Goal: Task Accomplishment & Management: Use online tool/utility

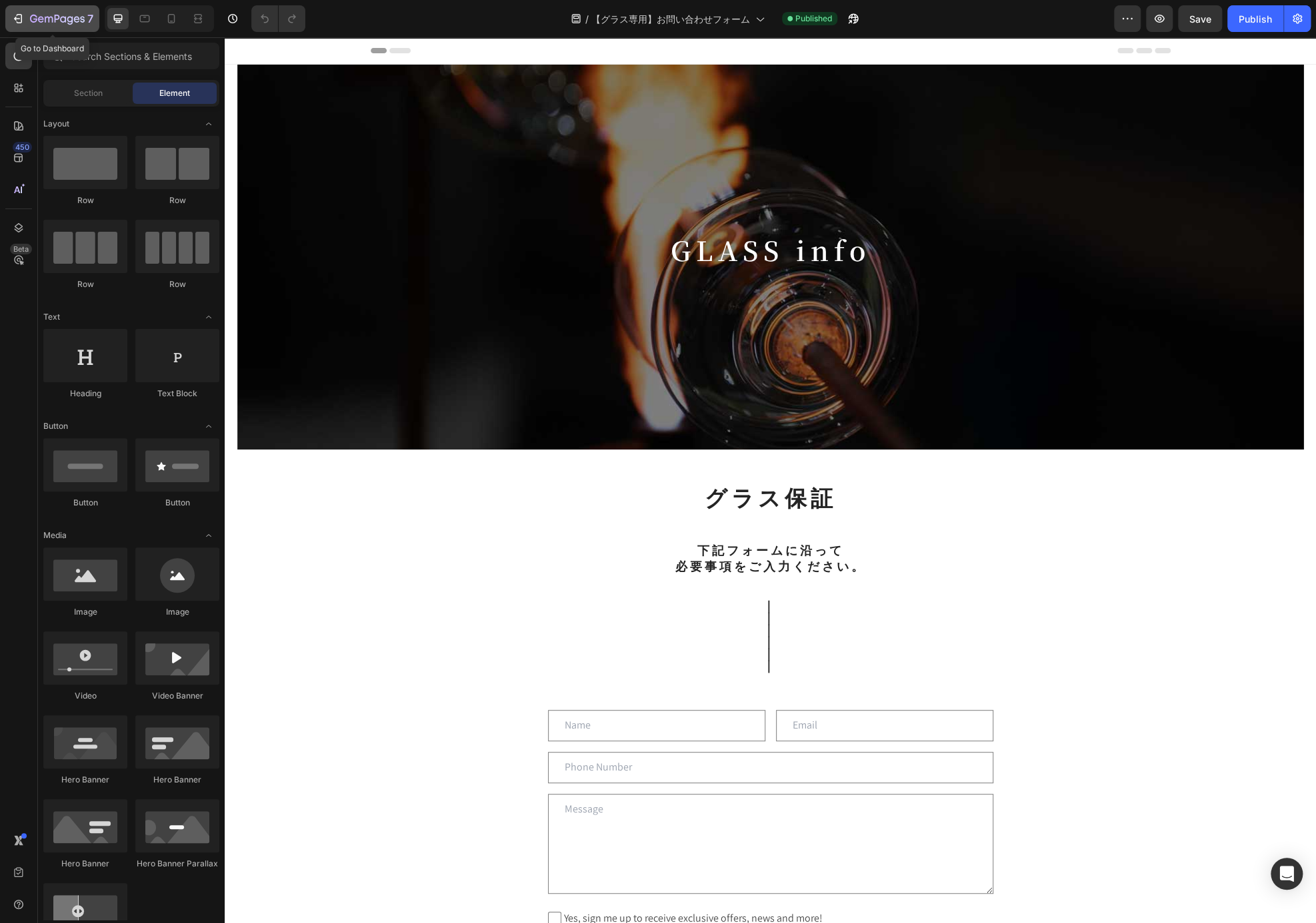
click at [13, 25] on div "7" at bounding box center [51, 19] width 82 height 16
click at [723, 238] on h1 "GLASS info" at bounding box center [770, 250] width 380 height 37
click at [733, 257] on h1 "GLASS info" at bounding box center [770, 250] width 380 height 37
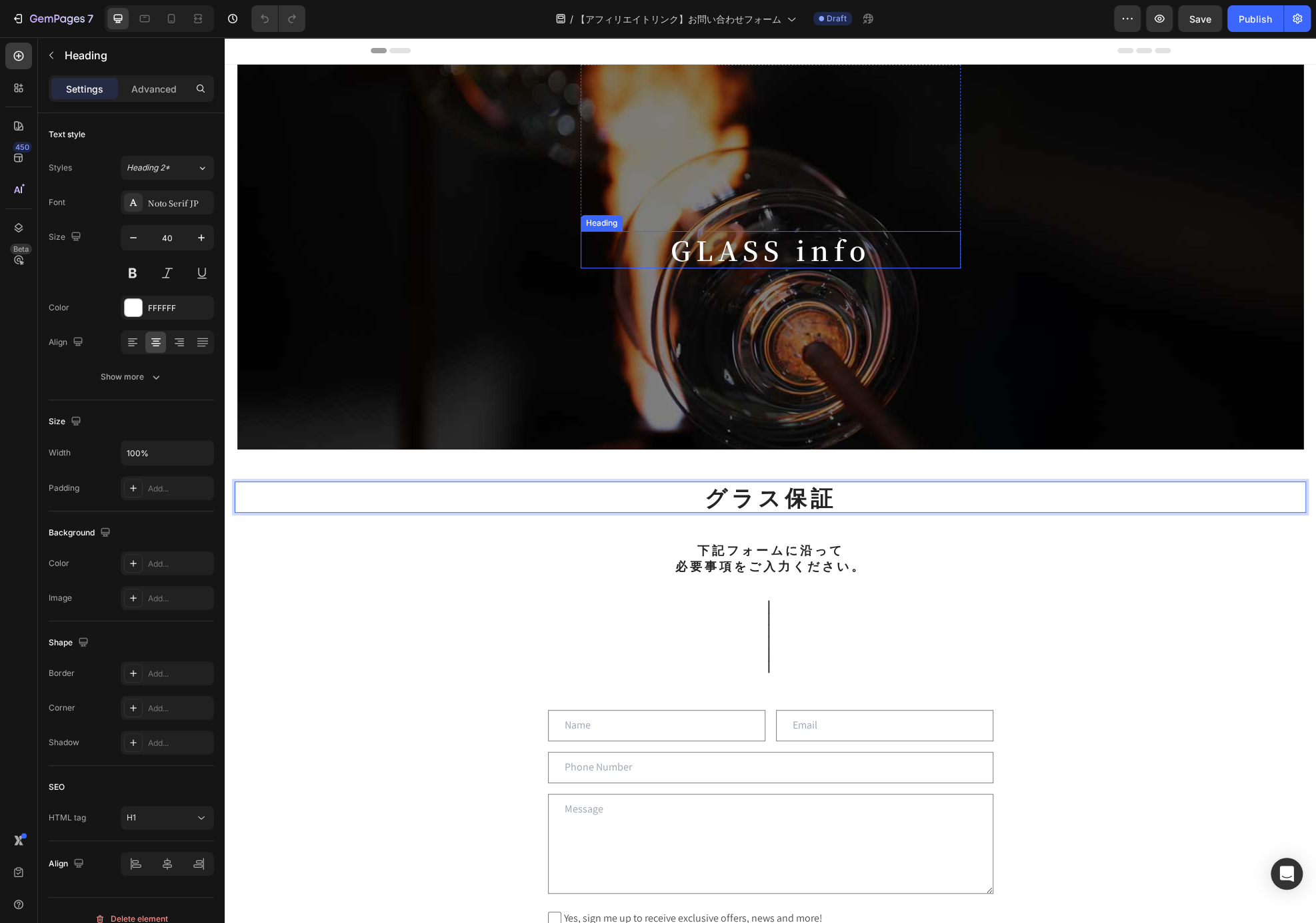
click at [799, 253] on p "GLASS info" at bounding box center [771, 249] width 377 height 35
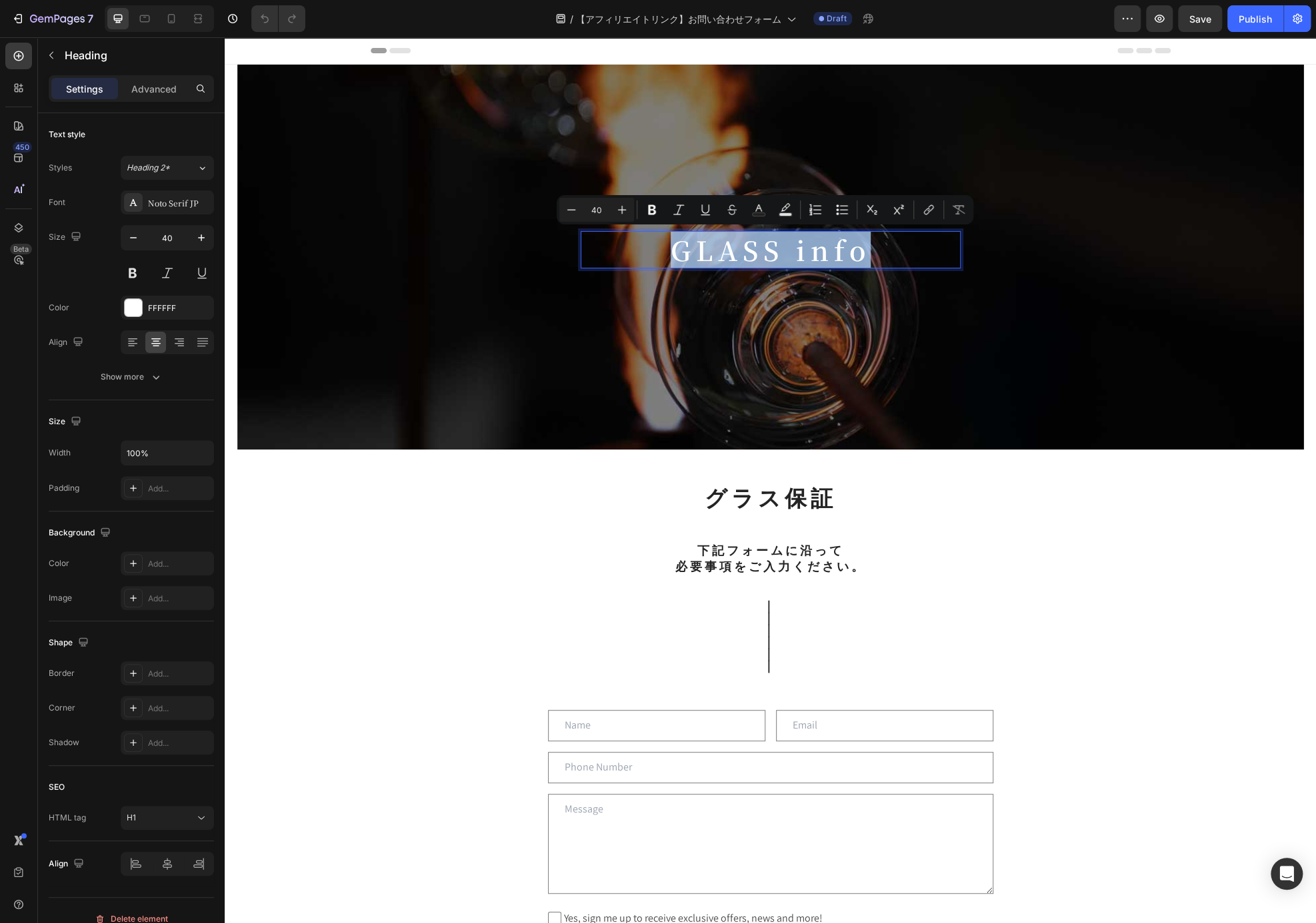
drag, startPoint x: 867, startPoint y: 253, endPoint x: 643, endPoint y: 253, distance: 224.0
click at [643, 253] on p "GLASS info" at bounding box center [771, 249] width 377 height 35
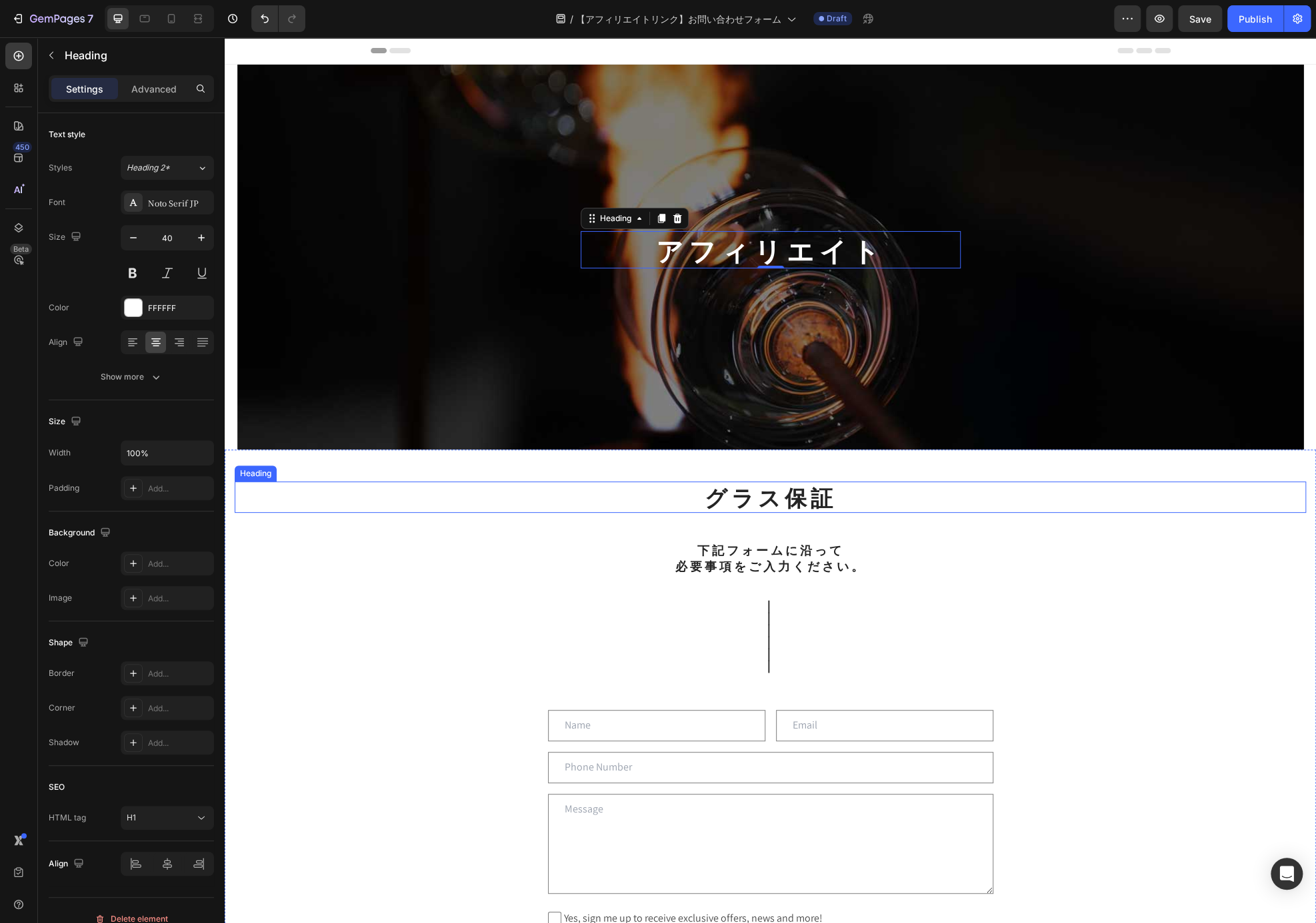
click at [766, 495] on h2 "グラス保証" at bounding box center [769, 497] width 1071 height 31
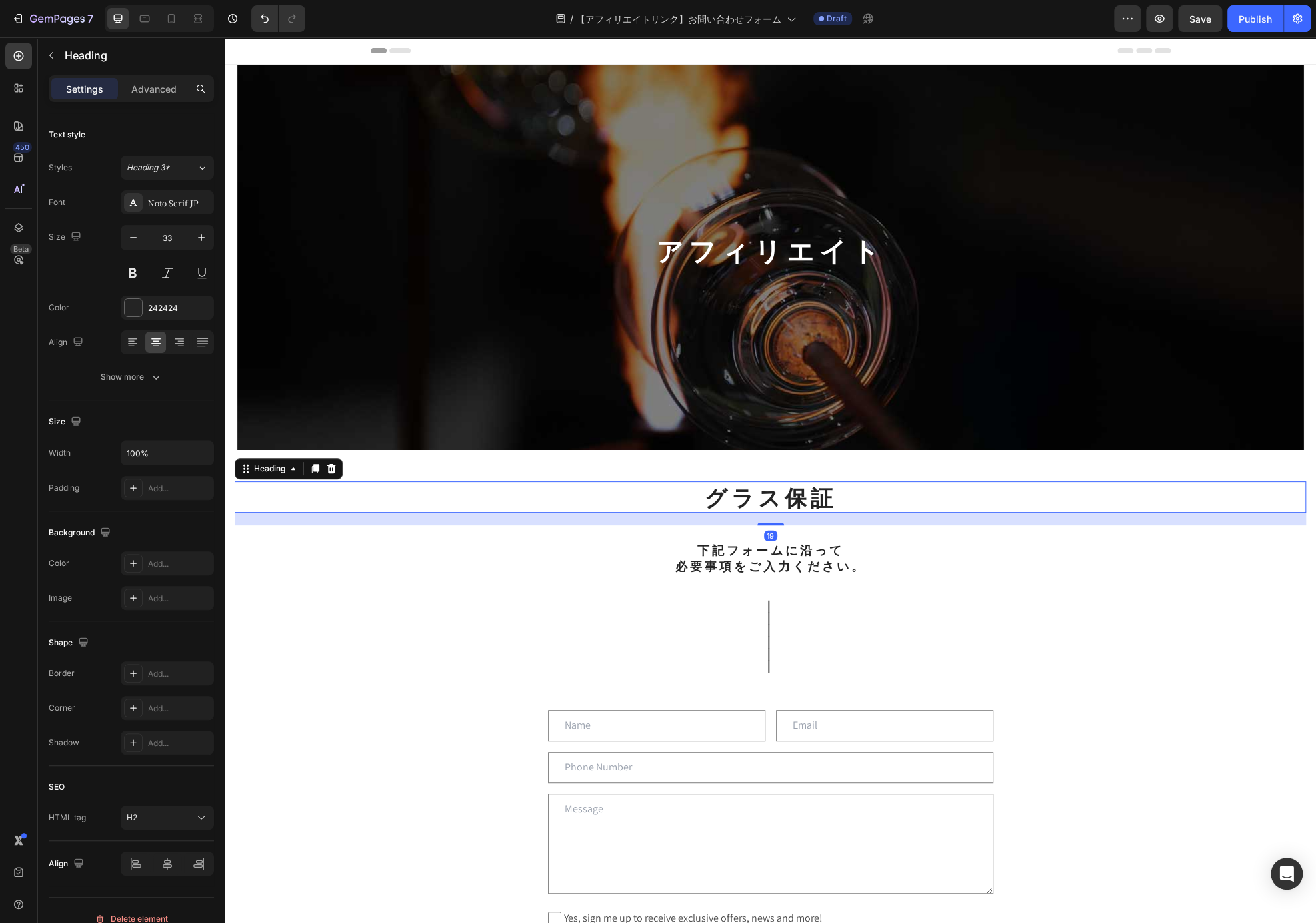
click at [792, 496] on h2 "グラス保証" at bounding box center [769, 497] width 1071 height 31
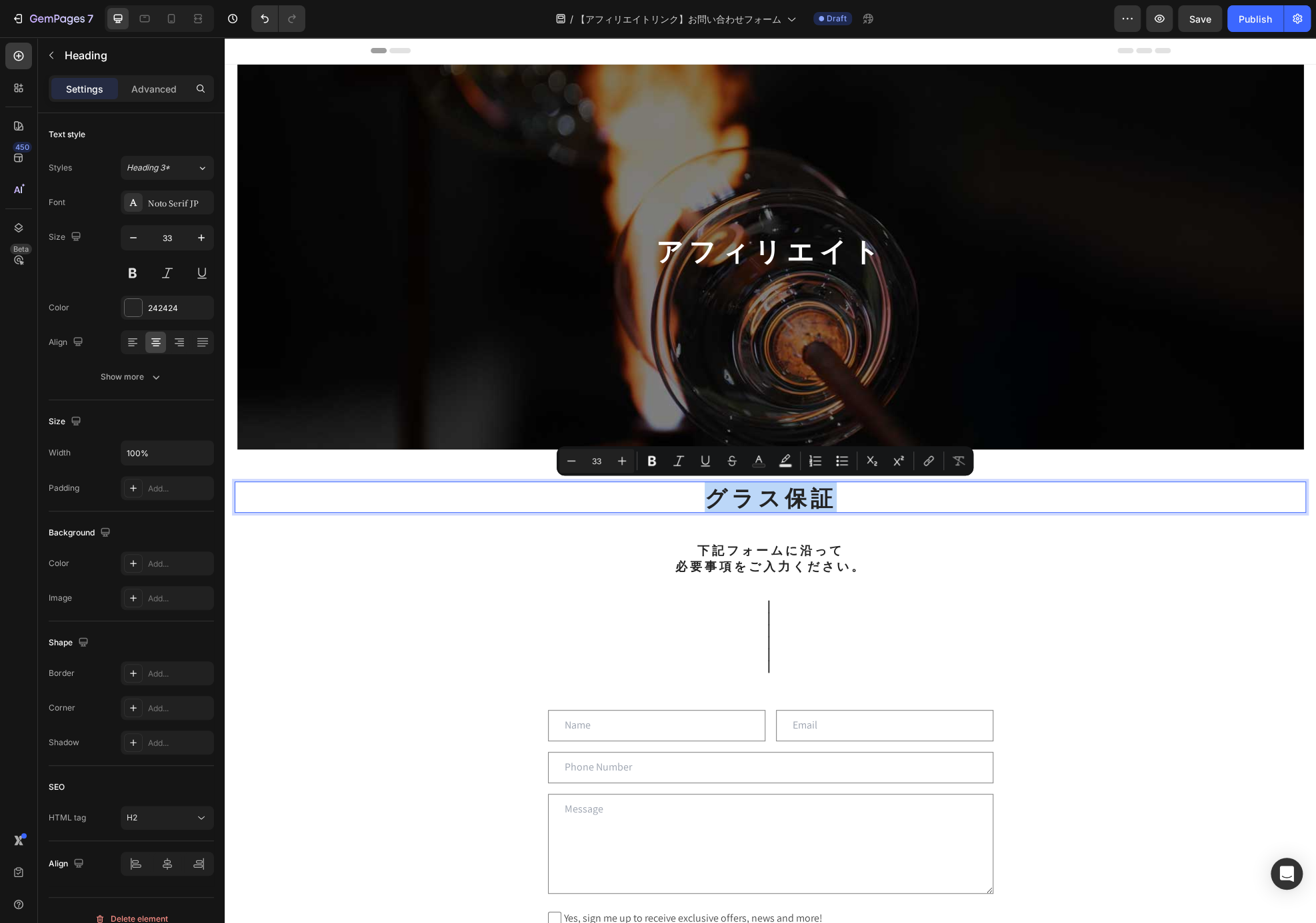
drag, startPoint x: 820, startPoint y: 497, endPoint x: 699, endPoint y: 490, distance: 121.2
click at [699, 490] on p "グラス保証" at bounding box center [770, 498] width 1068 height 29
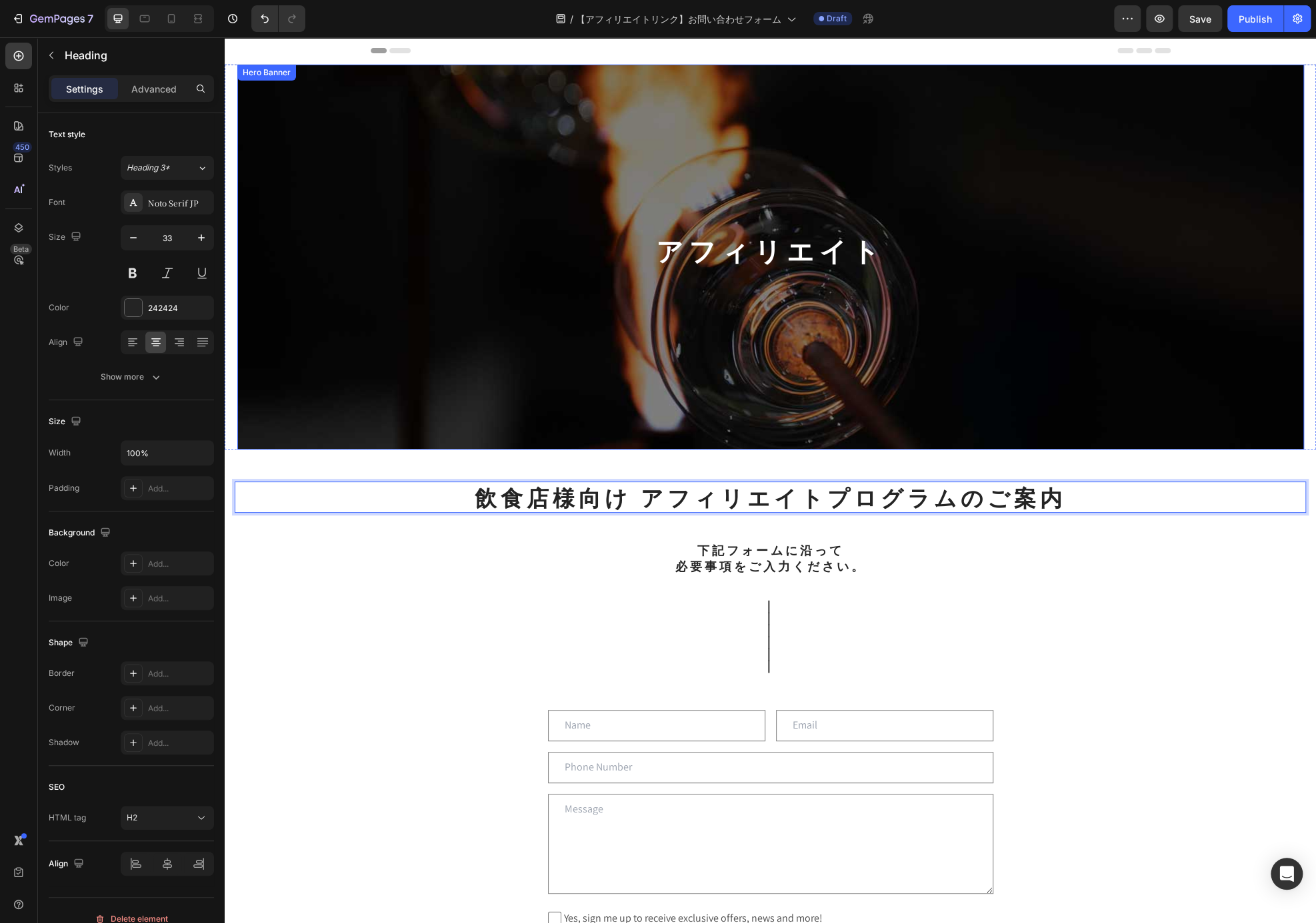
click at [990, 349] on div "アフィリエイト Heading Row" at bounding box center [770, 257] width 800 height 385
click at [655, 492] on p "飲食店様向け アフィリエイトプログラムのご案内" at bounding box center [770, 498] width 1068 height 29
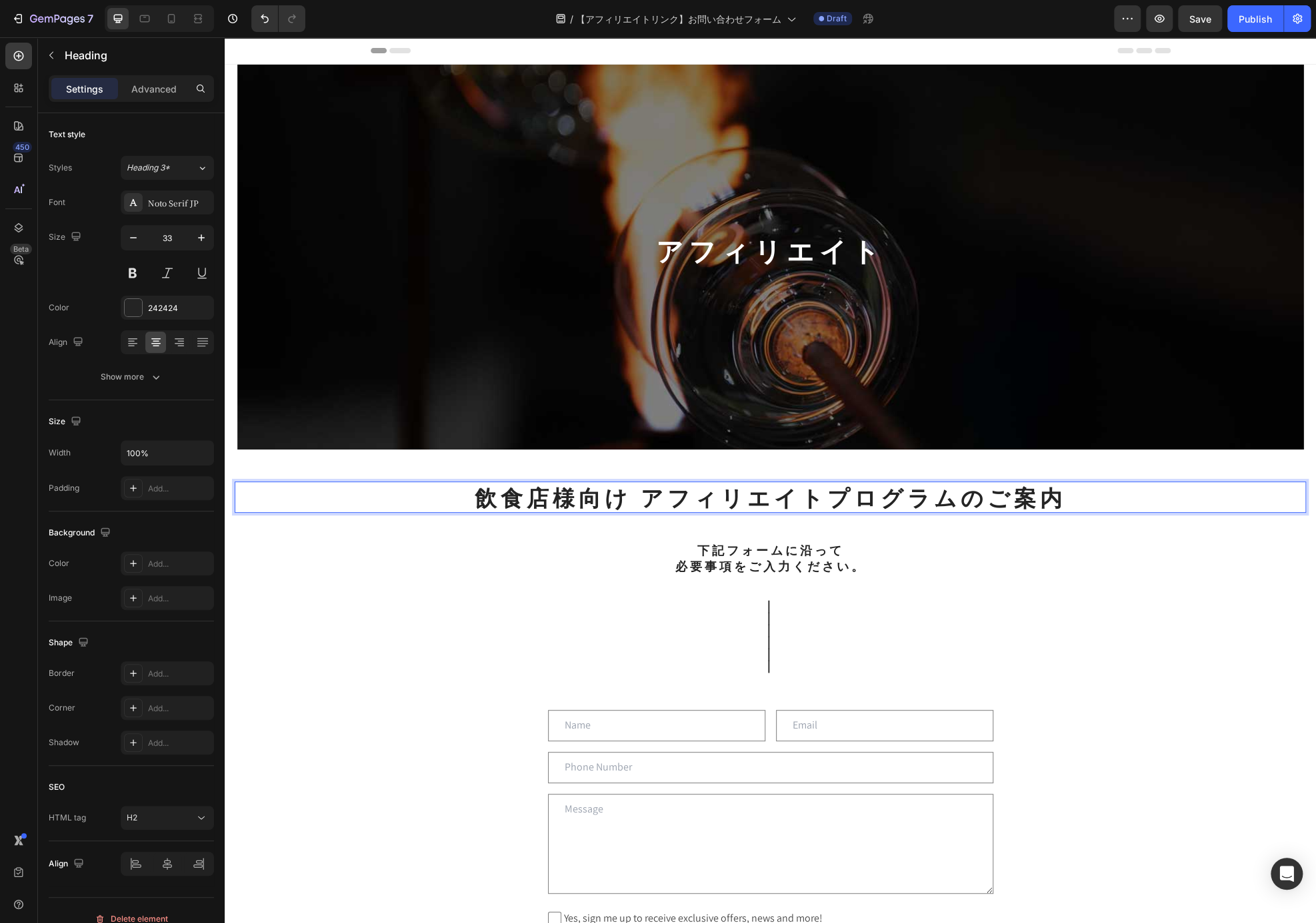
click at [649, 499] on p "飲食店様向け アフィリエイトプログラムのご案内" at bounding box center [770, 498] width 1068 height 29
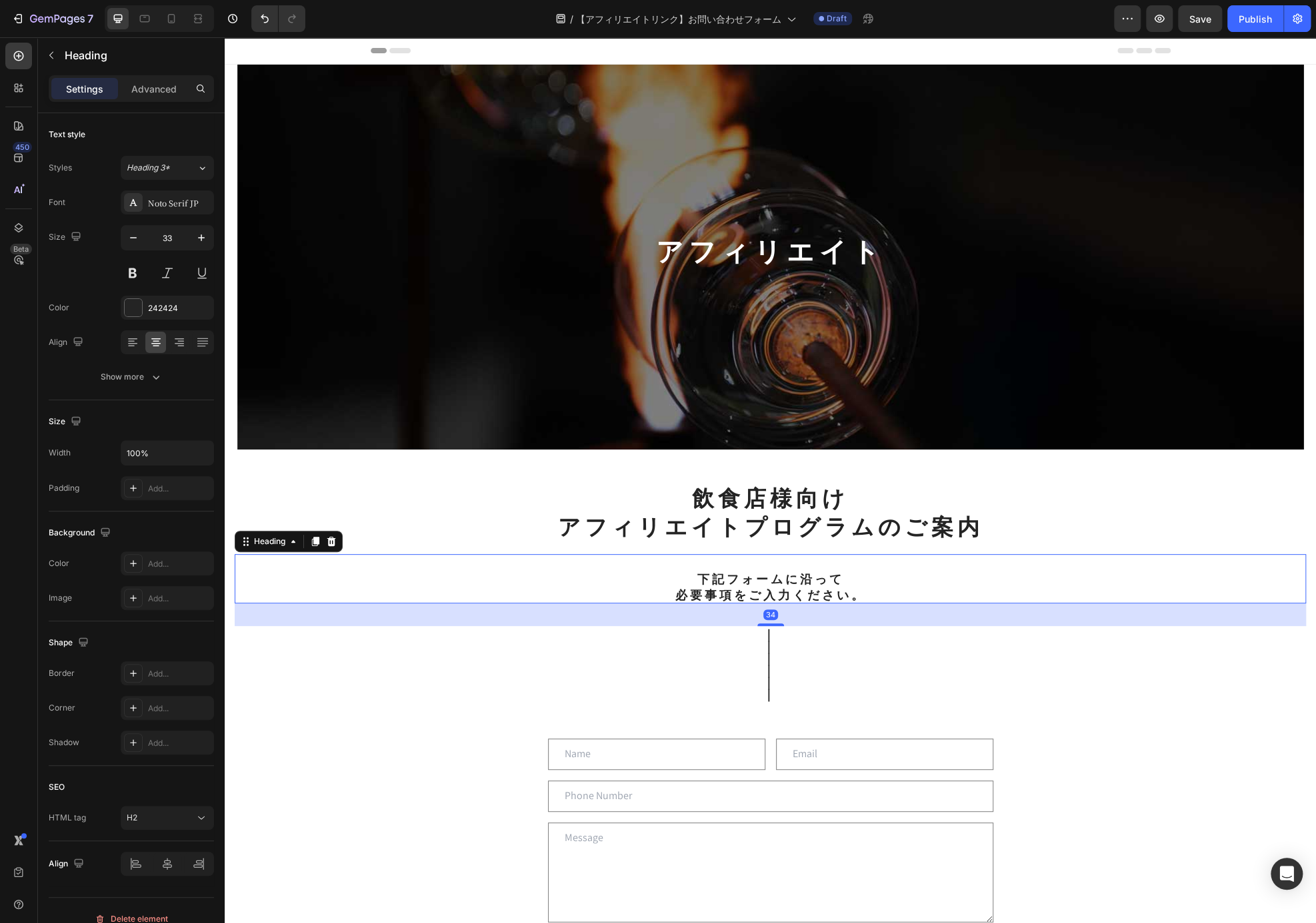
click at [834, 595] on h2 "下記フォームに沿って 必要事項をご入力ください。" at bounding box center [769, 579] width 1071 height 50
click at [872, 511] on p "飲食店様向け アフィリエイトプログラムのご案内" at bounding box center [770, 512] width 1068 height 57
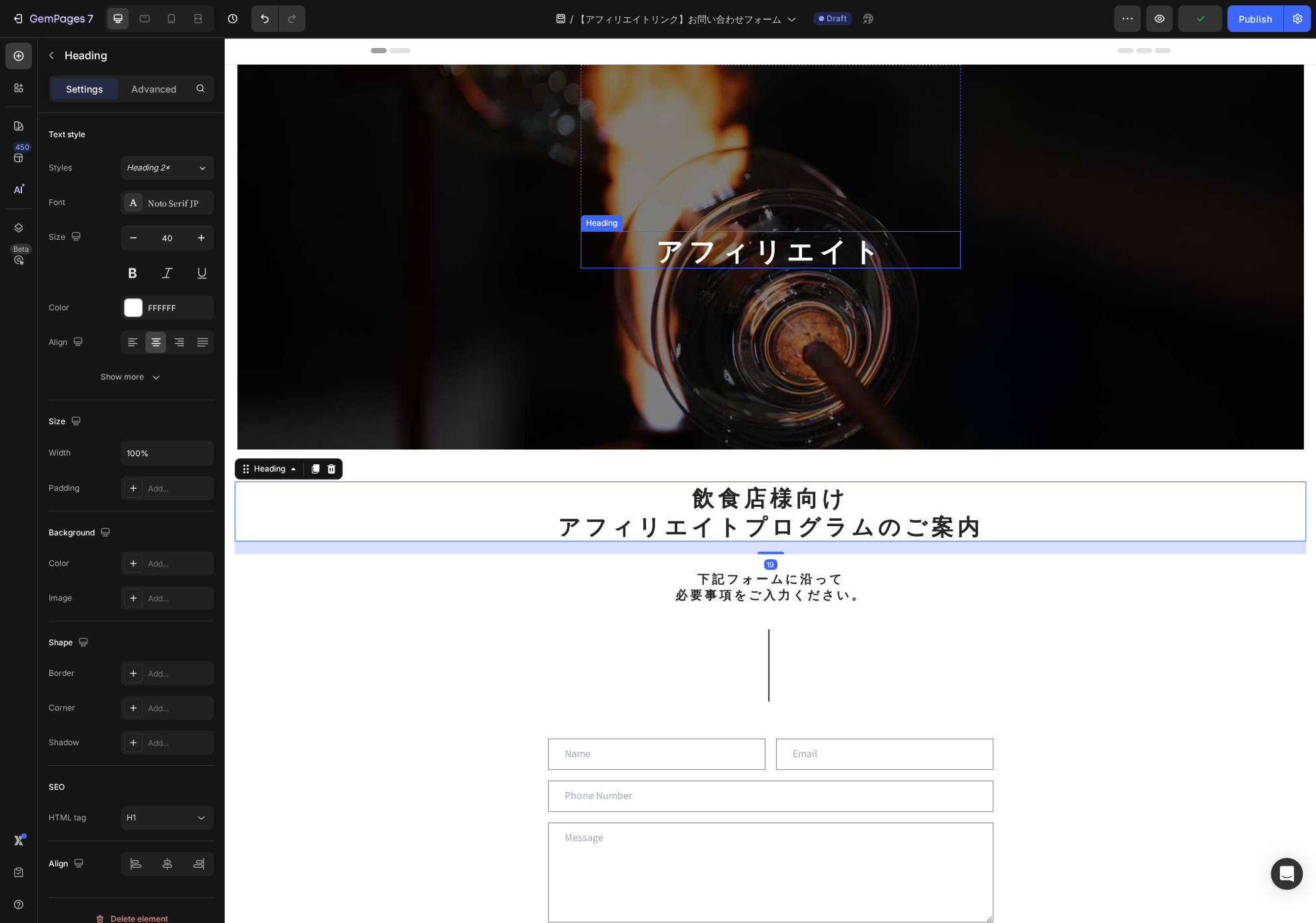
click at [782, 237] on p "アフィリエイト" at bounding box center [771, 249] width 377 height 35
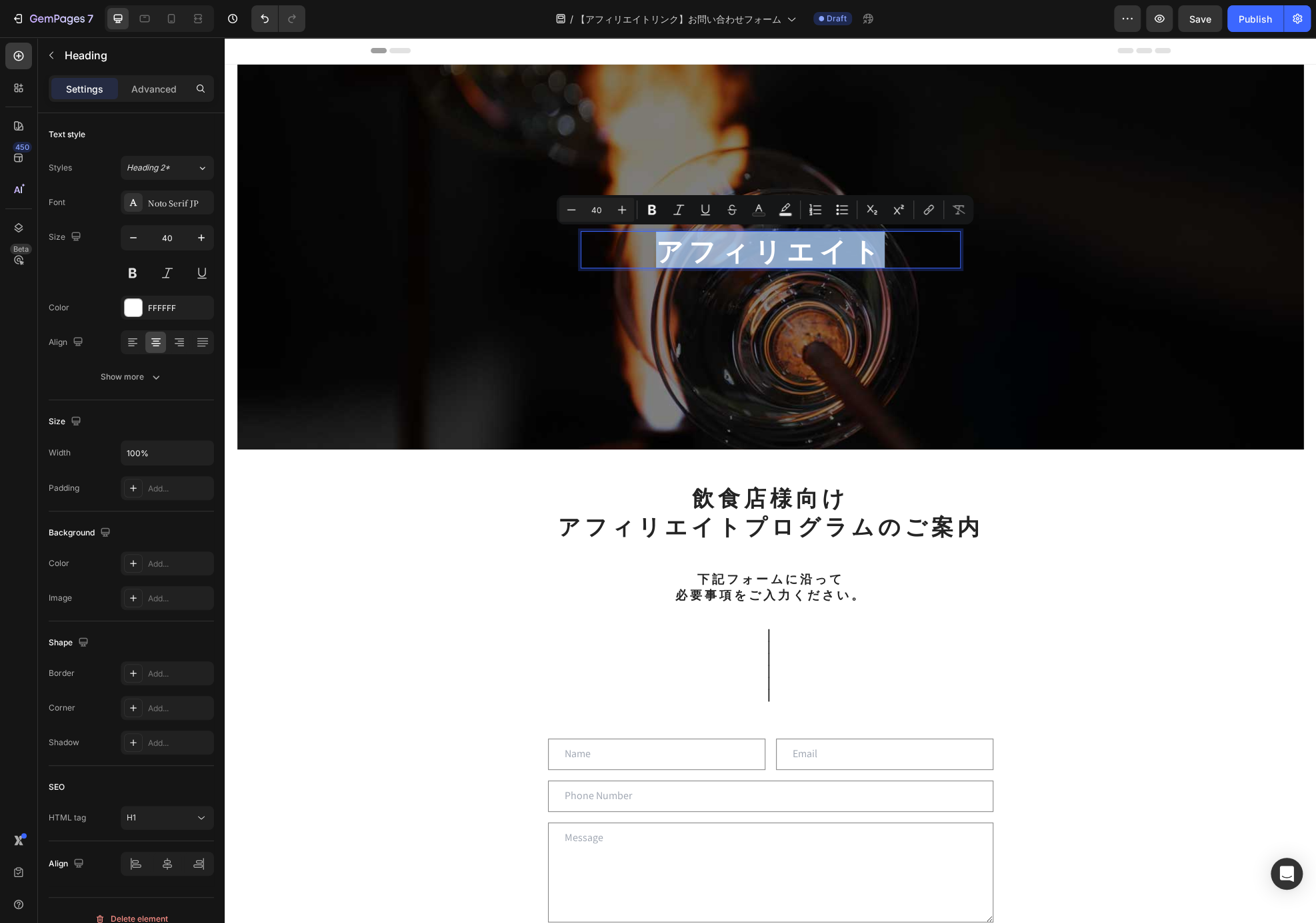
drag, startPoint x: 885, startPoint y: 248, endPoint x: 636, endPoint y: 242, distance: 249.1
click at [636, 242] on p "アフィリエイト" at bounding box center [771, 249] width 377 height 35
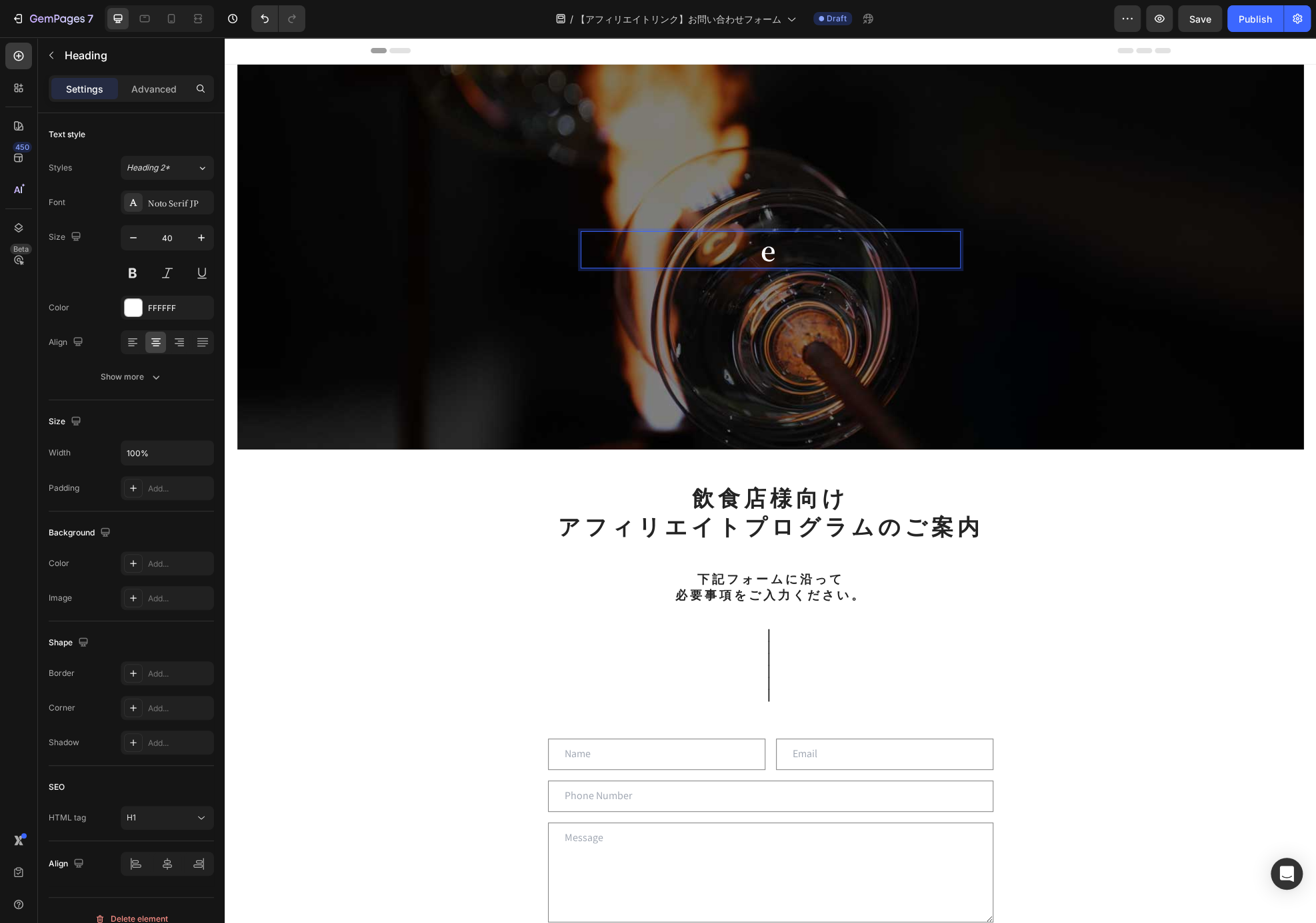
click at [684, 253] on p "e" at bounding box center [771, 249] width 377 height 35
drag, startPoint x: 770, startPoint y: 253, endPoint x: 741, endPoint y: 253, distance: 29.0
click at [741, 253] on p "e" at bounding box center [771, 249] width 377 height 35
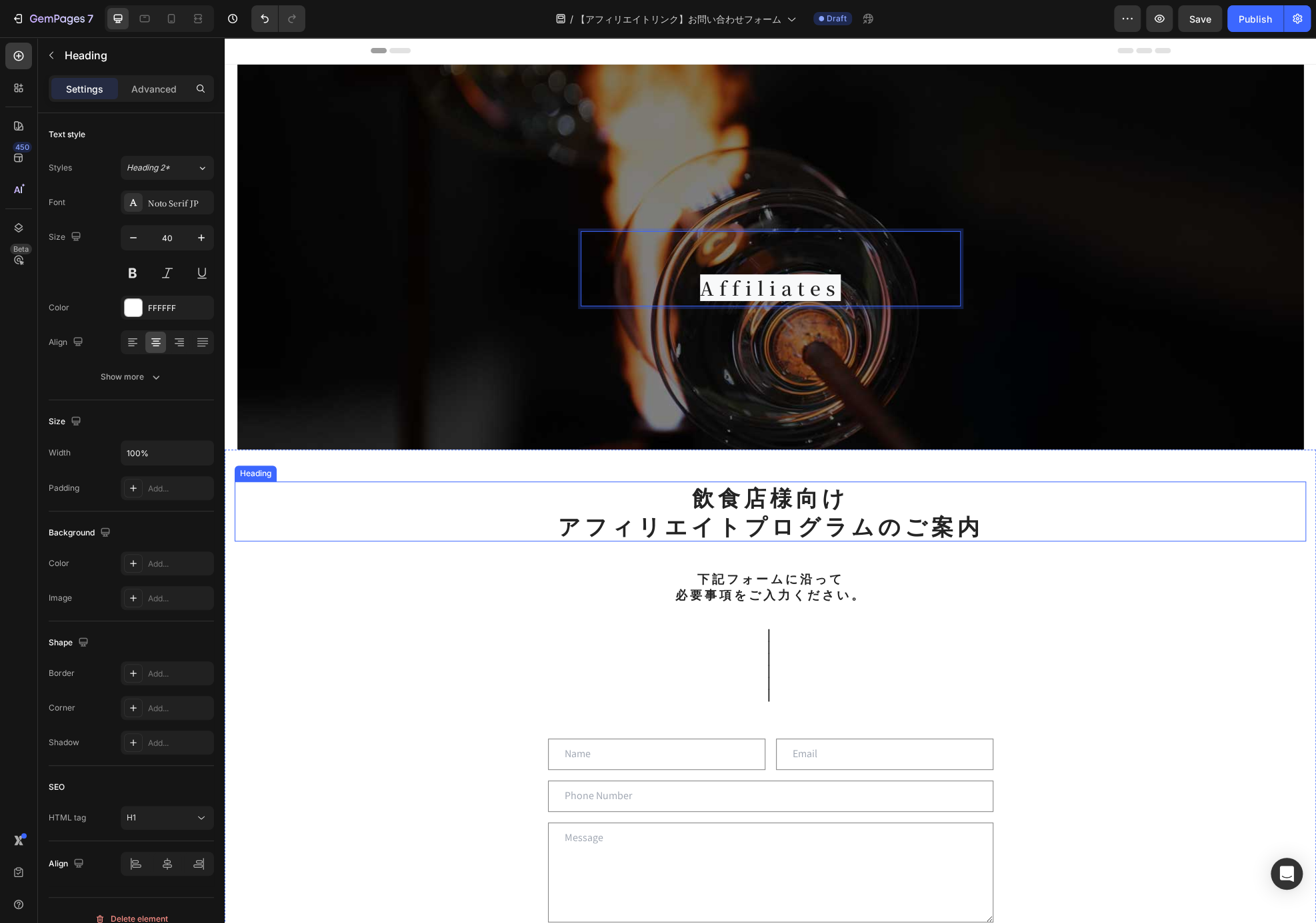
click at [879, 487] on p "飲食店様向け アフィリエイトプログラムのご案内" at bounding box center [770, 512] width 1068 height 57
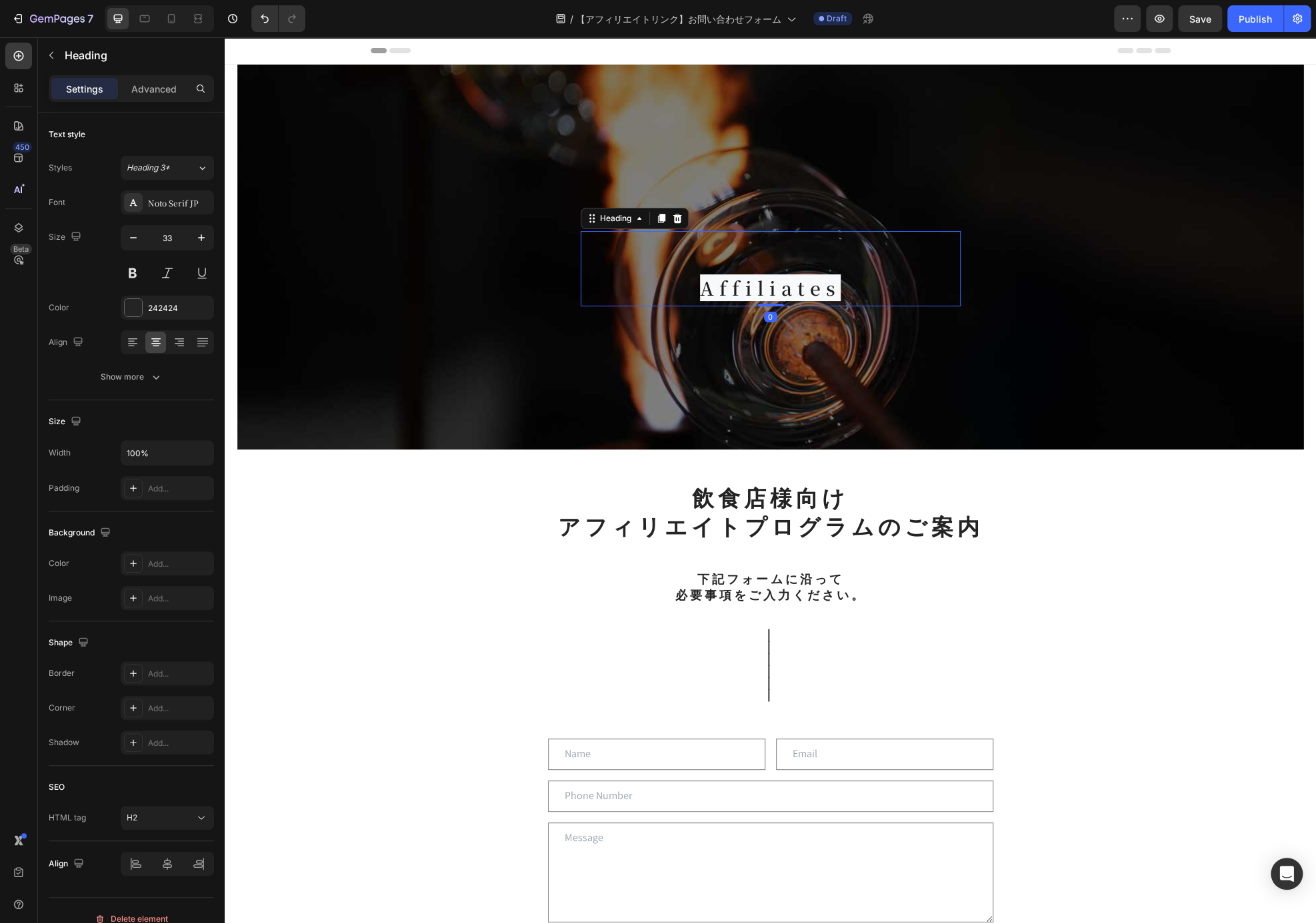
click at [734, 280] on span "Affiliates" at bounding box center [770, 288] width 141 height 27
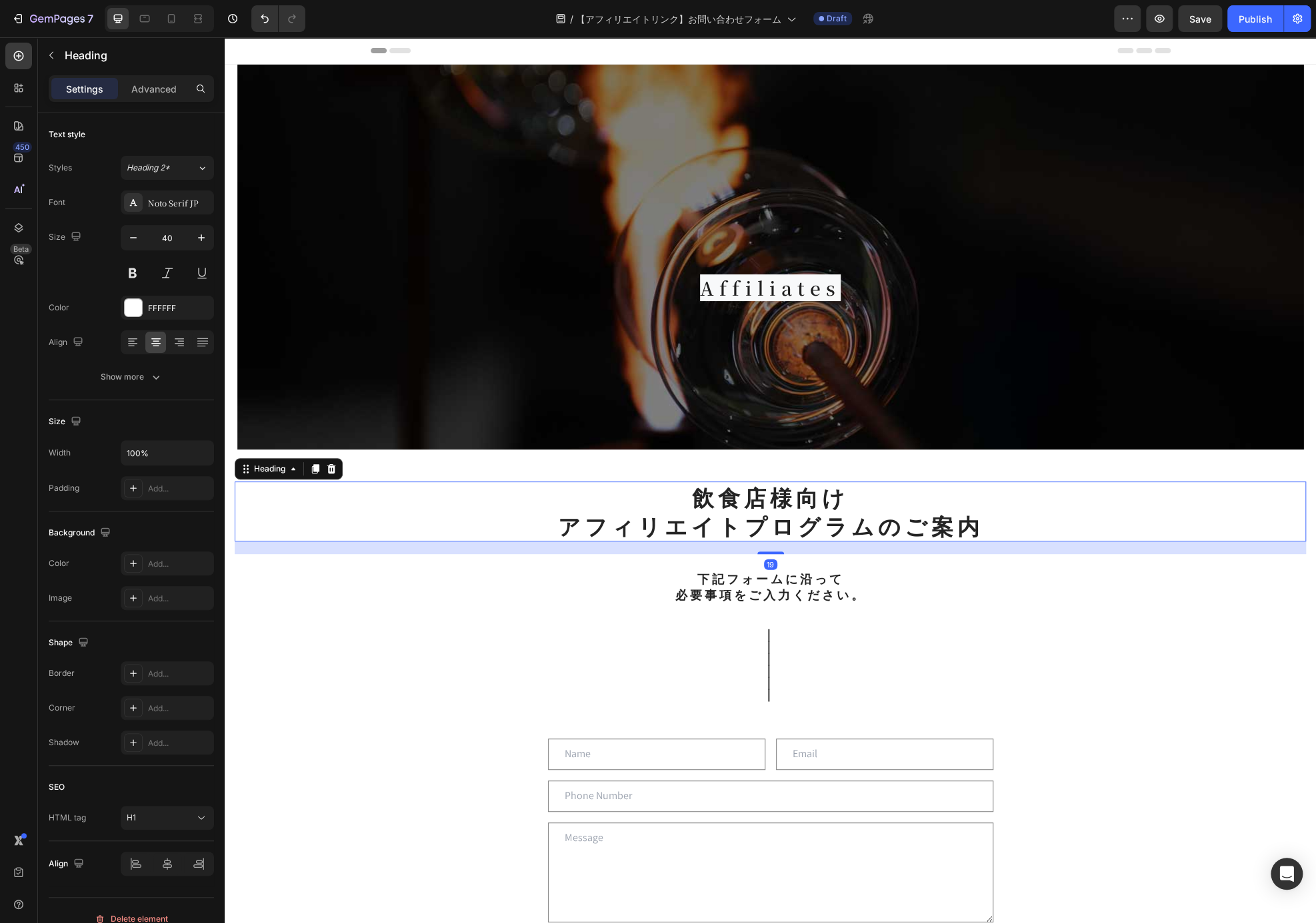
click at [944, 496] on p "飲食店様向け アフィリエイトプログラムのご案内" at bounding box center [770, 512] width 1068 height 57
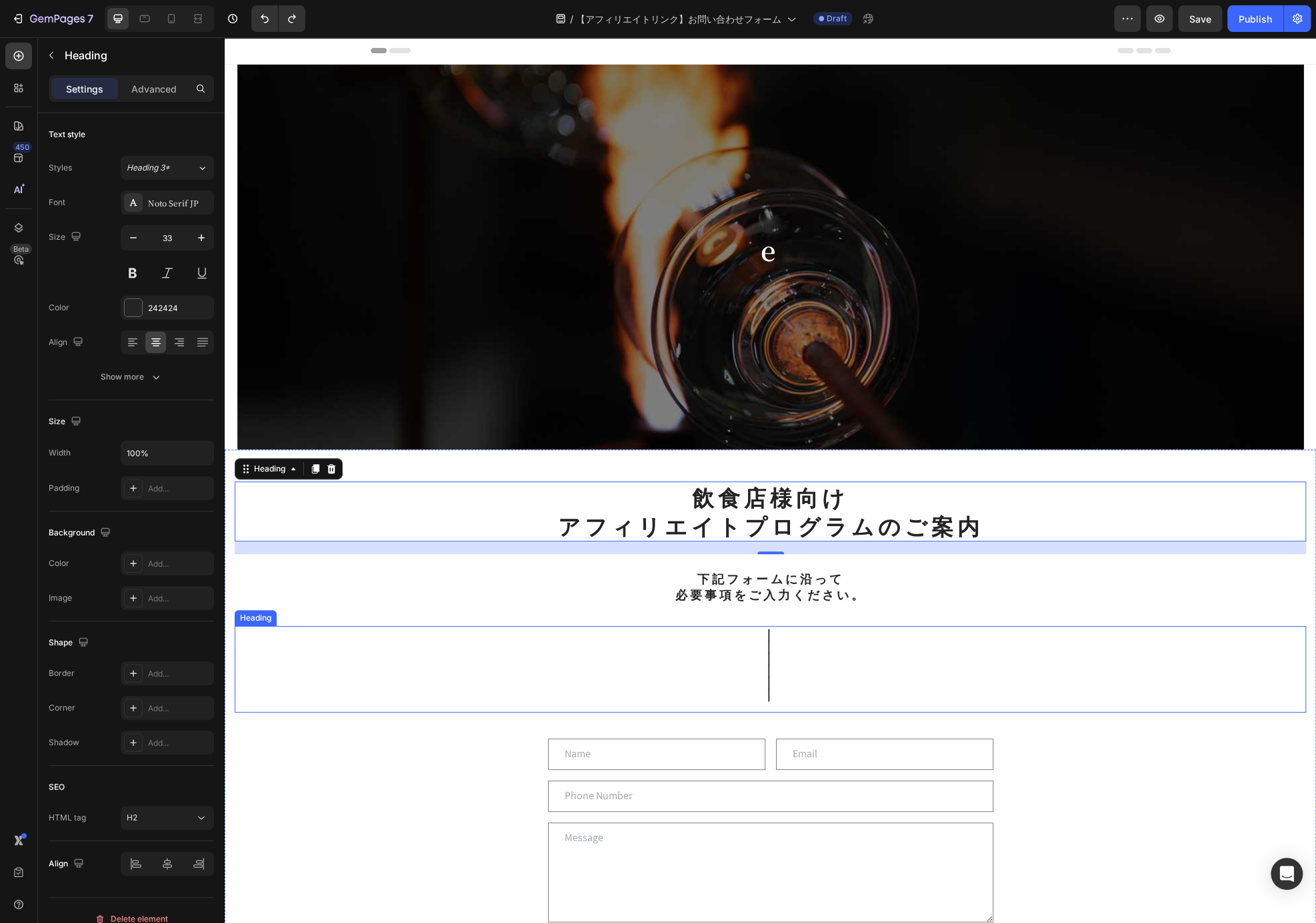
drag, startPoint x: 1075, startPoint y: 703, endPoint x: 989, endPoint y: 536, distance: 187.8
click at [1075, 703] on h2 "｜ ｜ ｜ ｜ ｜ ｜" at bounding box center [769, 670] width 1071 height 87
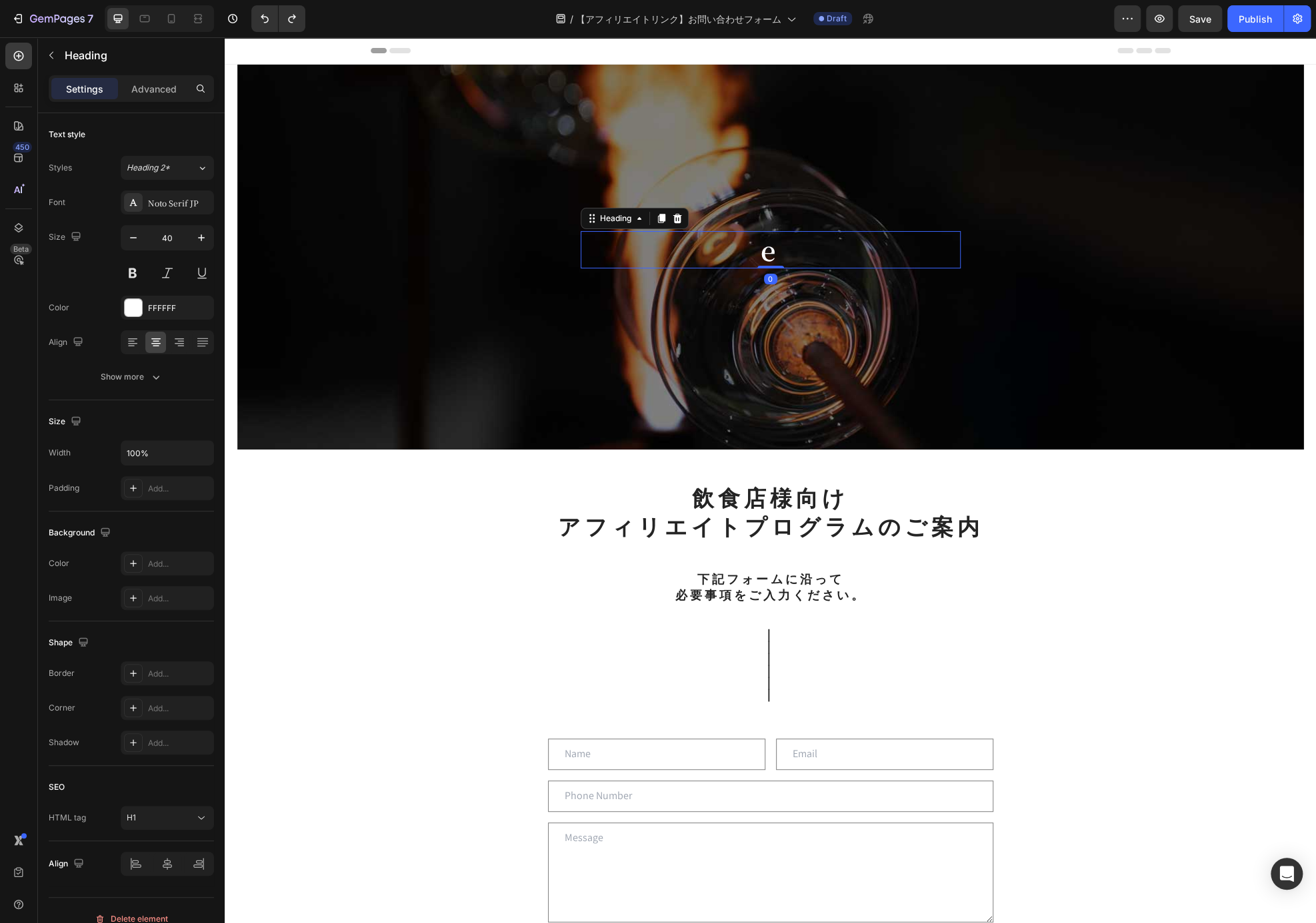
click at [774, 260] on h1 "e" at bounding box center [770, 250] width 380 height 37
click at [773, 254] on h1 "e" at bounding box center [770, 250] width 380 height 37
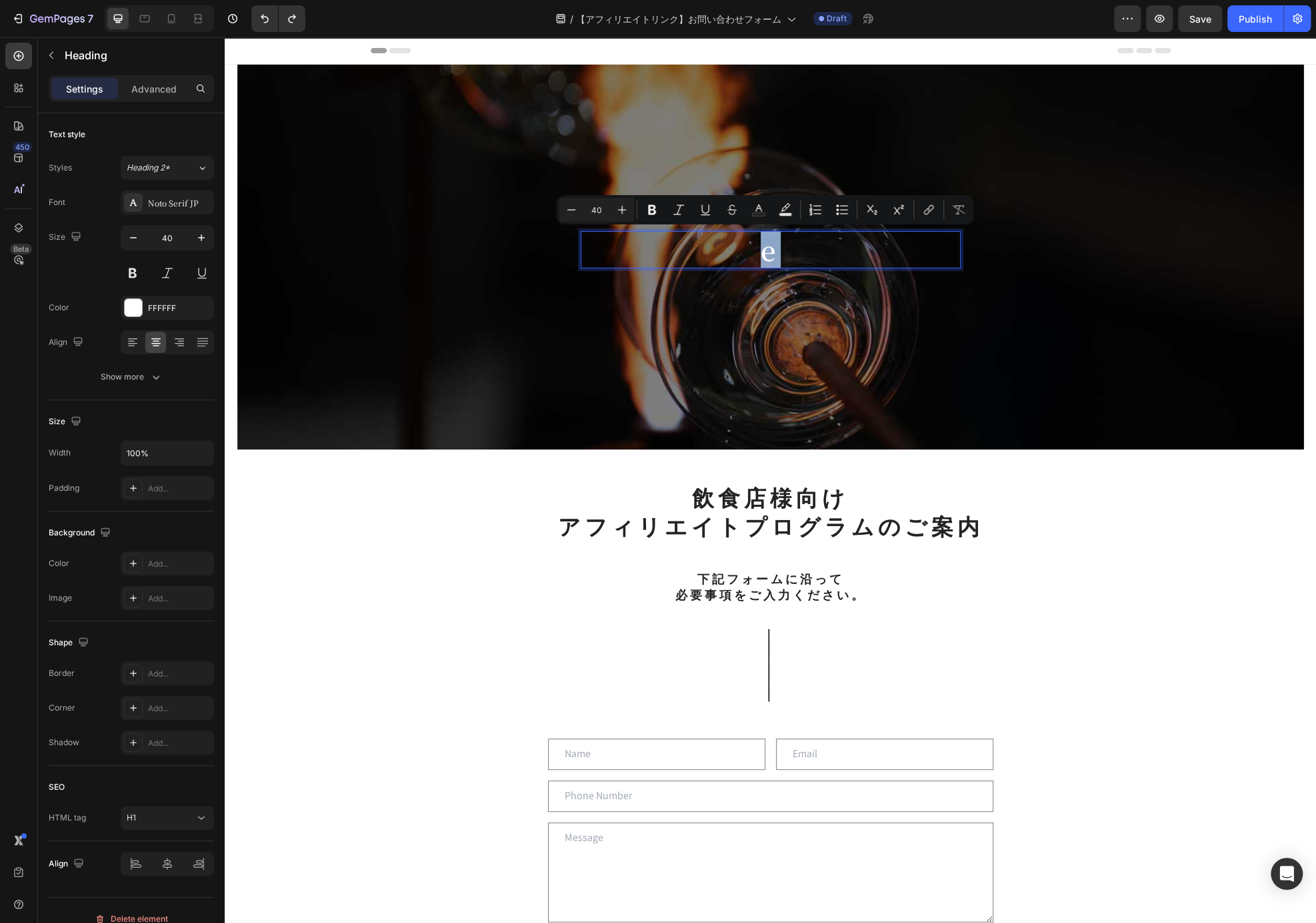
drag, startPoint x: 771, startPoint y: 253, endPoint x: 757, endPoint y: 254, distance: 14.0
click at [757, 254] on p "e" at bounding box center [771, 249] width 377 height 35
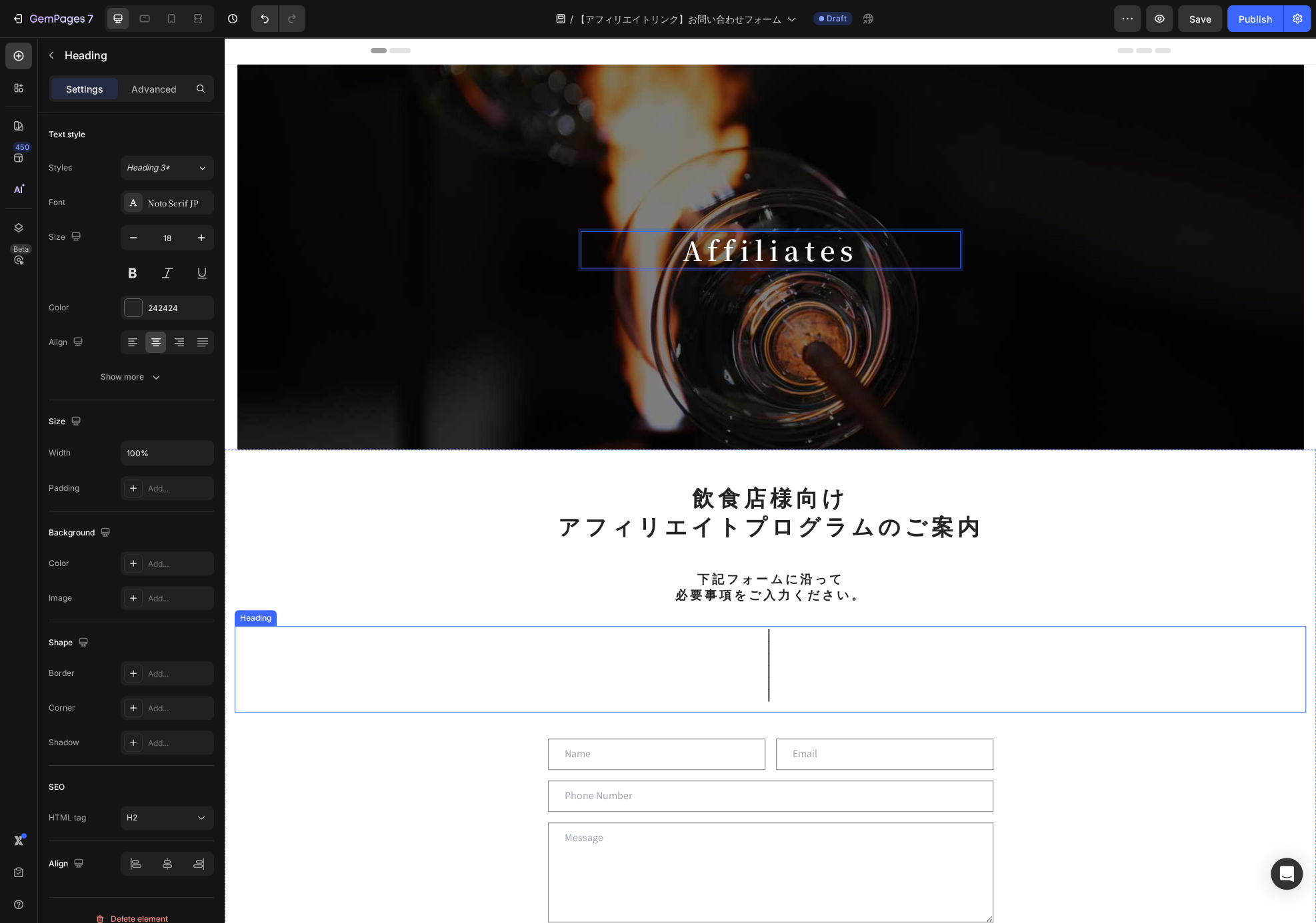
click at [1035, 649] on h2 "｜ ｜ ｜ ｜ ｜ ｜" at bounding box center [769, 670] width 1071 height 87
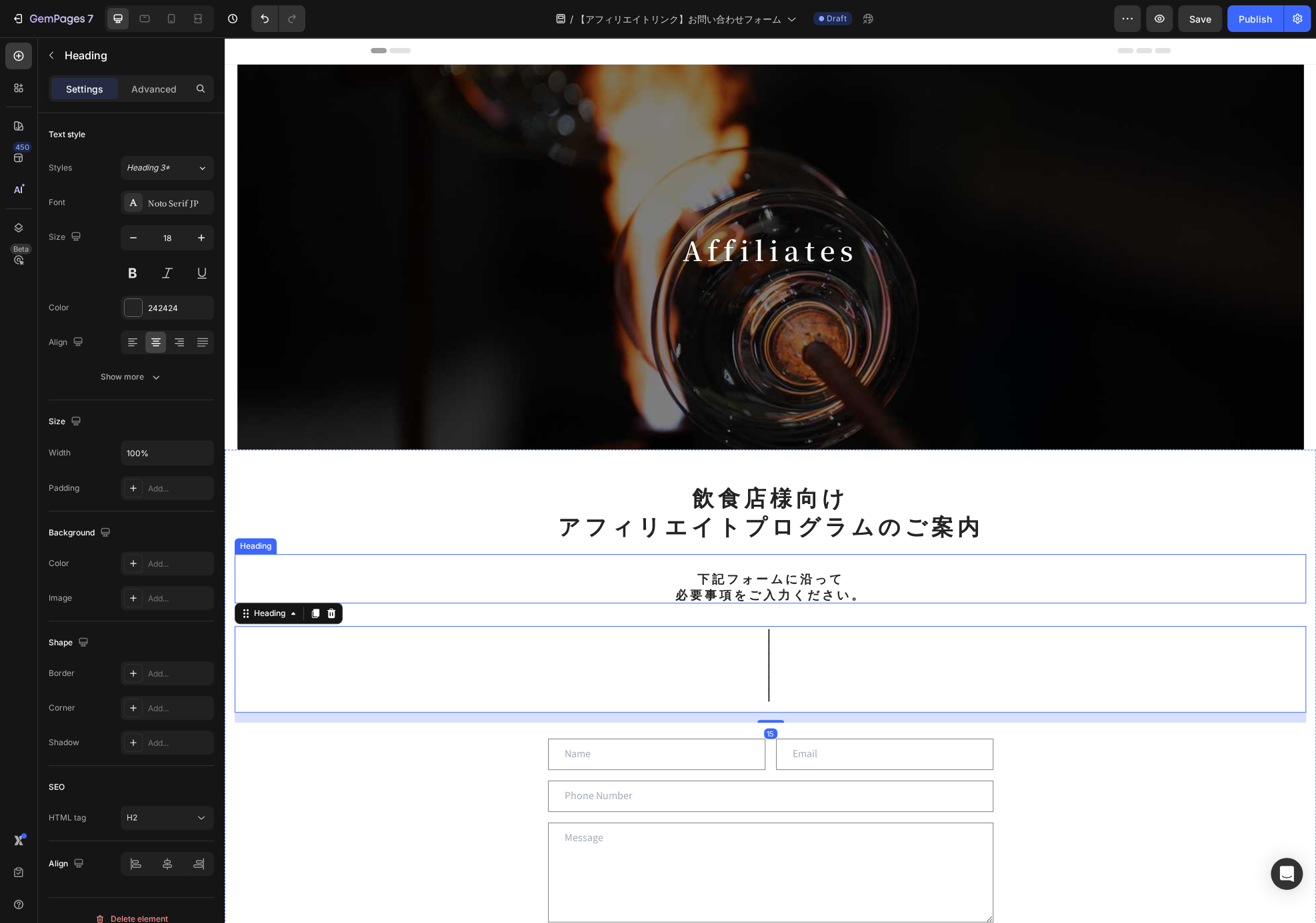
click at [913, 521] on p "飲食店様向け アフィリエイトプログラムのご案内" at bounding box center [770, 512] width 1068 height 57
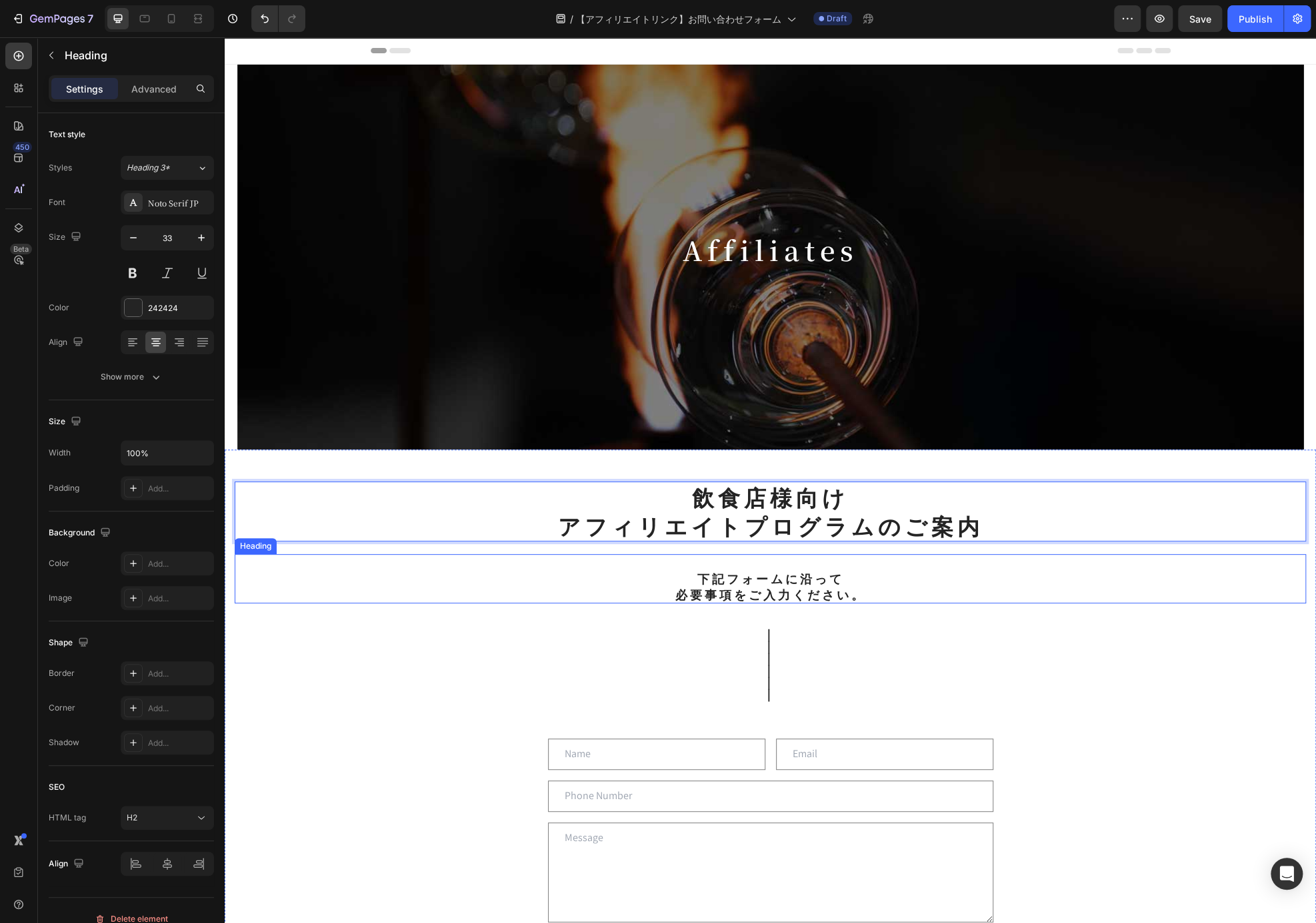
click at [922, 639] on h2 "｜ ｜ ｜ ｜ ｜ ｜" at bounding box center [769, 670] width 1071 height 87
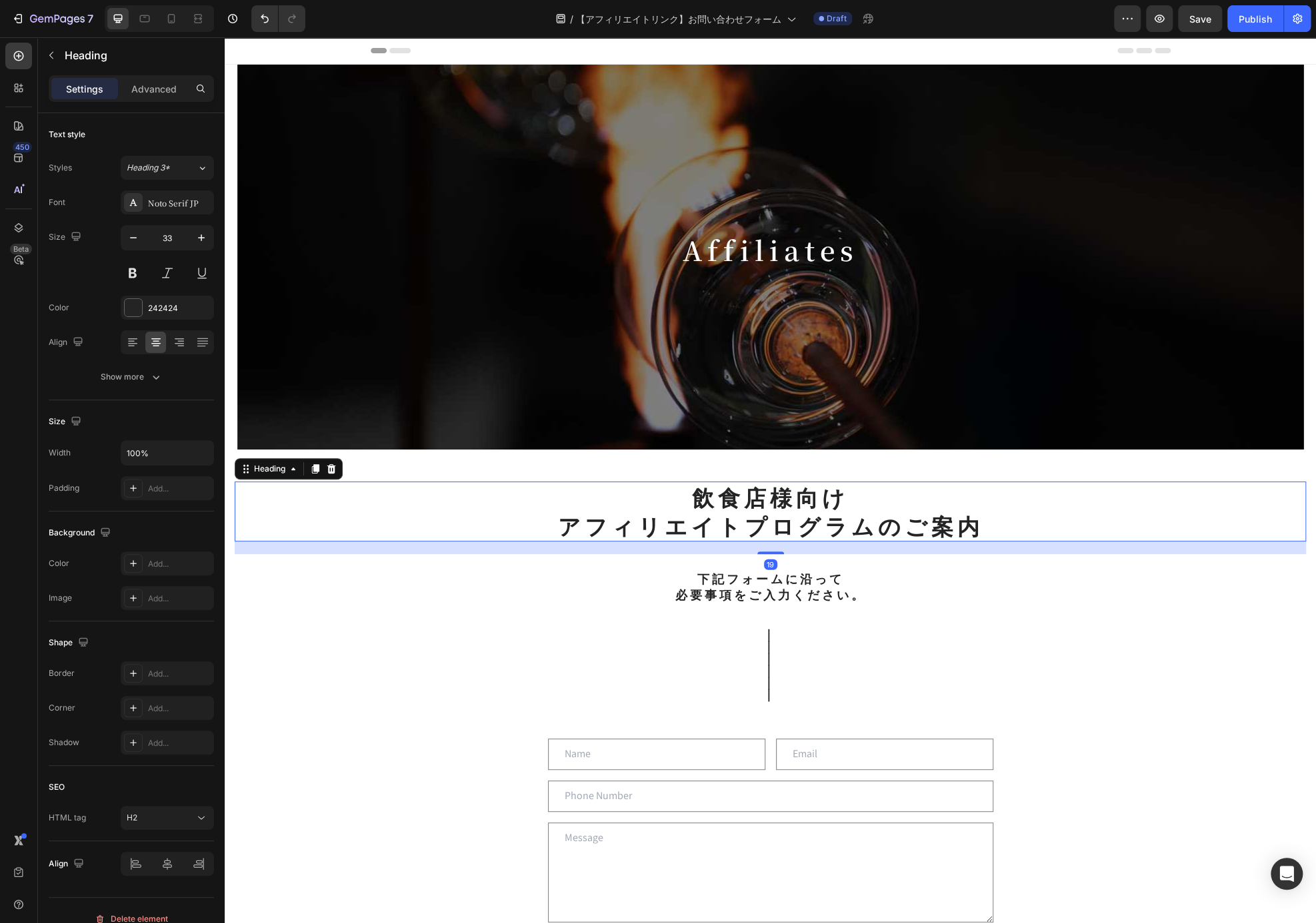
click at [858, 527] on p "飲食店様向け アフィリエイトプログラムのご案内" at bounding box center [770, 512] width 1068 height 57
click at [890, 595] on h2 "下記フォームに沿って 必要事項をご入力ください。" at bounding box center [769, 579] width 1071 height 50
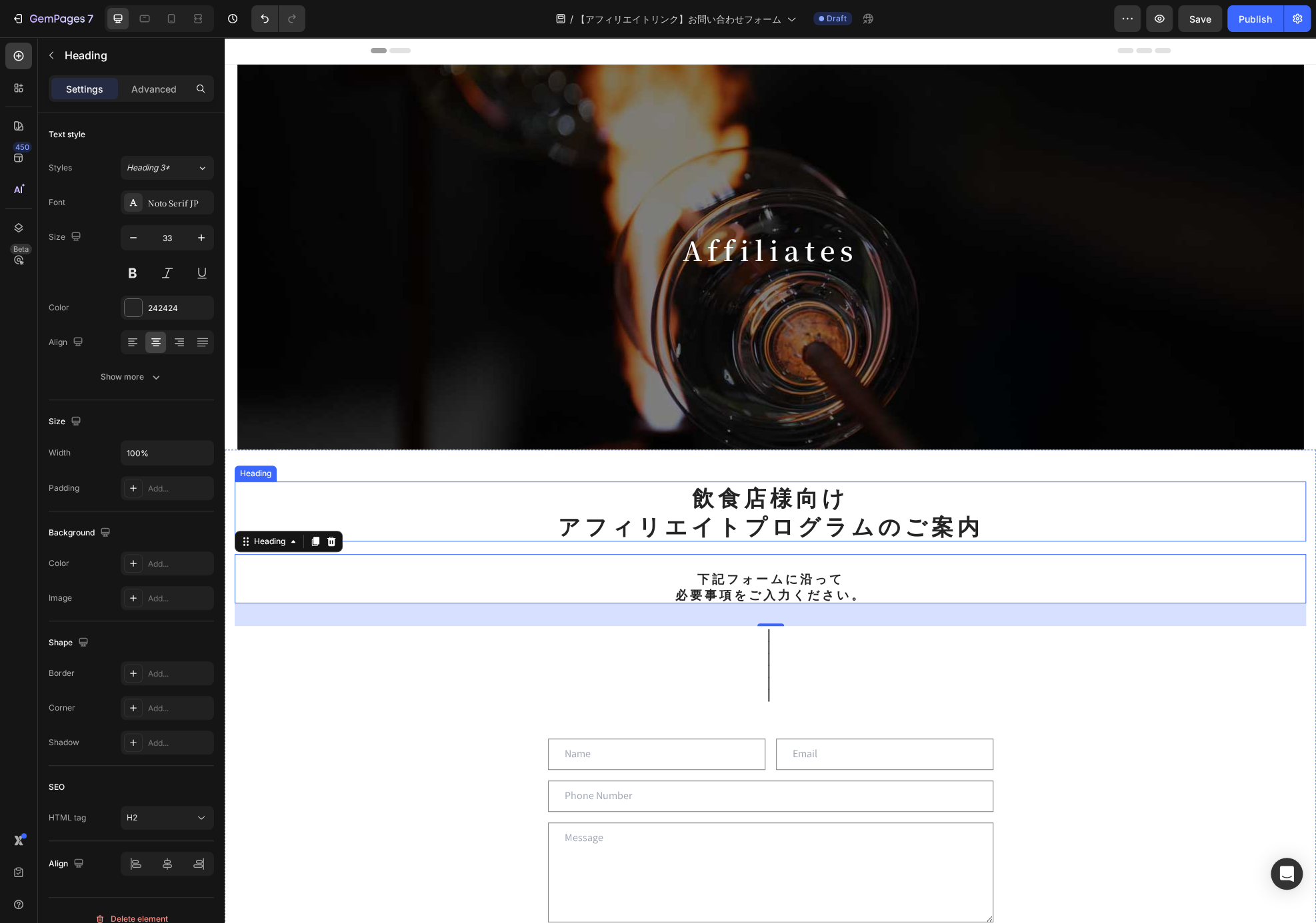
click at [878, 537] on p "飲食店様向け アフィリエイトプログラムのご案内" at bounding box center [770, 512] width 1068 height 57
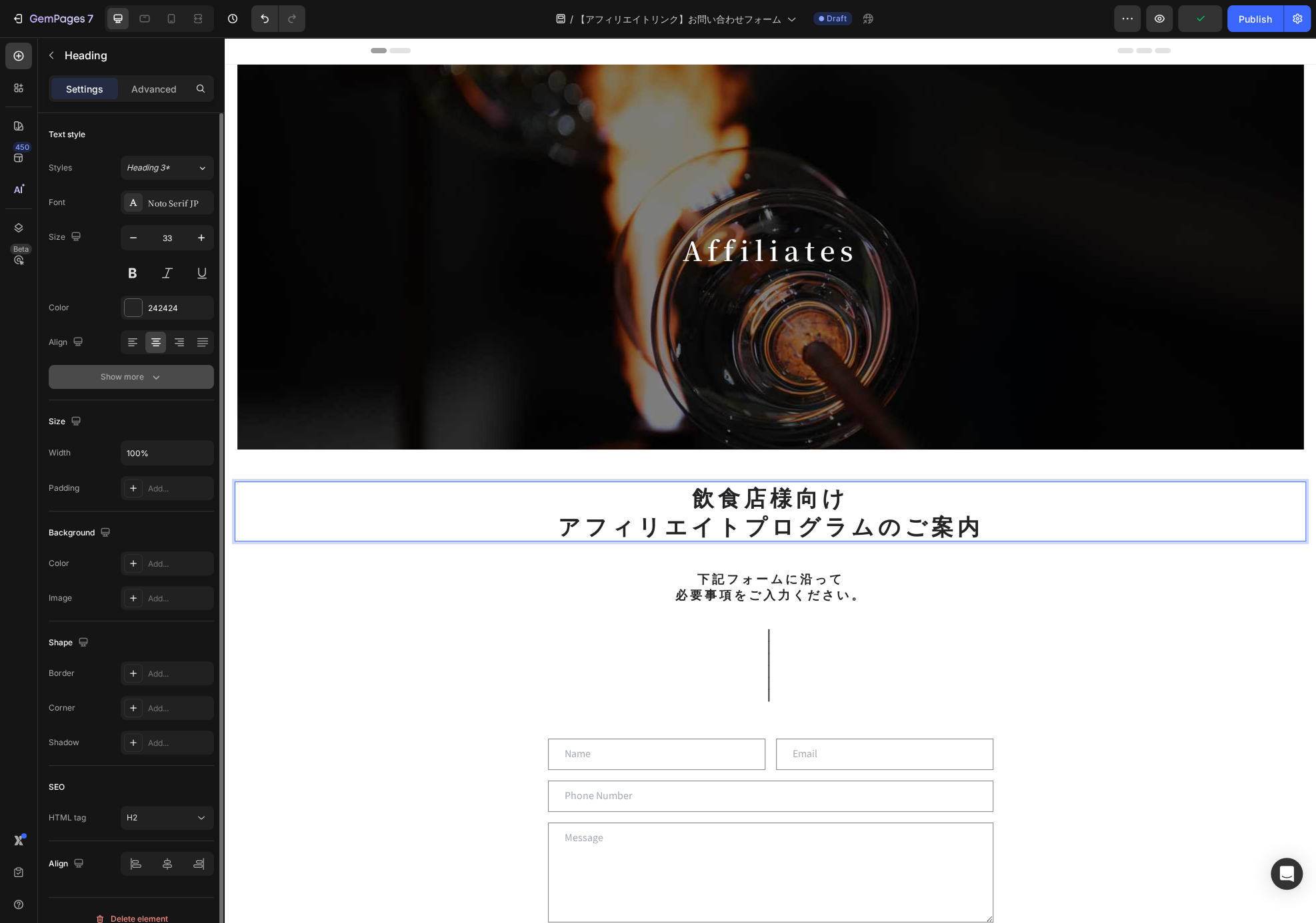
click at [155, 375] on icon "button" at bounding box center [156, 377] width 13 height 13
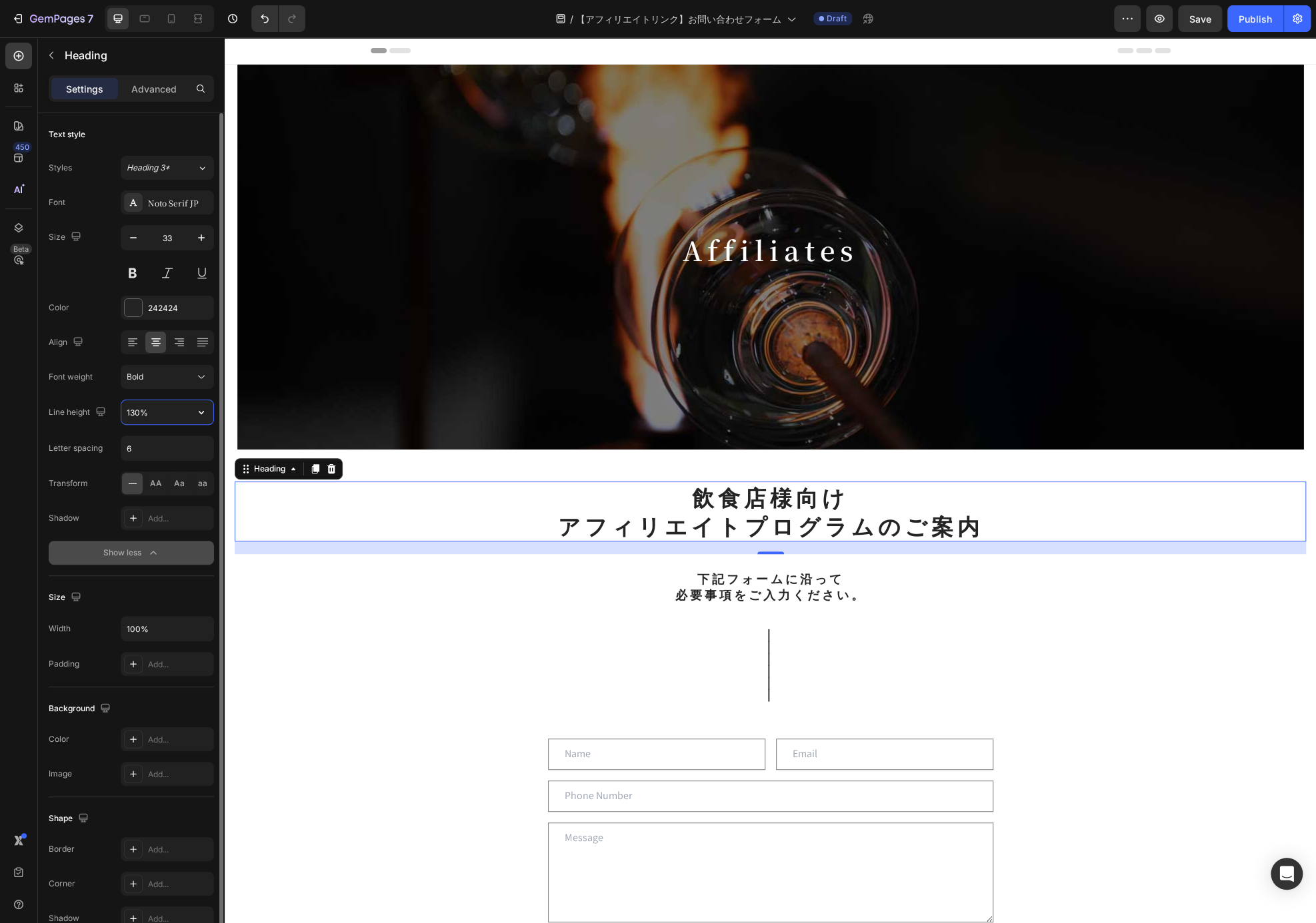
click at [150, 413] on input "130%" at bounding box center [167, 412] width 92 height 24
click at [174, 423] on input "130%" at bounding box center [167, 412] width 92 height 24
click at [190, 415] on button "button" at bounding box center [201, 412] width 24 height 24
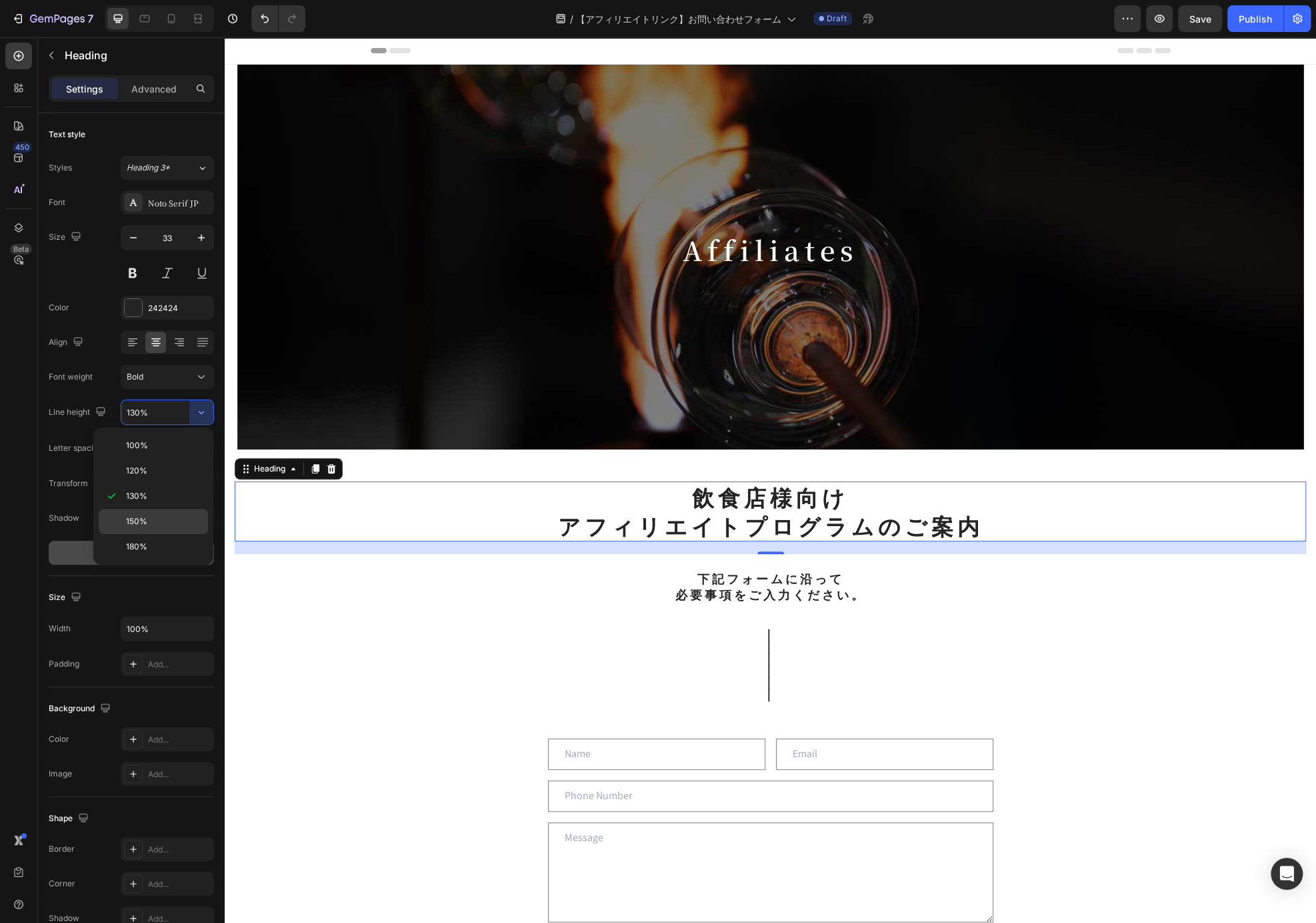
click at [158, 525] on p "150%" at bounding box center [164, 521] width 76 height 12
type input "150%"
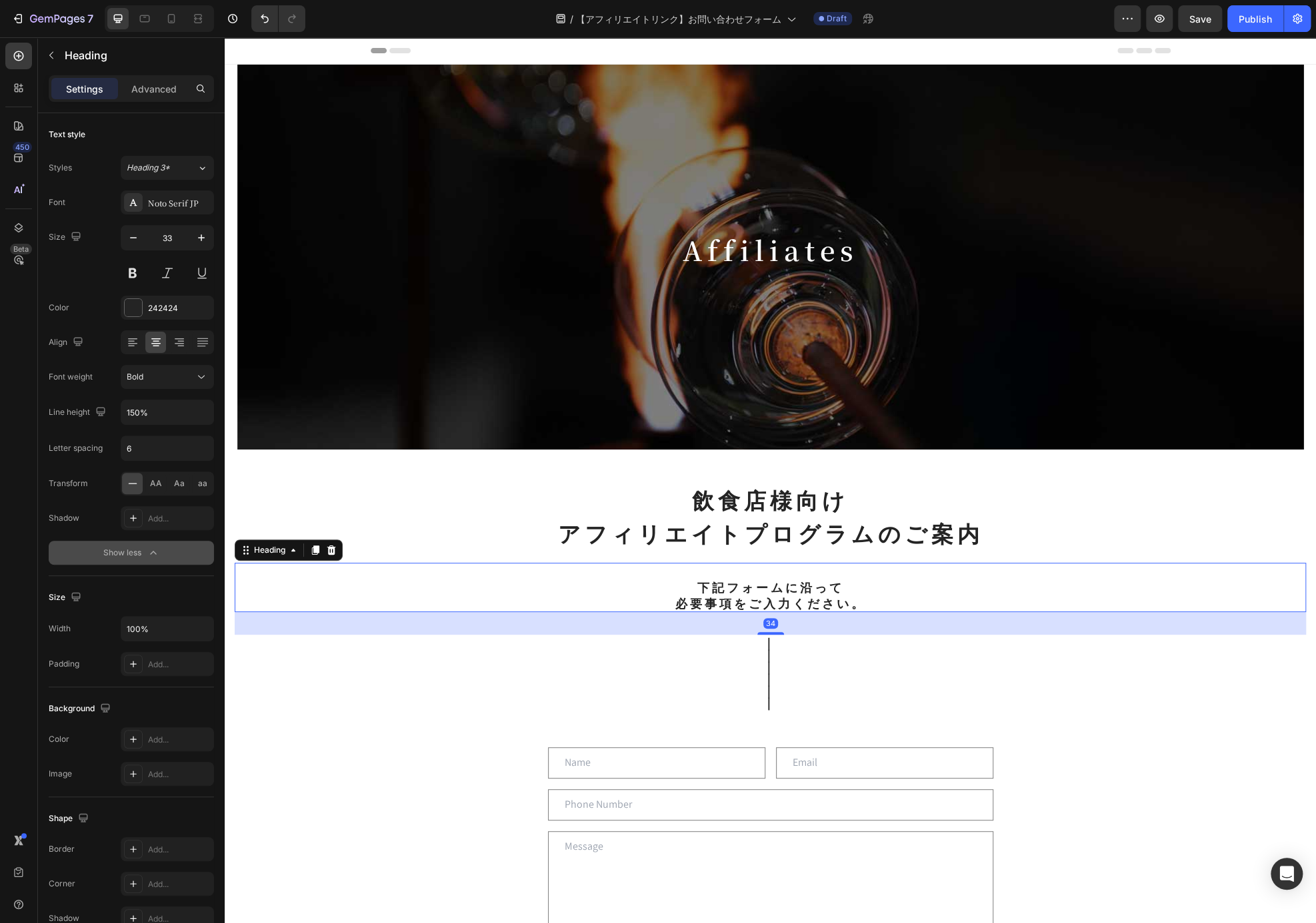
click at [808, 611] on h2 "下記フォームに沿って 必要事項をご入力ください。" at bounding box center [769, 587] width 1071 height 50
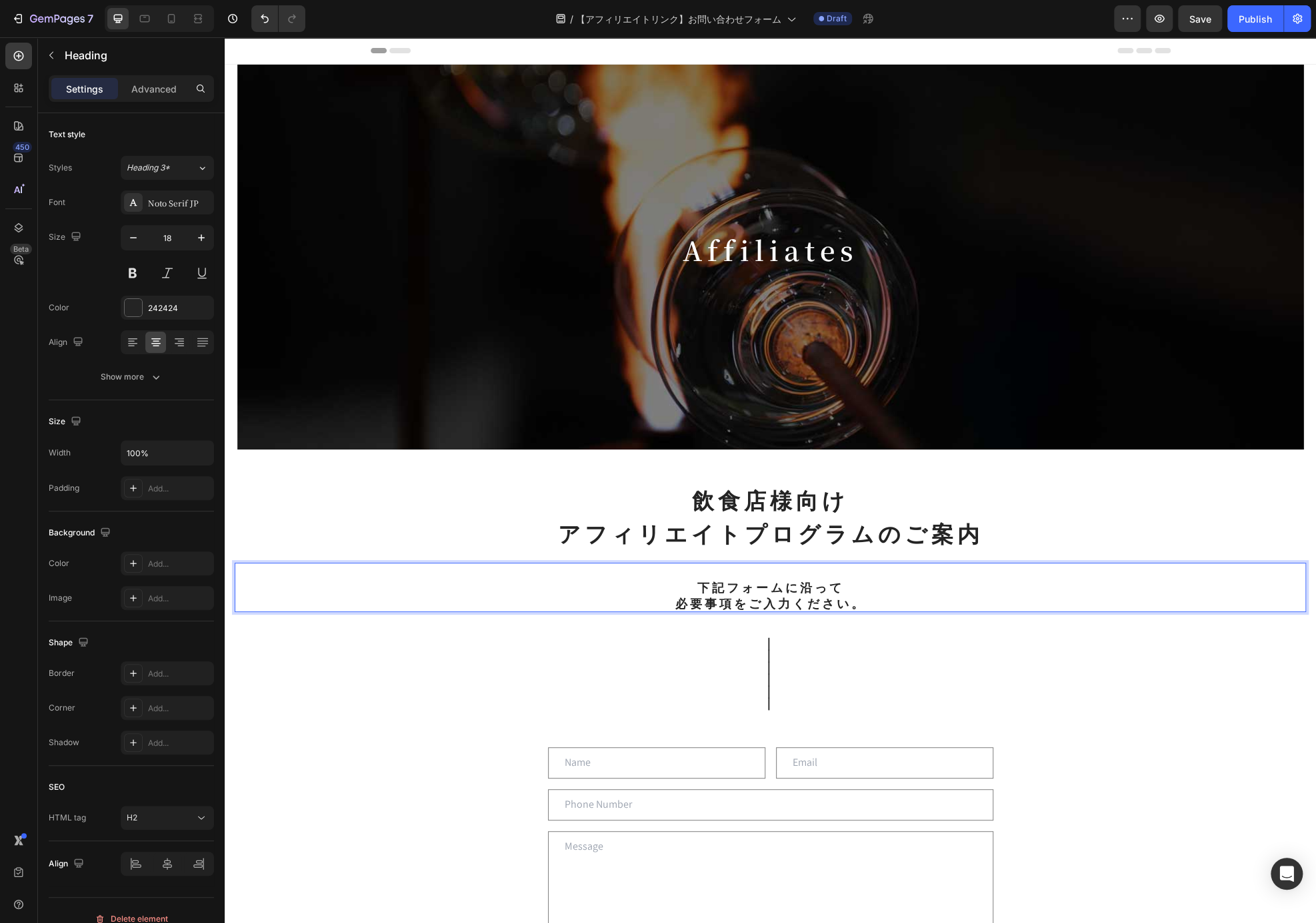
click at [794, 596] on h2 "⁠⁠⁠⁠⁠⁠⁠ 下記フォームに沿って 必要事項をご入力ください。" at bounding box center [769, 587] width 1071 height 50
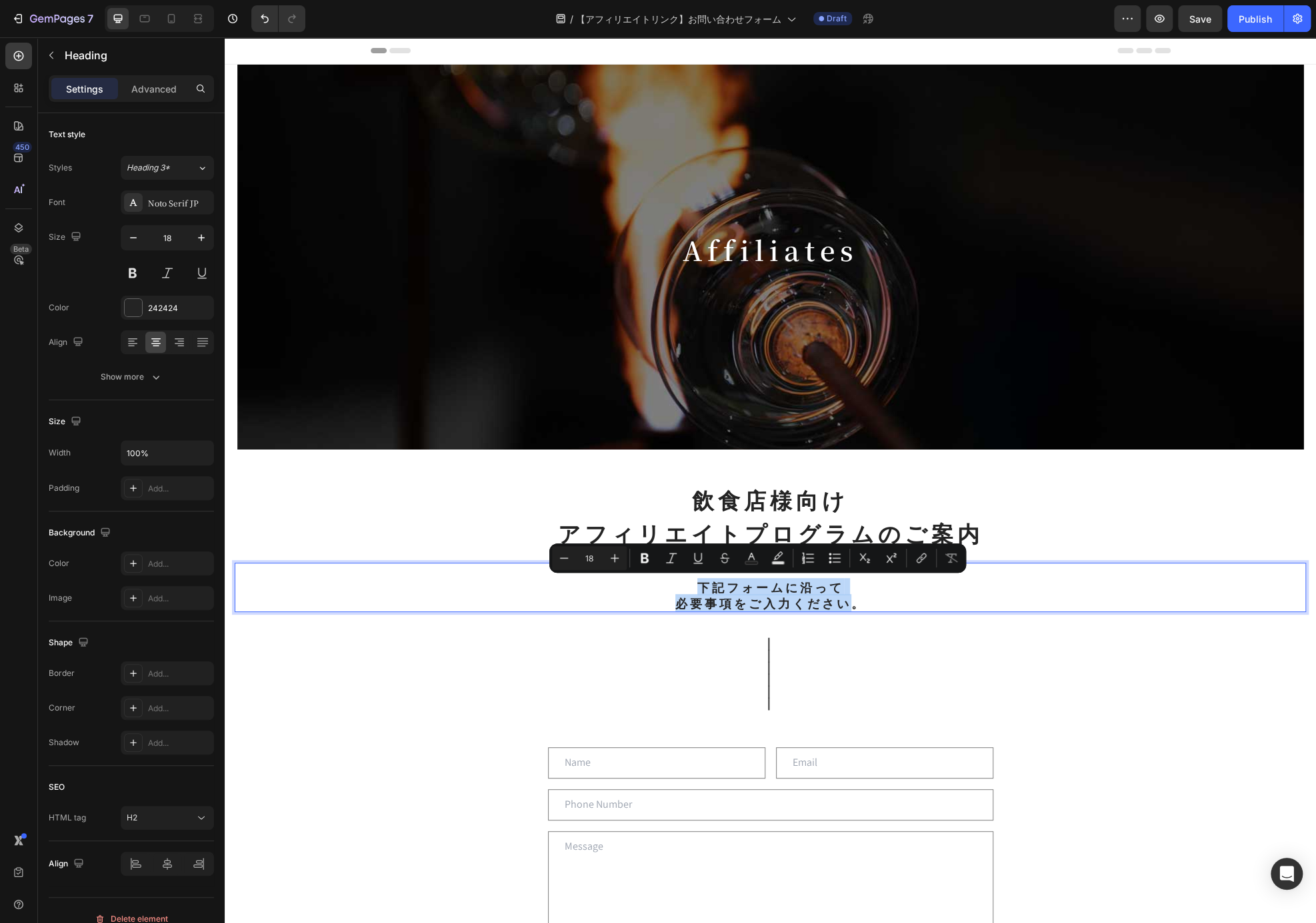
drag, startPoint x: 850, startPoint y: 605, endPoint x: 689, endPoint y: 583, distance: 162.5
click at [689, 583] on p "下記フォームに沿って 必要事項をご入力ください。" at bounding box center [770, 587] width 1068 height 46
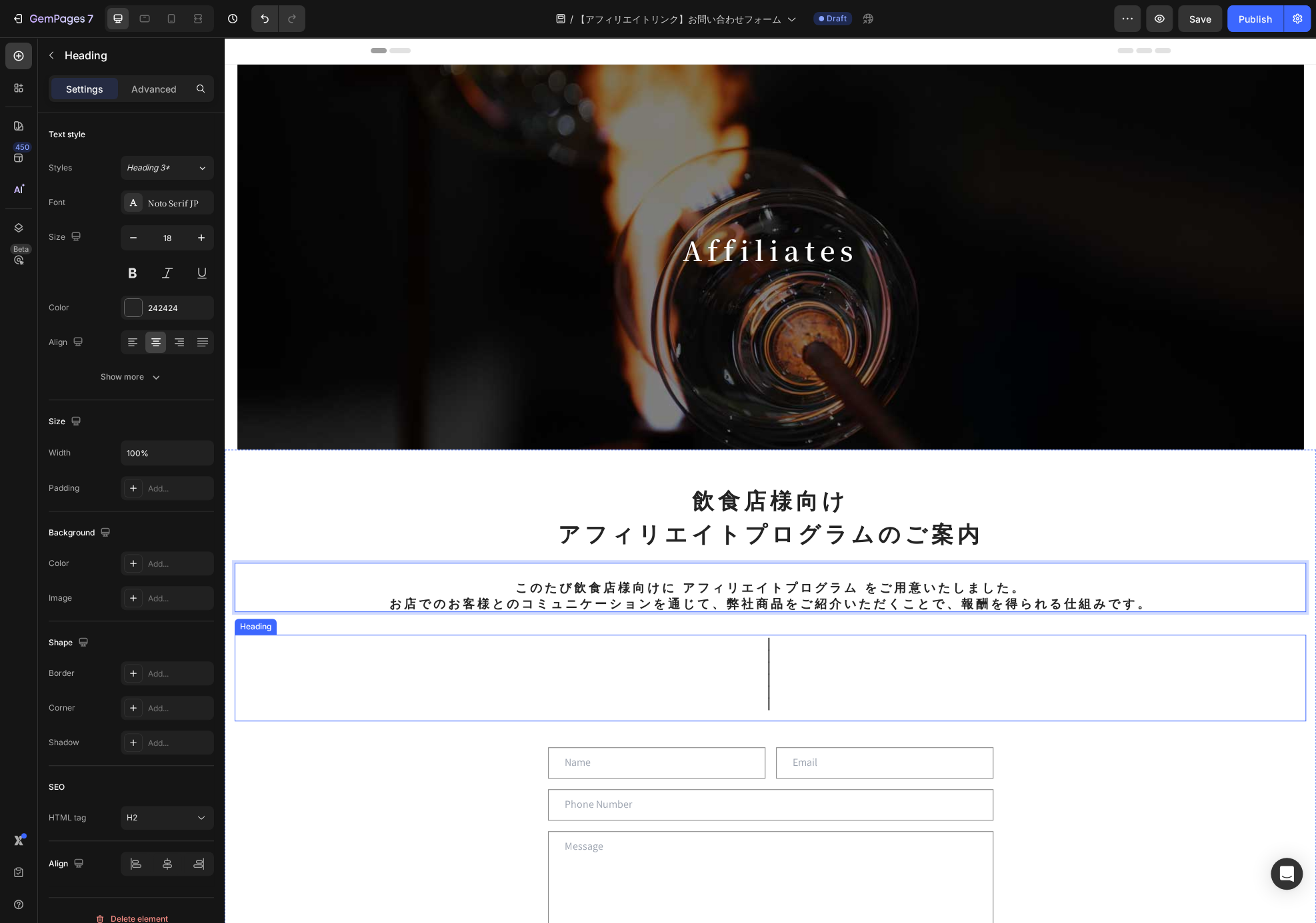
click at [1046, 681] on h2 "｜ ｜ ｜ ｜ ｜ ｜" at bounding box center [769, 678] width 1071 height 87
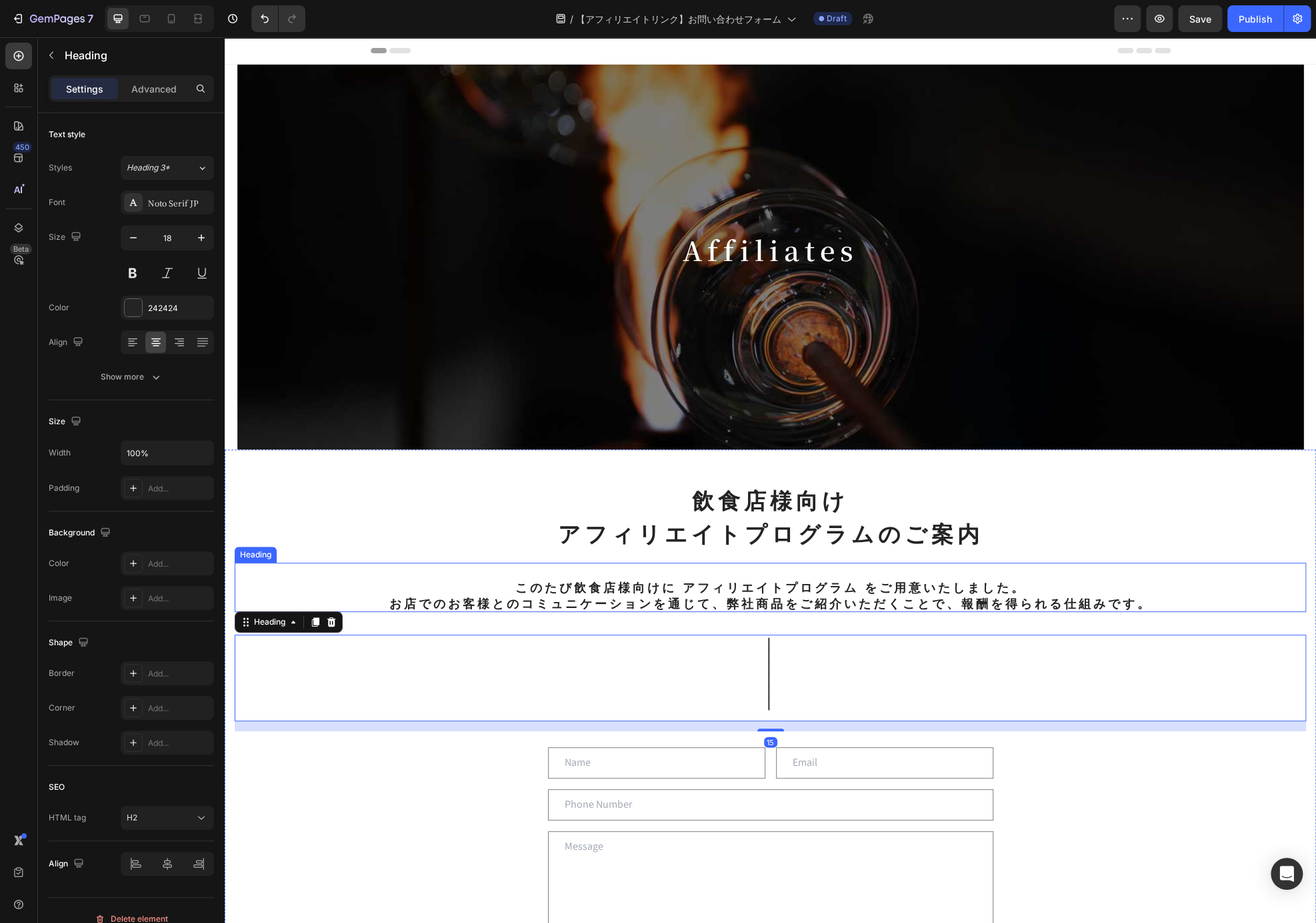
click at [993, 596] on p "⁠⁠⁠⁠⁠⁠⁠ このたび飲食店様向けに アフィリエイトプログラム をご用意いたしました。 お店でのお客様とのコミュニケーションを通じて、弊社商品をご紹介いただ…" at bounding box center [770, 587] width 1068 height 46
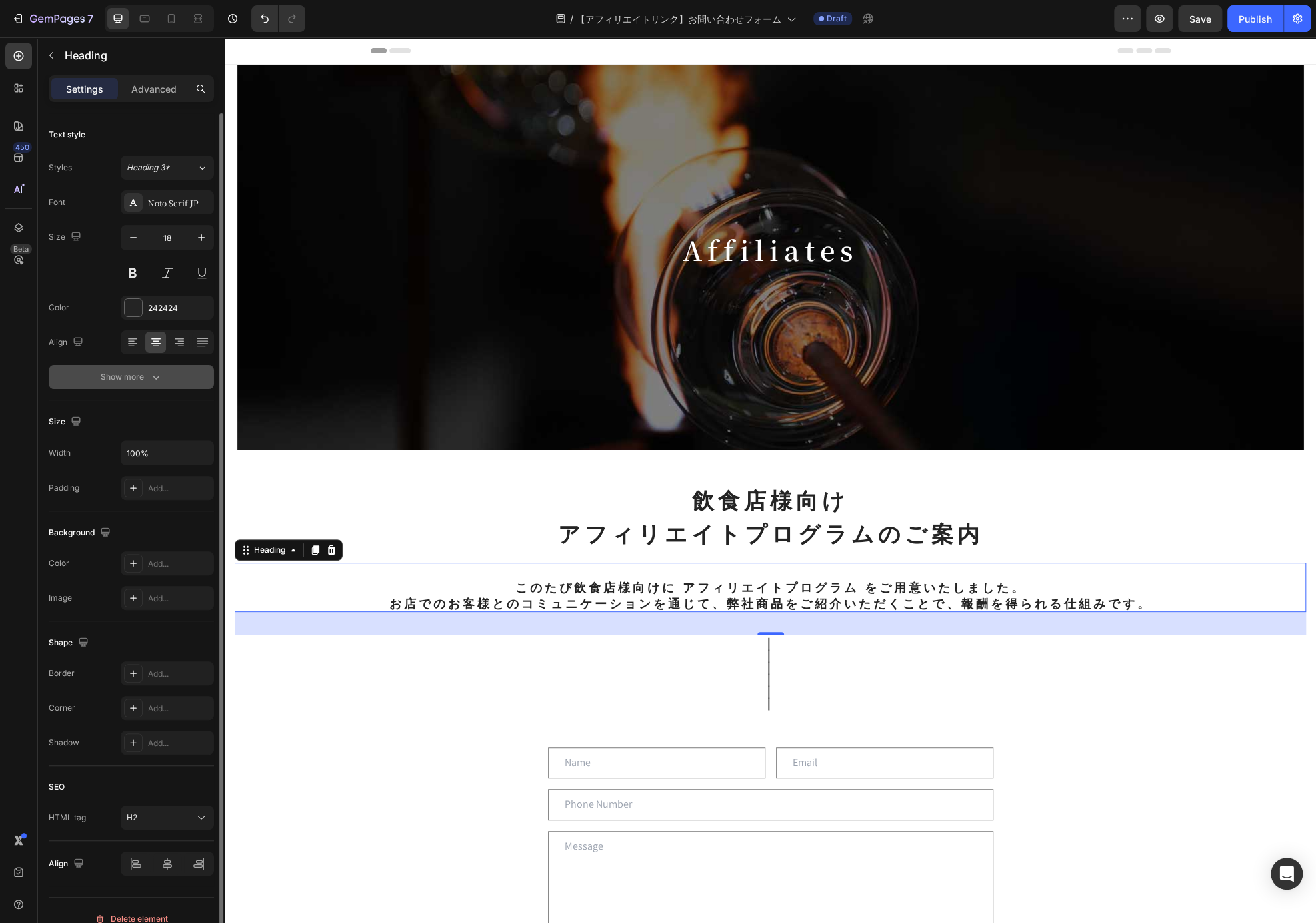
click at [157, 378] on icon "button" at bounding box center [156, 377] width 13 height 13
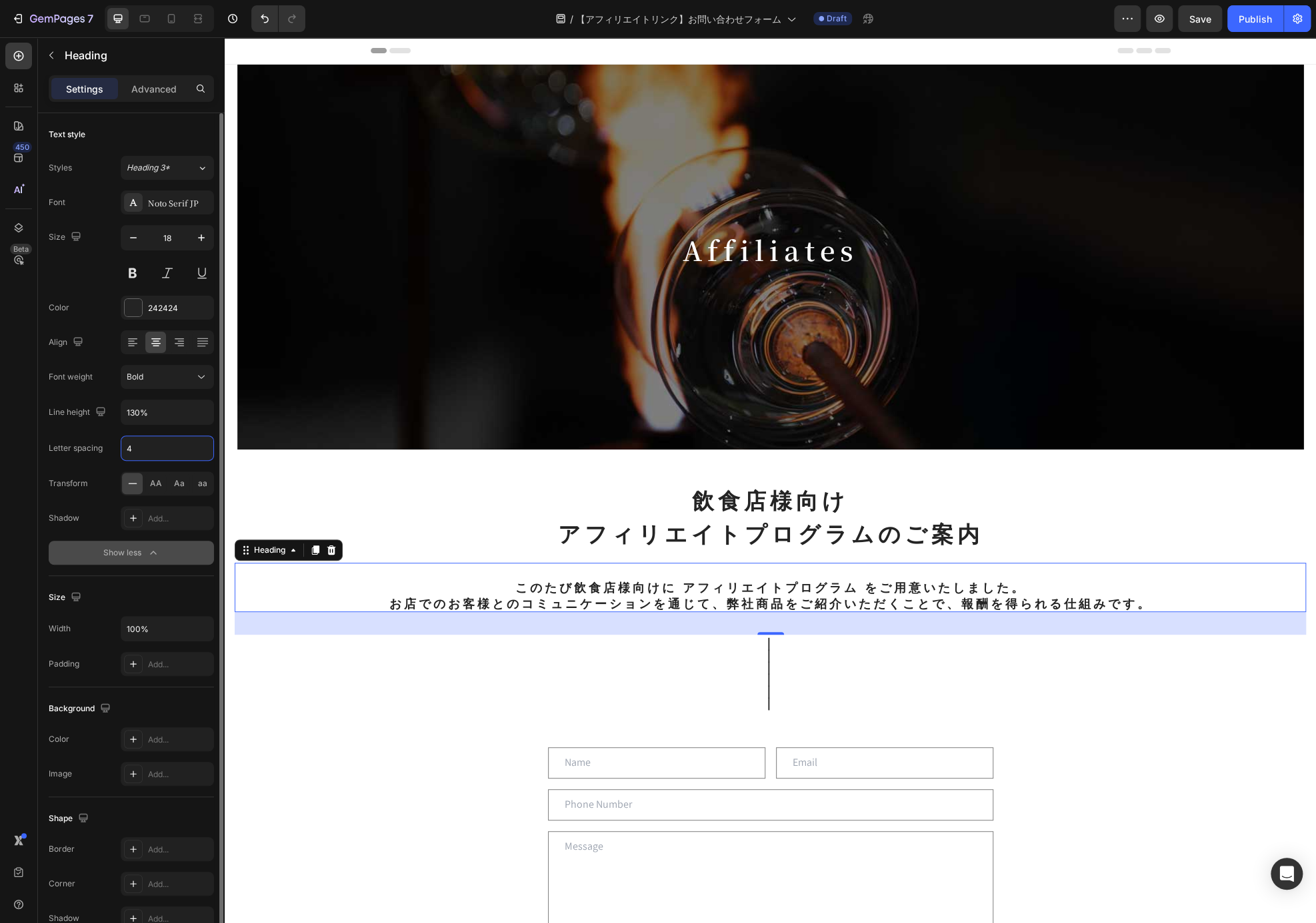
click at [149, 448] on input "4" at bounding box center [167, 448] width 92 height 24
type input "2"
click at [179, 416] on input "130%" at bounding box center [167, 412] width 92 height 24
click at [193, 414] on button "button" at bounding box center [201, 412] width 24 height 24
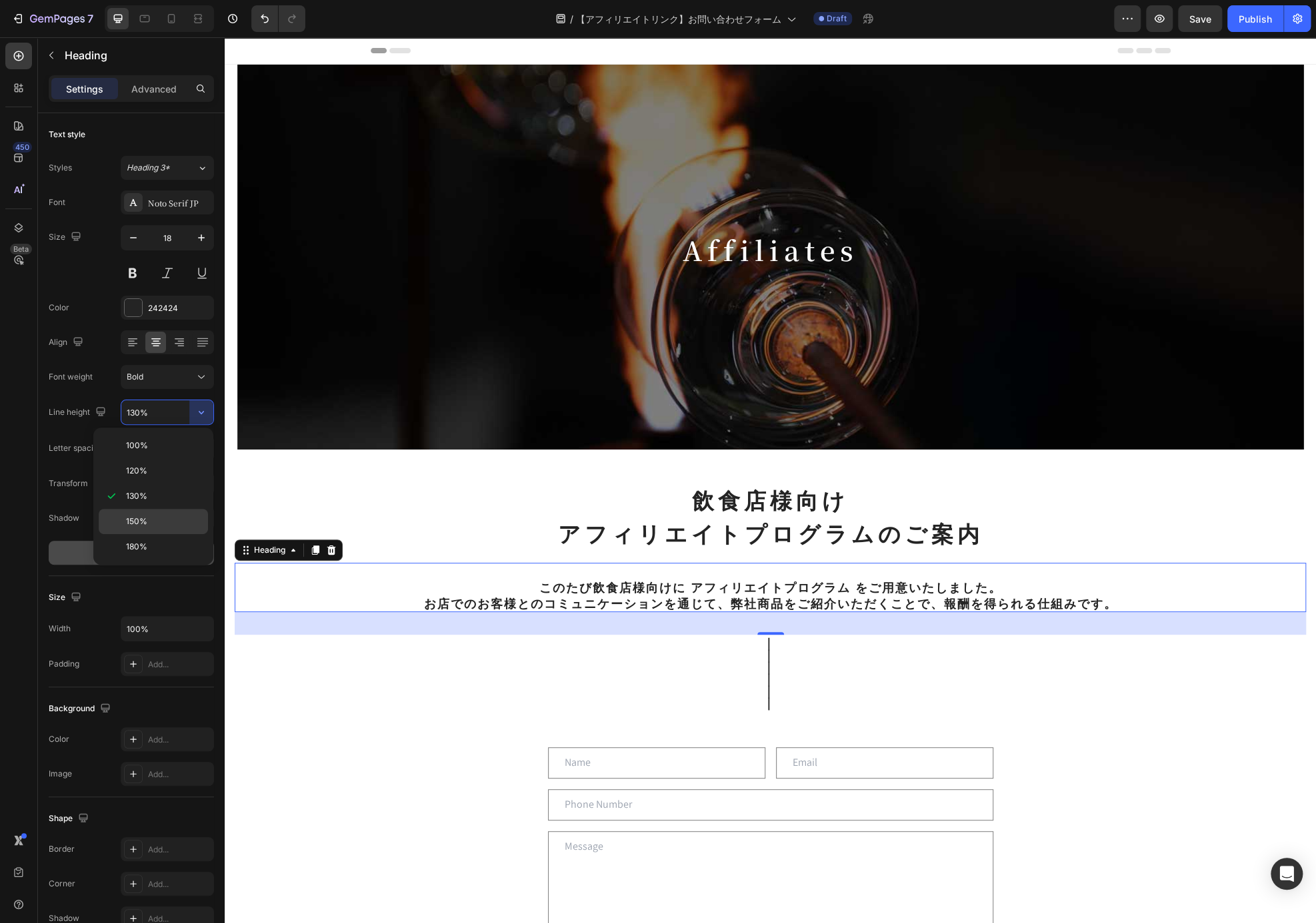
click at [158, 515] on p "150%" at bounding box center [164, 521] width 76 height 12
type input "150%"
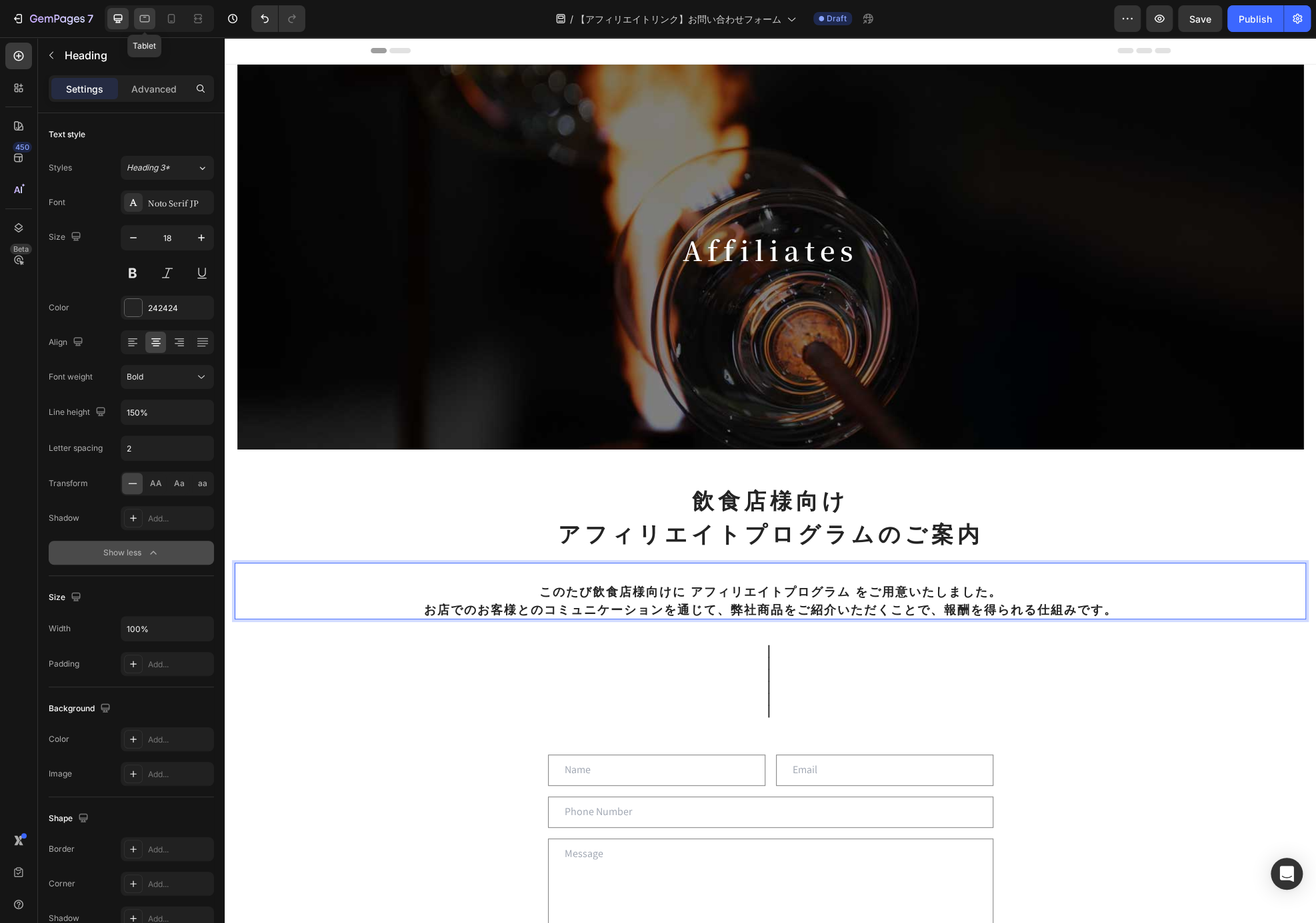
click at [147, 24] on icon at bounding box center [145, 19] width 13 height 13
type input "15"
type input "130%"
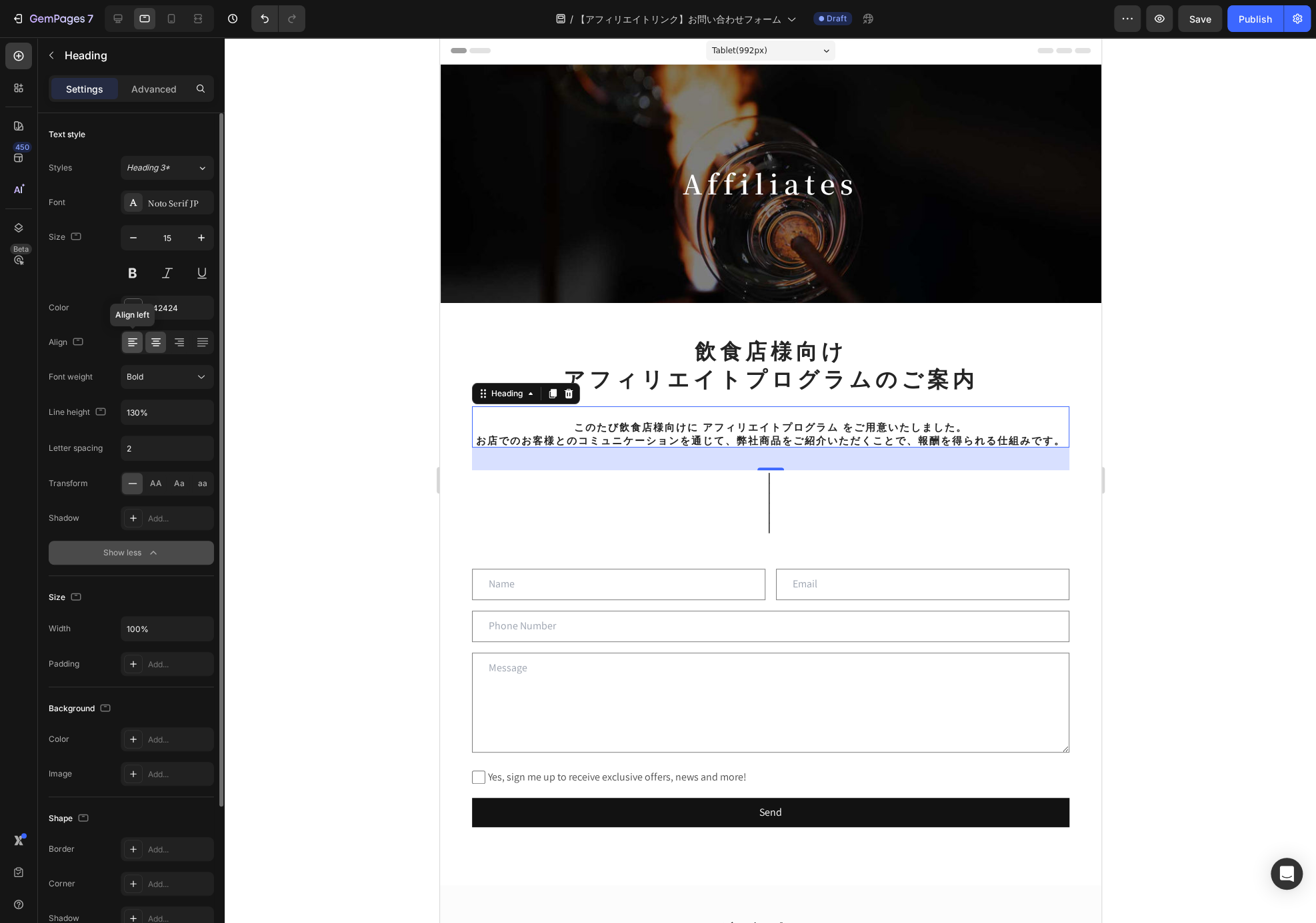
click at [129, 341] on icon at bounding box center [131, 342] width 7 height 2
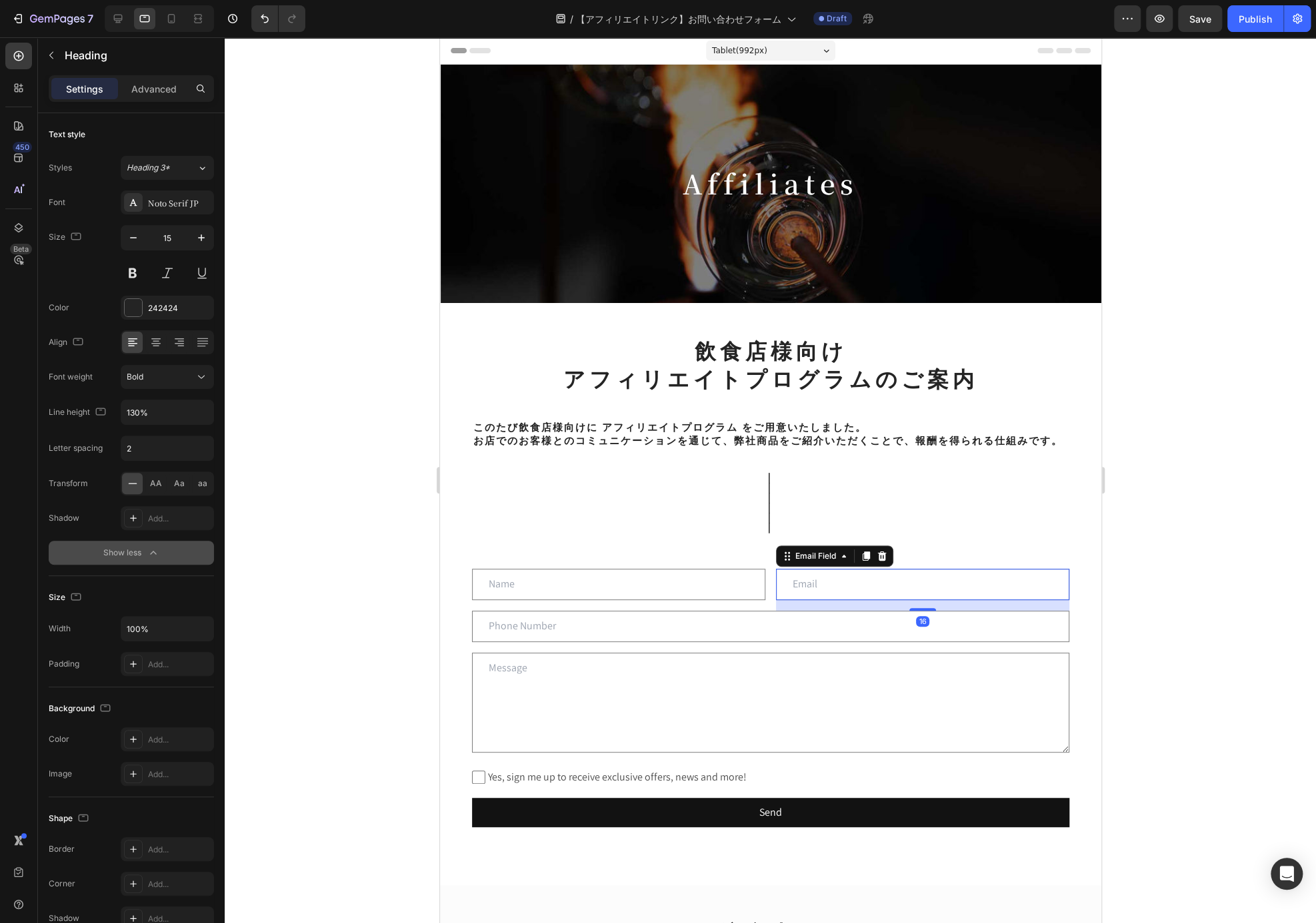
drag, startPoint x: 894, startPoint y: 596, endPoint x: 936, endPoint y: 593, distance: 42.1
click at [894, 596] on input "email" at bounding box center [922, 584] width 293 height 31
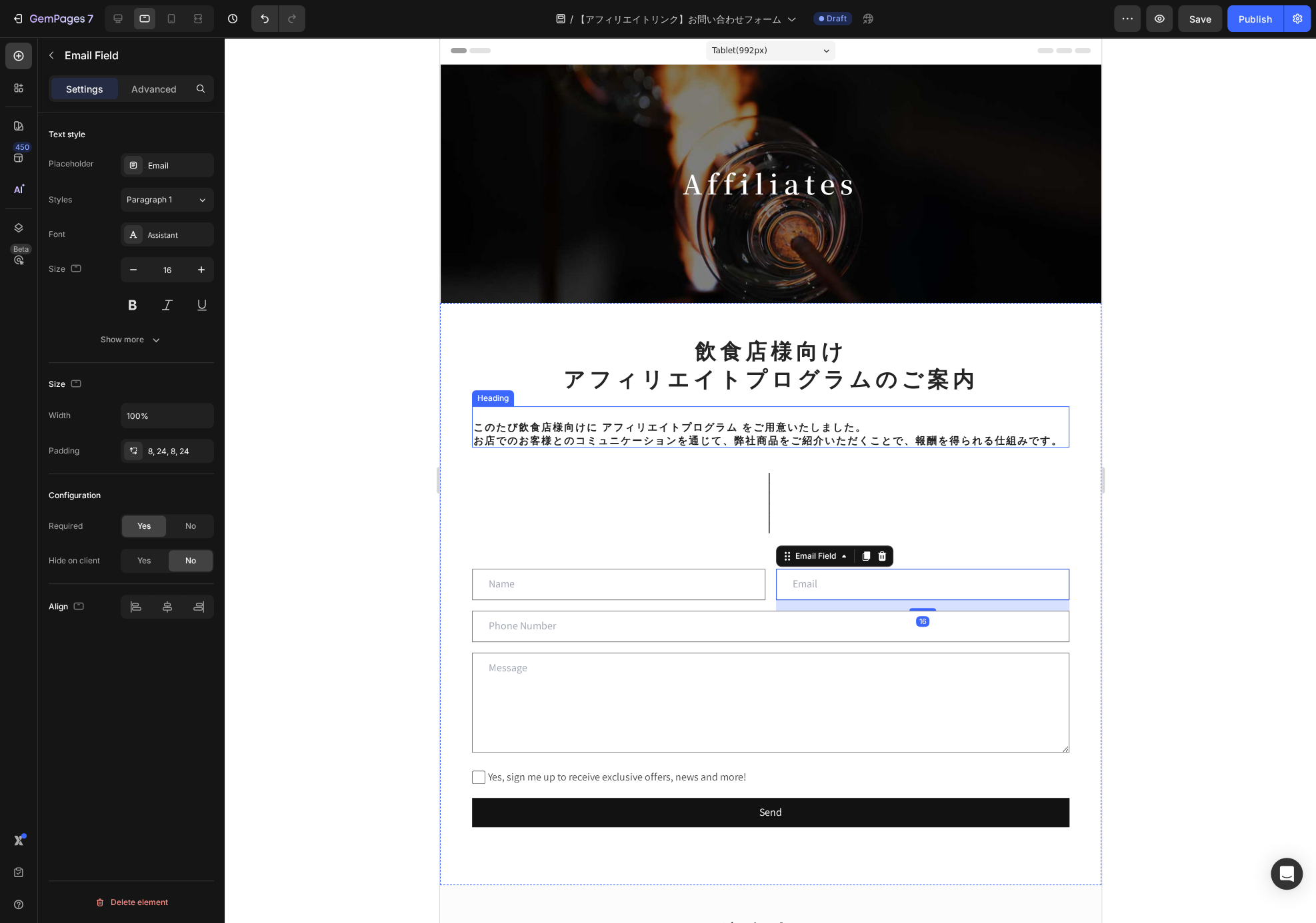
drag, startPoint x: 916, startPoint y: 437, endPoint x: 955, endPoint y: 442, distance: 39.3
click at [916, 437] on p "⁠⁠⁠⁠⁠⁠⁠ このたび飲食店様向けに アフィリエイトプログラム をご用意いたしました。 お店でのお客様とのコミュニケーションを通じて、弊社商品をご紹介いただ…" at bounding box center [770, 427] width 595 height 40
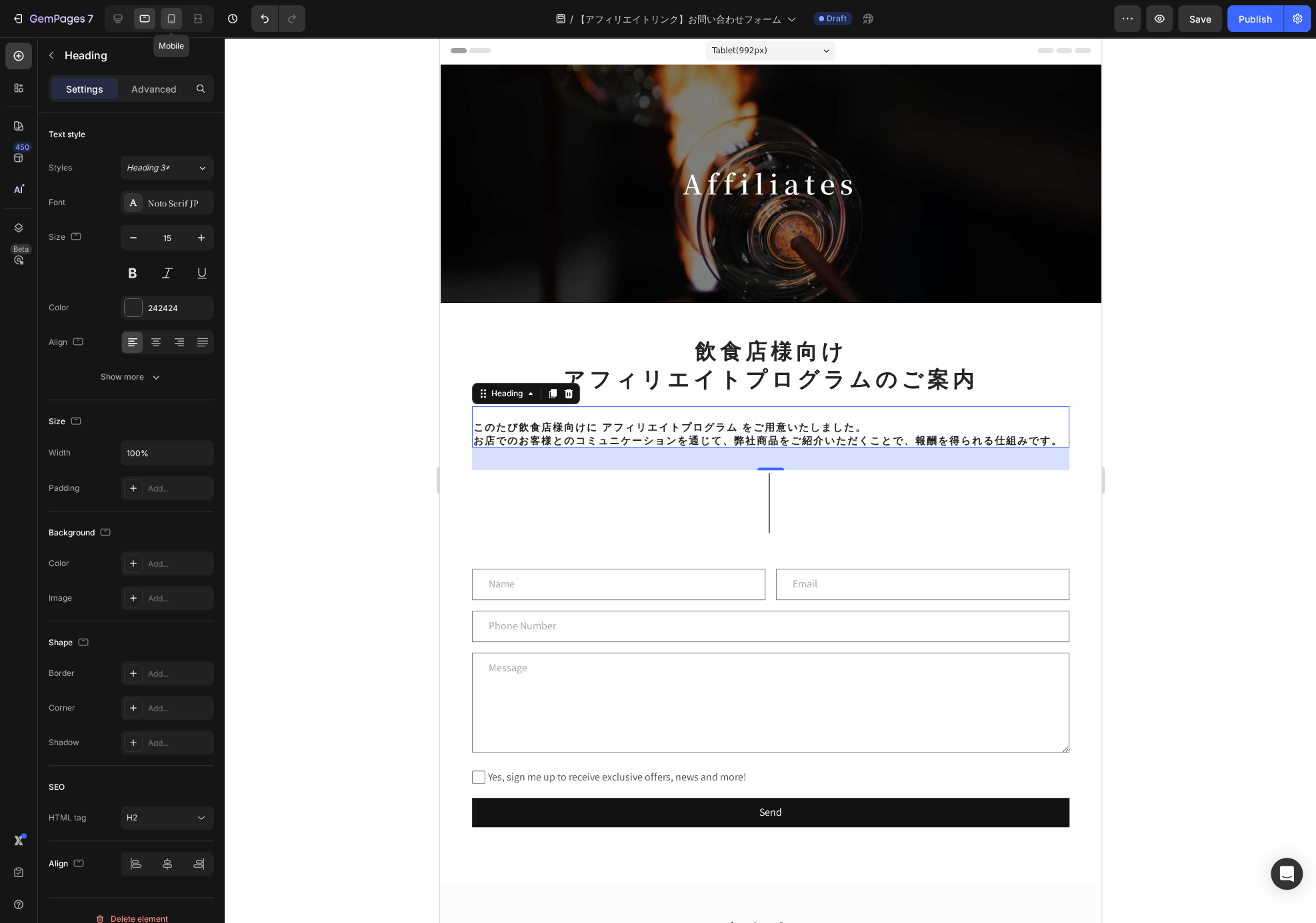
click at [176, 21] on icon at bounding box center [171, 19] width 13 height 13
type input "12"
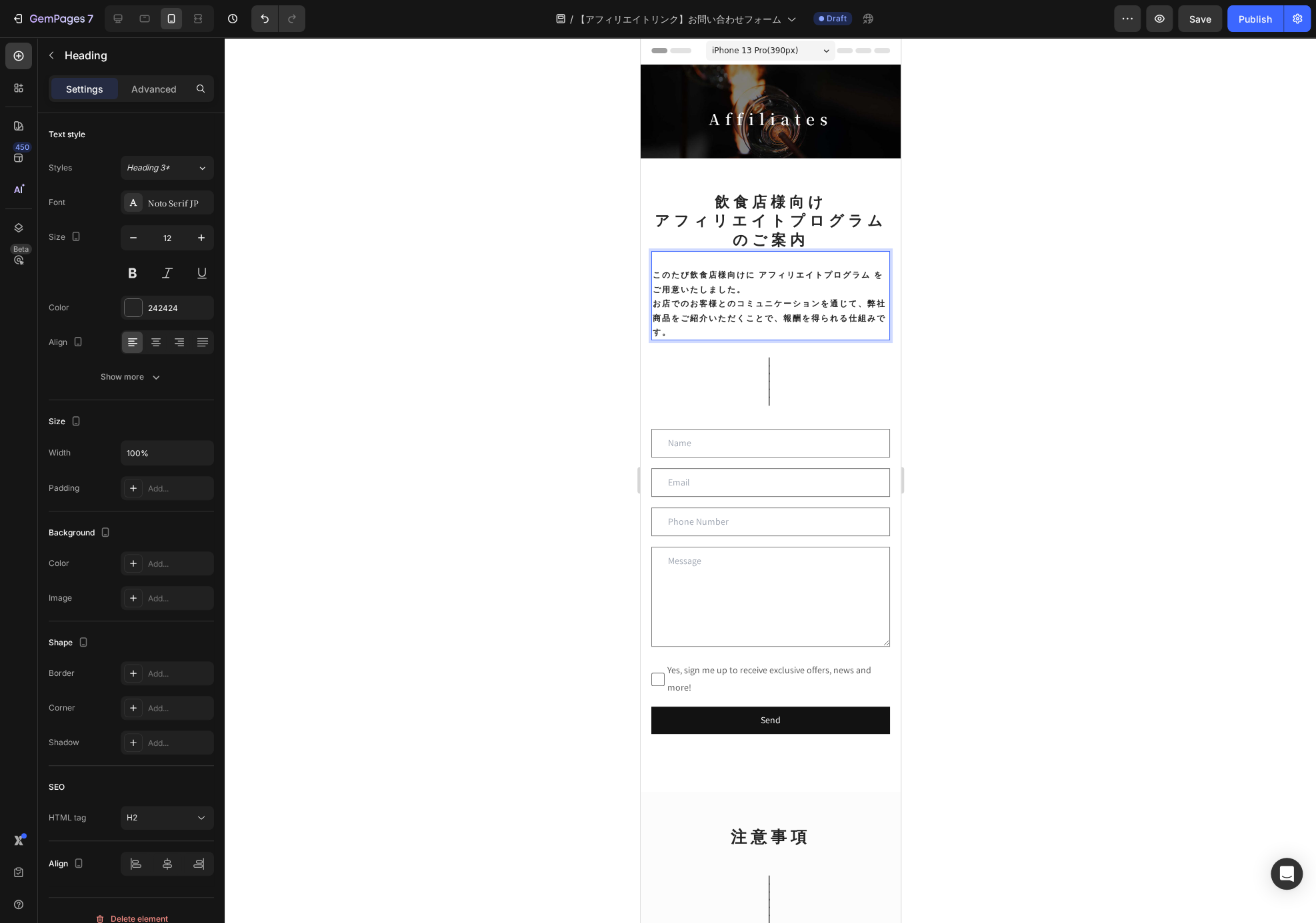
click at [652, 301] on p "このたび飲食店様向けに アフィリエイトプログラム をご用意いたしました。 お店でのお客様とのコミュニケーションを通じて、弊社商品をご紹介いただくことで、報酬を…" at bounding box center [770, 296] width 236 height 87
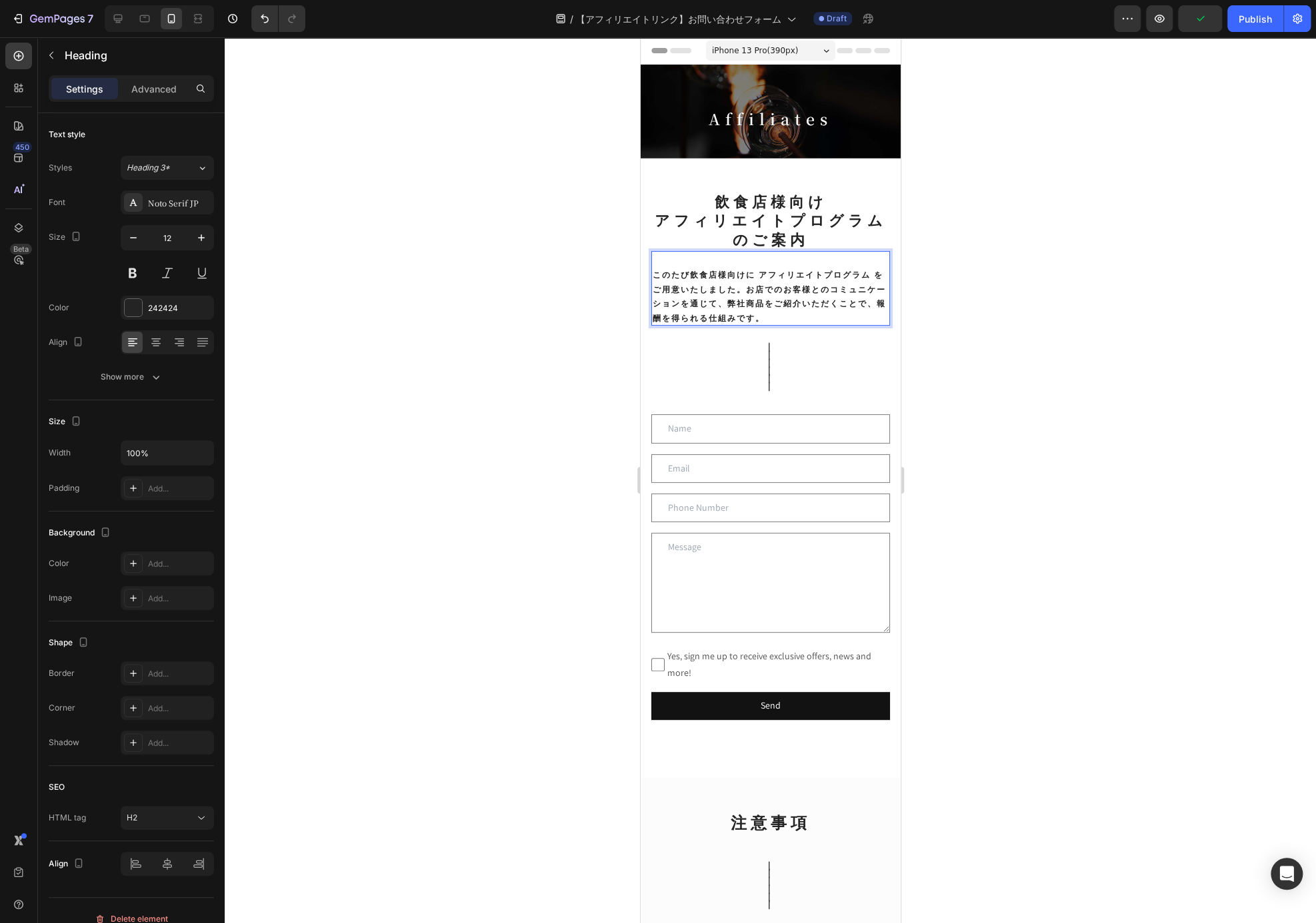
click at [1080, 290] on div at bounding box center [770, 480] width 1091 height 886
click at [825, 295] on p "⁠⁠⁠⁠⁠⁠⁠ このたび飲食店様向けに アフィリエイトプログラム をご用意いたしました。お店でのお客様とのコミュニケーションを通じて、弊社商品をご紹介いただく…" at bounding box center [770, 288] width 236 height 72
click at [1000, 355] on div at bounding box center [770, 480] width 1091 height 886
click at [812, 219] on p "飲食店様向け アフィリエイトプログラムのご案内" at bounding box center [770, 221] width 236 height 57
click at [801, 237] on p "飲食店様向け アフィリエイトプログラムのご案内" at bounding box center [770, 221] width 236 height 57
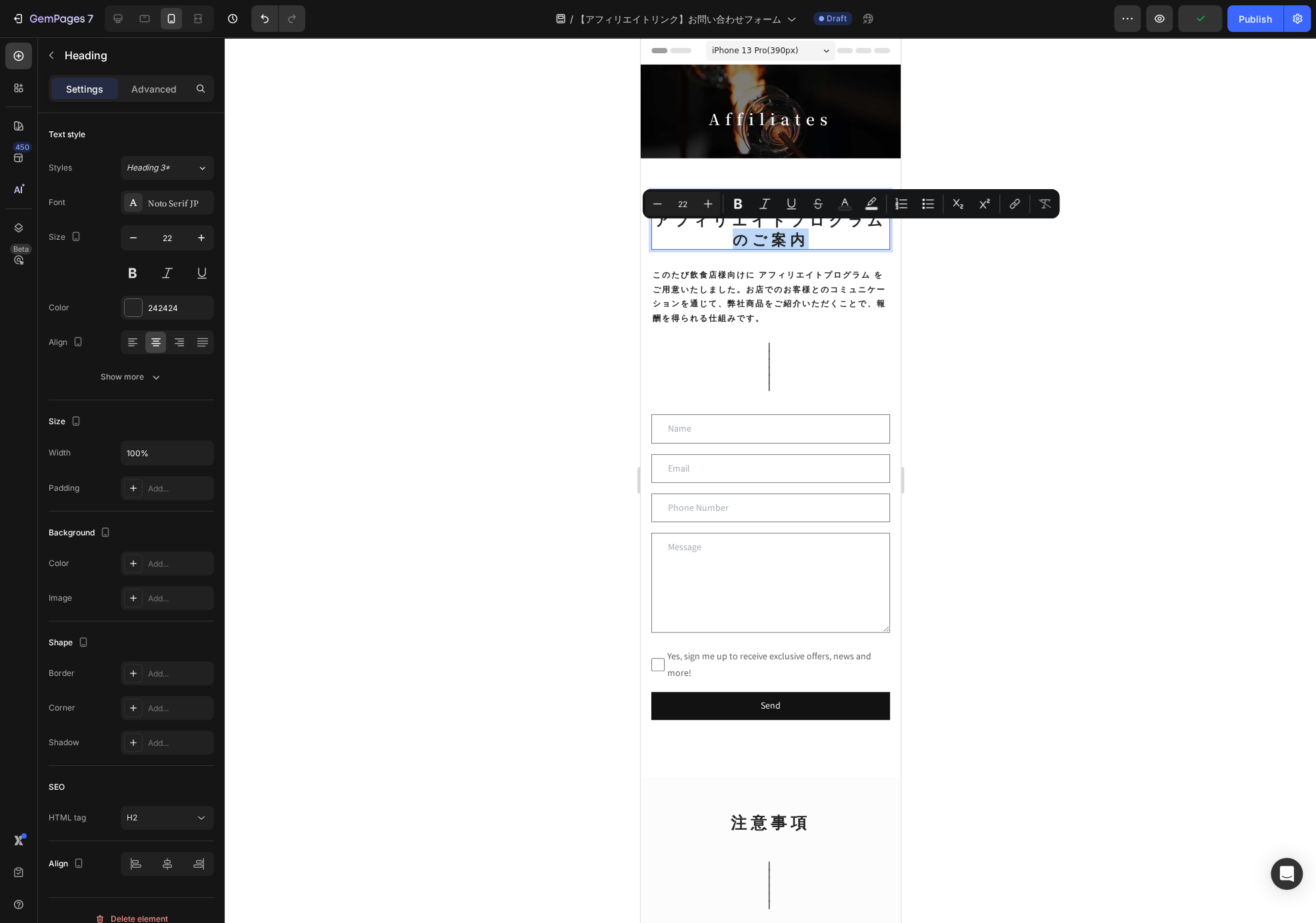
drag, startPoint x: 809, startPoint y: 237, endPoint x: 708, endPoint y: 234, distance: 101.0
click at [708, 234] on p "飲食店様向け アフィリエイトプログラムのご案内" at bounding box center [770, 221] width 236 height 57
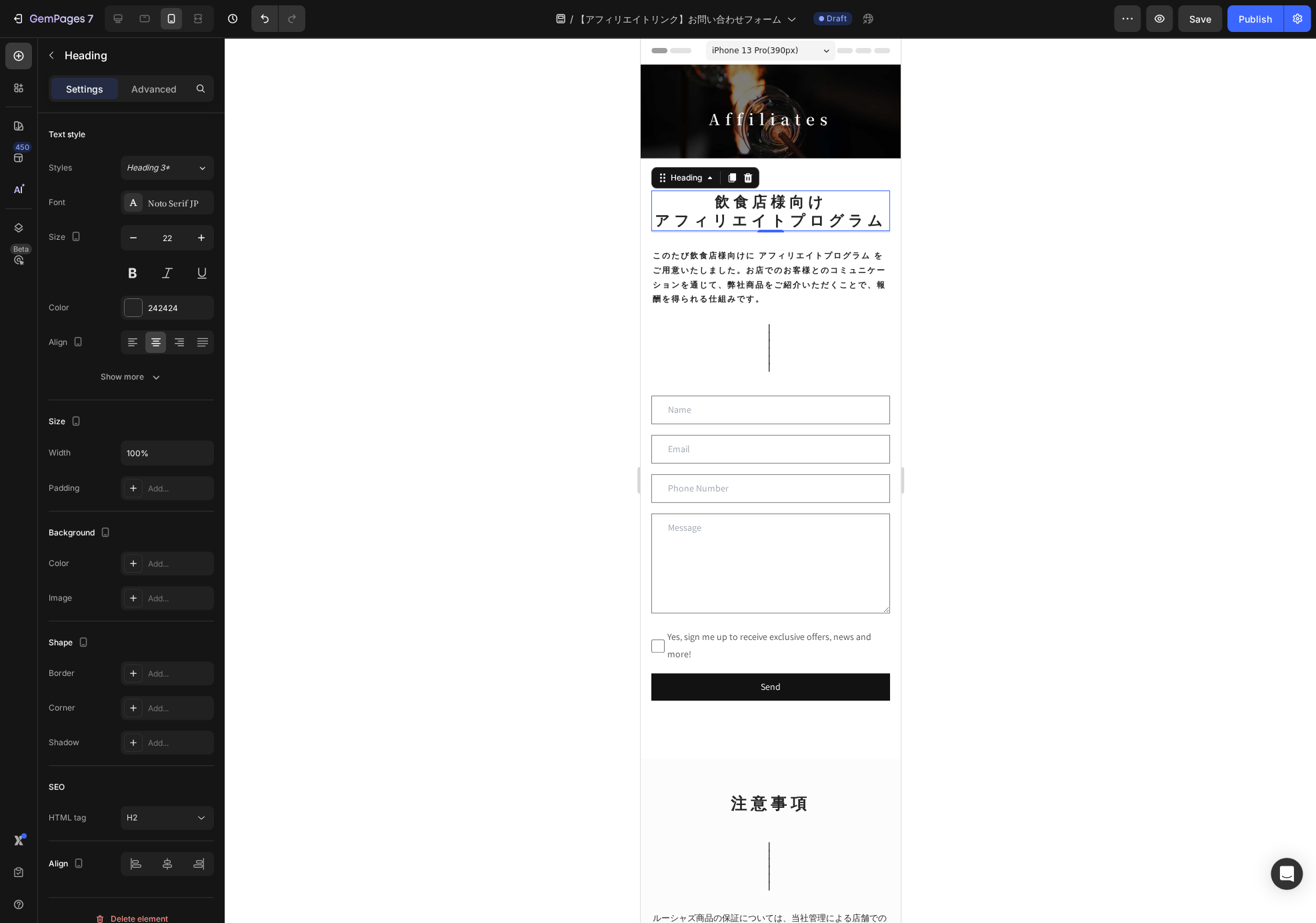
click at [1156, 217] on div at bounding box center [770, 480] width 1091 height 886
click at [831, 205] on p "飲食店様向け アフィリエイトプログラム" at bounding box center [770, 211] width 236 height 38
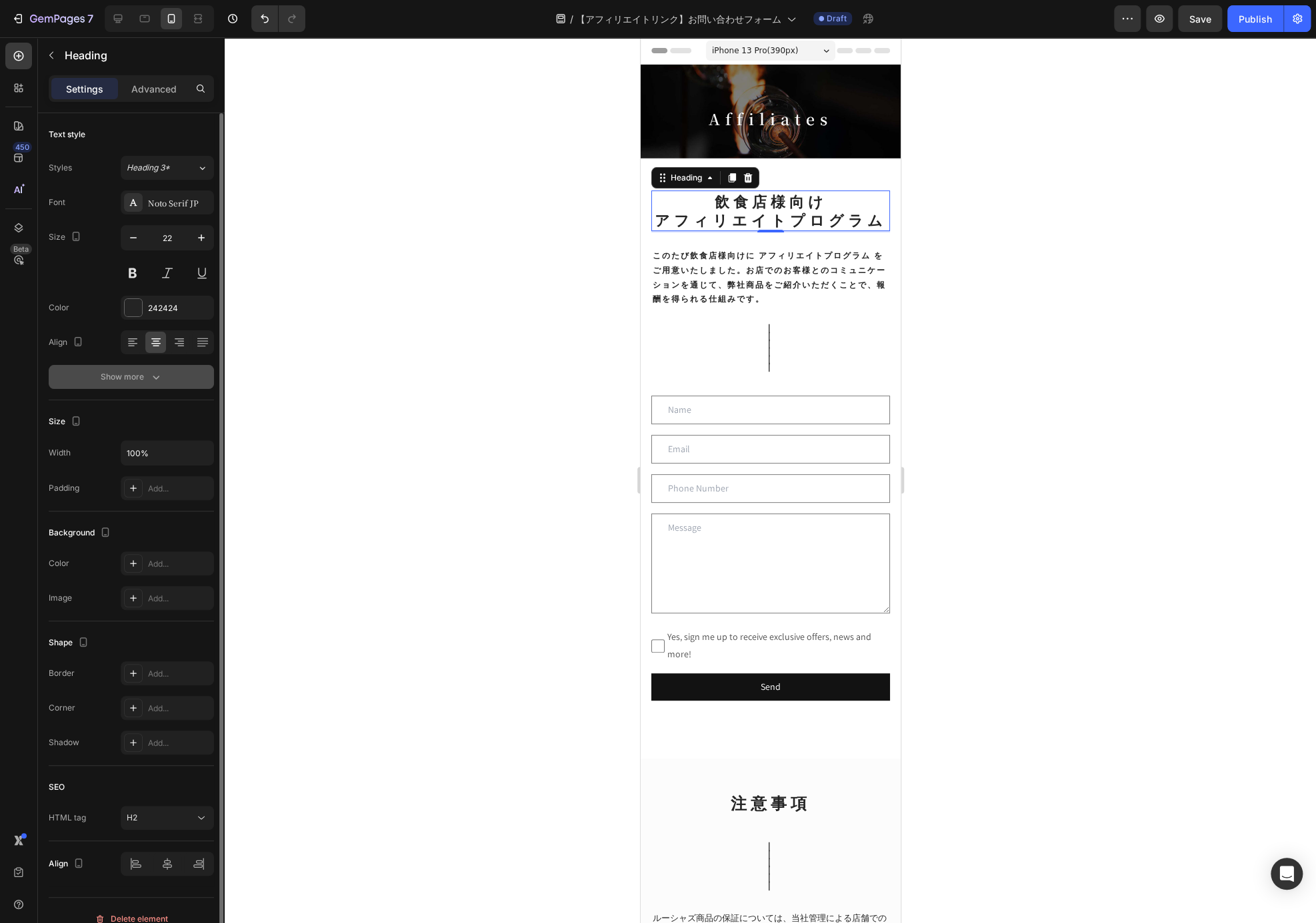
click at [154, 383] on button "Show more" at bounding box center [131, 377] width 165 height 24
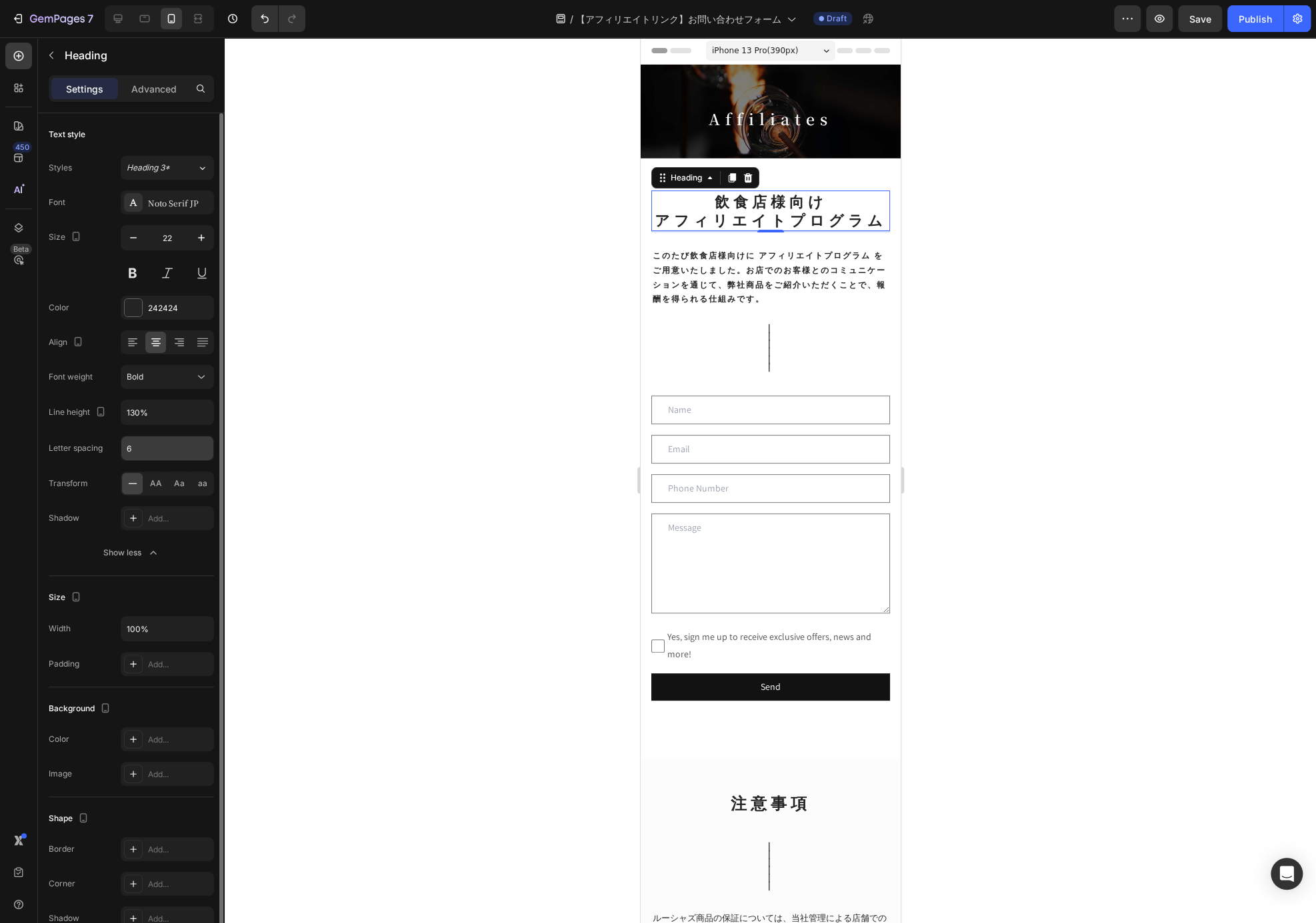
click at [152, 448] on input "6" at bounding box center [167, 448] width 92 height 24
type input "3"
click at [177, 410] on input "130%" at bounding box center [167, 412] width 92 height 24
click at [196, 411] on icon "button" at bounding box center [201, 413] width 13 height 13
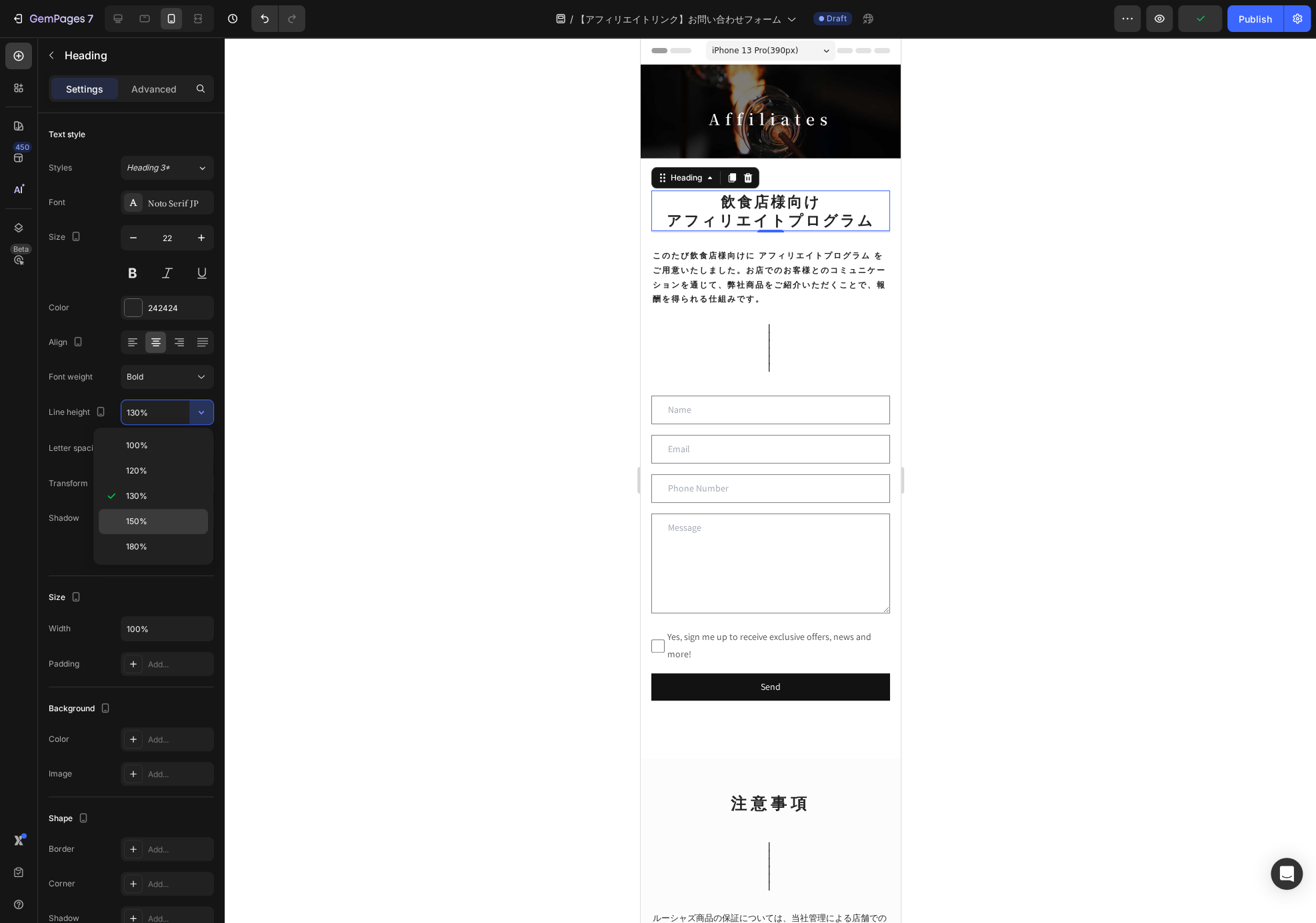
click at [170, 534] on div "150%" at bounding box center [153, 547] width 110 height 25
type input "150%"
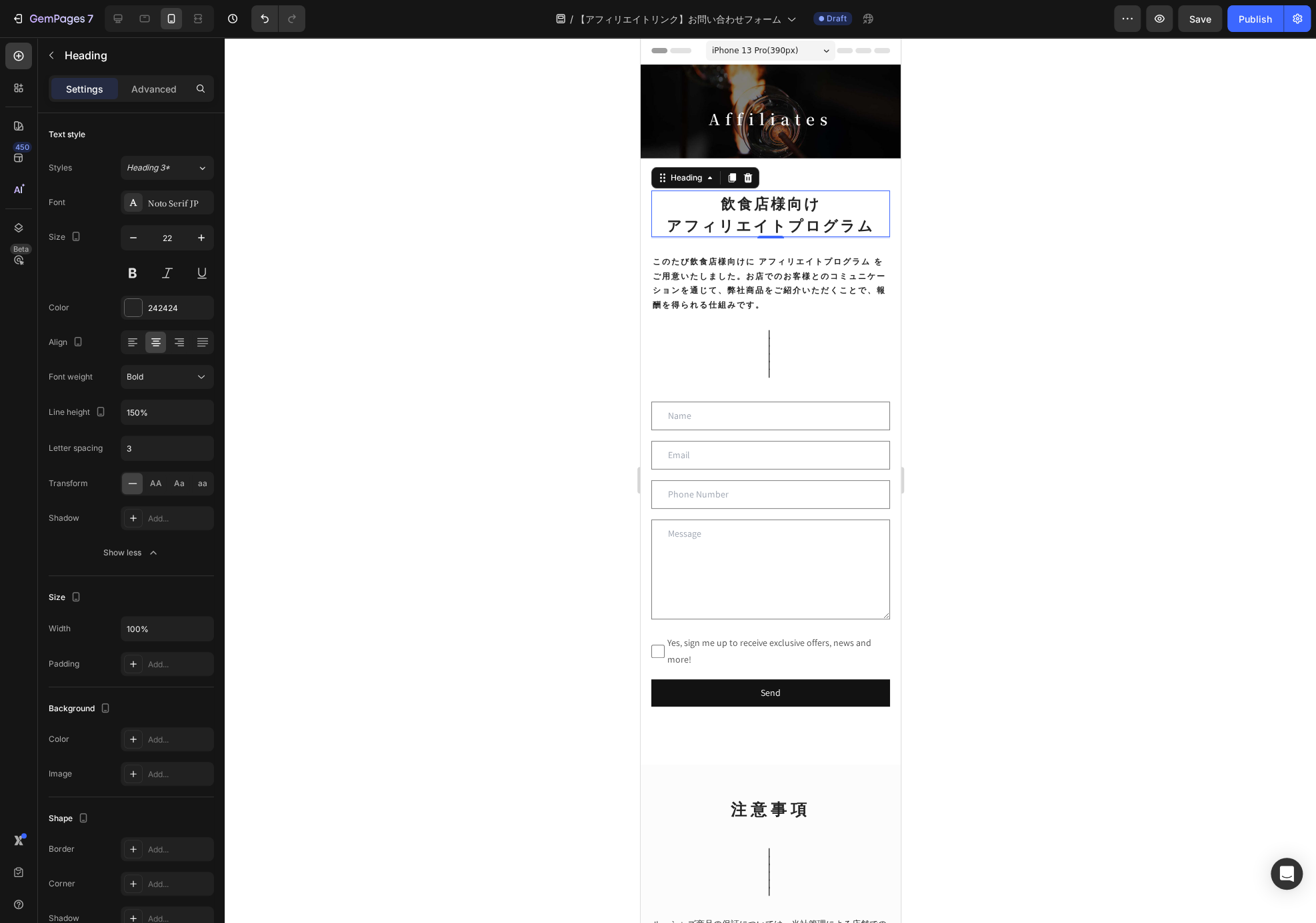
click at [992, 331] on div at bounding box center [770, 480] width 1091 height 886
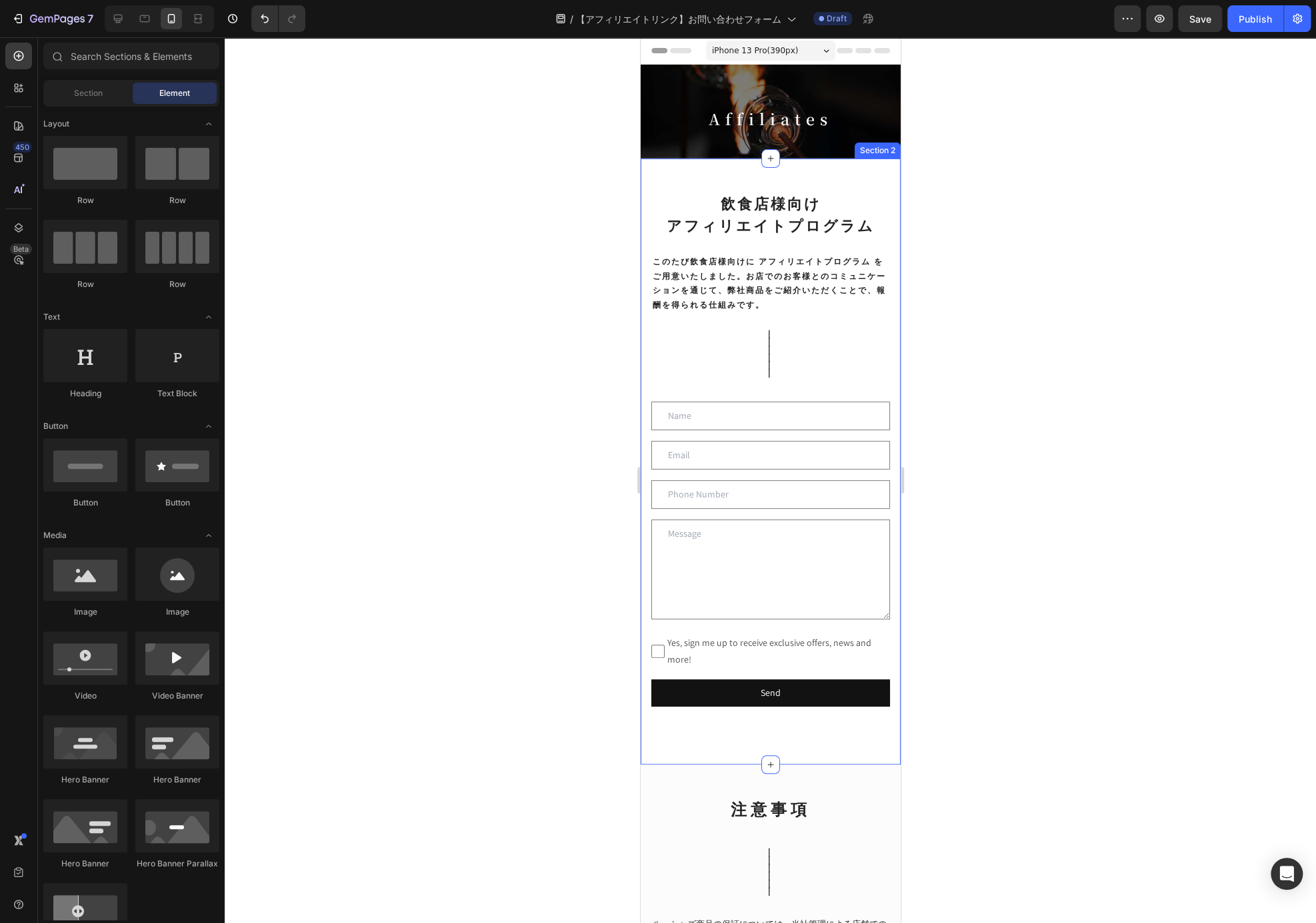
click at [834, 275] on p "⁠⁠⁠⁠⁠⁠⁠ このたび飲食店様向けに アフィリエイトプログラム をご用意いたしました。お店でのお客様とのコミュニケーションを通じて、弊社商品をご紹介いただく…" at bounding box center [770, 275] width 236 height 72
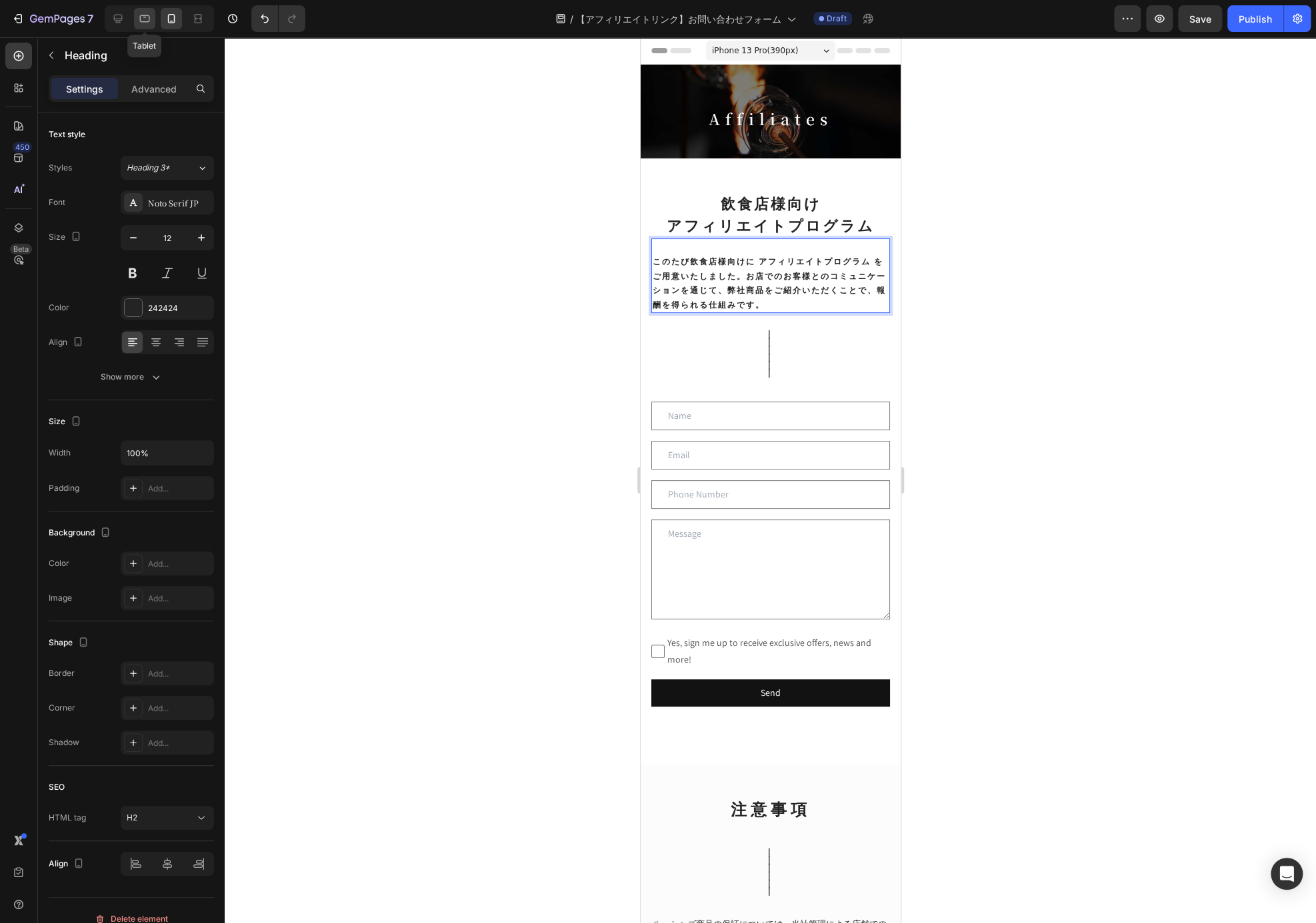
click at [154, 27] on div at bounding box center [144, 18] width 21 height 21
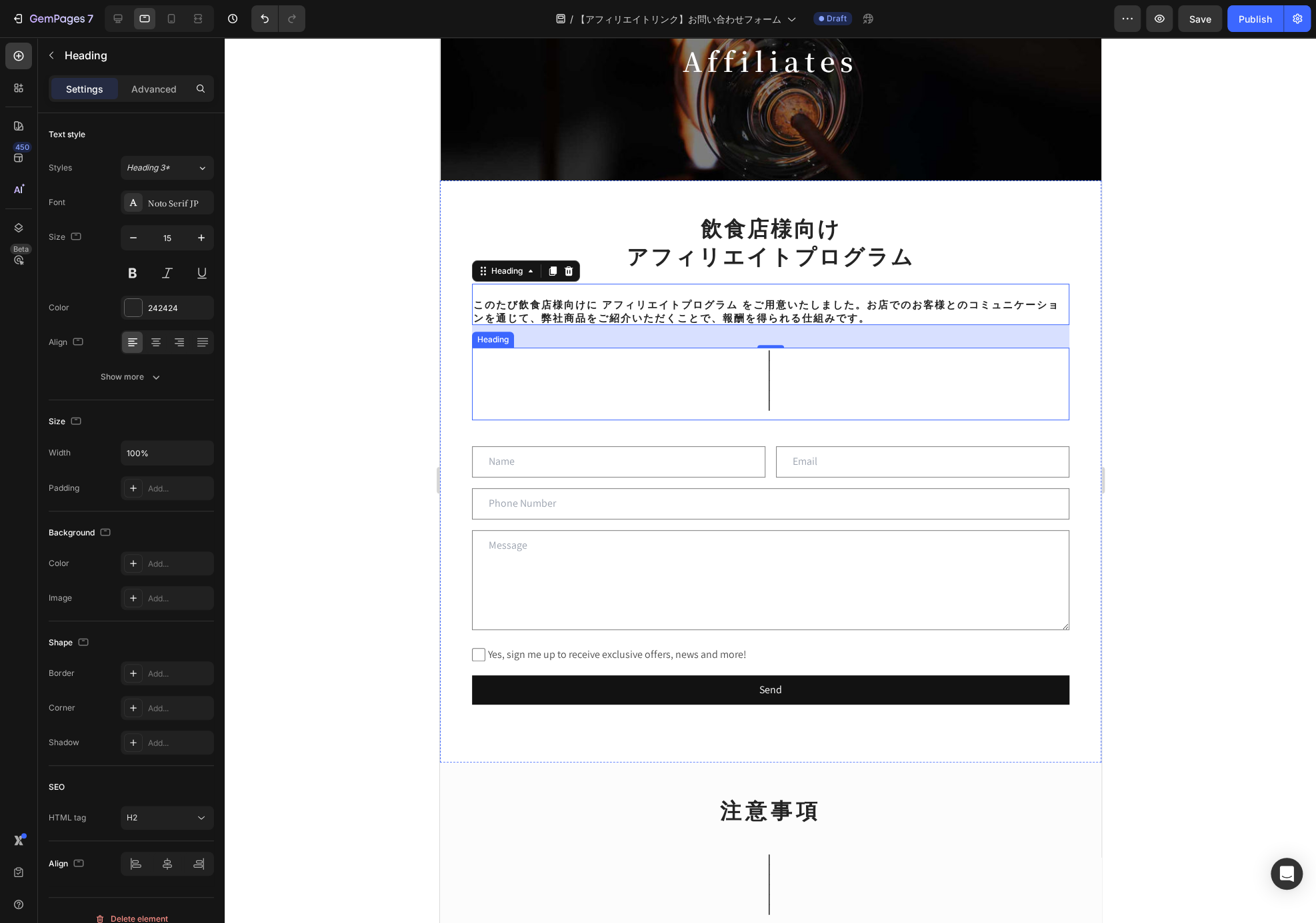
scroll to position [118, 0]
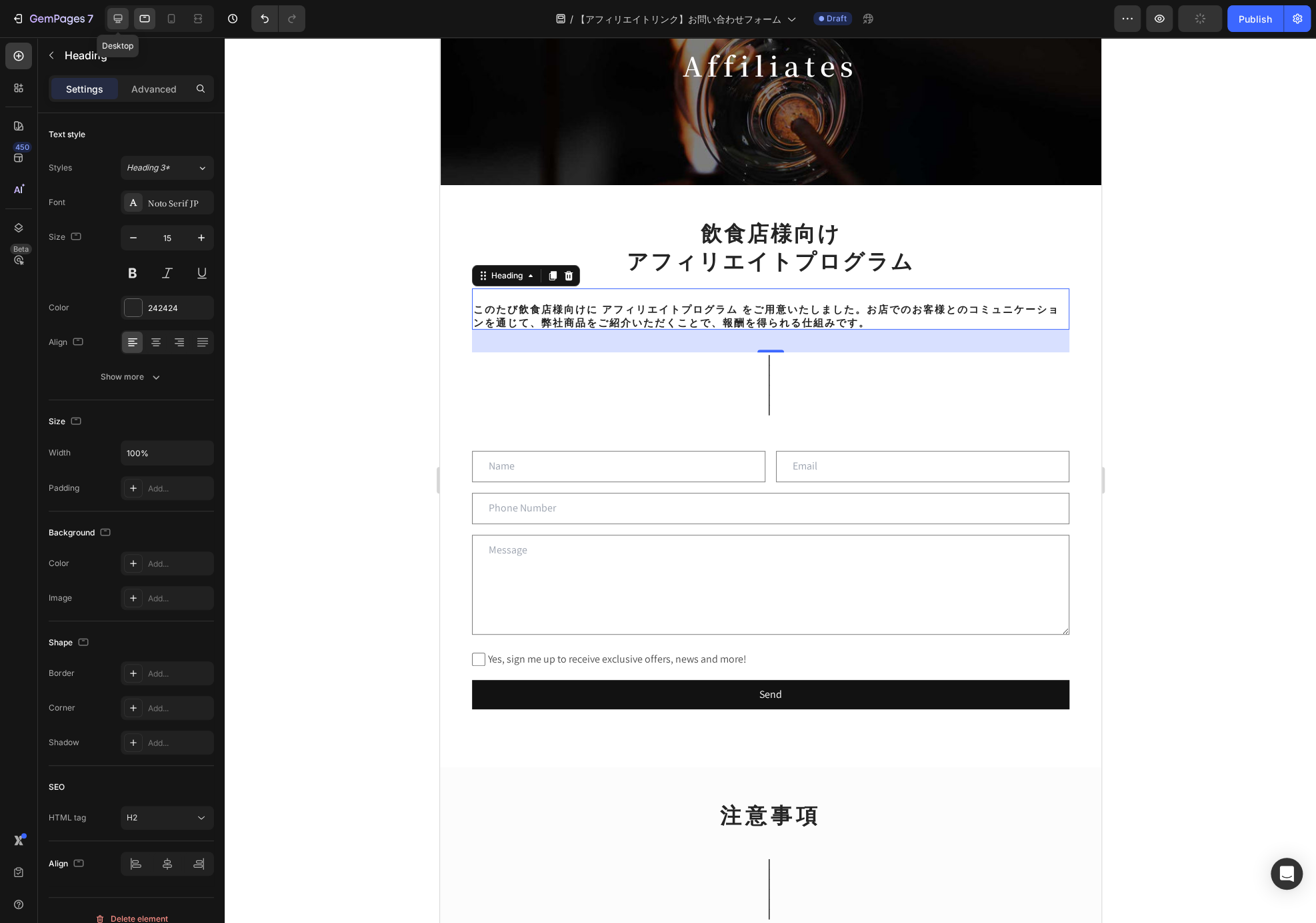
click at [116, 18] on icon at bounding box center [118, 19] width 8 height 8
type input "18"
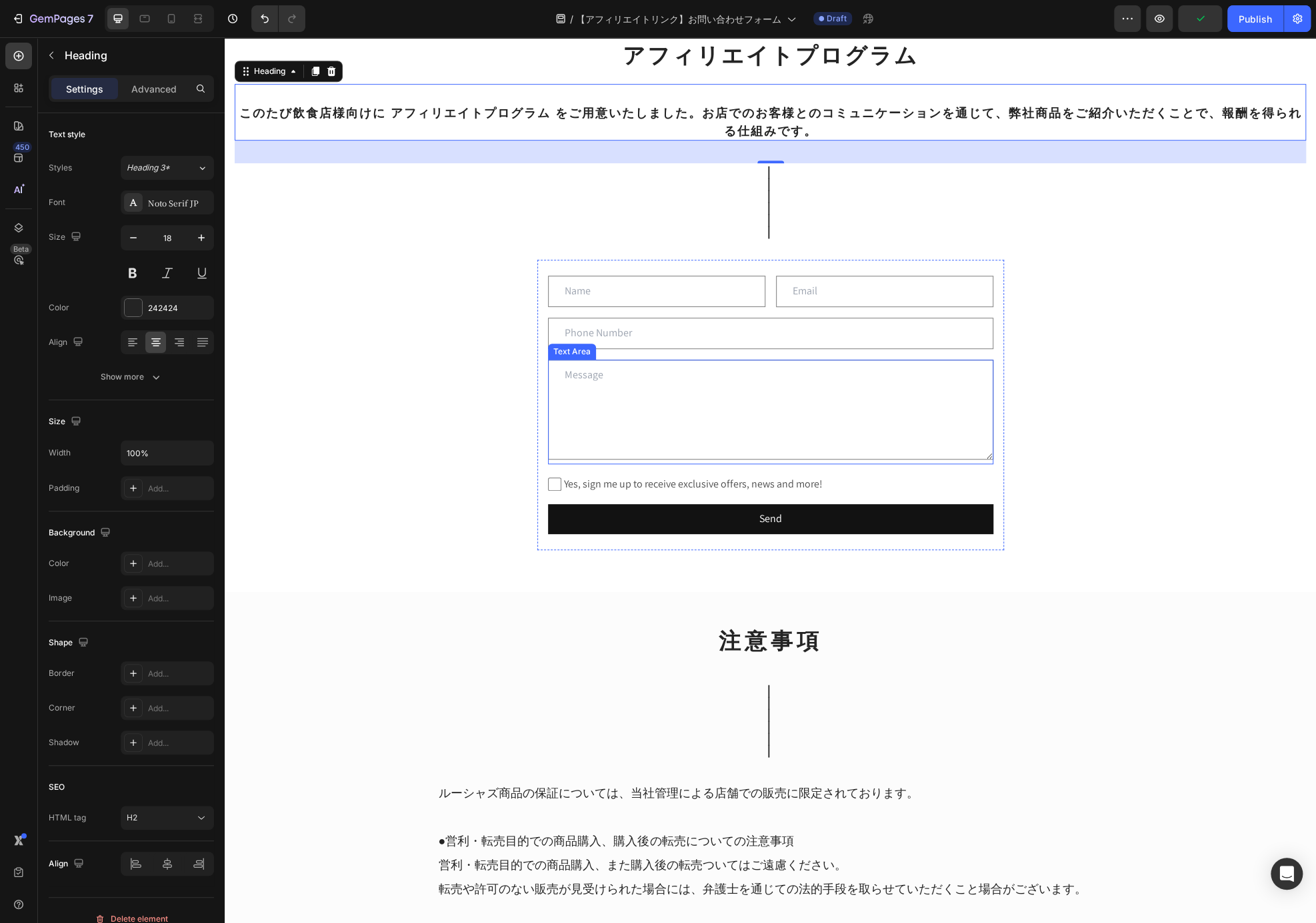
scroll to position [279, 0]
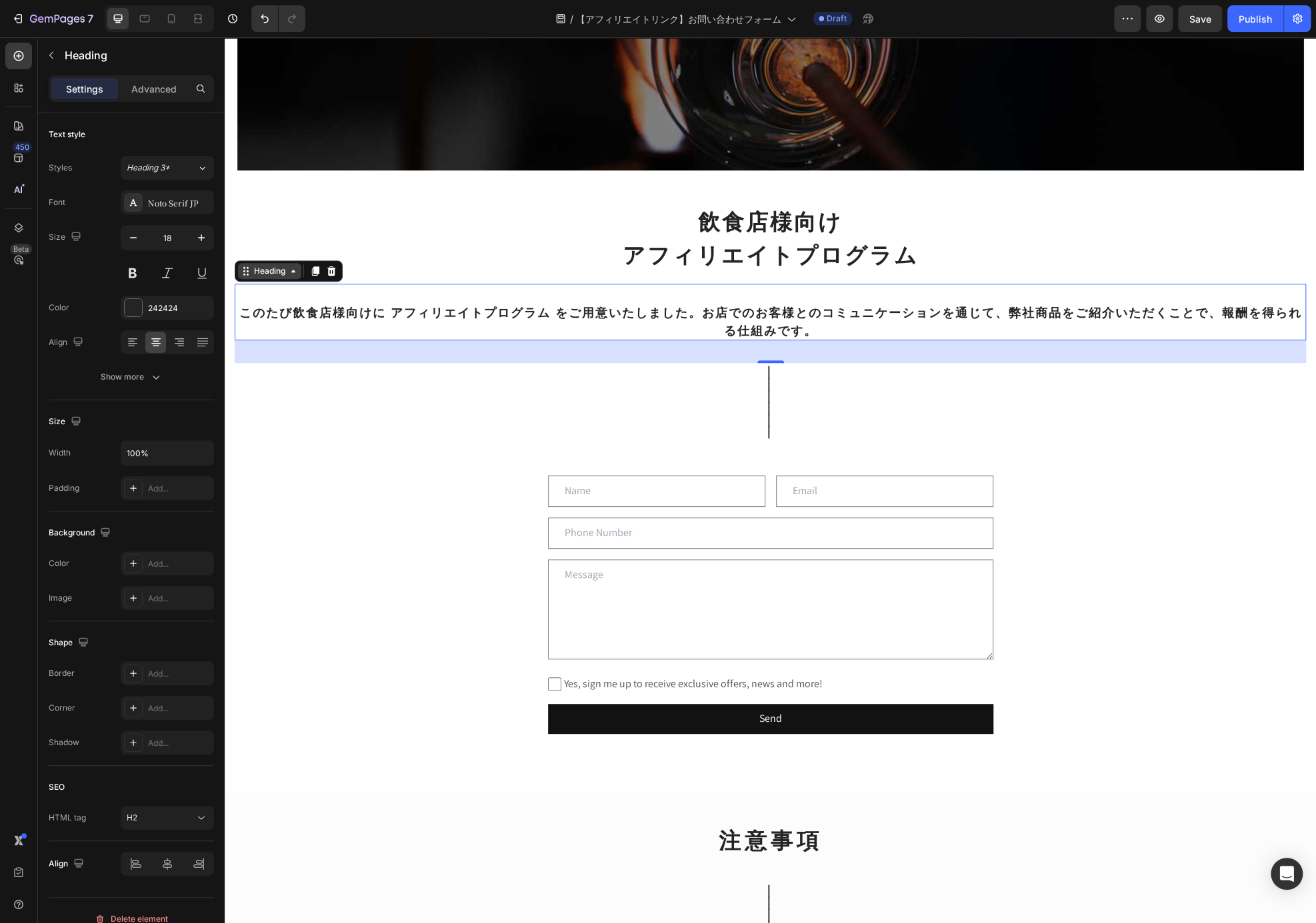
click at [267, 276] on div "Heading" at bounding box center [270, 271] width 37 height 12
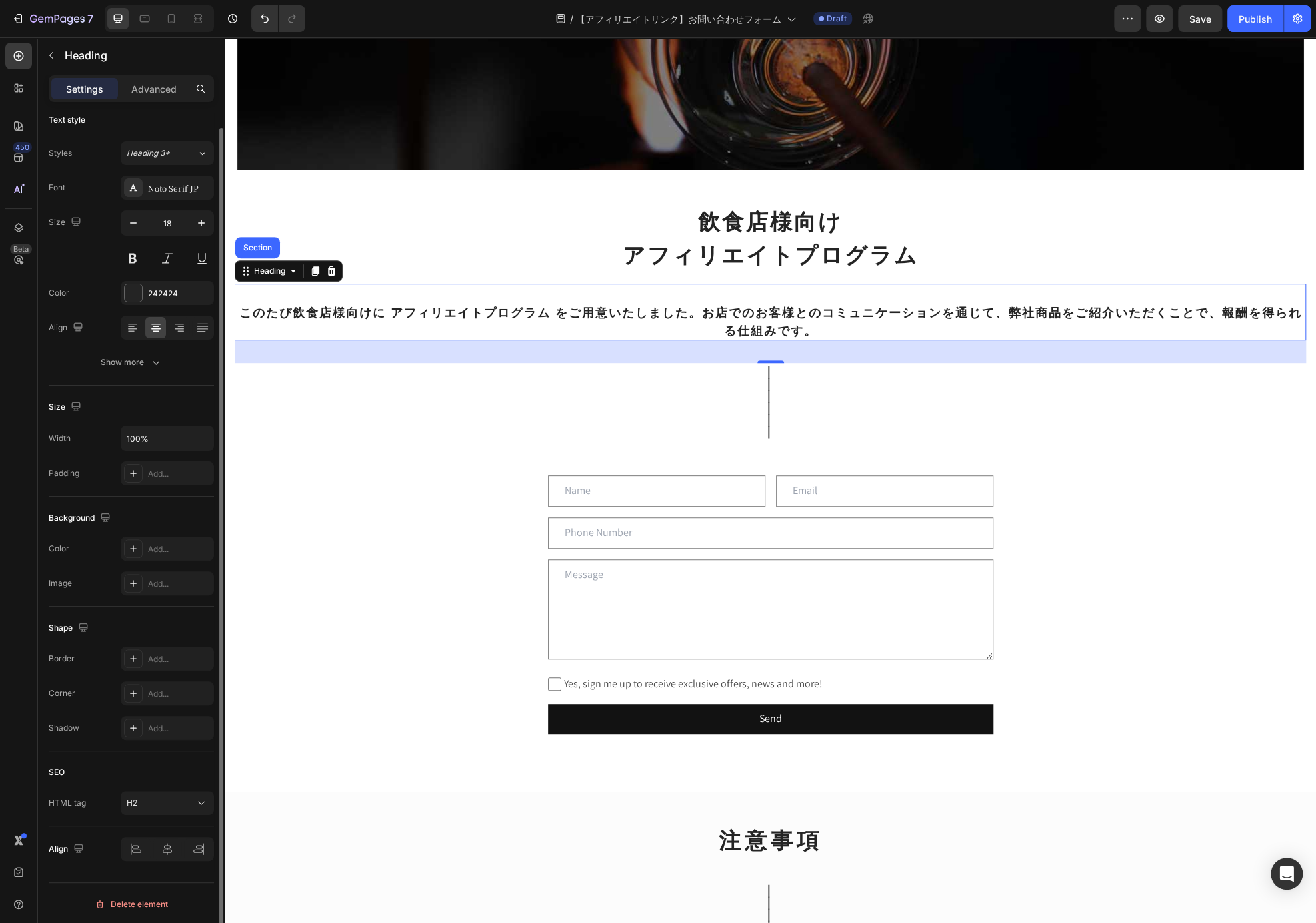
scroll to position [0, 0]
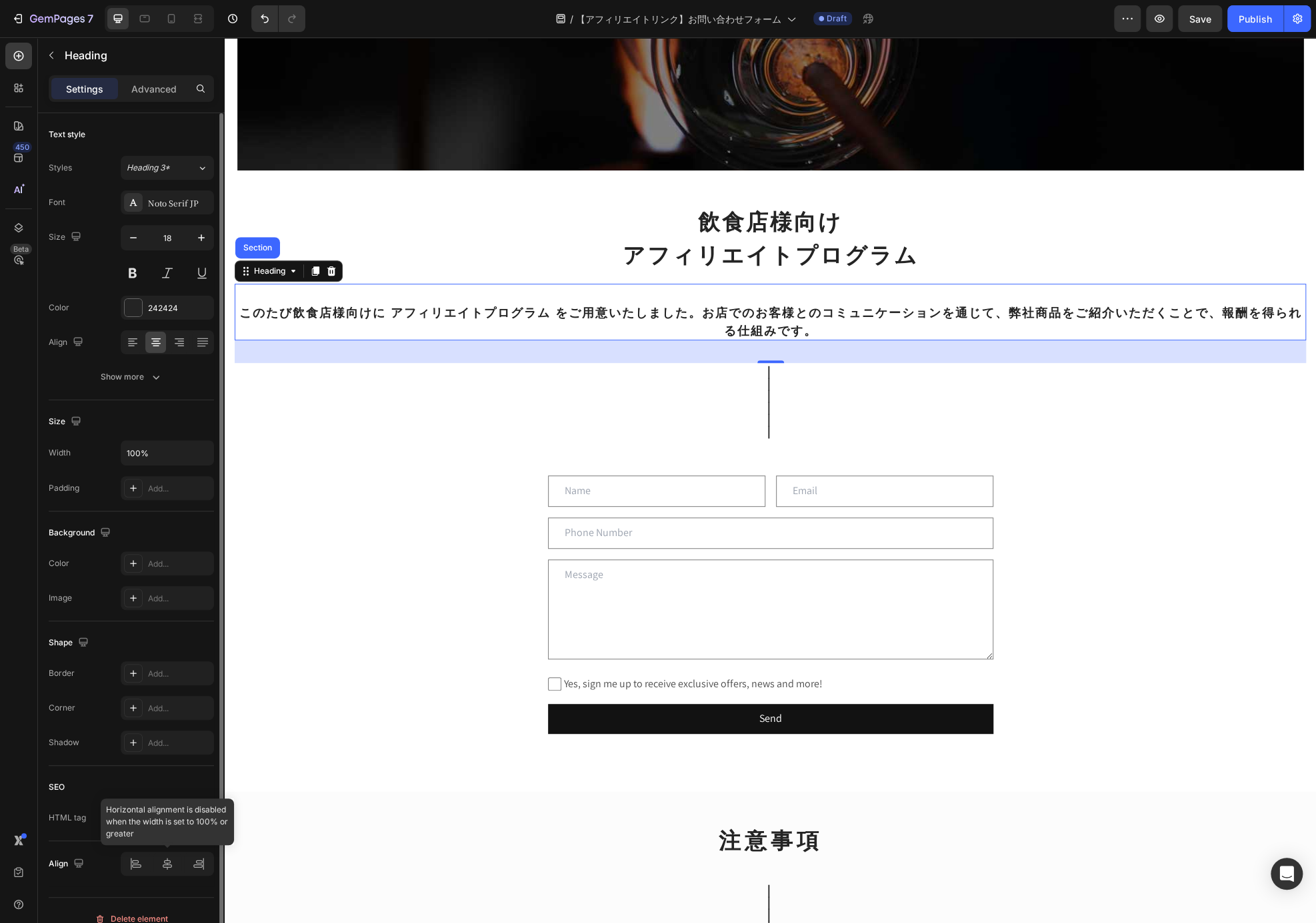
click at [134, 862] on div at bounding box center [167, 864] width 94 height 24
click at [134, 333] on div at bounding box center [132, 342] width 21 height 21
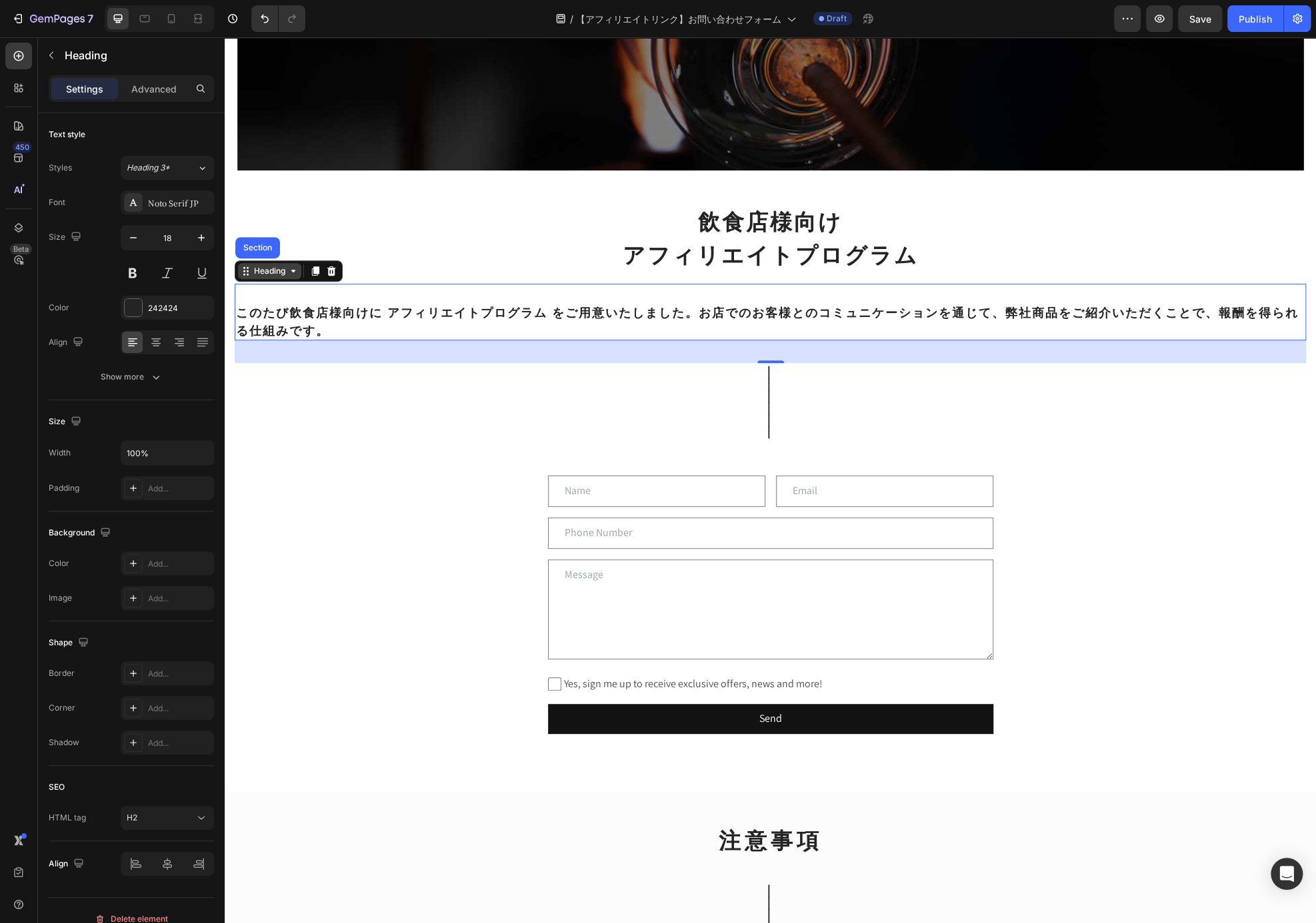
click at [273, 271] on div "Heading" at bounding box center [270, 271] width 37 height 12
click at [278, 261] on div "Heading" at bounding box center [288, 270] width 108 height 21
click at [281, 275] on div "Heading" at bounding box center [270, 271] width 37 height 12
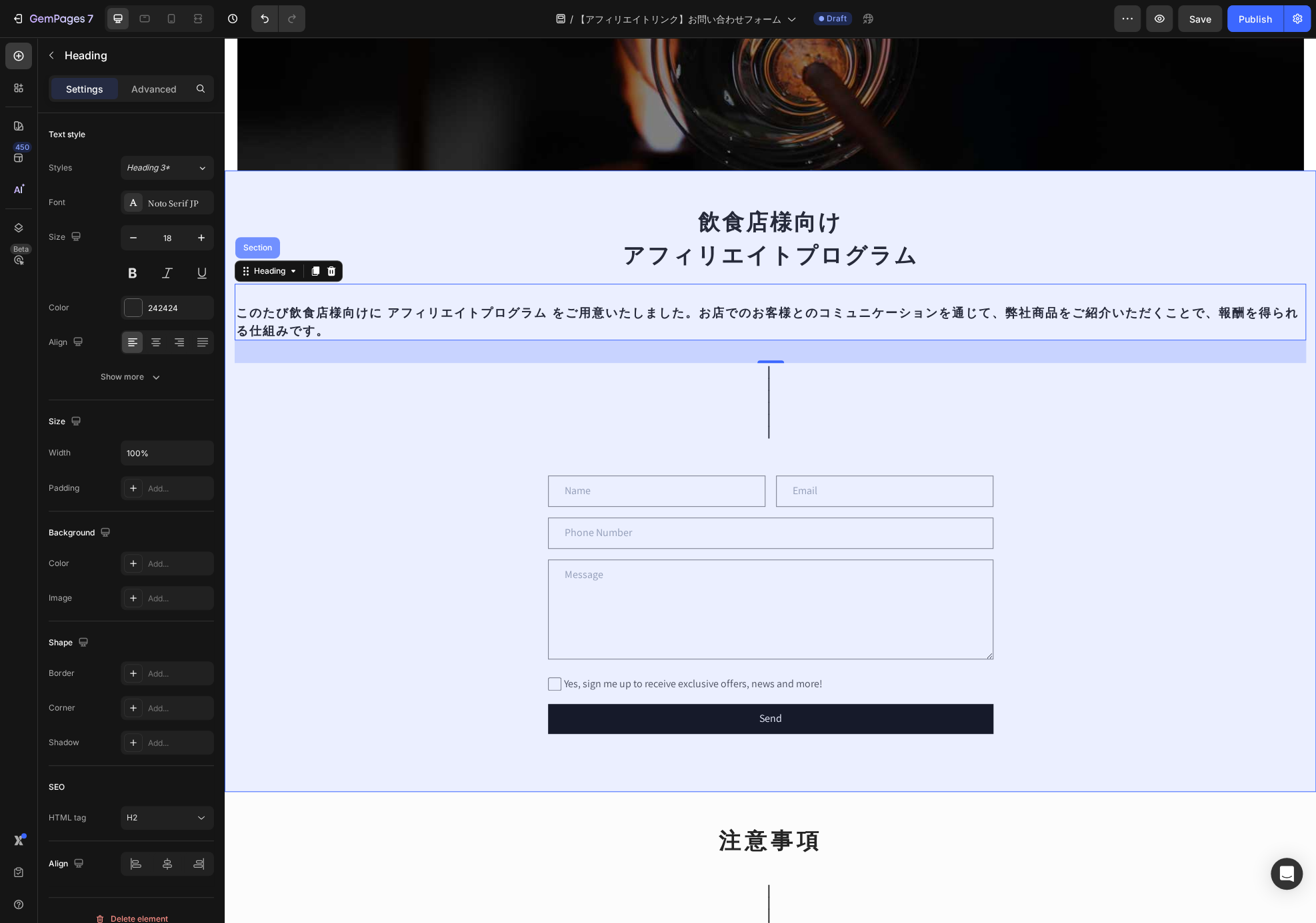
click at [257, 253] on div "Section" at bounding box center [257, 248] width 45 height 21
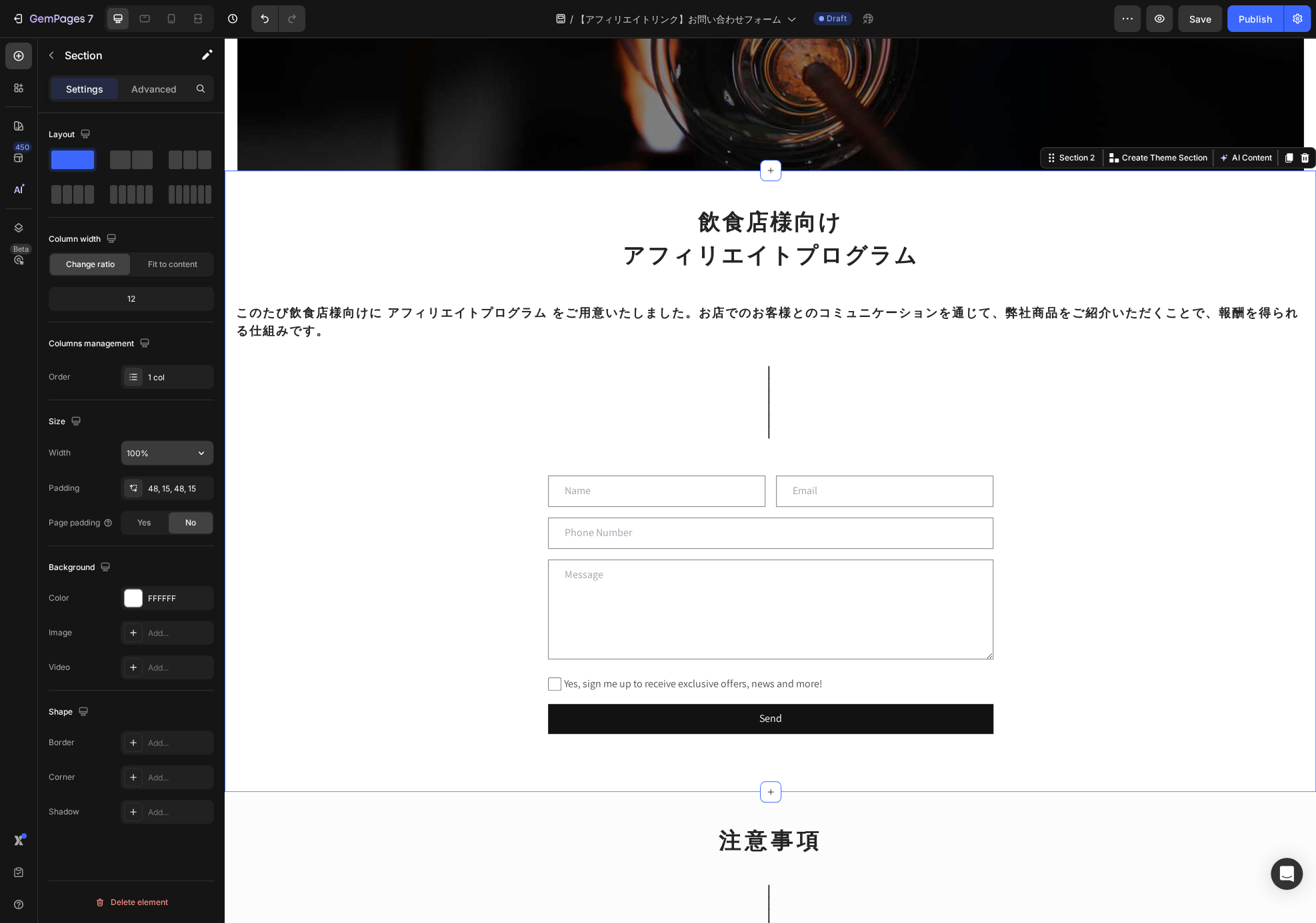
click at [163, 442] on input "100%" at bounding box center [167, 453] width 92 height 24
click at [192, 446] on button "button" at bounding box center [201, 453] width 24 height 24
drag, startPoint x: 152, startPoint y: 454, endPoint x: 101, endPoint y: 451, distance: 51.1
click at [101, 451] on div "Width 100%" at bounding box center [131, 453] width 165 height 25
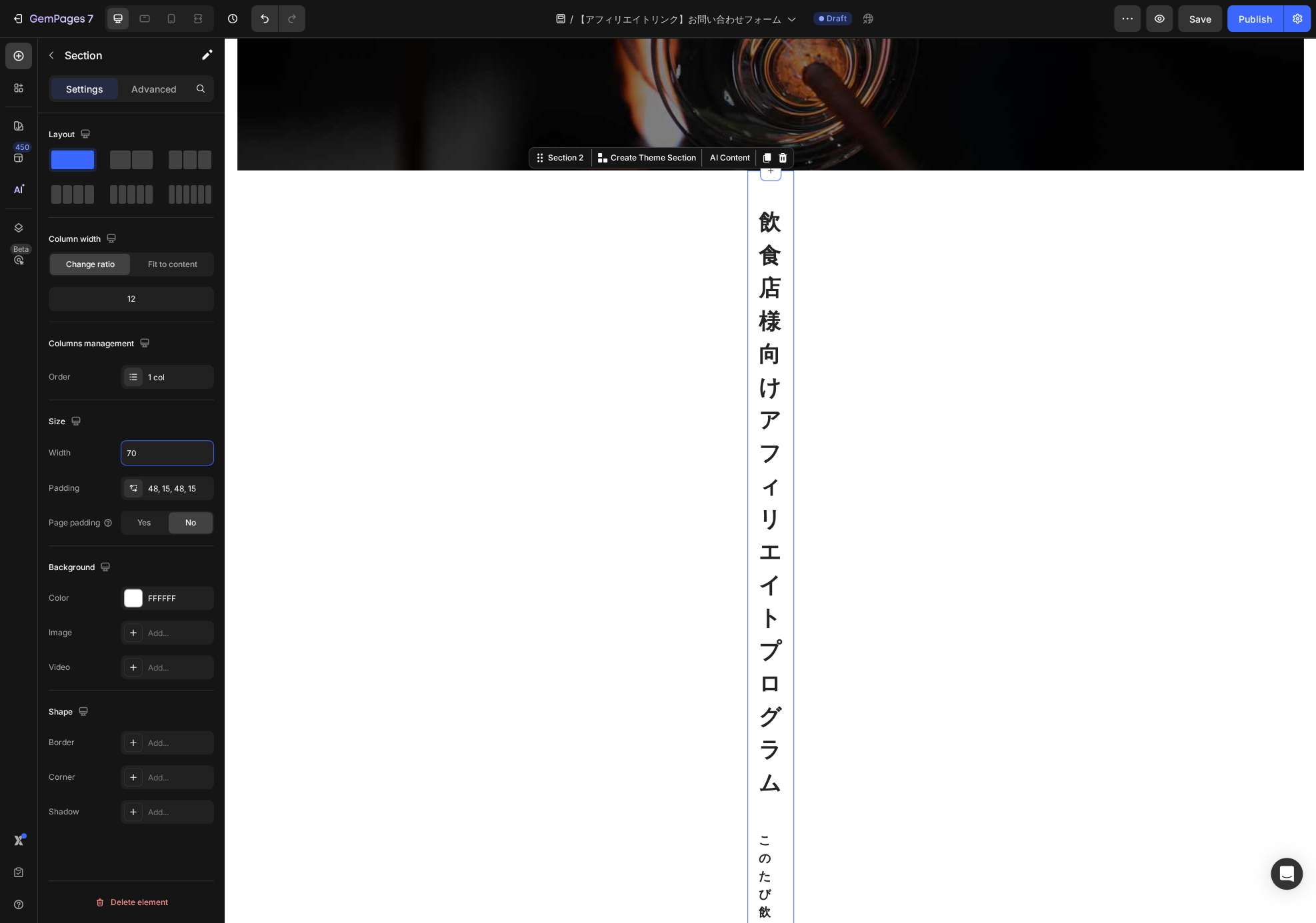
type input "700"
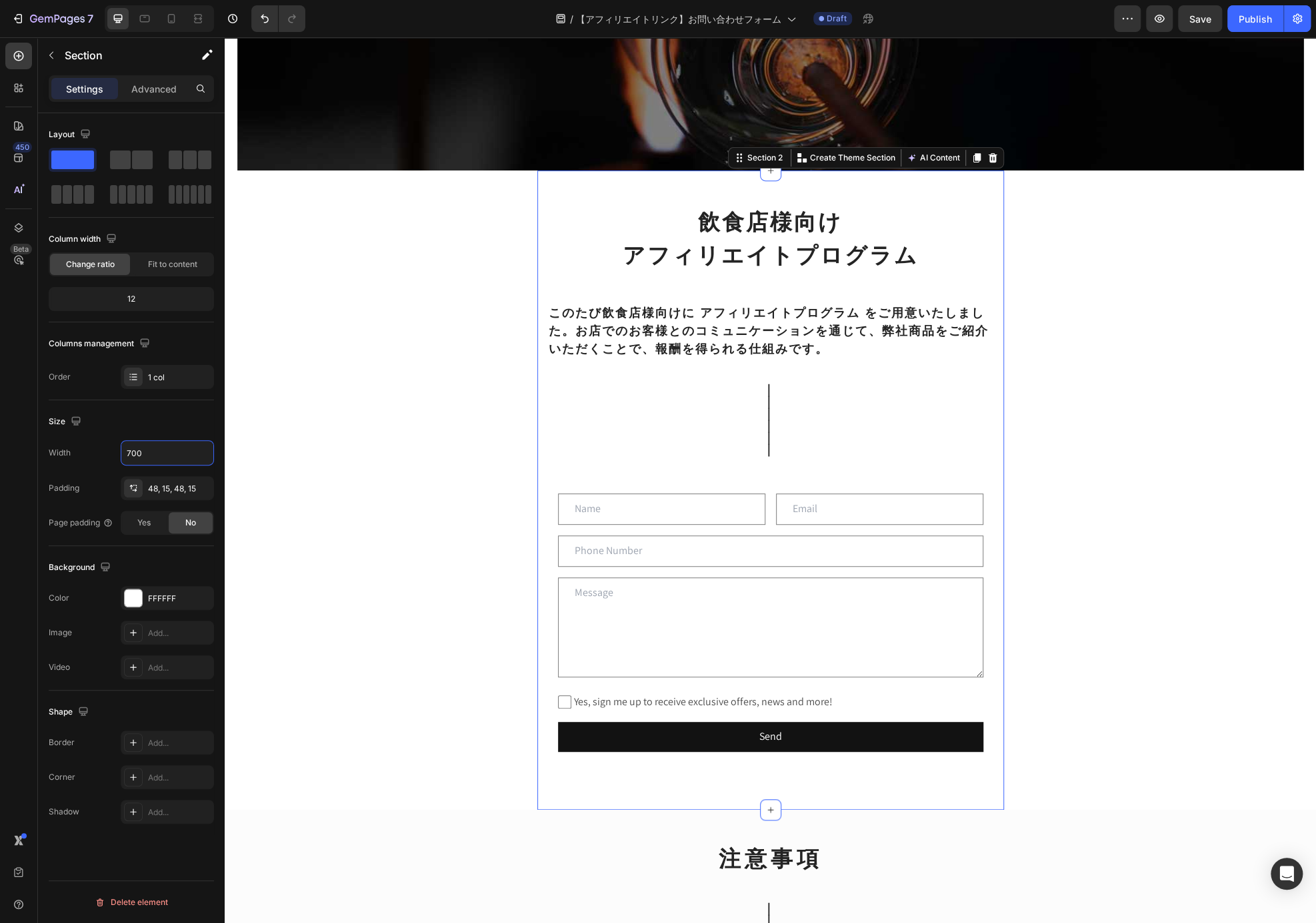
click at [1089, 317] on div "Affiliates Heading Row Hero Banner Section 1 飲食店様向け アフィリエイトプログラム Heading ⁠⁠⁠⁠⁠⁠…" at bounding box center [770, 527] width 1091 height 1484
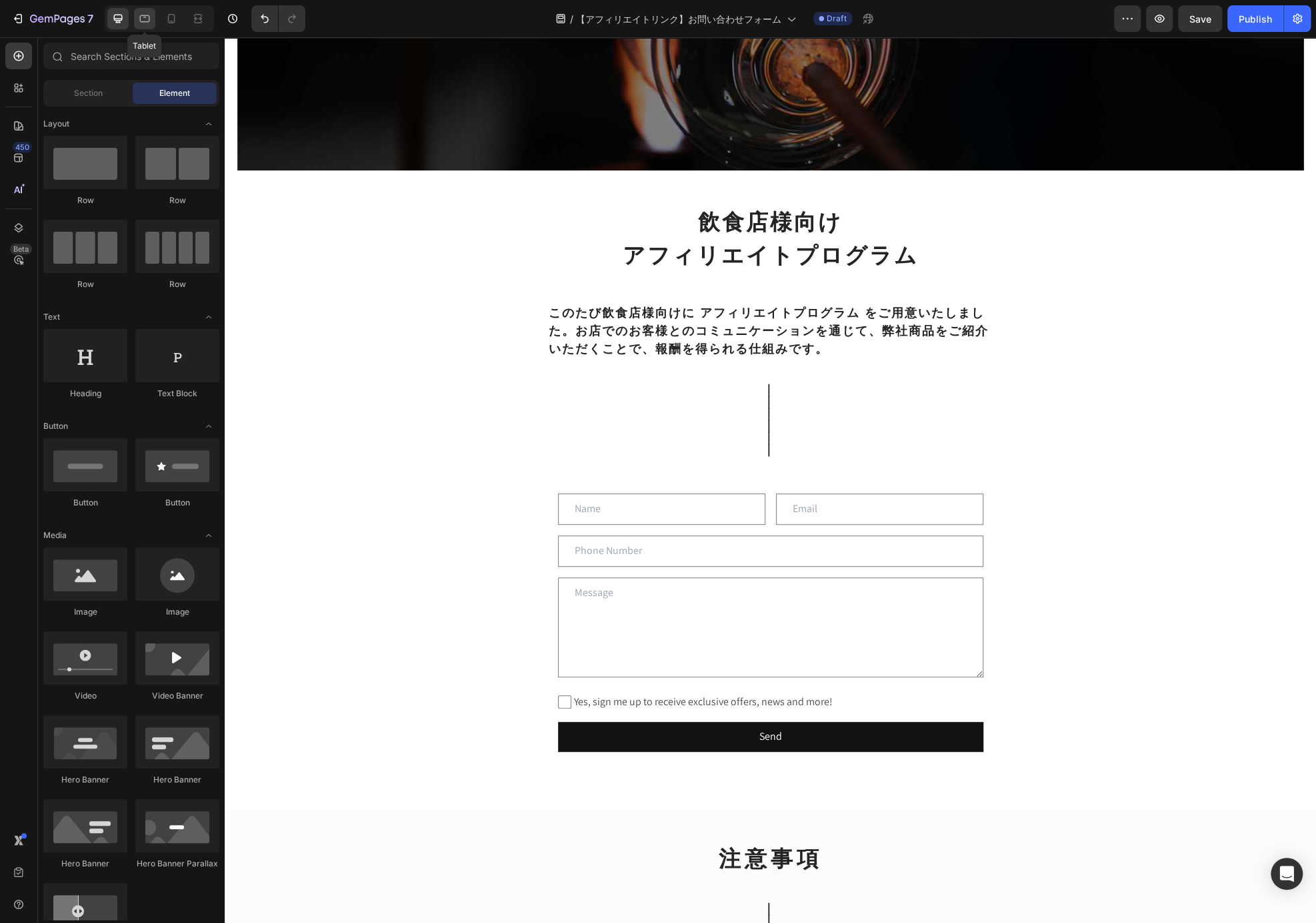
click at [142, 26] on div at bounding box center [144, 18] width 21 height 21
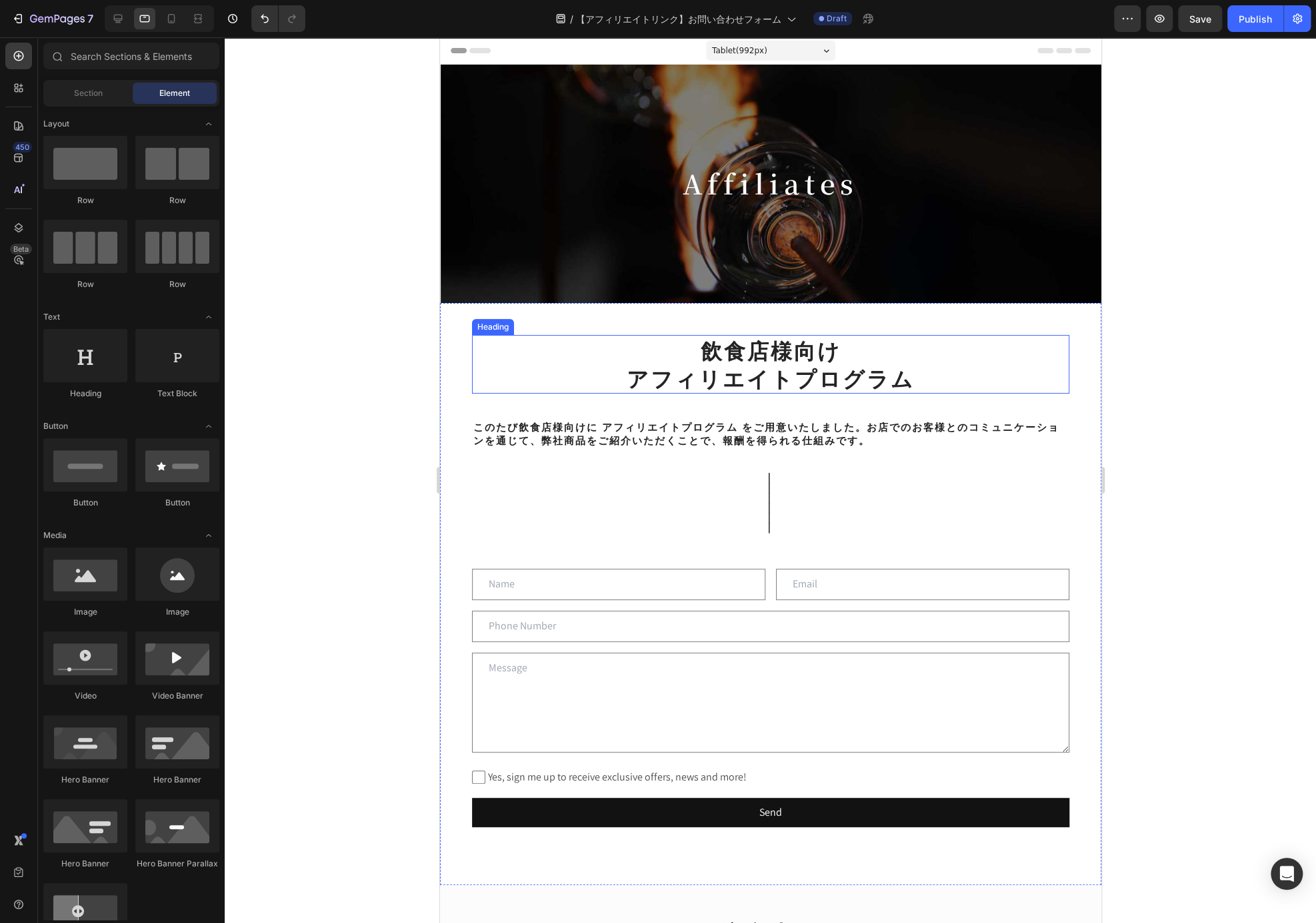
click at [539, 338] on p "飲食店様向け アフィリエイトプログラム" at bounding box center [770, 365] width 595 height 56
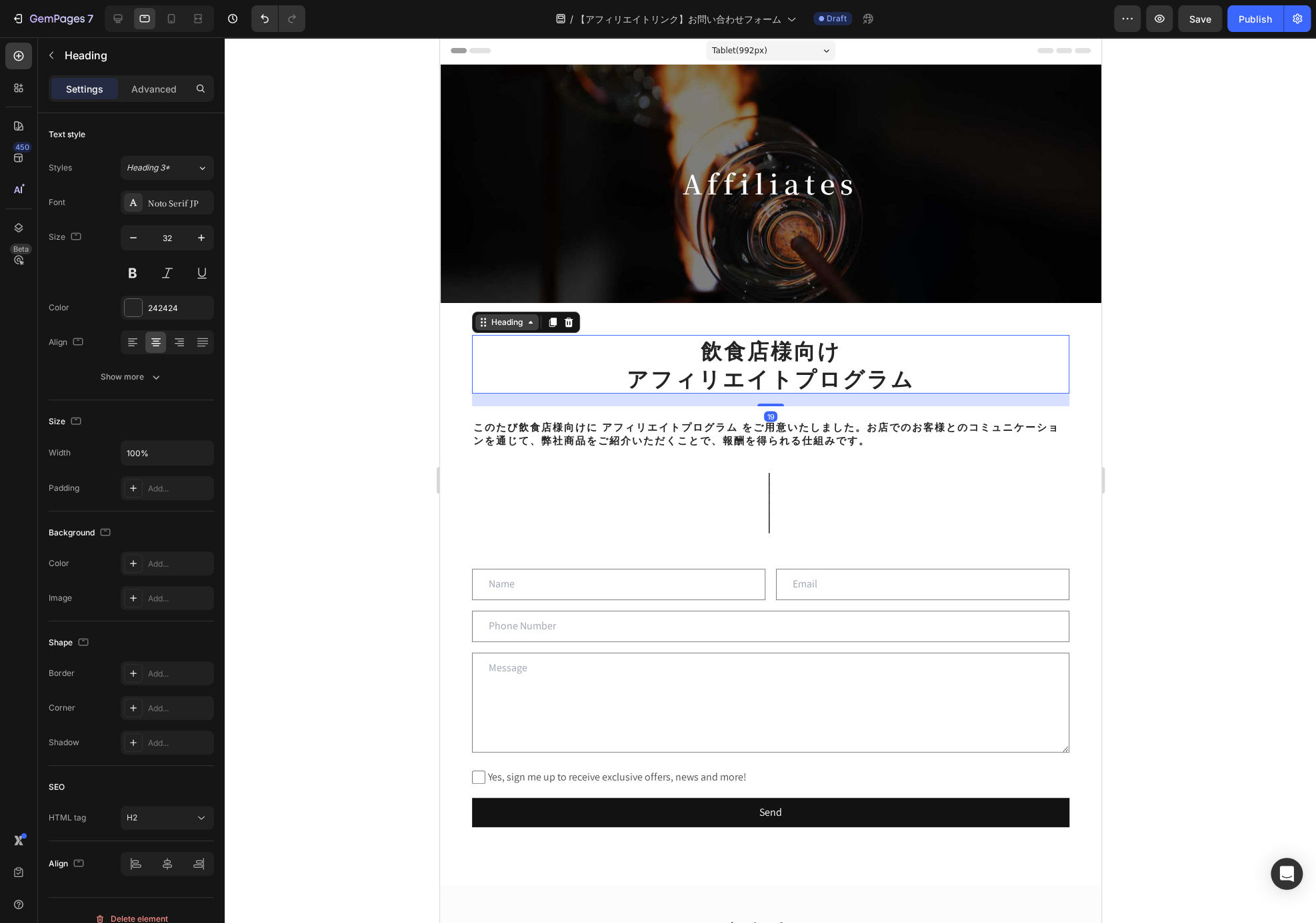
click at [511, 317] on div "Heading" at bounding box center [506, 323] width 37 height 12
click at [950, 536] on h2 "｜ ｜ ｜ ｜ ｜ ｜" at bounding box center [769, 507] width 597 height 72
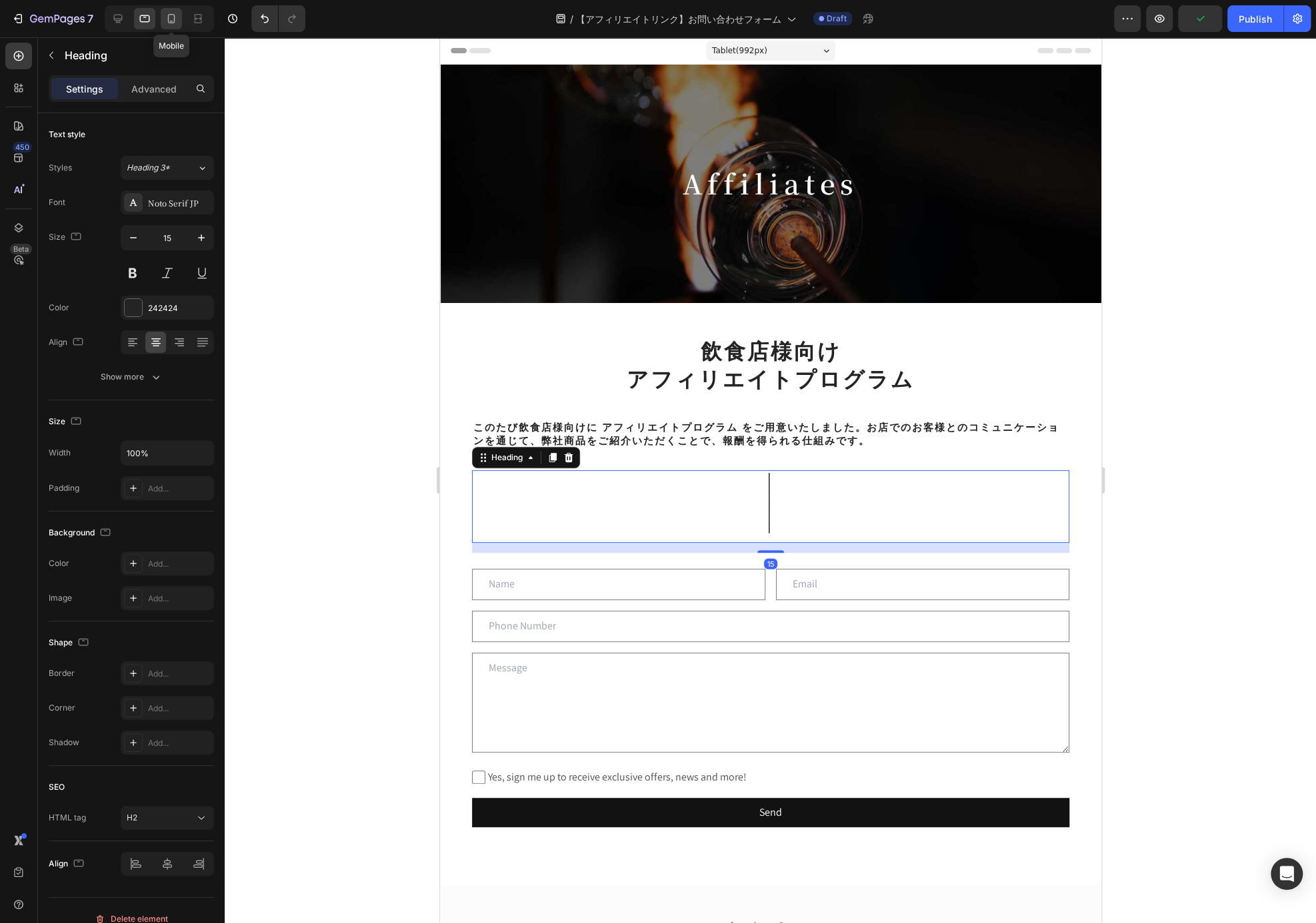
click at [174, 21] on icon at bounding box center [171, 19] width 13 height 13
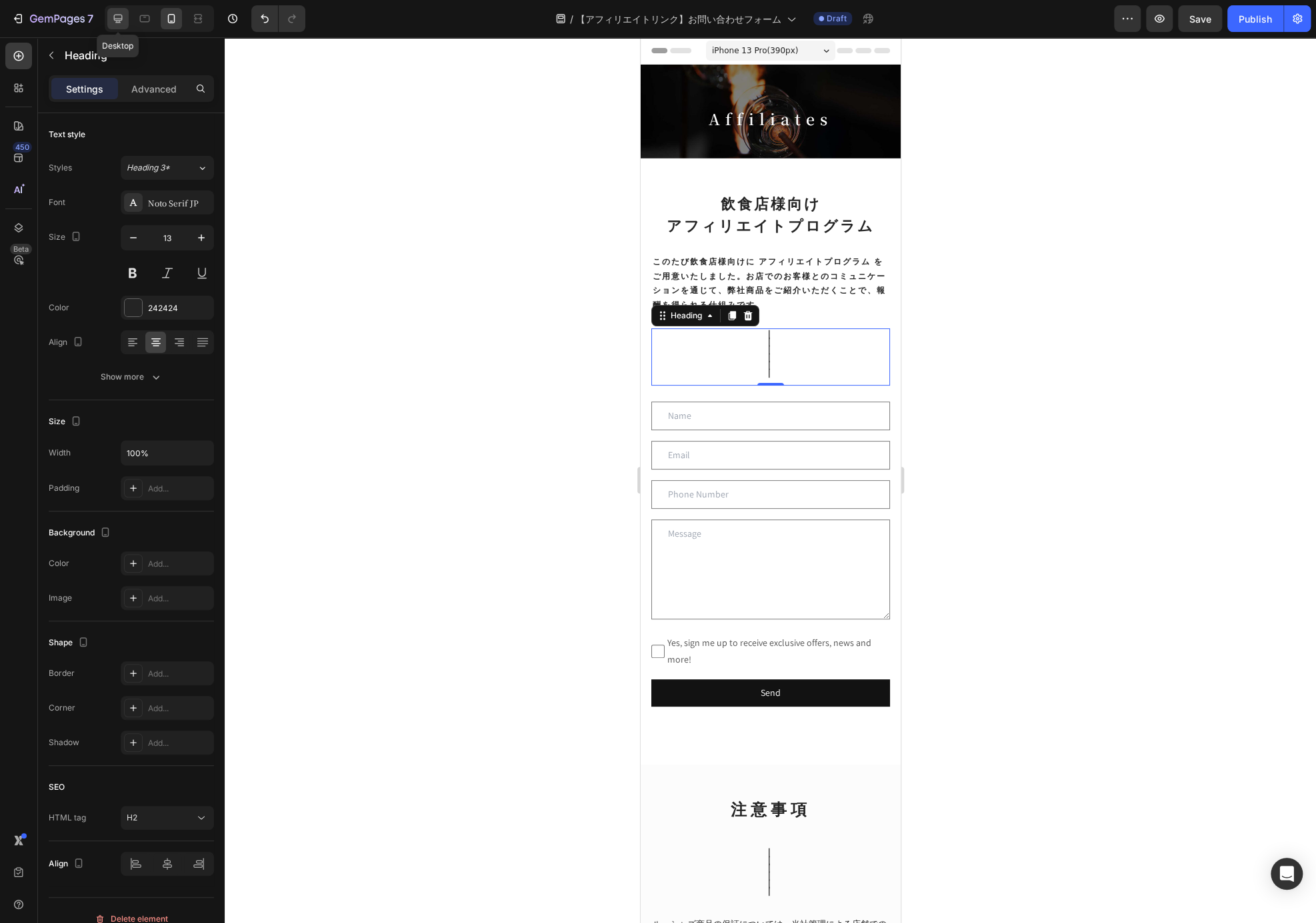
drag, startPoint x: 112, startPoint y: 18, endPoint x: 53, endPoint y: 47, distance: 65.7
click at [112, 18] on icon at bounding box center [118, 19] width 13 height 13
type input "18"
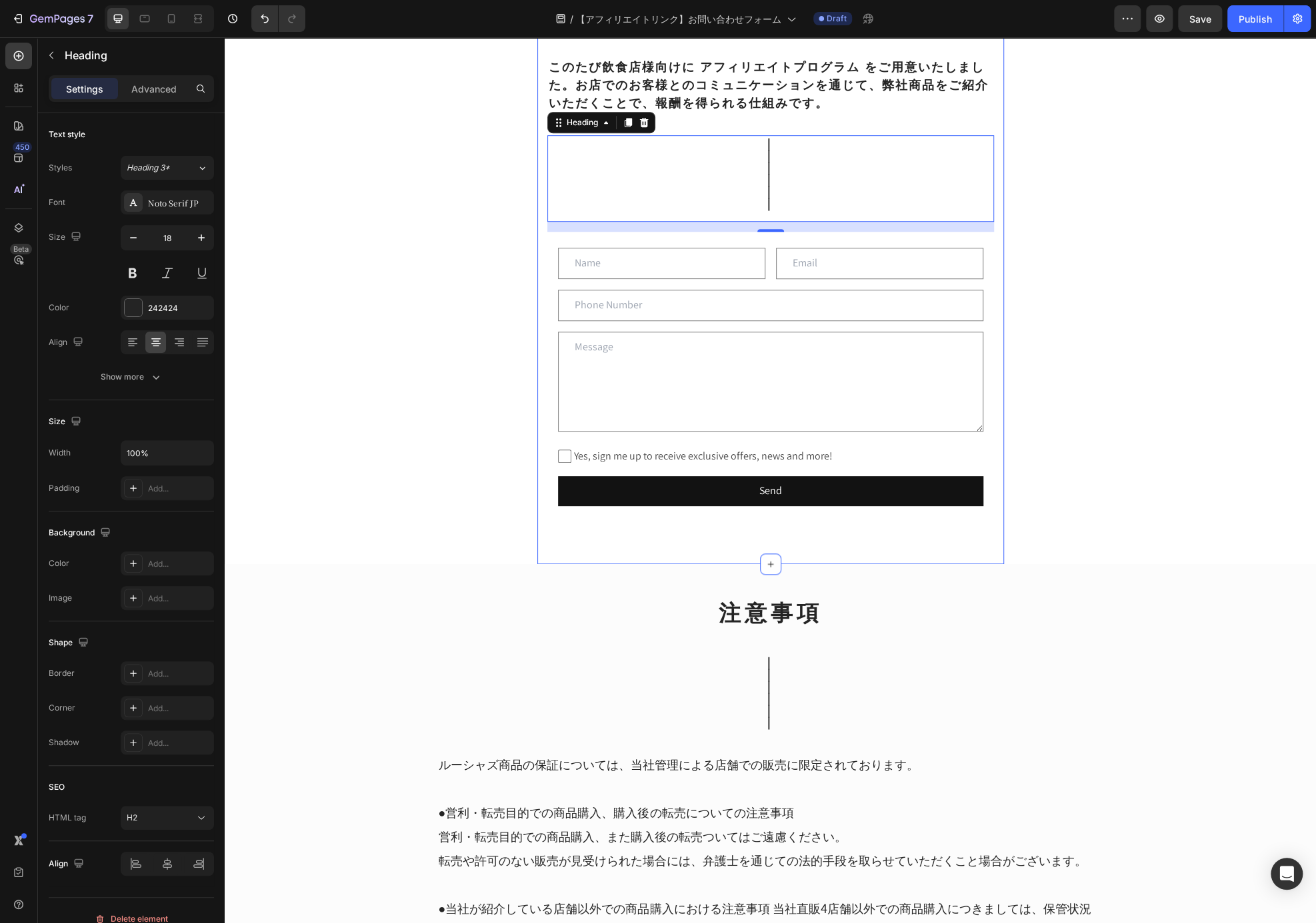
scroll to position [576, 0]
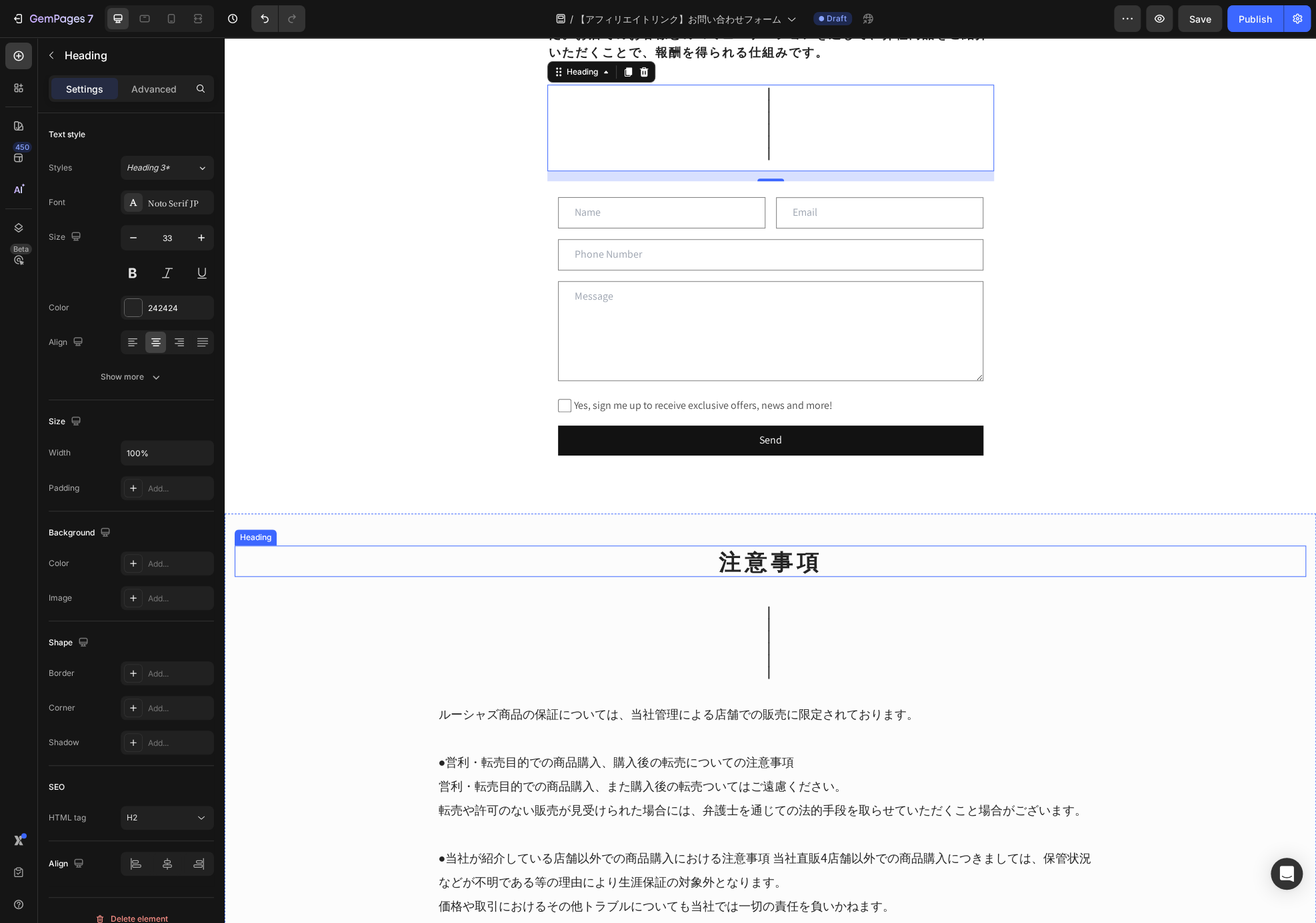
click at [955, 566] on h2 "注意事項" at bounding box center [769, 561] width 1071 height 31
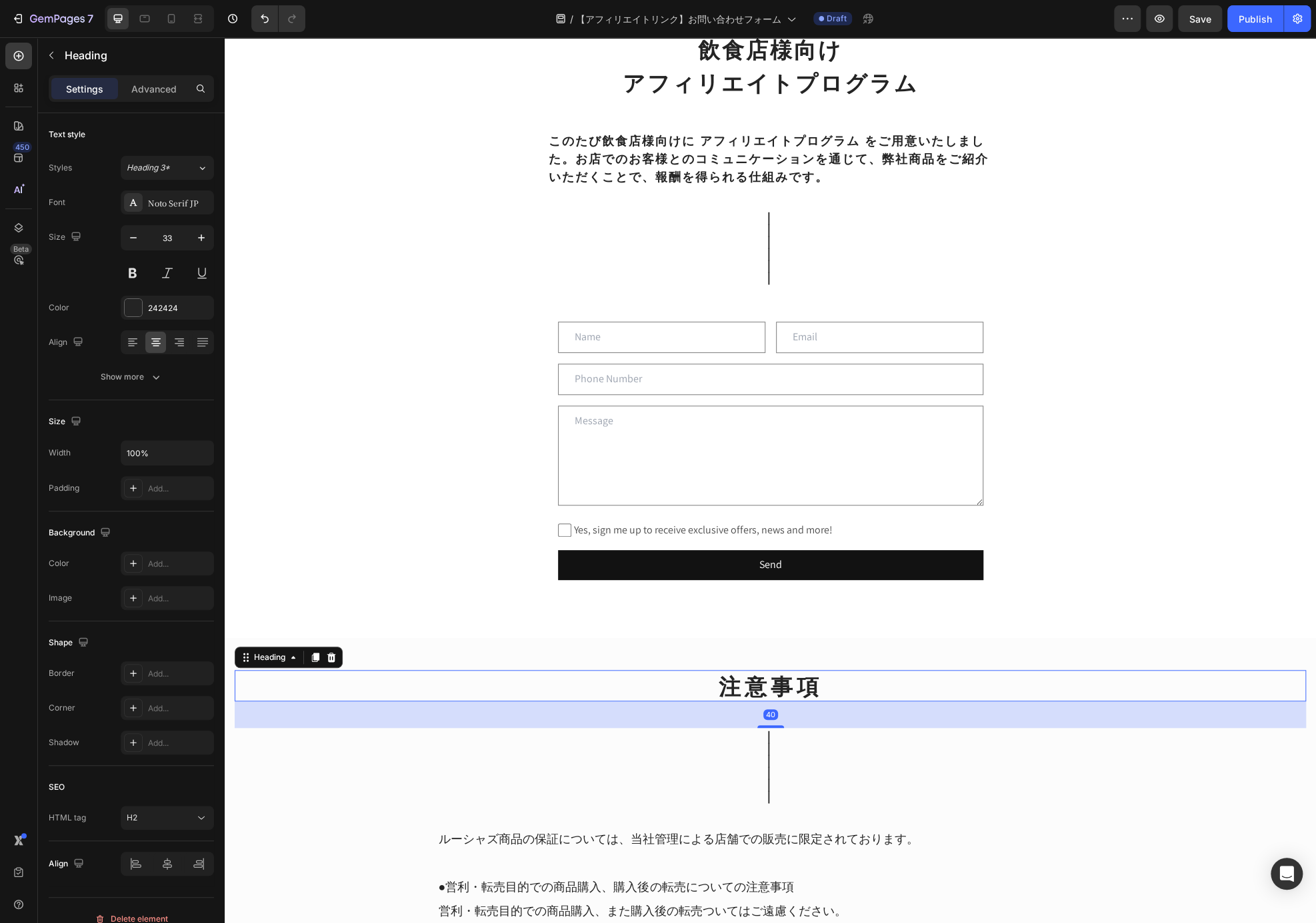
scroll to position [442, 0]
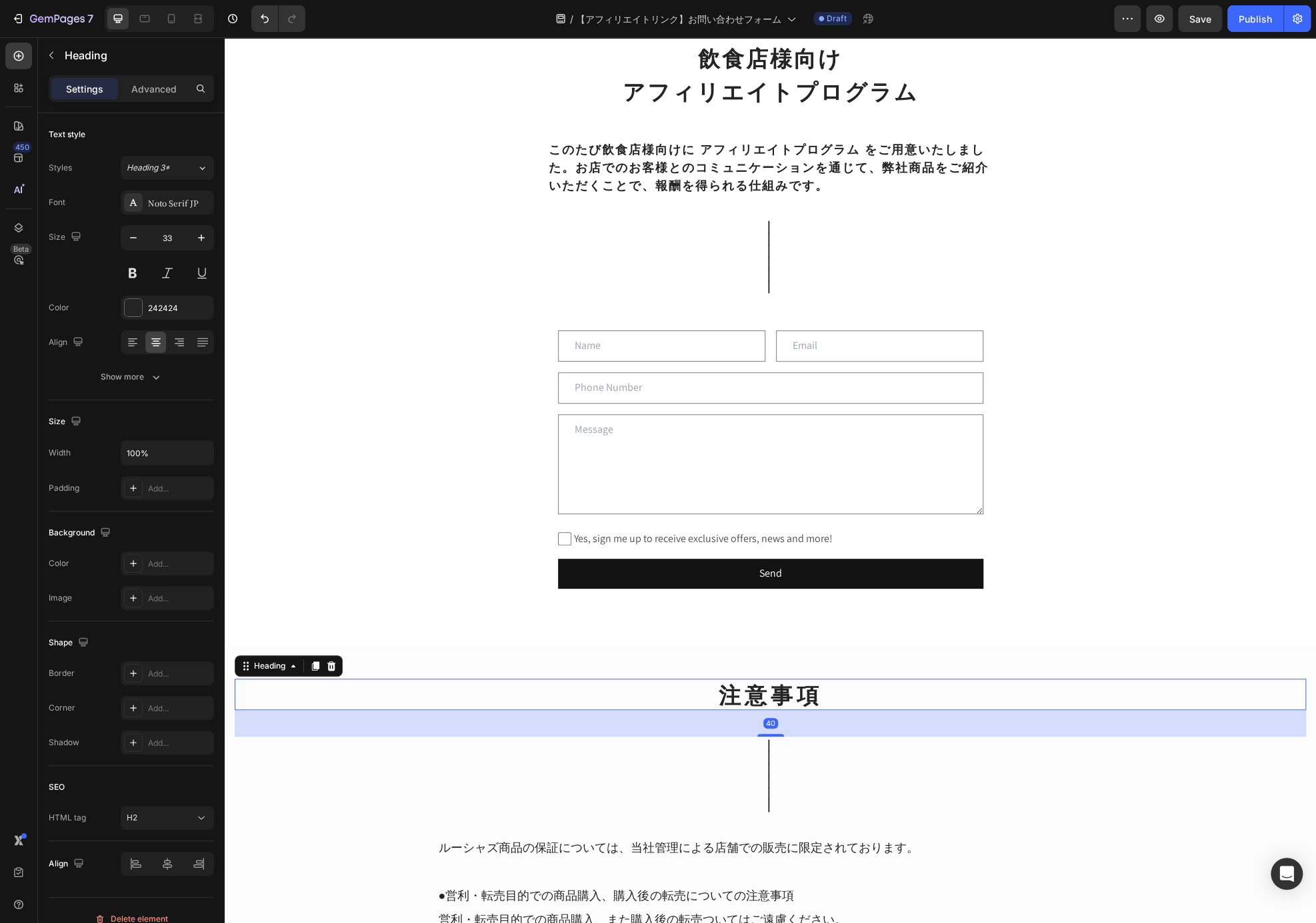
click at [800, 692] on h2 "注意事項" at bounding box center [769, 694] width 1071 height 31
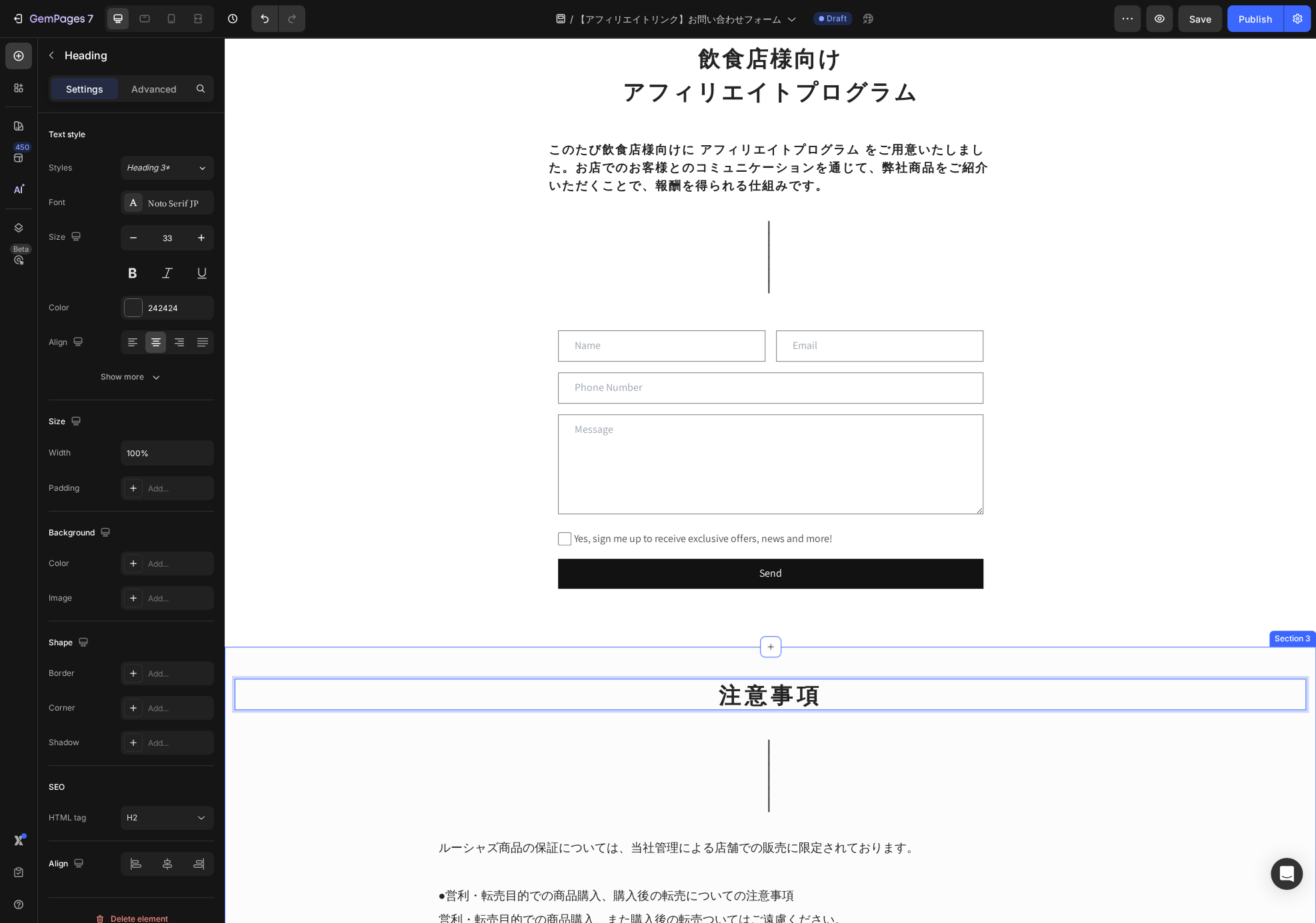
click at [908, 755] on h2 "｜ ｜ ｜ ｜ ｜ ｜" at bounding box center [769, 780] width 1071 height 87
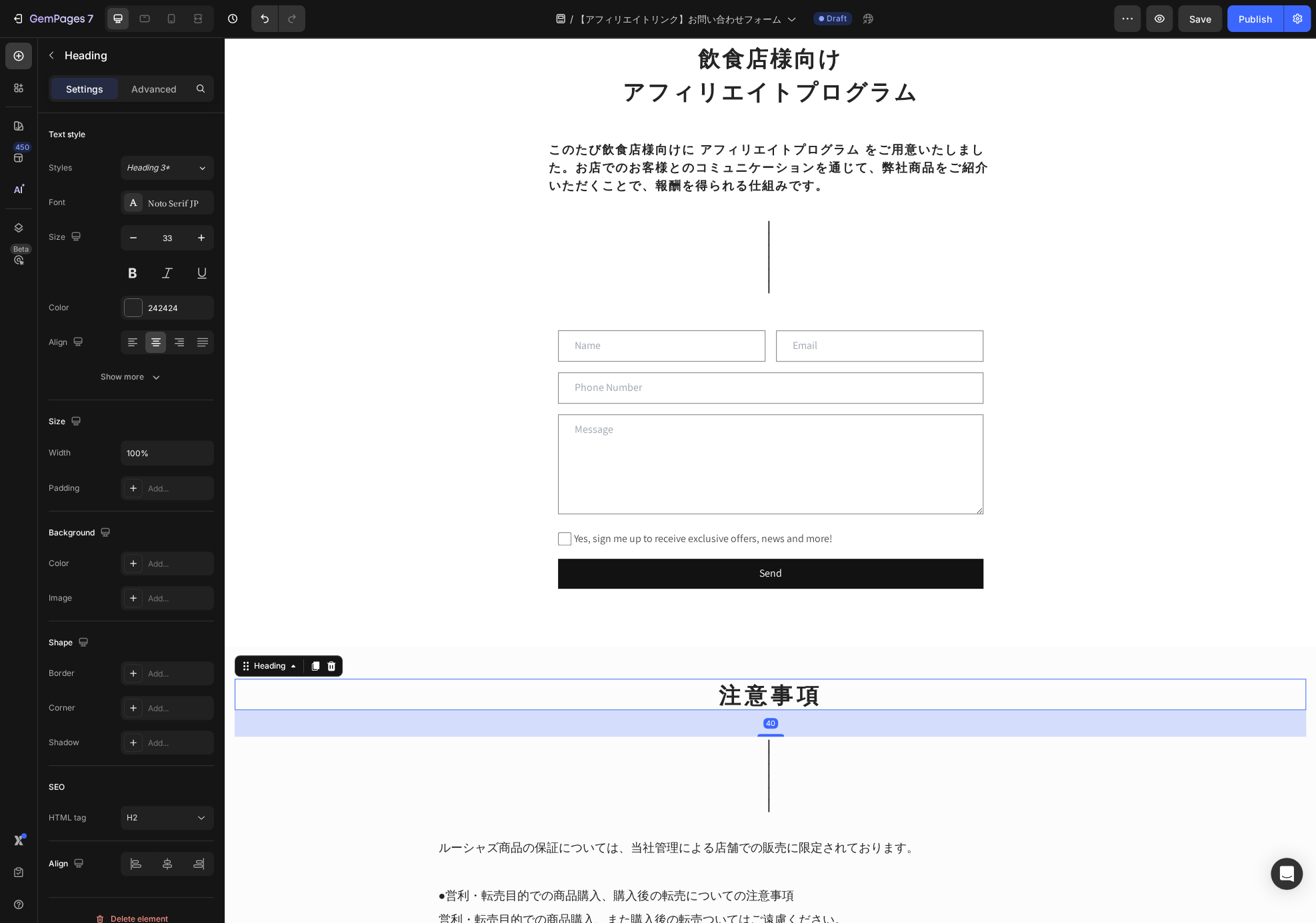
click at [911, 707] on p "注意事項" at bounding box center [770, 695] width 1068 height 29
click at [315, 662] on icon at bounding box center [315, 666] width 8 height 9
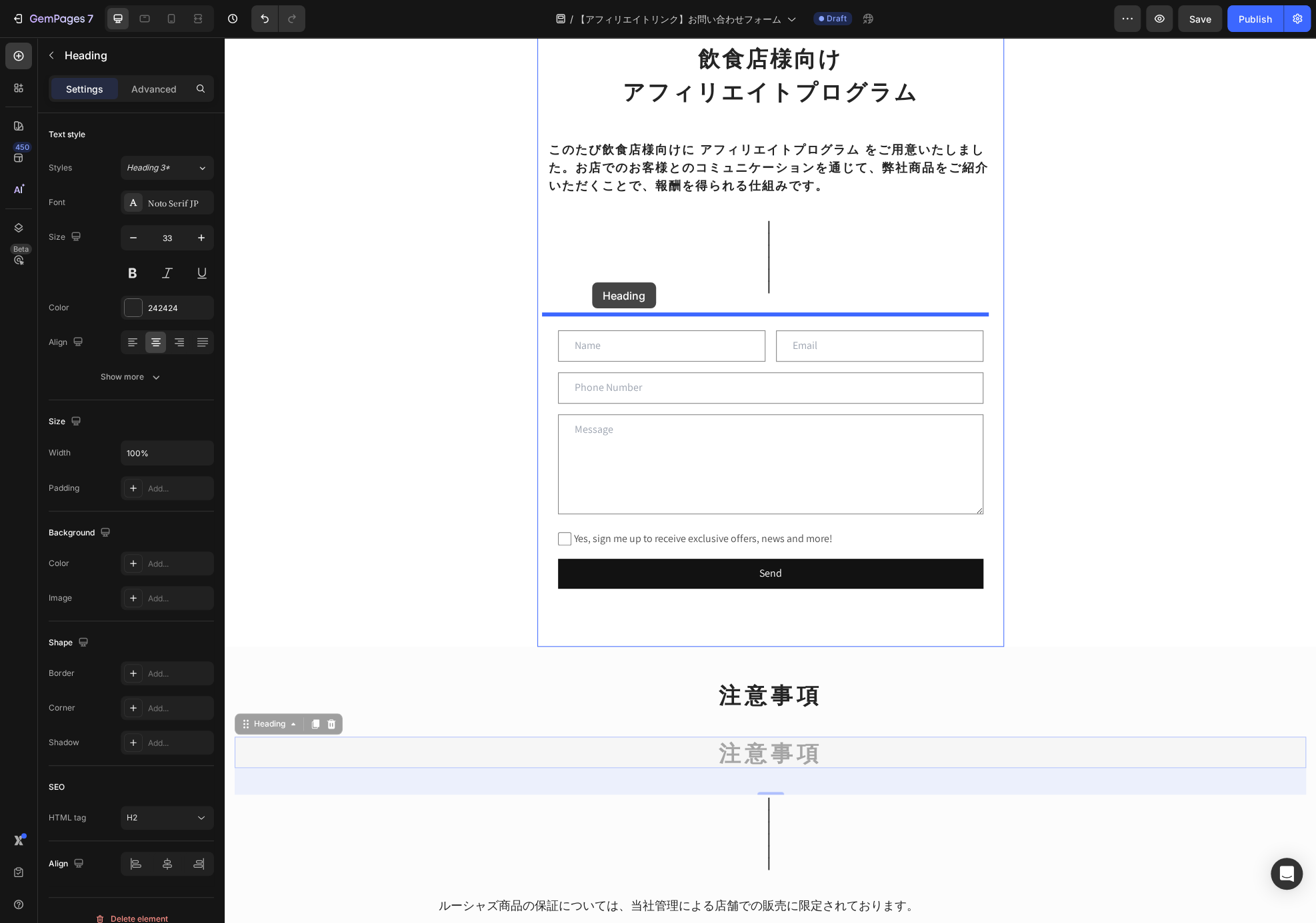
drag, startPoint x: 289, startPoint y: 722, endPoint x: 592, endPoint y: 282, distance: 534.2
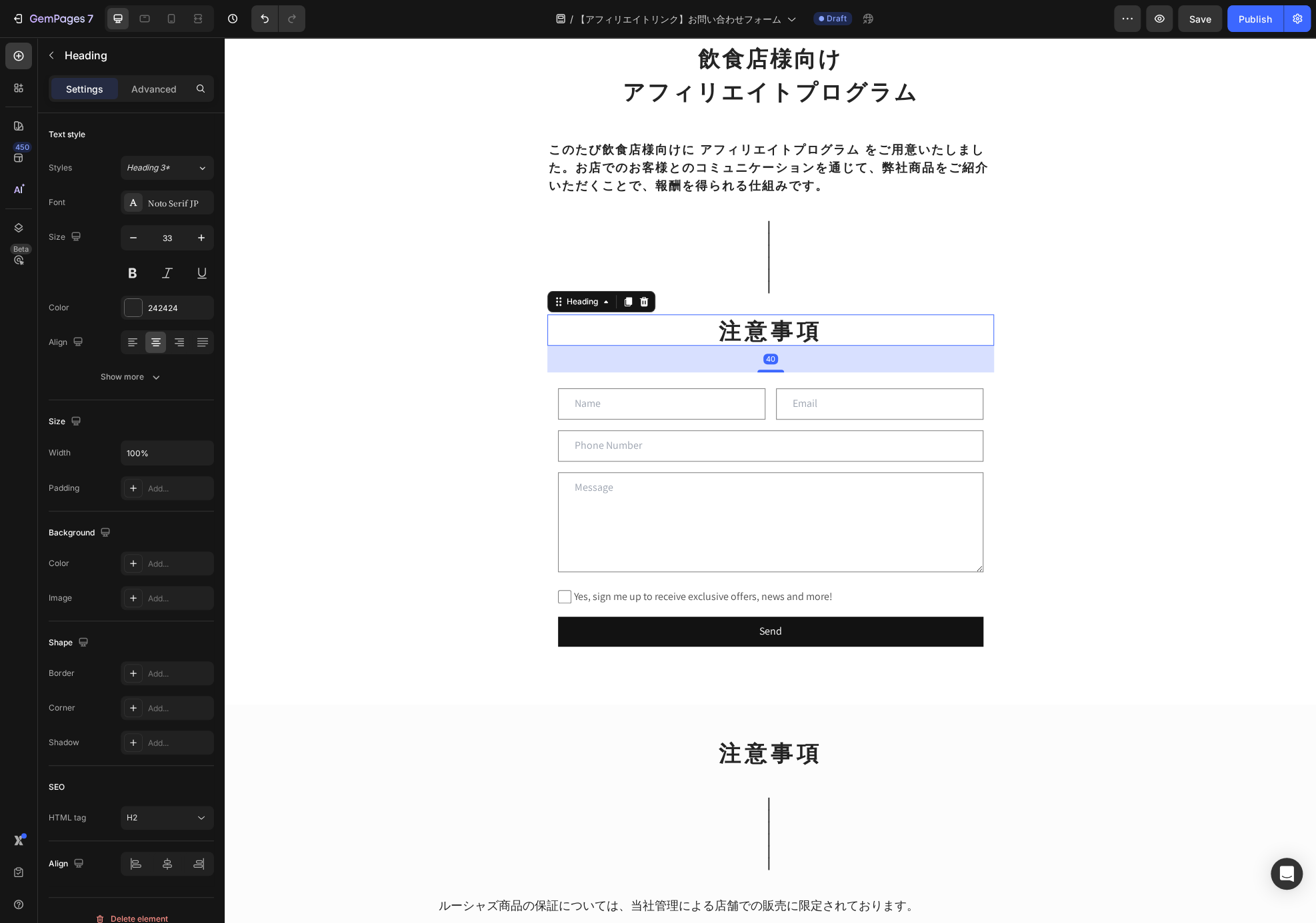
click at [789, 338] on h2 "注意事項" at bounding box center [771, 329] width 447 height 31
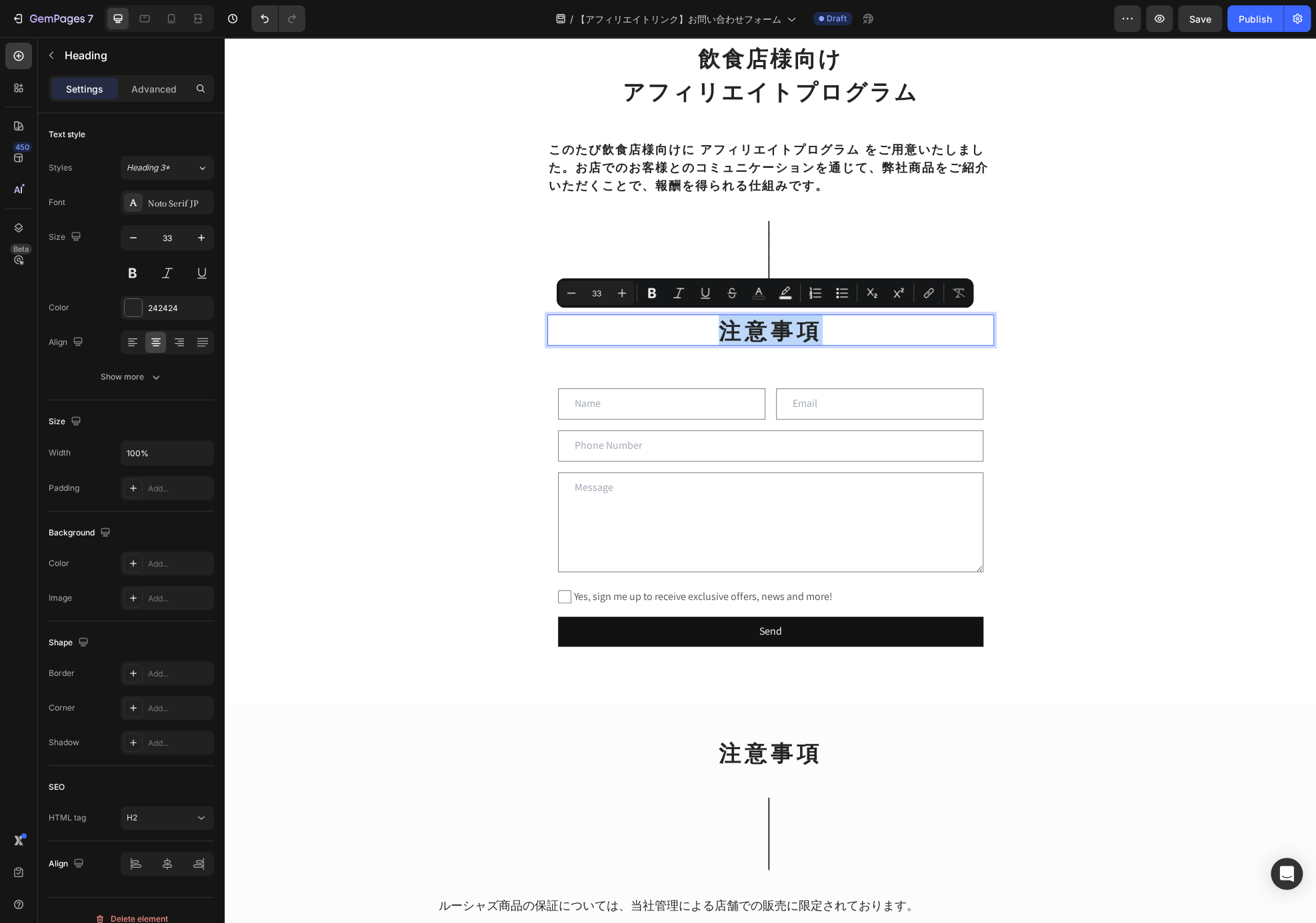
drag, startPoint x: 832, startPoint y: 333, endPoint x: 719, endPoint y: 338, distance: 113.1
click at [719, 338] on p "注意事項" at bounding box center [770, 330] width 444 height 29
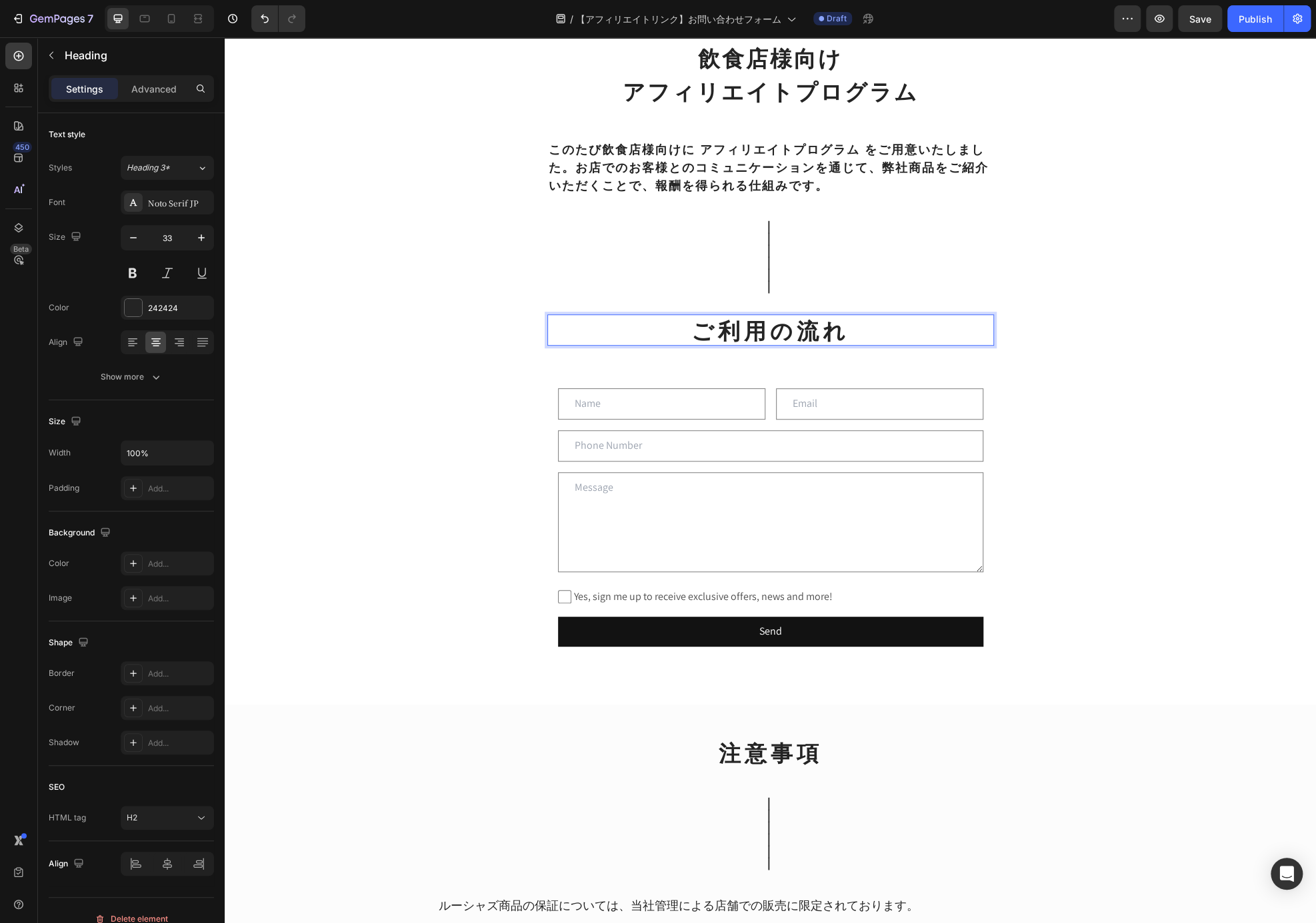
click at [1051, 467] on div "飲食店様向け アフィリエイトプログラム Heading ⁠⁠⁠⁠⁠⁠⁠ このたび飲食店様向けに アフィリエイトプログラム をご用意いたしました。お店でのお客様…" at bounding box center [770, 392] width 1091 height 1542
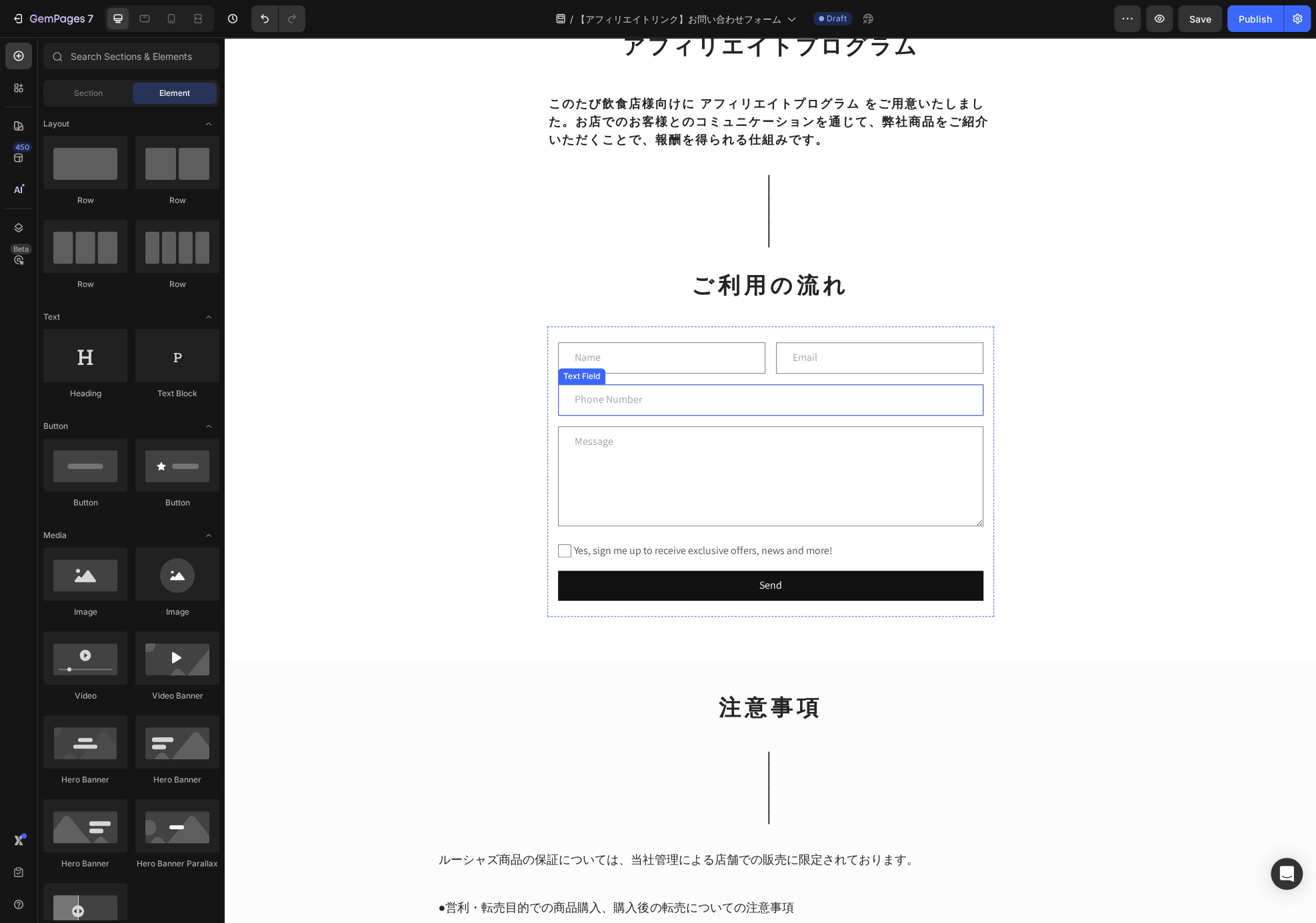
scroll to position [361, 0]
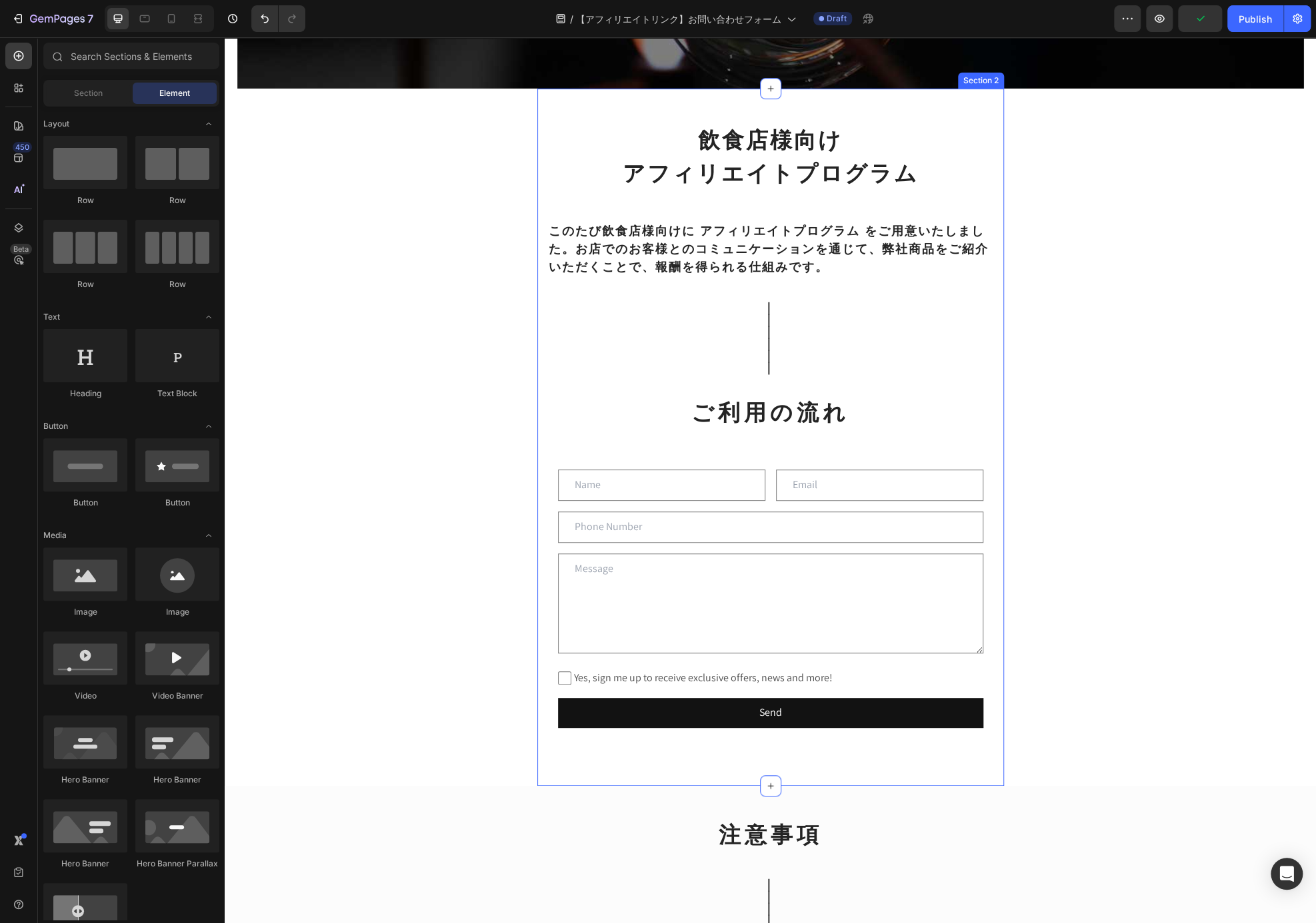
click at [840, 255] on p "⁠⁠⁠⁠⁠⁠⁠ このたび飲食店様向けに アフィリエイトプログラム をご用意いたしました。お店でのお客様とのコミュニケーションを通じて、弊社商品をご紹介いただく…" at bounding box center [770, 238] width 444 height 72
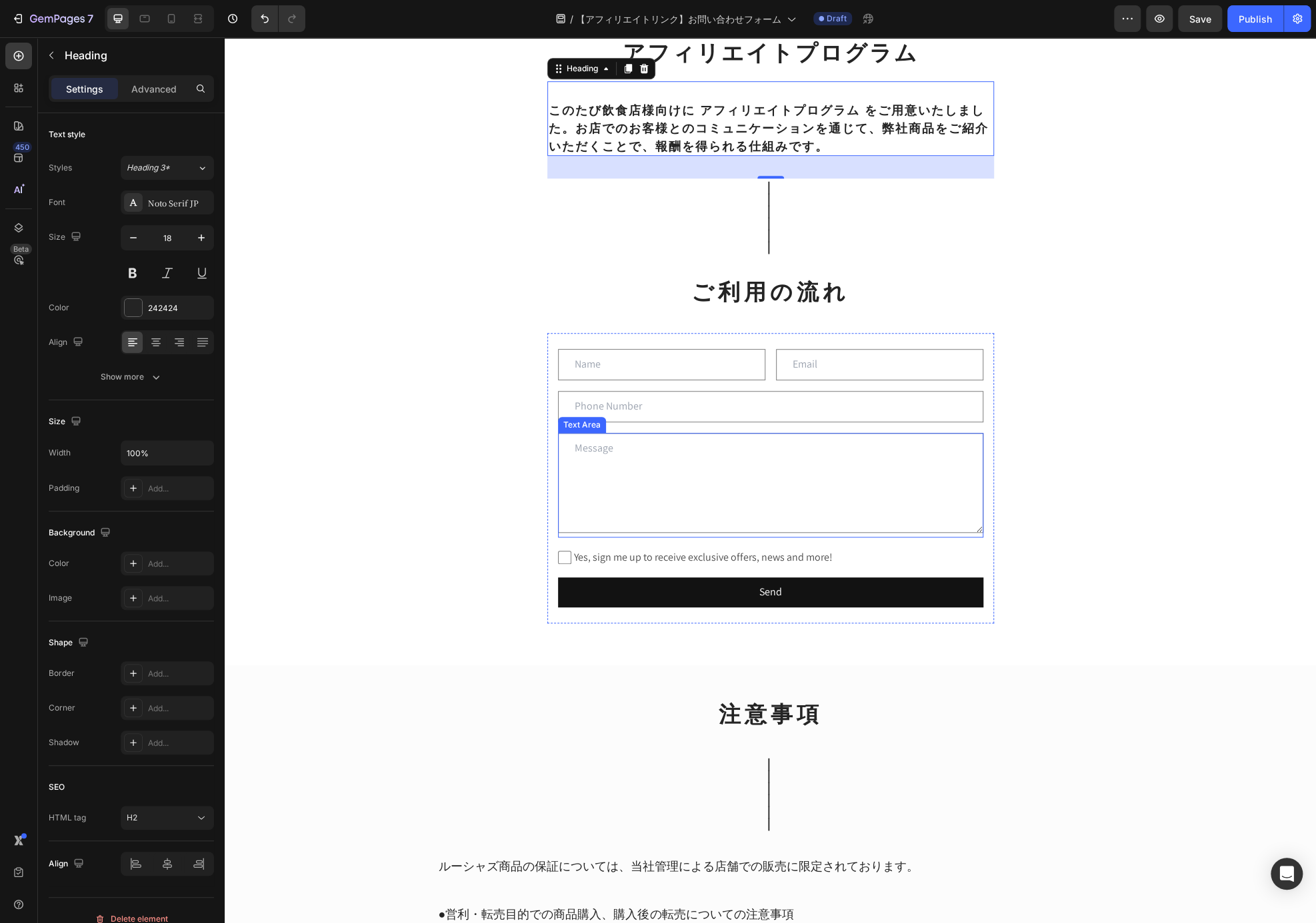
scroll to position [295, 0]
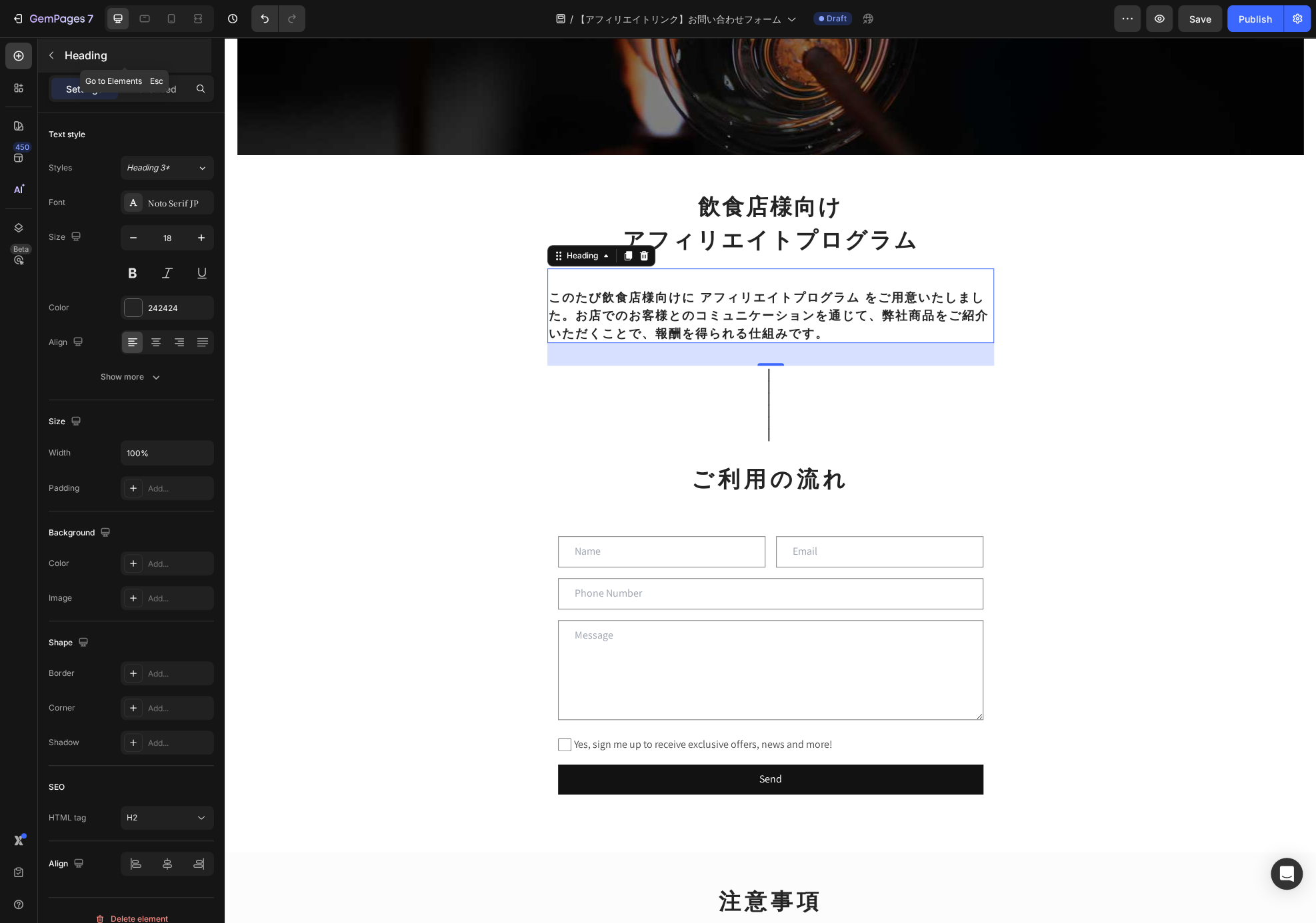
click at [63, 58] on div "Heading" at bounding box center [125, 55] width 174 height 35
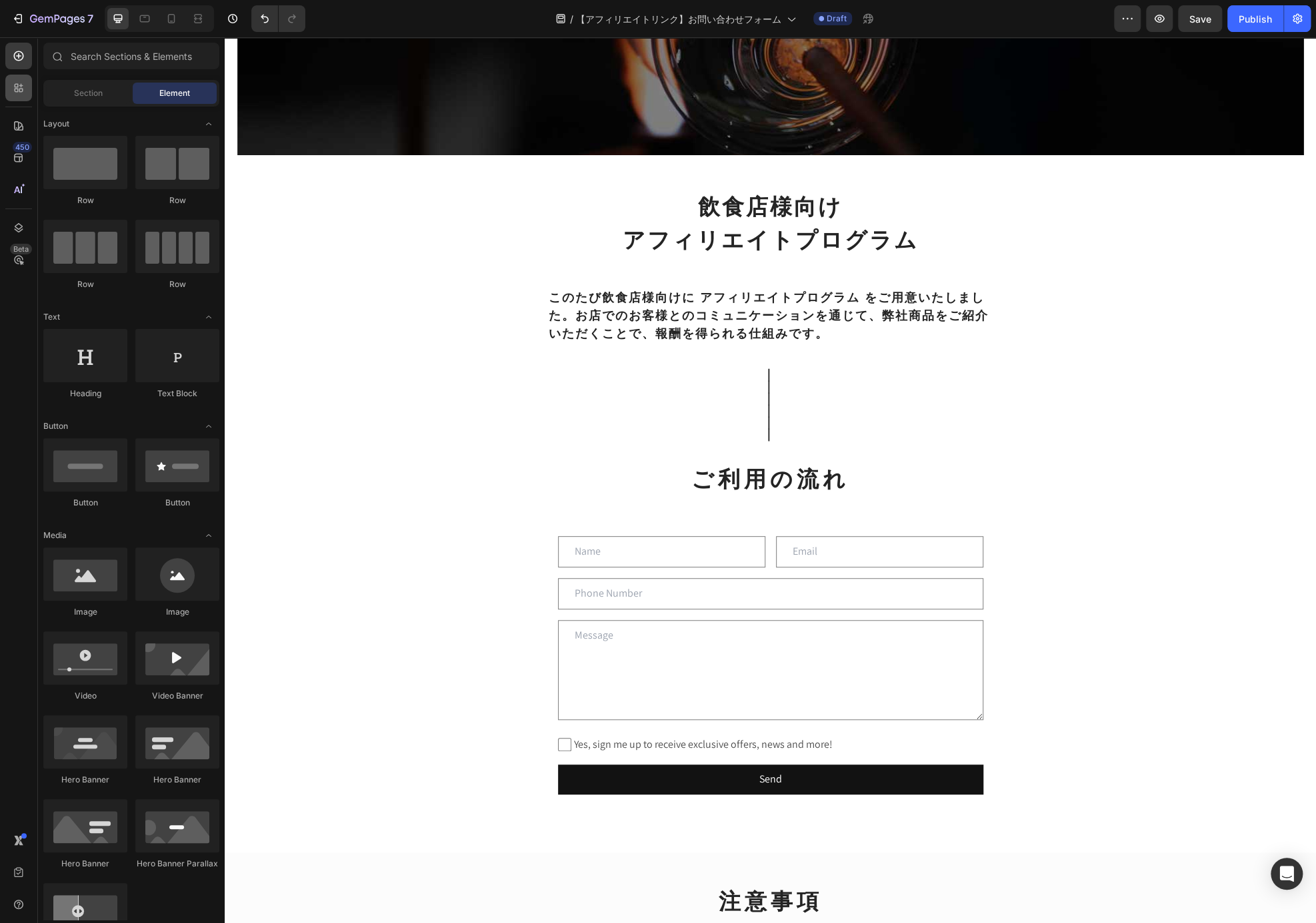
drag, startPoint x: 96, startPoint y: 129, endPoint x: 29, endPoint y: 93, distance: 76.1
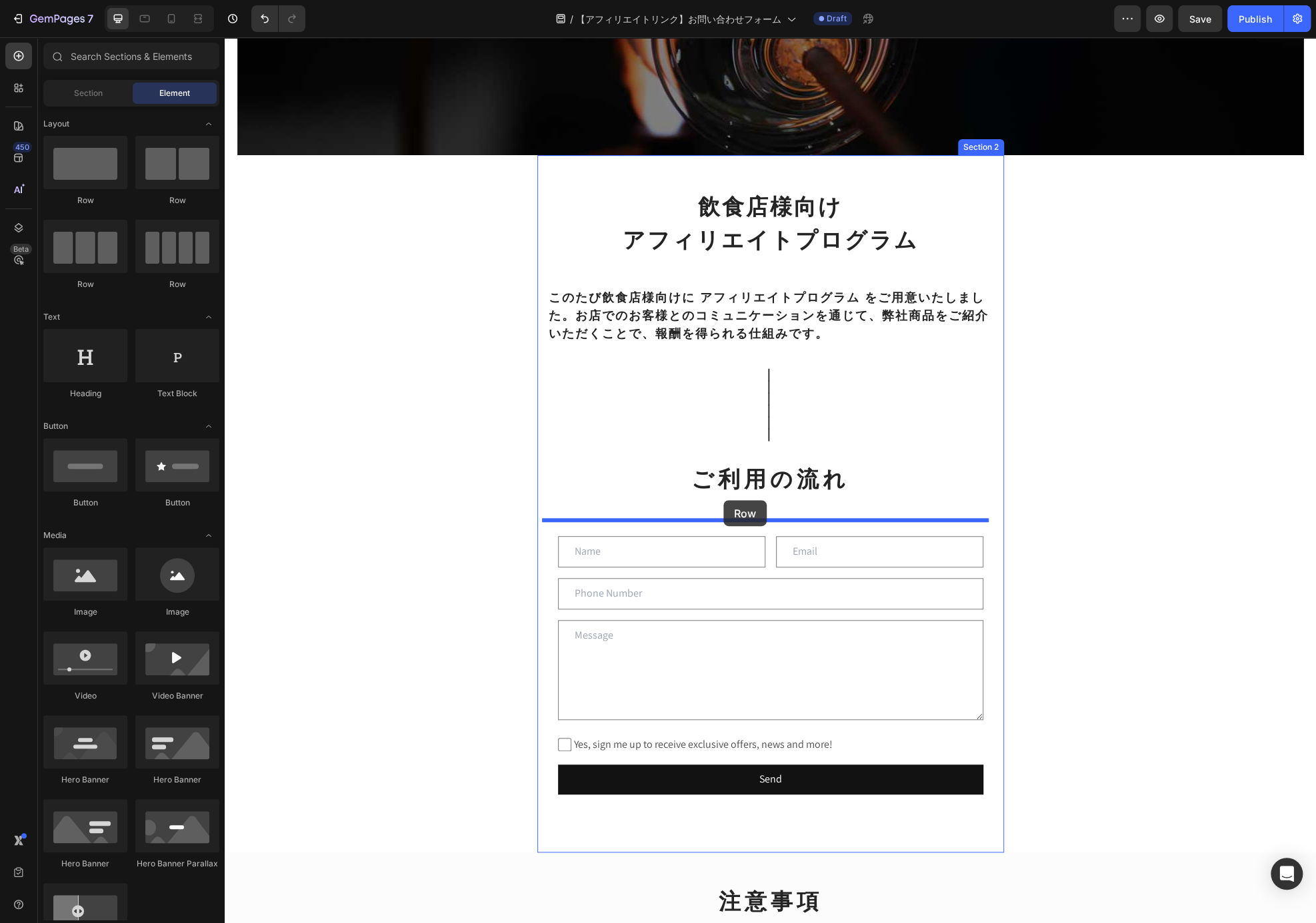
drag, startPoint x: 314, startPoint y: 196, endPoint x: 723, endPoint y: 500, distance: 509.6
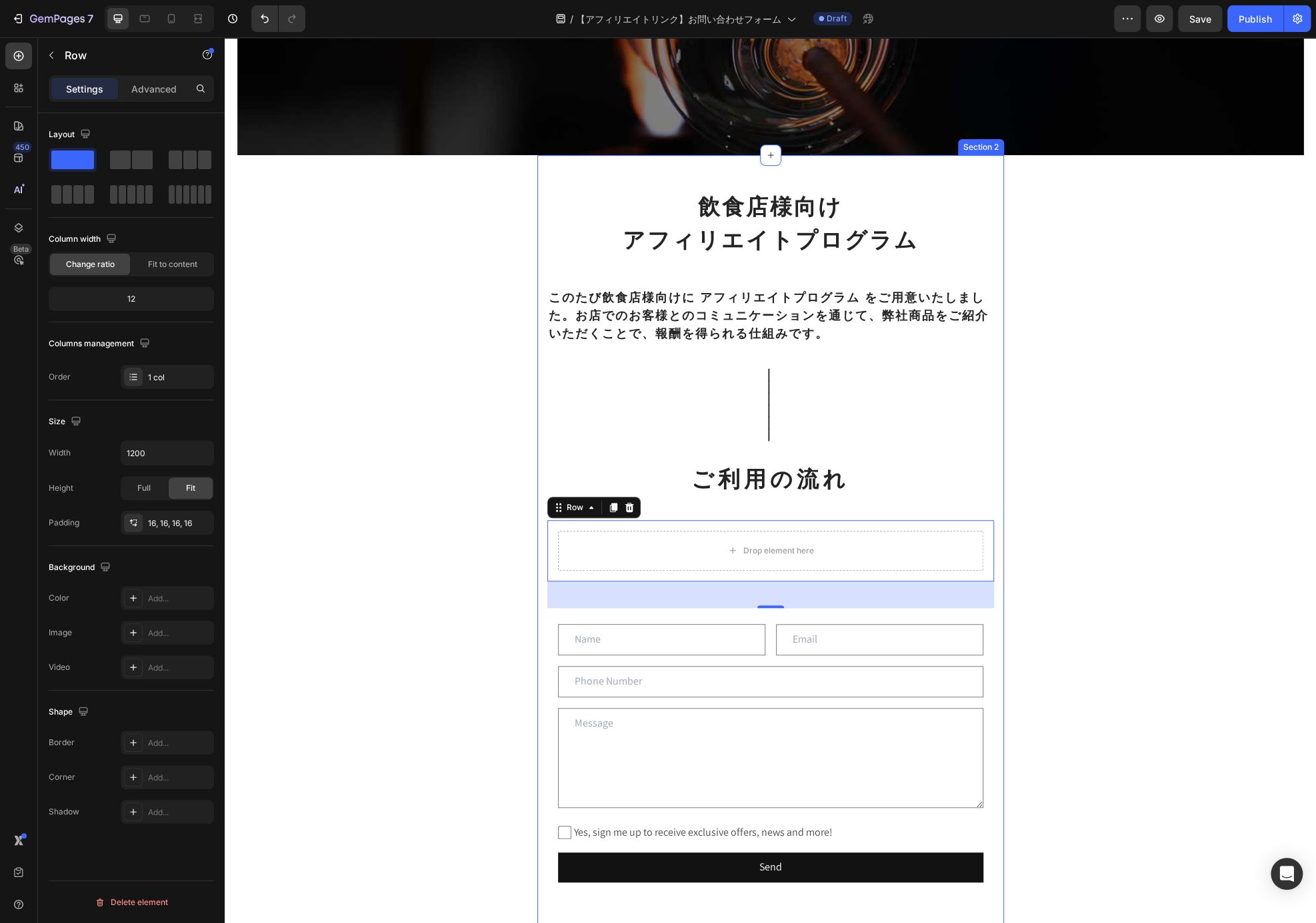
click at [747, 324] on p "⁠⁠⁠⁠⁠⁠⁠ このたび飲食店様向けに アフィリエイトプログラム をご用意いたしました。お店でのお客様とのコミュニケーションを通じて、弊社商品をご紹介いただく…" at bounding box center [770, 305] width 444 height 72
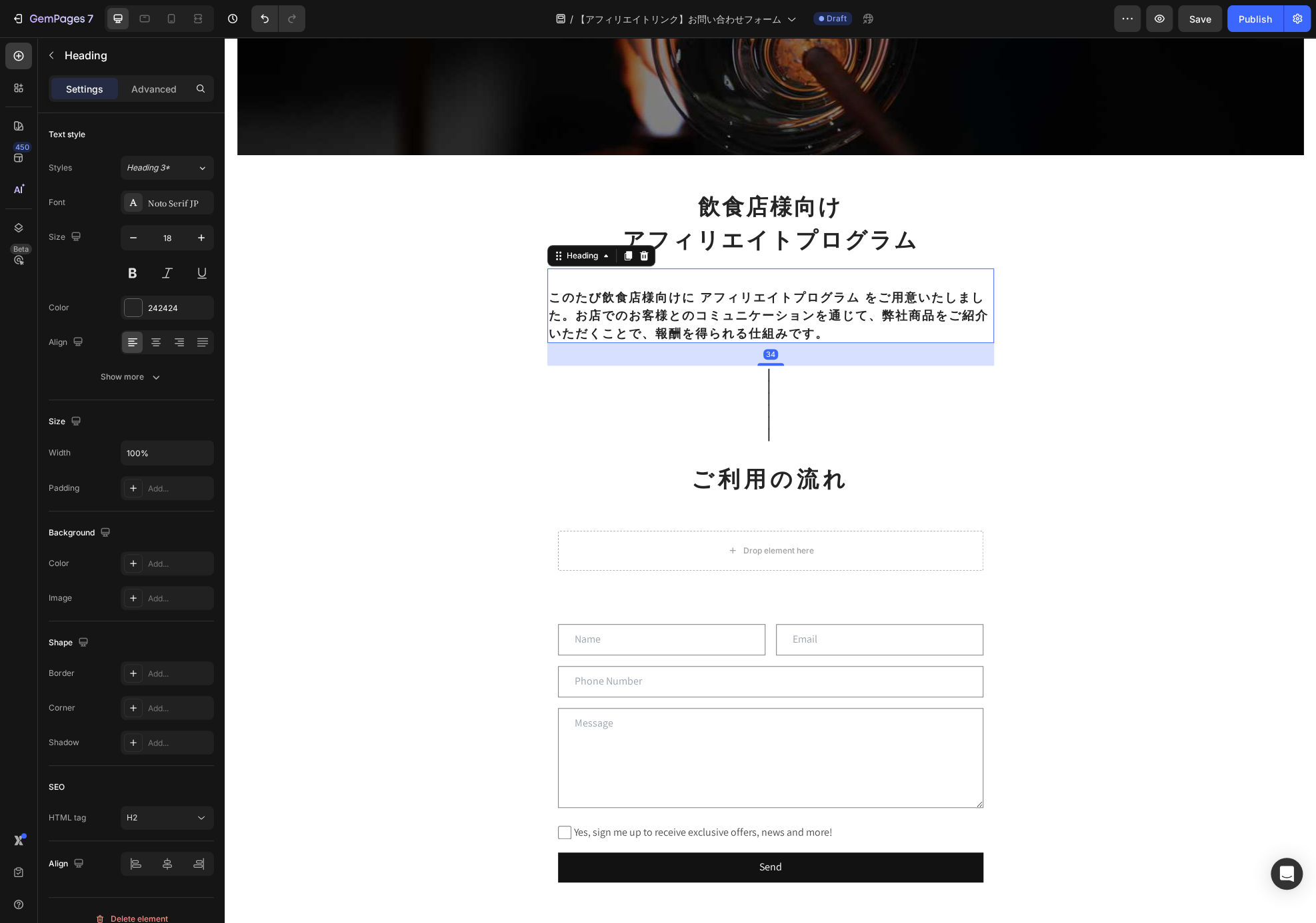
click at [623, 258] on icon at bounding box center [627, 255] width 8 height 9
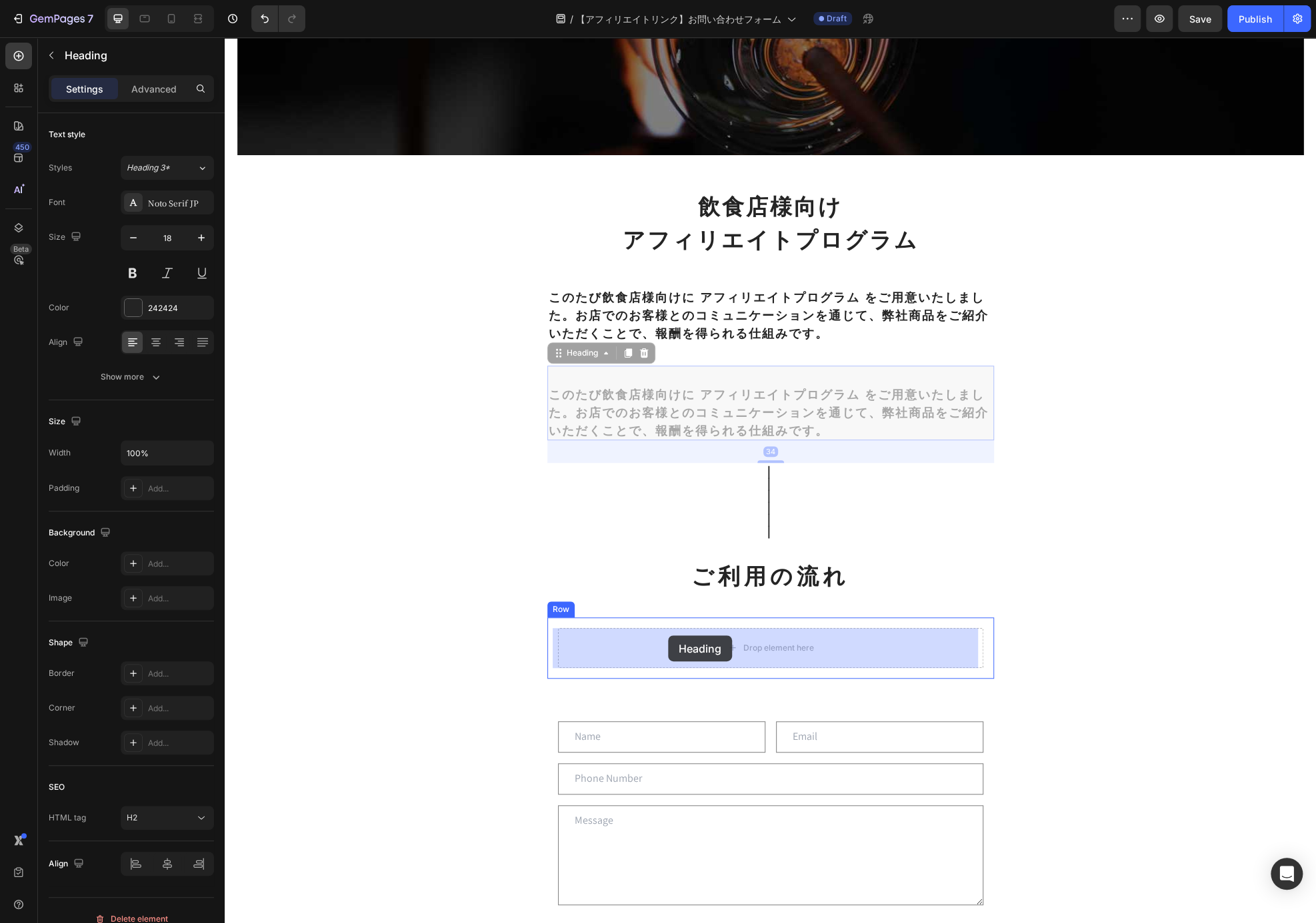
drag, startPoint x: 572, startPoint y: 354, endPoint x: 668, endPoint y: 637, distance: 298.8
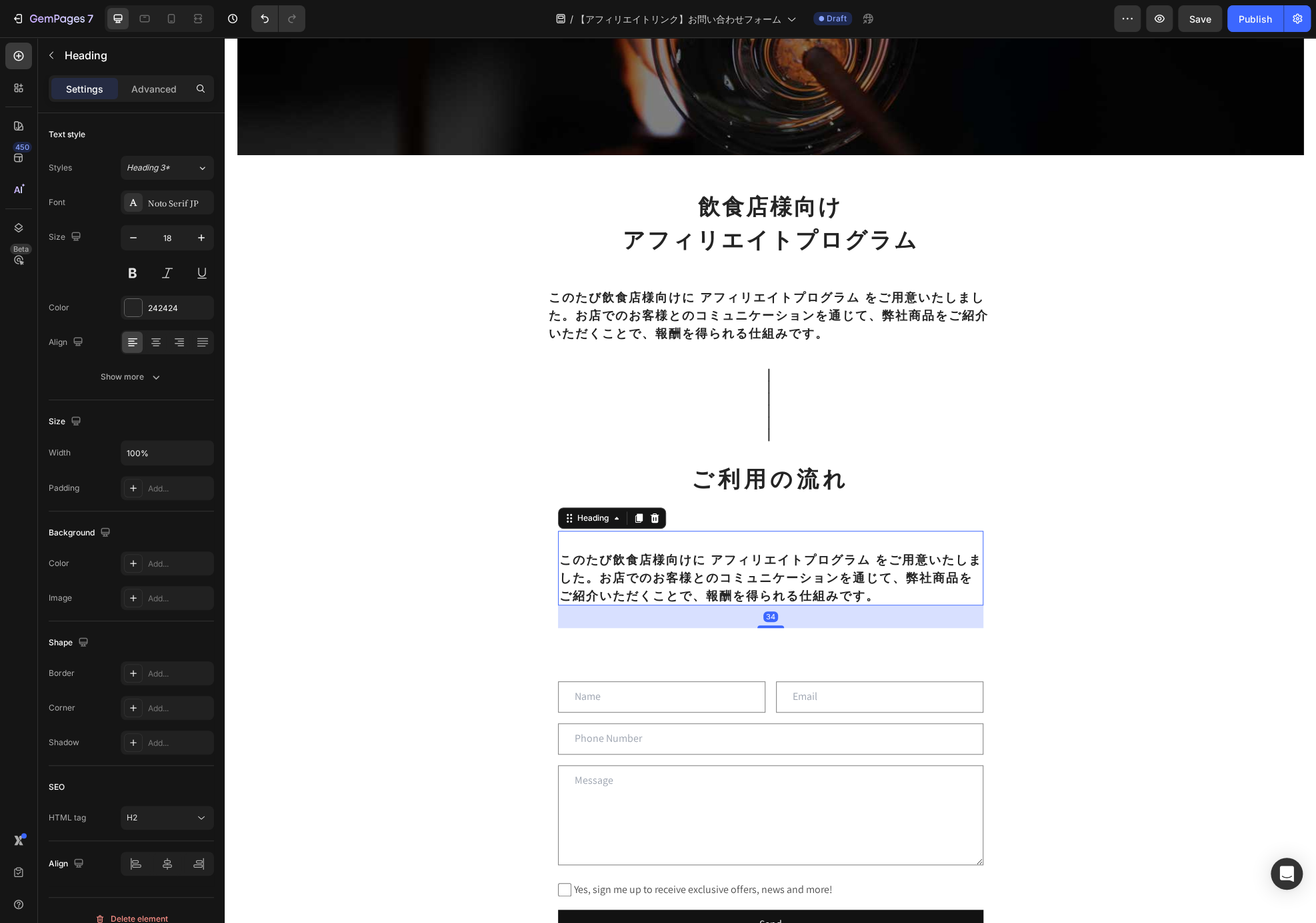
click at [650, 547] on h2 "このたび飲食店様向けに アフィリエイトプログラム をご用意いたしました。お店でのお客様とのコミュニケーションを通じて、弊社商品をご紹介いただくことで、報酬を得…" at bounding box center [770, 568] width 425 height 75
click at [560, 562] on p "⁠⁠⁠⁠⁠⁠⁠ このたび飲食店様向けに アフィリエイトプログラム をご用意いたしました。お店でのお客様とのコミュニケーションを通じて、弊社商品をご紹介いただく…" at bounding box center [771, 568] width 423 height 72
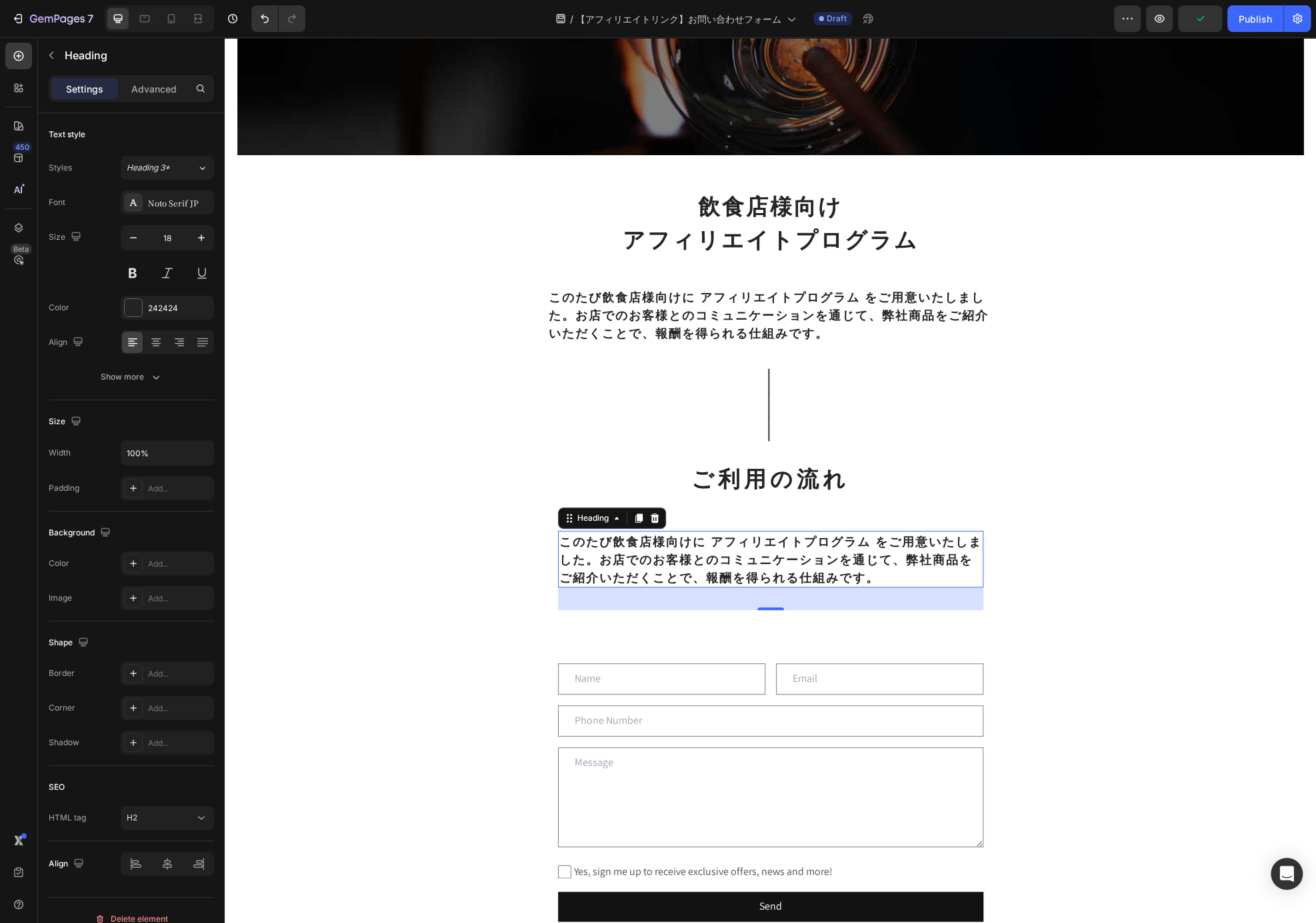
click at [891, 568] on p "このたび飲食店様向けに アフィリエイトプログラム をご用意いたしました。お店でのお客様とのコミュニケーションを通じて、弊社商品をご紹介いただくことで、報酬を得…" at bounding box center [771, 559] width 423 height 54
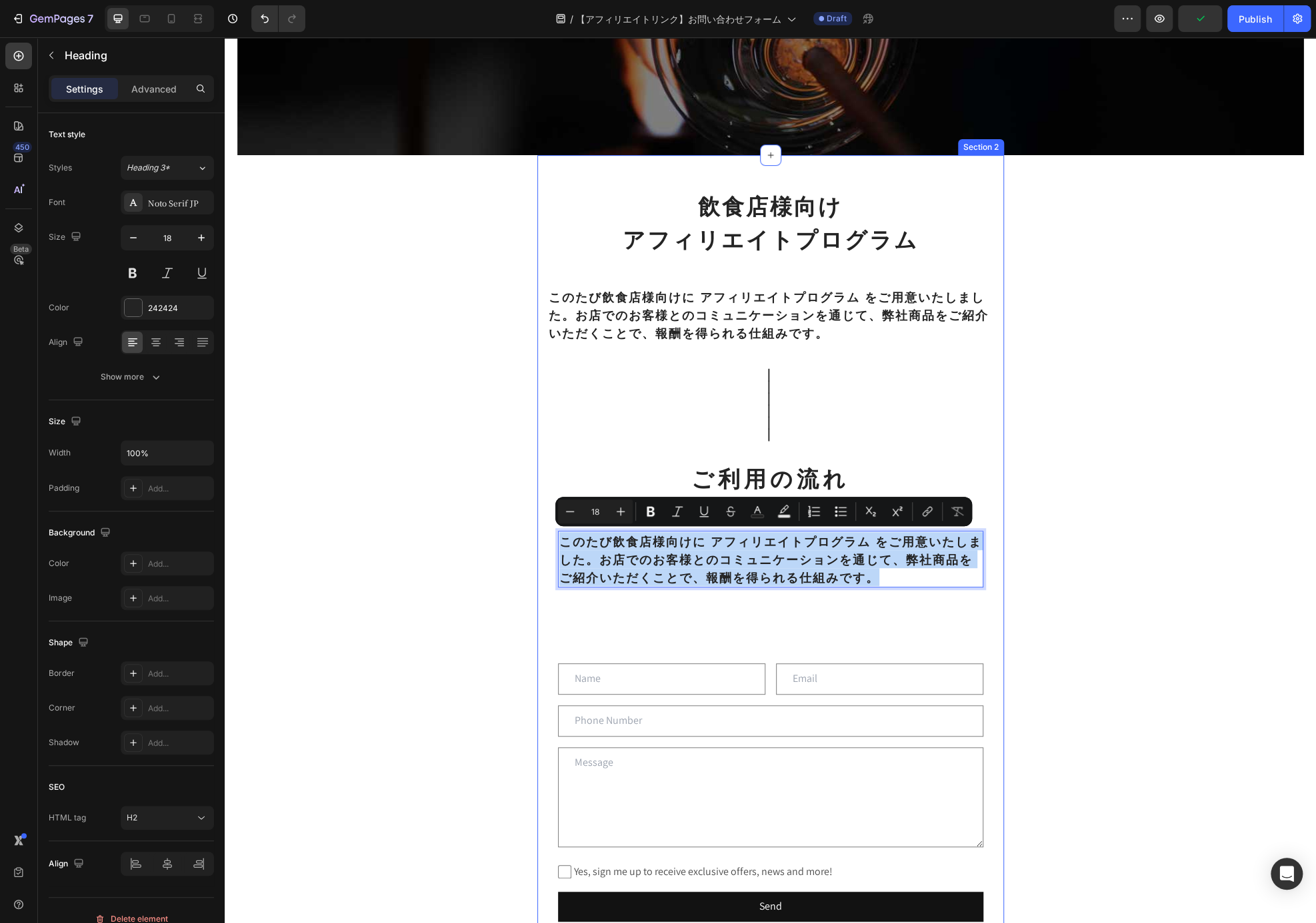
drag, startPoint x: 884, startPoint y: 579, endPoint x: 534, endPoint y: 515, distance: 355.8
click at [538, 515] on div "飲食店様向け アフィリエイトプログラム Heading ⁠⁠⁠⁠⁠⁠⁠ このたび飲食店様向けに アフィリエイトプログラム をご用意いたしました。お店でのお客様…" at bounding box center [771, 567] width 467 height 824
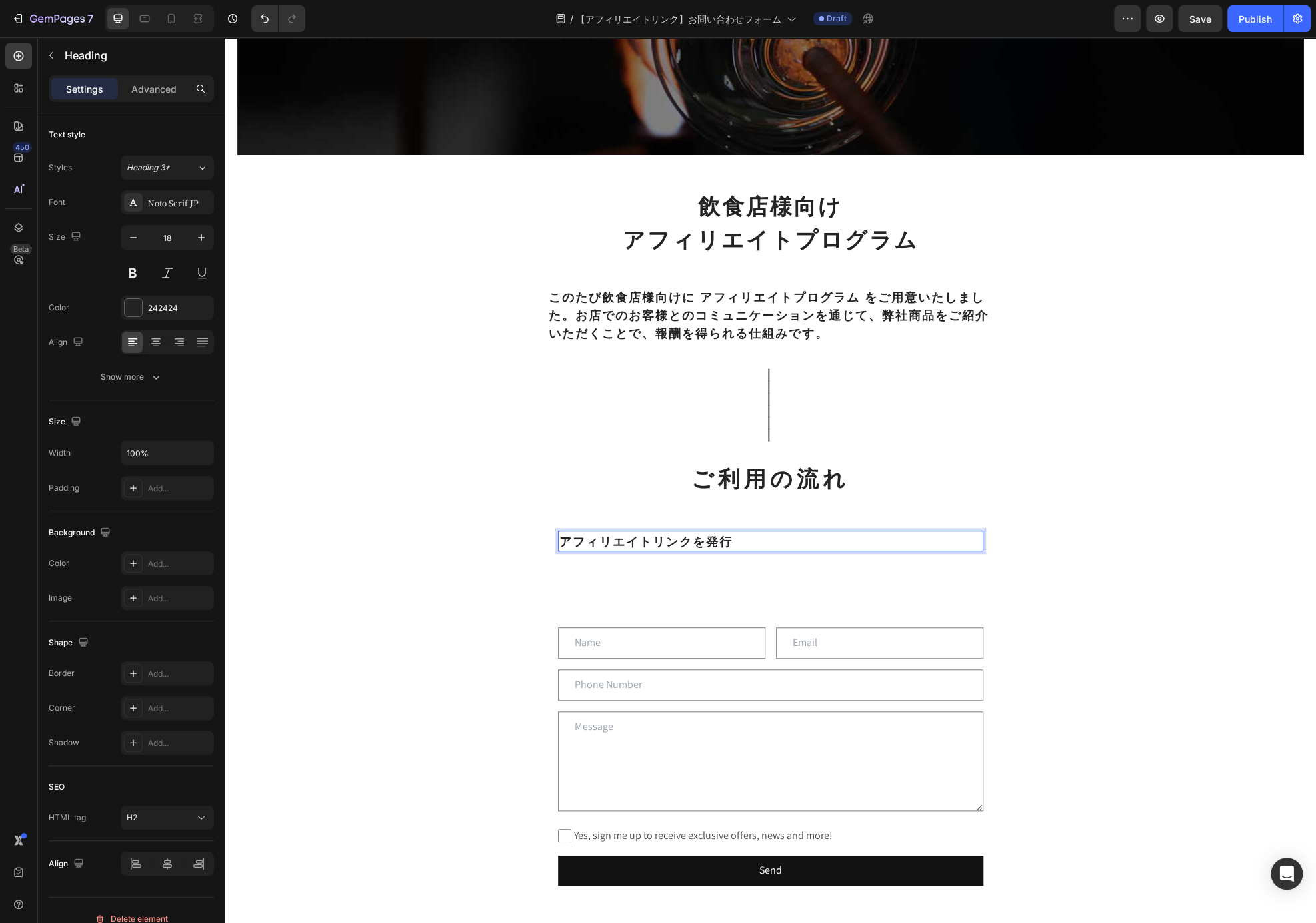
click at [559, 540] on p "アフィリエイトリンクを発行" at bounding box center [771, 541] width 423 height 18
click at [811, 544] on p "1. アフィリエイトリンクを発行" at bounding box center [771, 541] width 423 height 18
click at [942, 628] on input "email" at bounding box center [880, 643] width 207 height 31
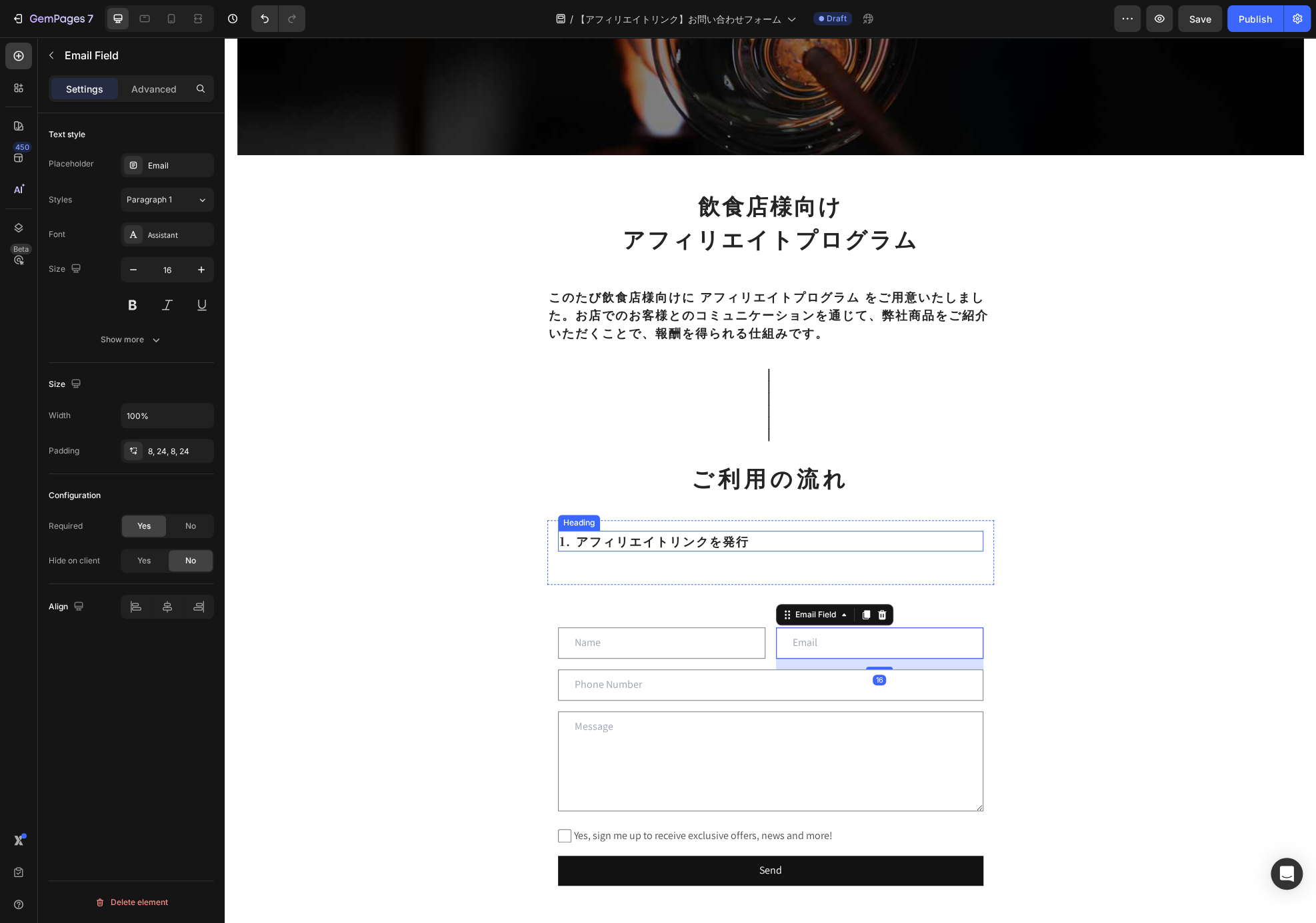
click at [868, 544] on p "1. アフィリエイトリンクを発行" at bounding box center [771, 541] width 423 height 18
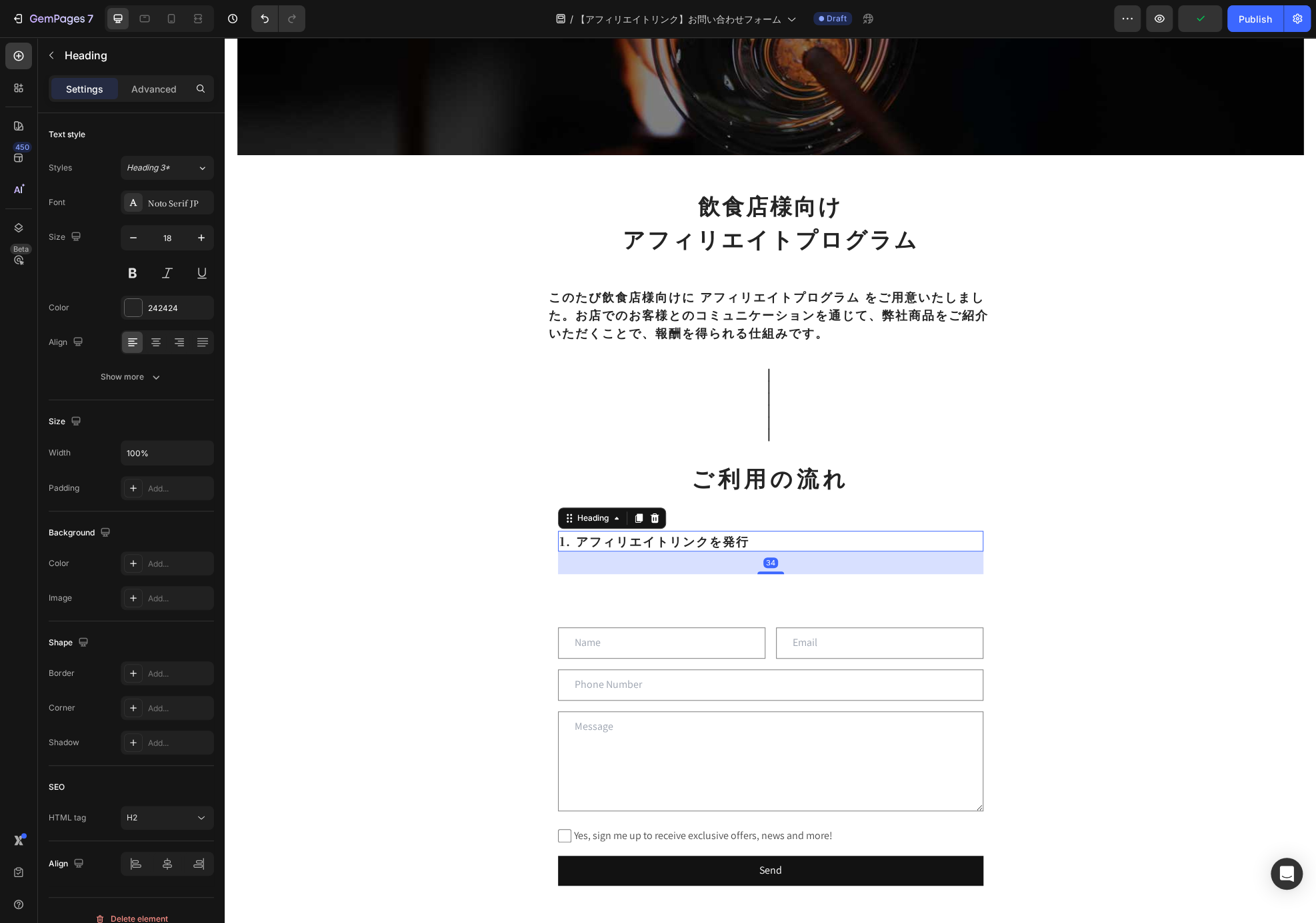
click at [624, 520] on div "Heading" at bounding box center [612, 518] width 108 height 21
click at [634, 520] on icon at bounding box center [639, 518] width 11 height 11
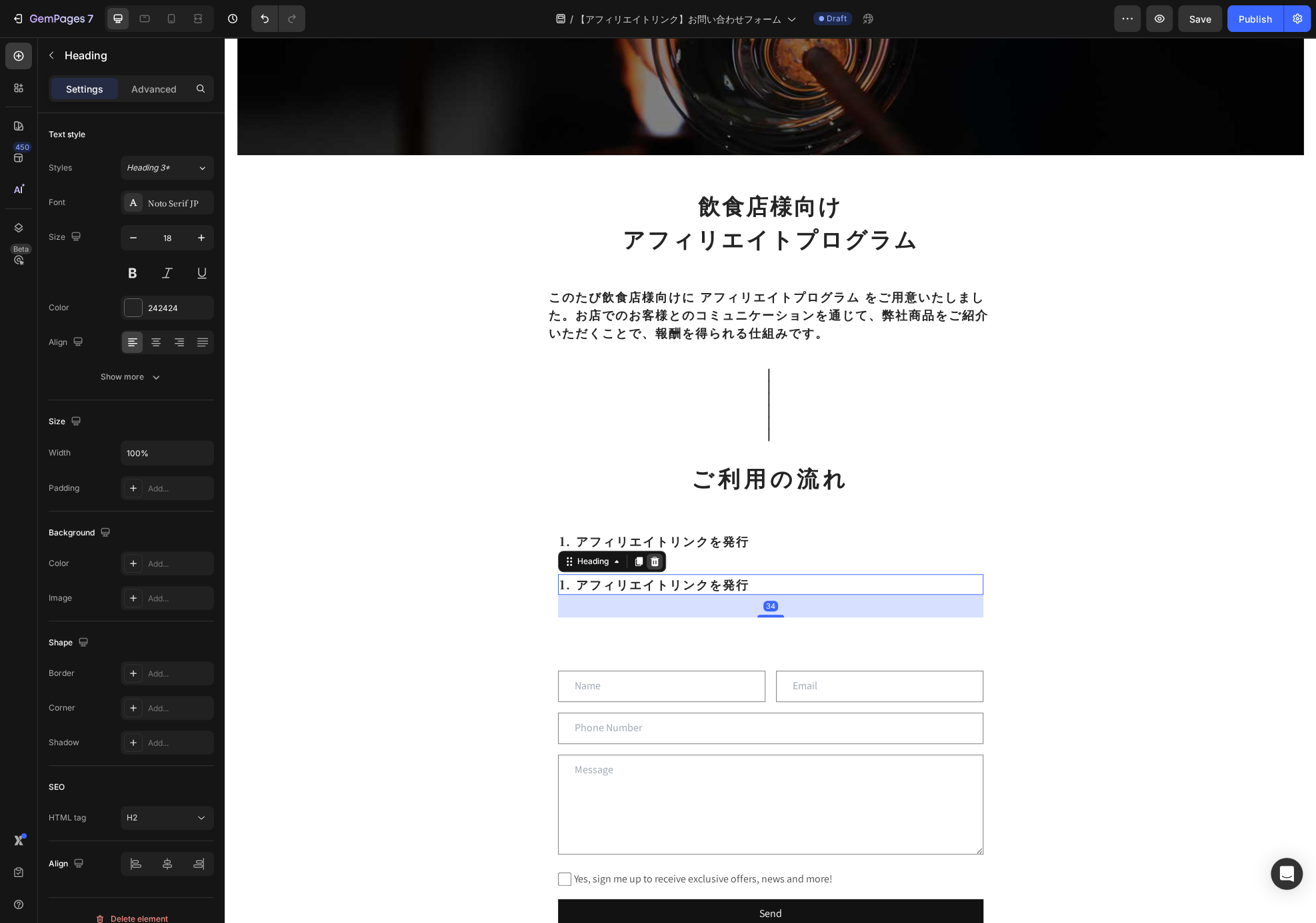
click at [650, 562] on icon at bounding box center [655, 562] width 11 height 11
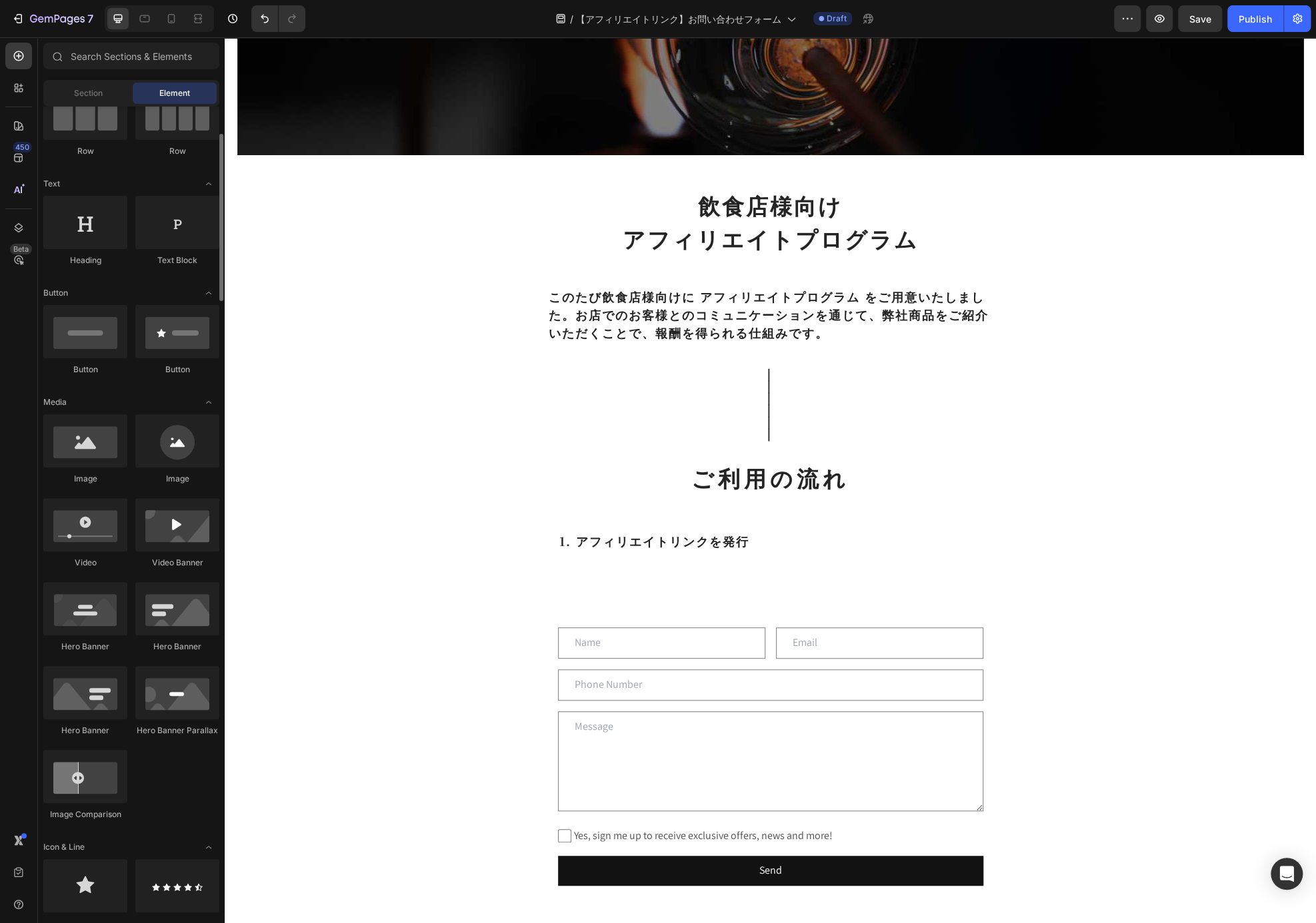
scroll to position [0, 0]
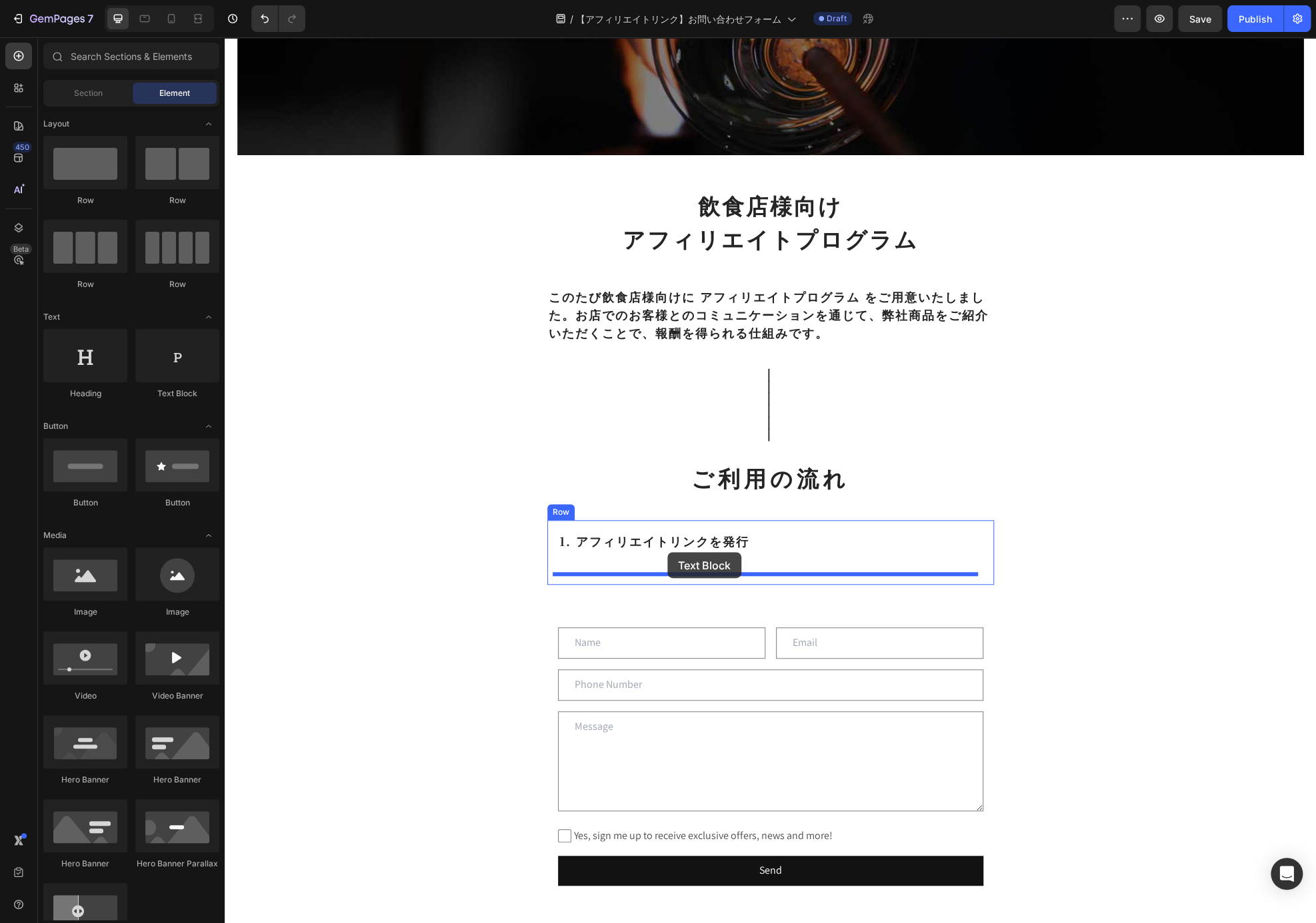
drag, startPoint x: 389, startPoint y: 404, endPoint x: 667, endPoint y: 552, distance: 314.9
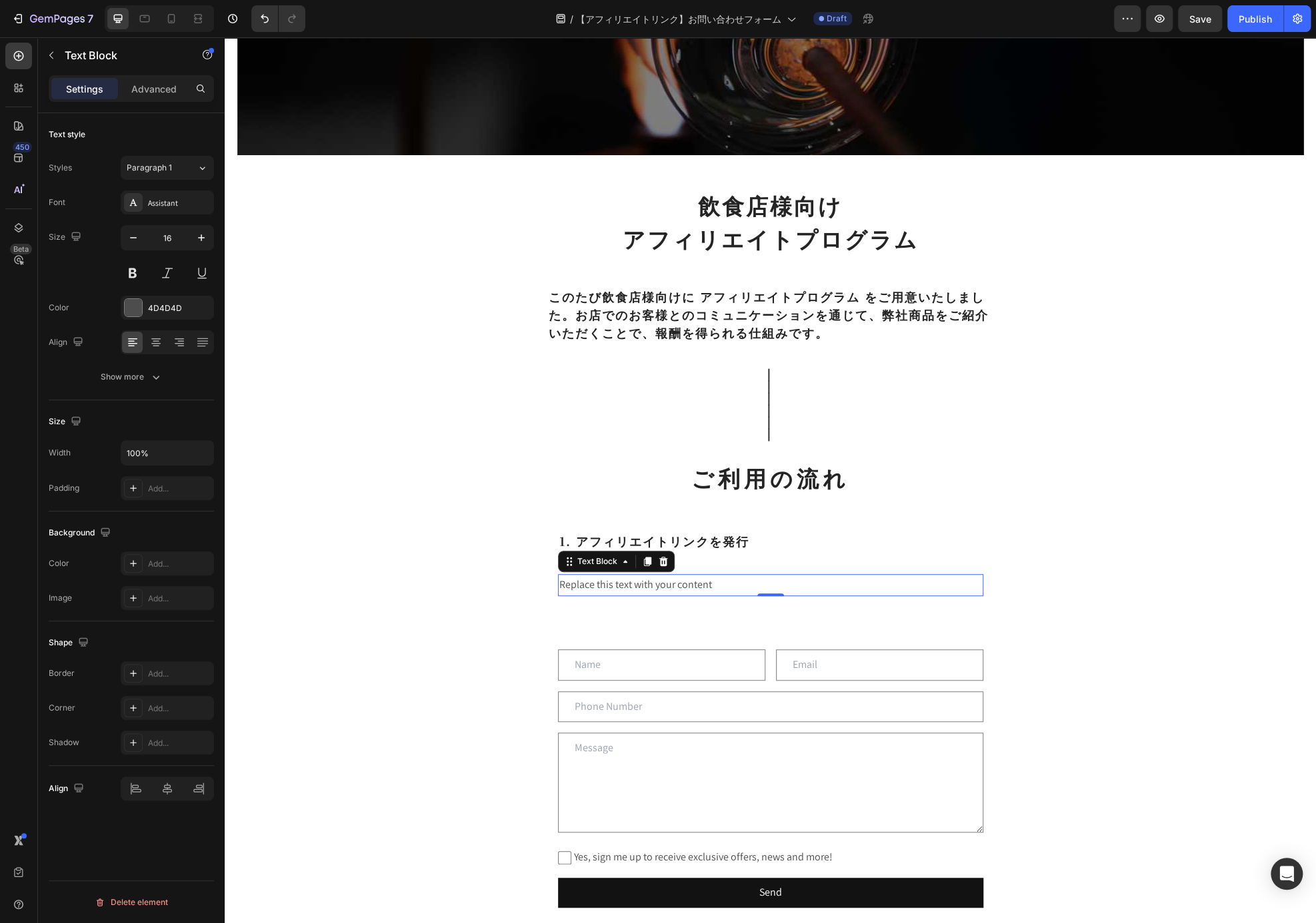
click at [688, 575] on div "Replace this text with your content" at bounding box center [770, 585] width 425 height 22
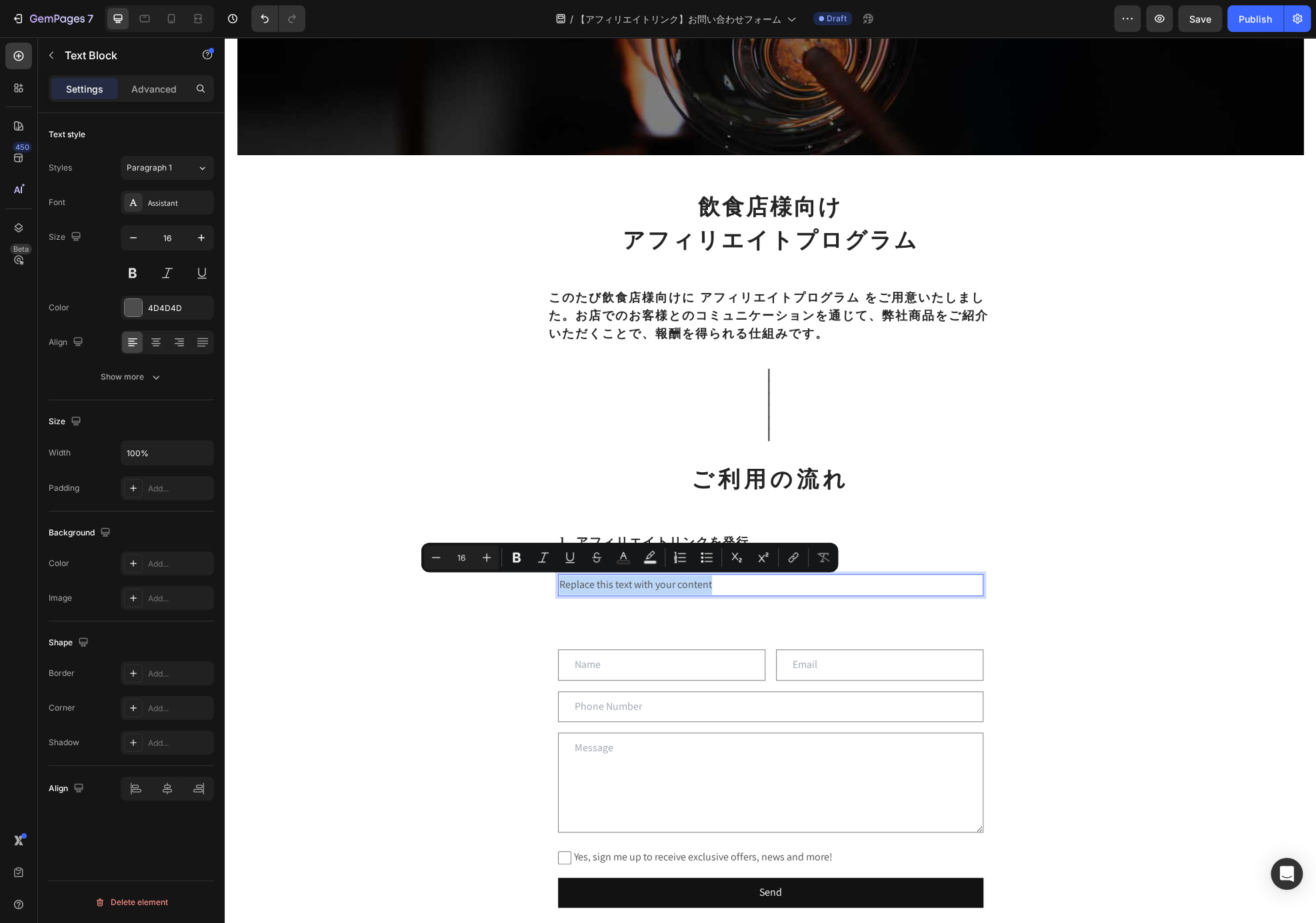
drag, startPoint x: 725, startPoint y: 582, endPoint x: 520, endPoint y: 587, distance: 205.1
click at [520, 587] on div "Affiliates Heading Row Hero Banner Section 1 飲食店様向け アフィリエイトプログラム Heading ⁠⁠⁠⁠⁠⁠…" at bounding box center [770, 597] width 1091 height 1655
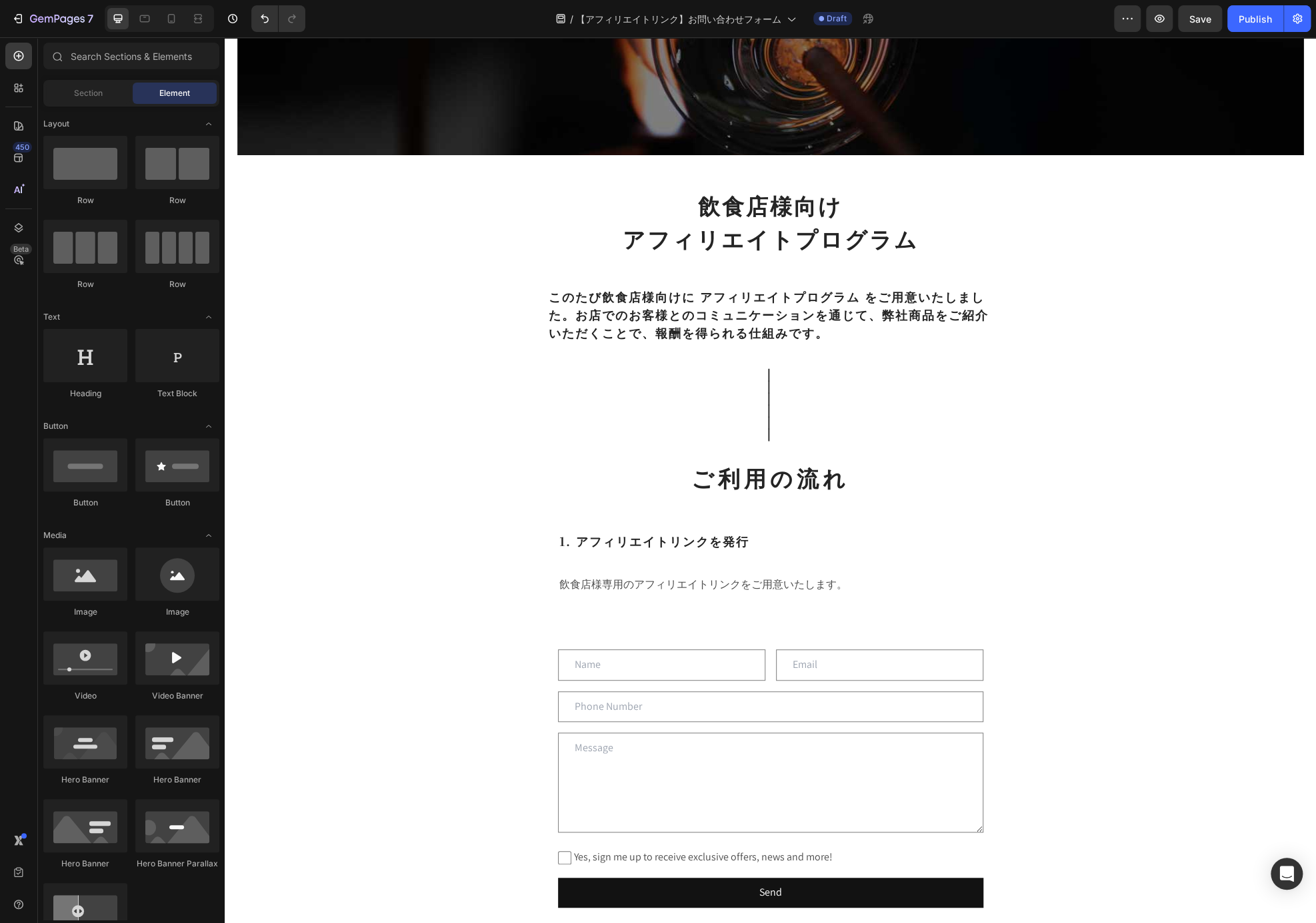
click at [1023, 660] on div "Affiliates Heading Row Hero Banner Section 1 飲食店様向け アフィリエイトプログラム Heading ⁠⁠⁠⁠⁠⁠…" at bounding box center [770, 597] width 1091 height 1655
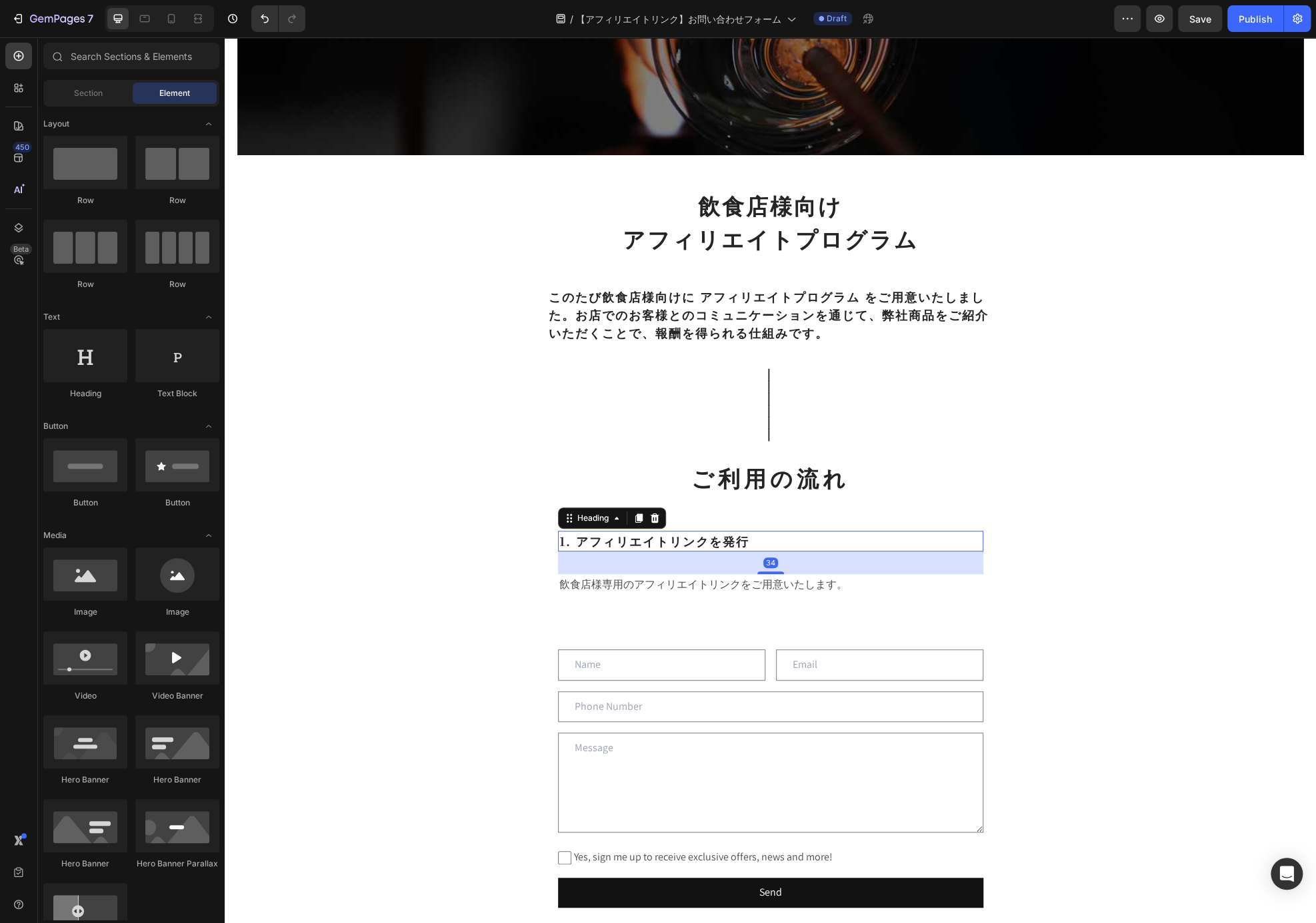
click at [936, 532] on p "1. アフィリエイトリンクを発行" at bounding box center [771, 541] width 423 height 18
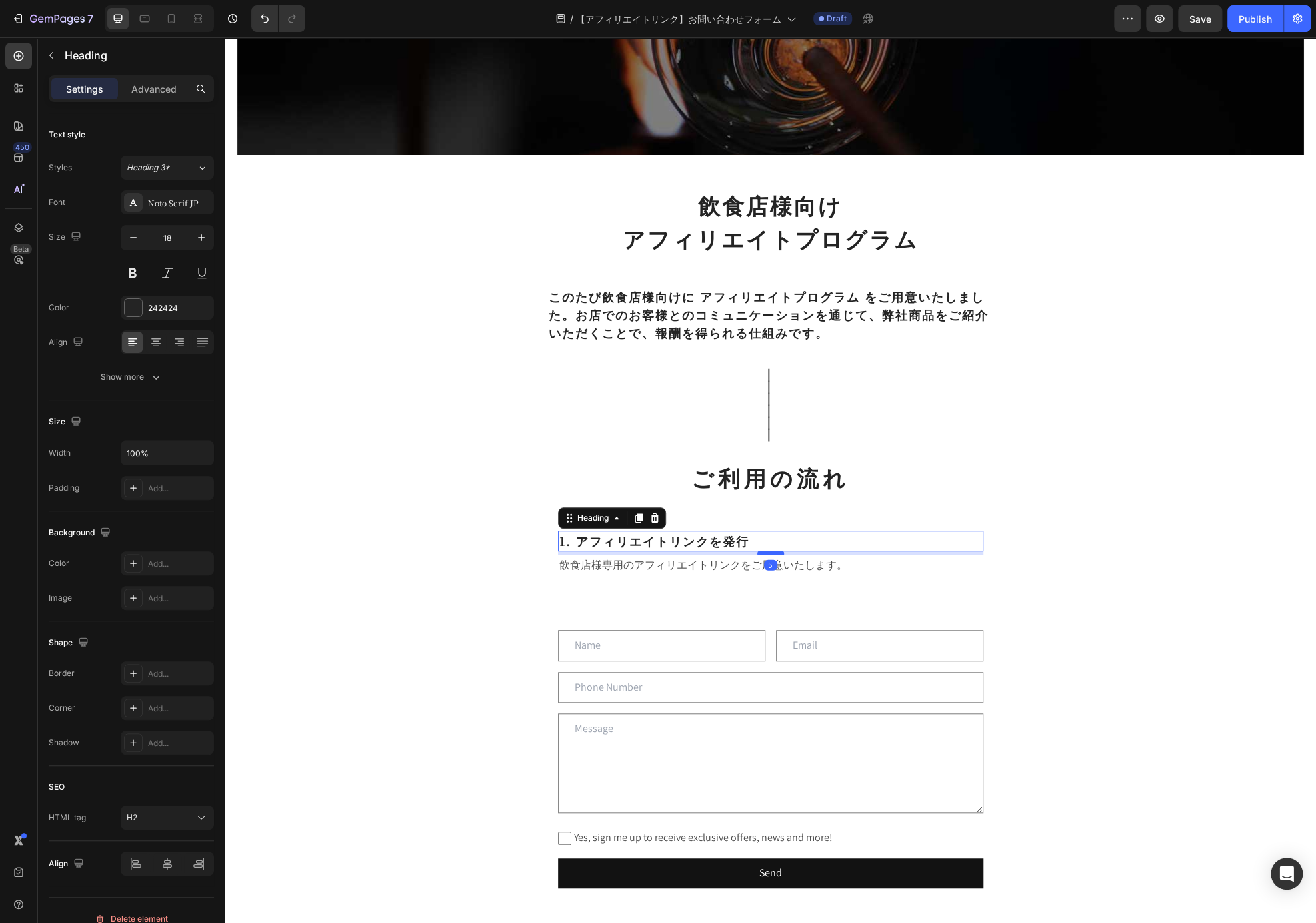
drag, startPoint x: 767, startPoint y: 571, endPoint x: 767, endPoint y: 552, distance: 19.0
click at [767, 552] on div at bounding box center [771, 552] width 27 height 4
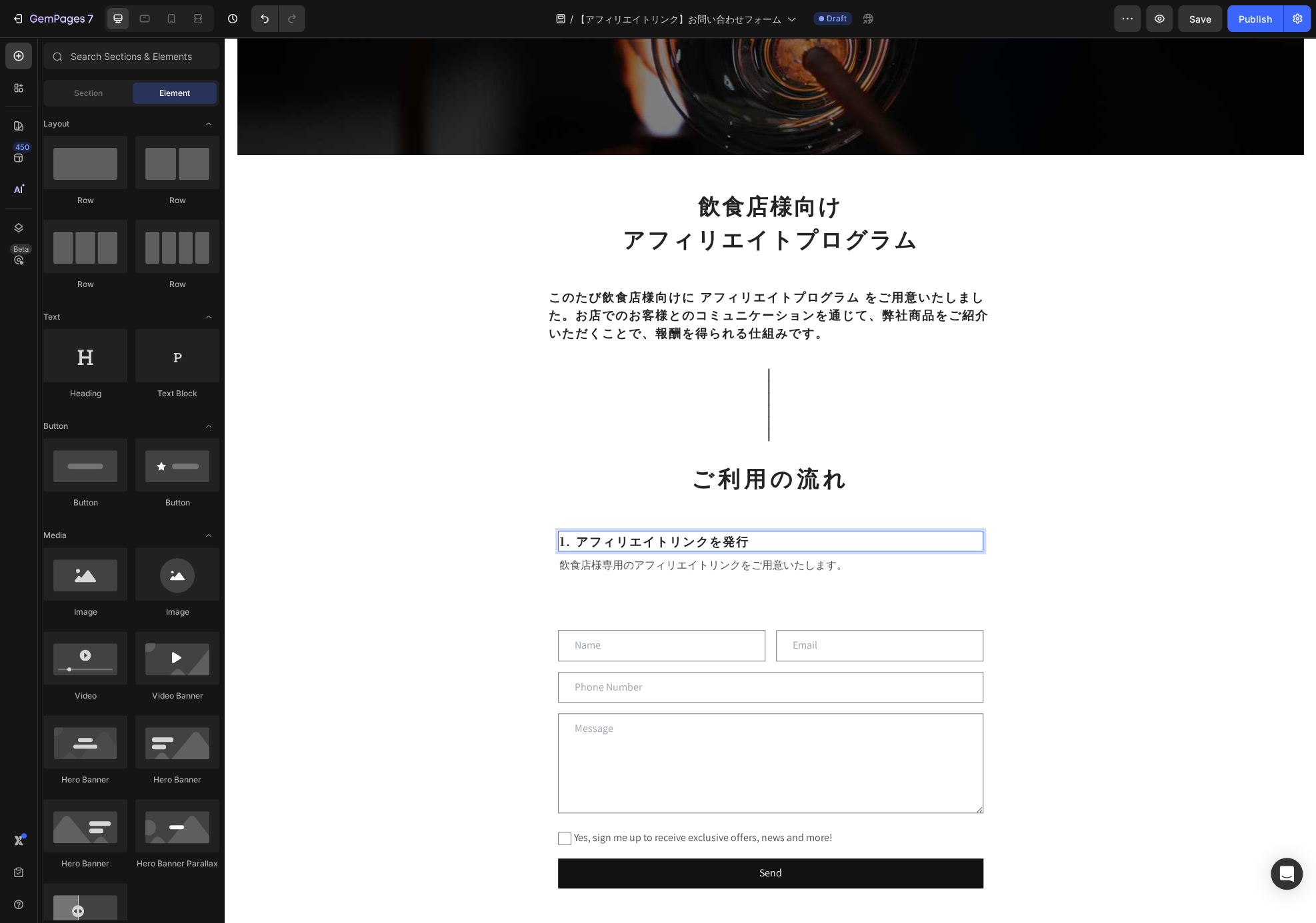
click at [1107, 541] on div "Affiliates Heading Row Hero Banner Section 1 飲食店様向け アフィリエイトプログラム Heading ⁠⁠⁠⁠⁠⁠…" at bounding box center [770, 588] width 1091 height 1635
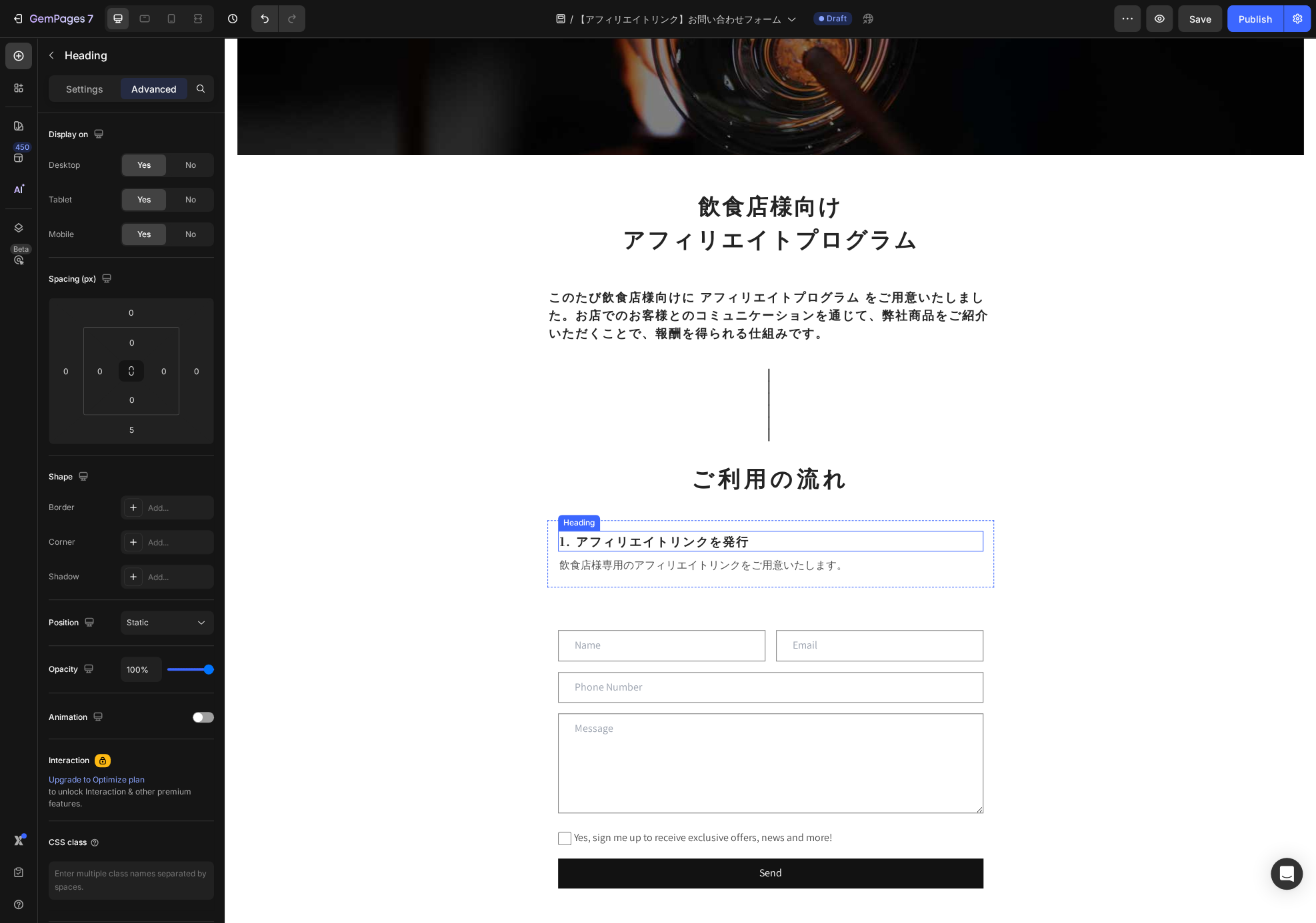
click at [855, 536] on p "1. アフィリエイトリンクを発行" at bounding box center [771, 541] width 423 height 18
click at [802, 573] on p "飲食店様専用のアフィリエイトリンクをご用意いたします。" at bounding box center [771, 566] width 423 height 19
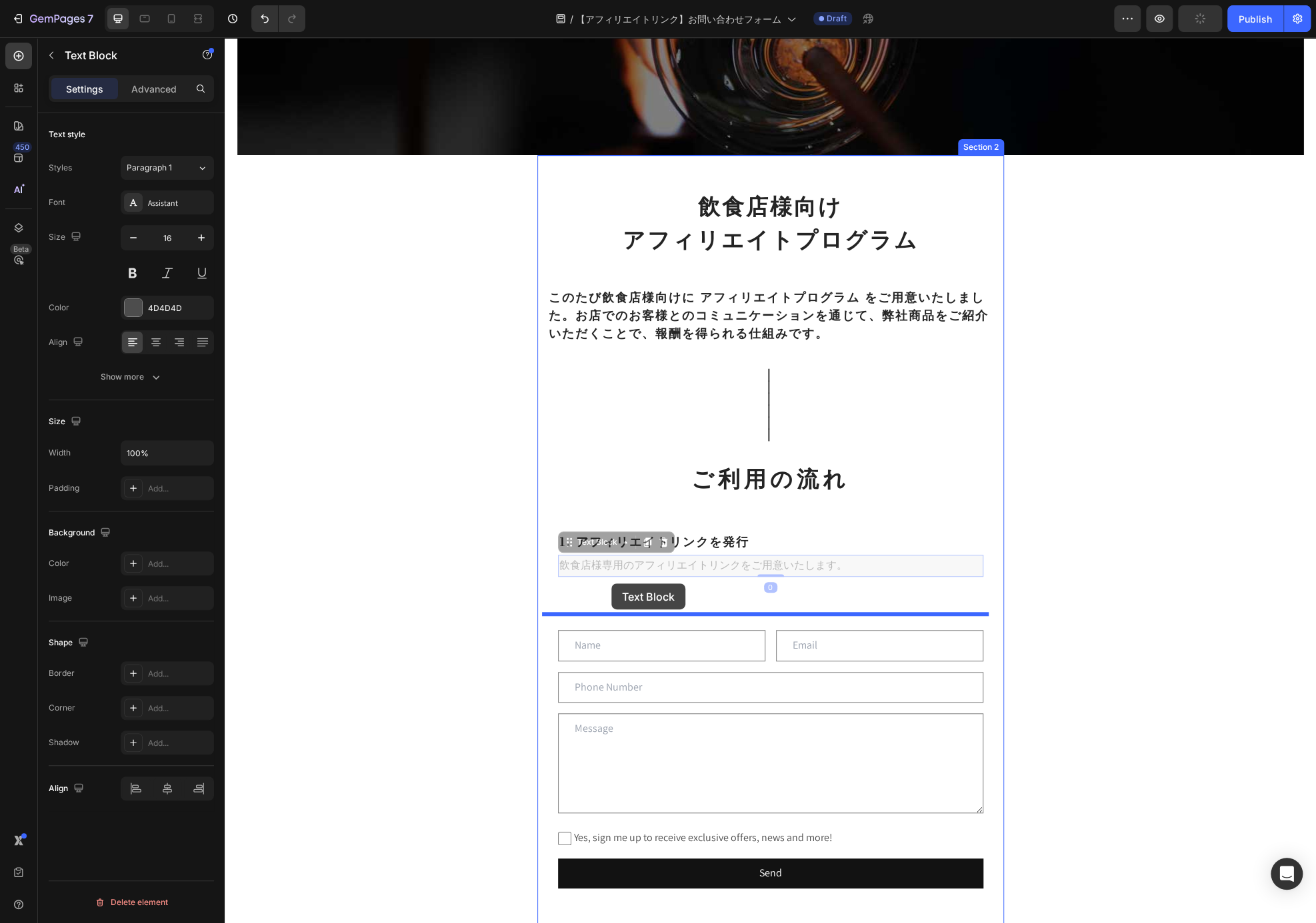
drag, startPoint x: 605, startPoint y: 537, endPoint x: 611, endPoint y: 584, distance: 47.4
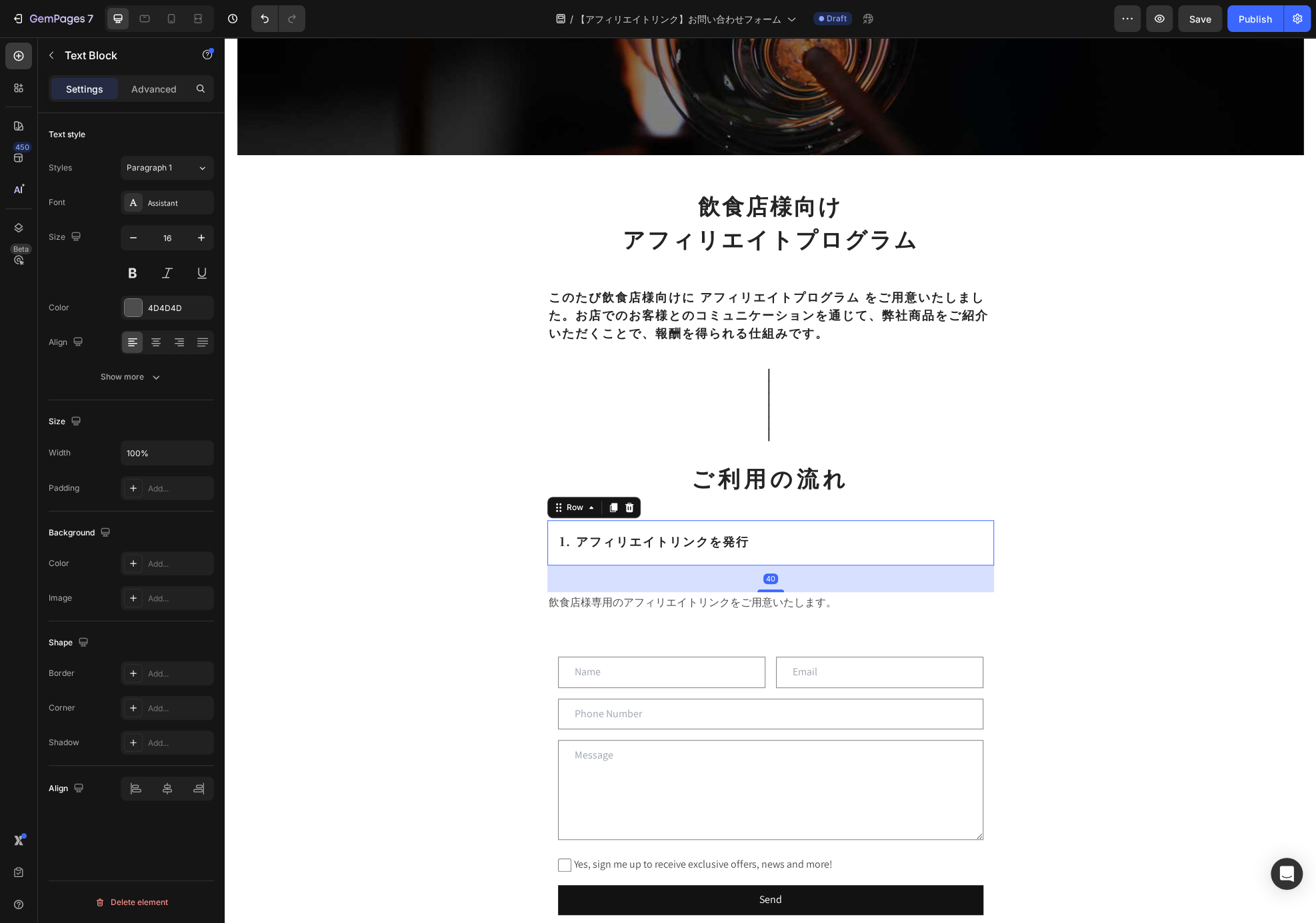
click at [771, 558] on div "1. アフィリエイトリンクを発行 Heading Row 40" at bounding box center [771, 543] width 447 height 45
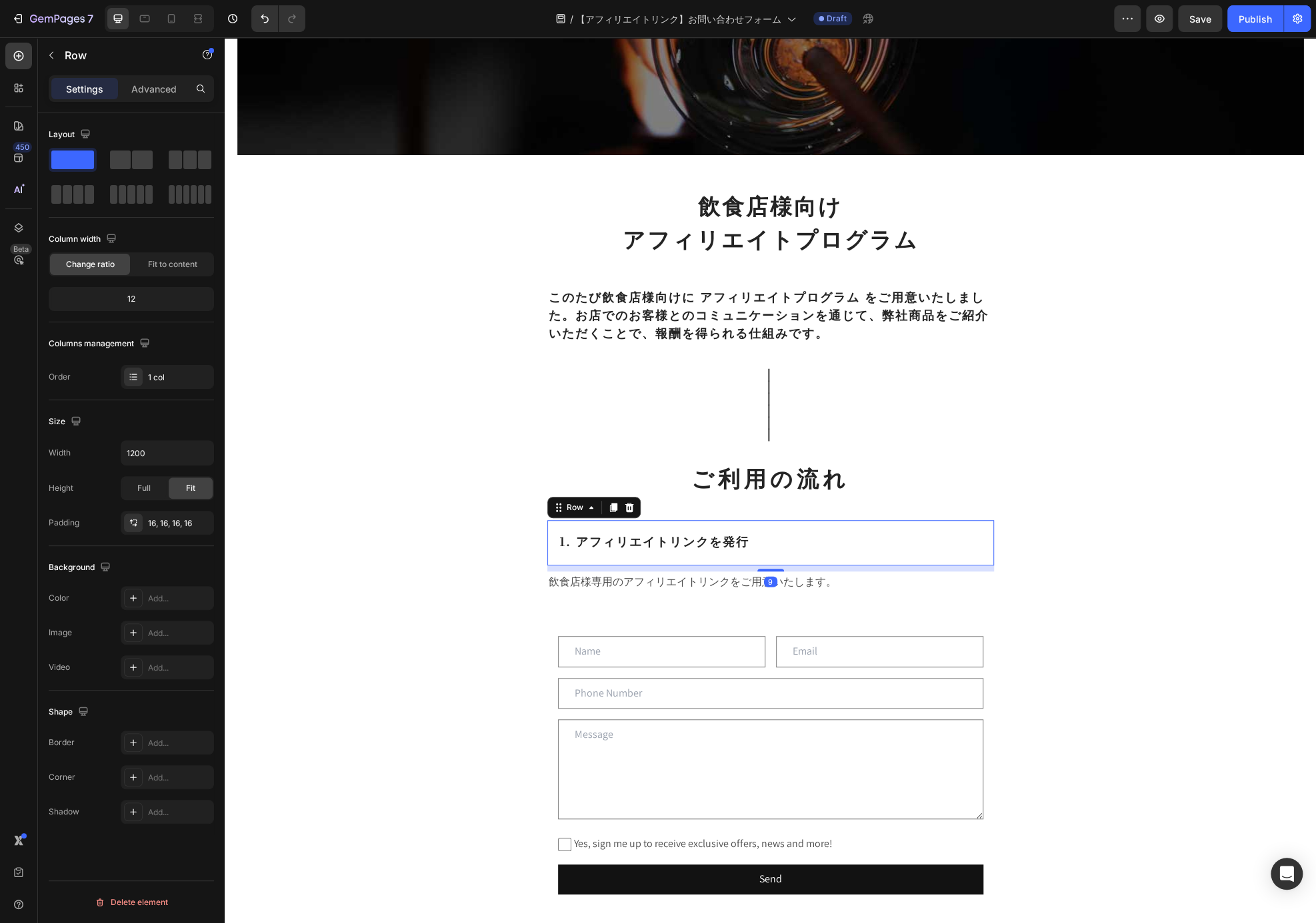
drag, startPoint x: 761, startPoint y: 591, endPoint x: 761, endPoint y: 570, distance: 21.0
click at [761, 570] on div at bounding box center [771, 570] width 27 height 3
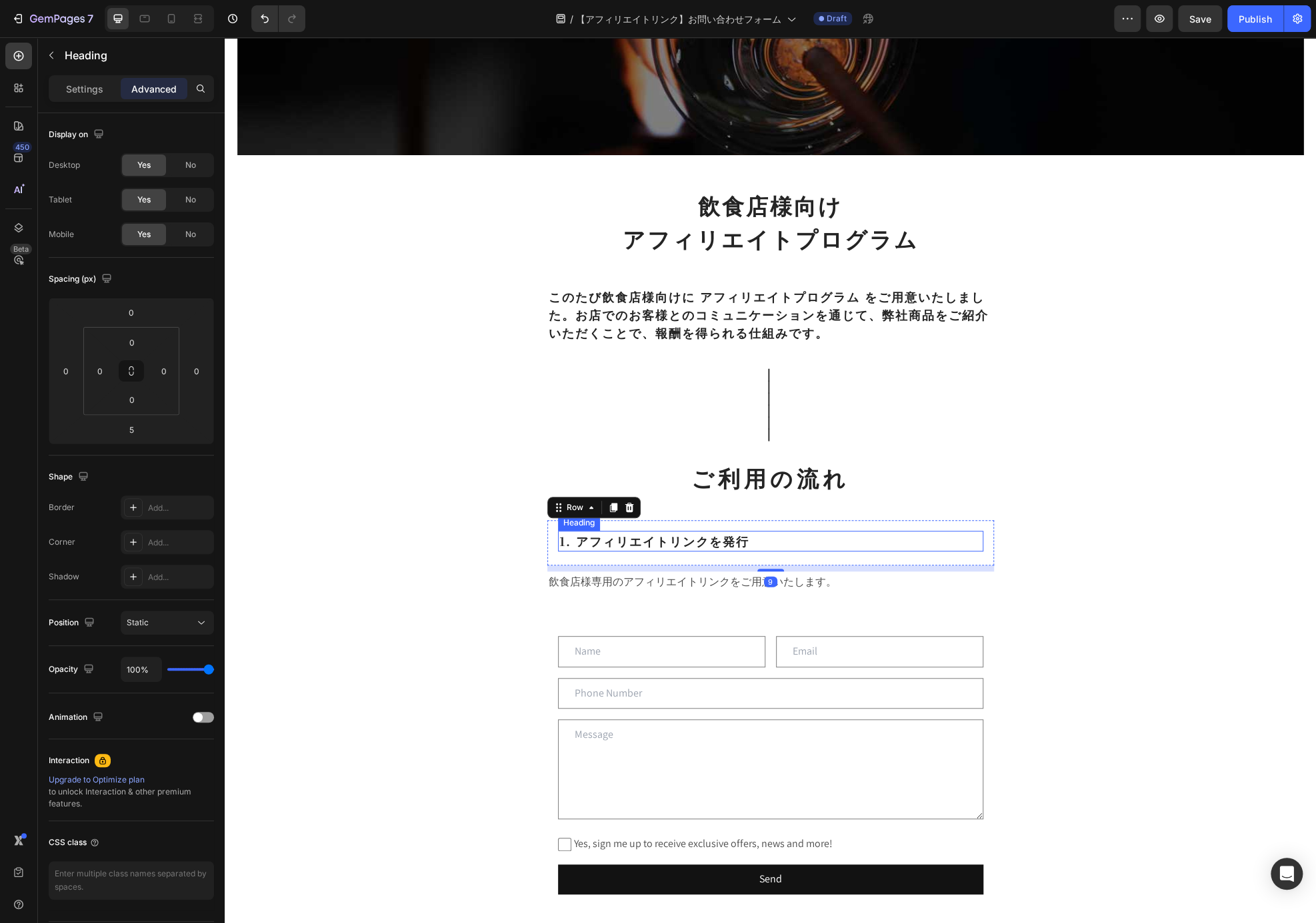
click at [821, 542] on p "1. アフィリエイトリンクを発行" at bounding box center [771, 541] width 423 height 18
click at [575, 521] on div "Heading" at bounding box center [593, 518] width 37 height 12
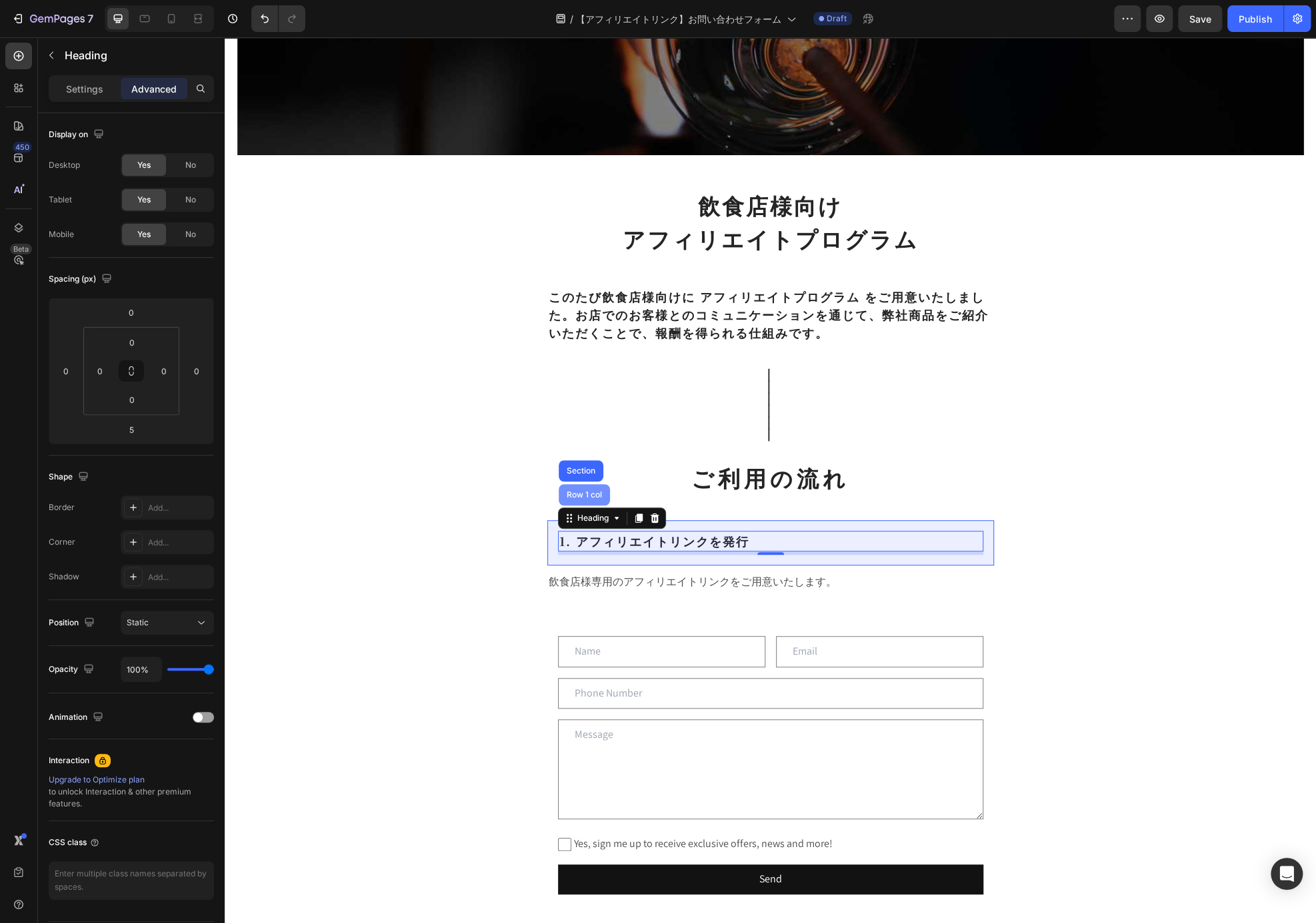
click at [584, 492] on div "Row 1 col" at bounding box center [584, 494] width 40 height 8
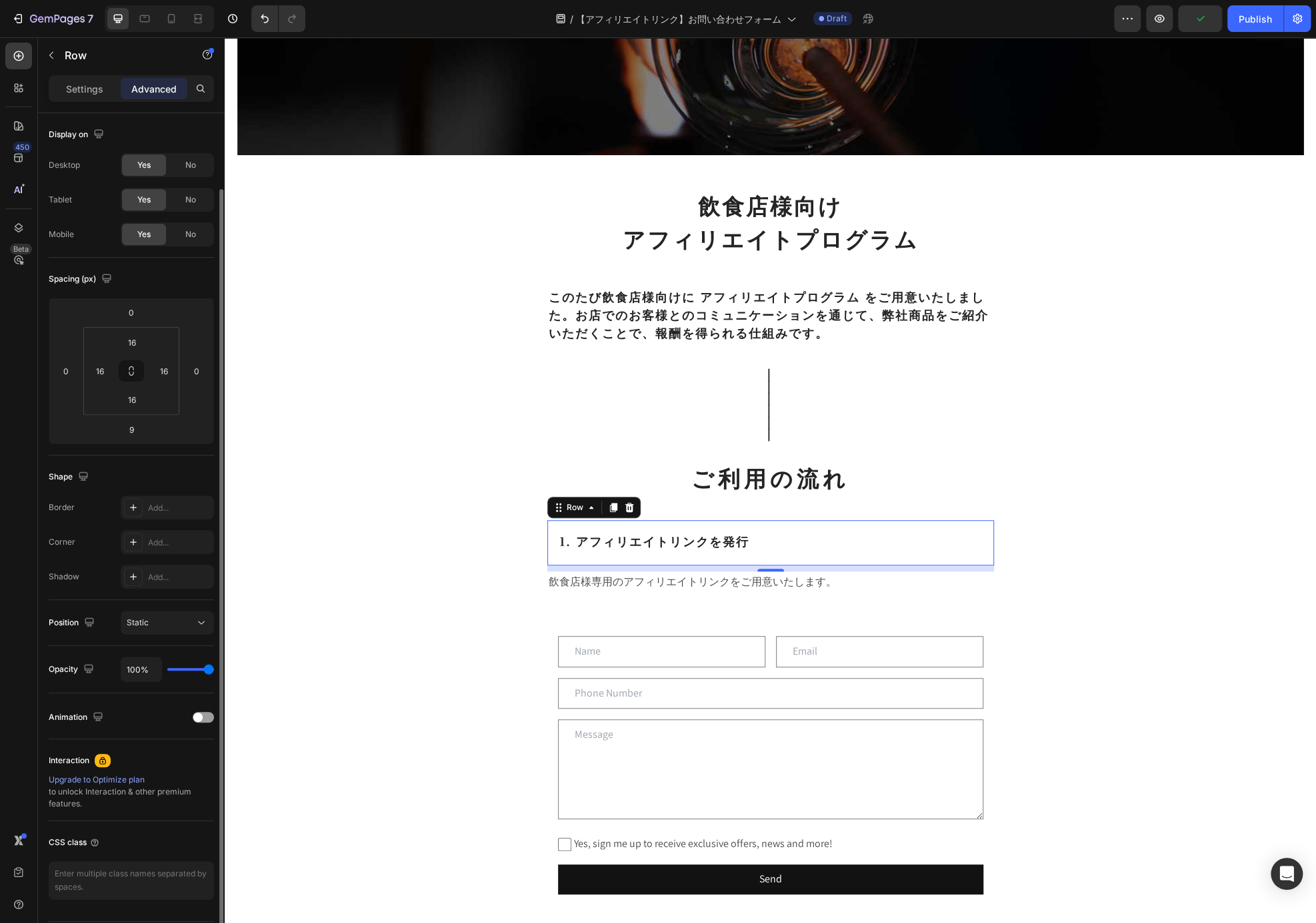
scroll to position [39, 0]
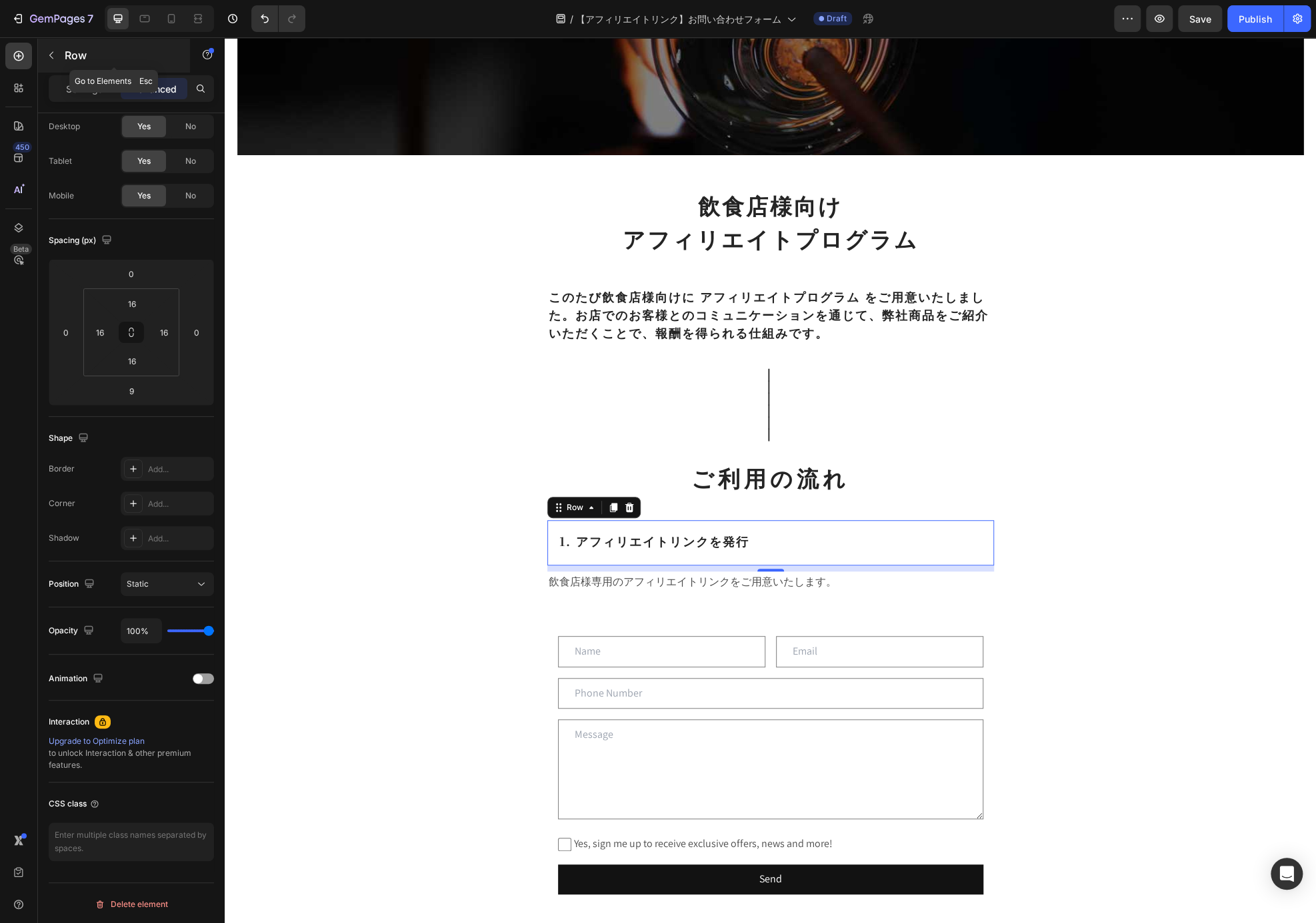
click at [46, 60] on icon "button" at bounding box center [51, 55] width 11 height 11
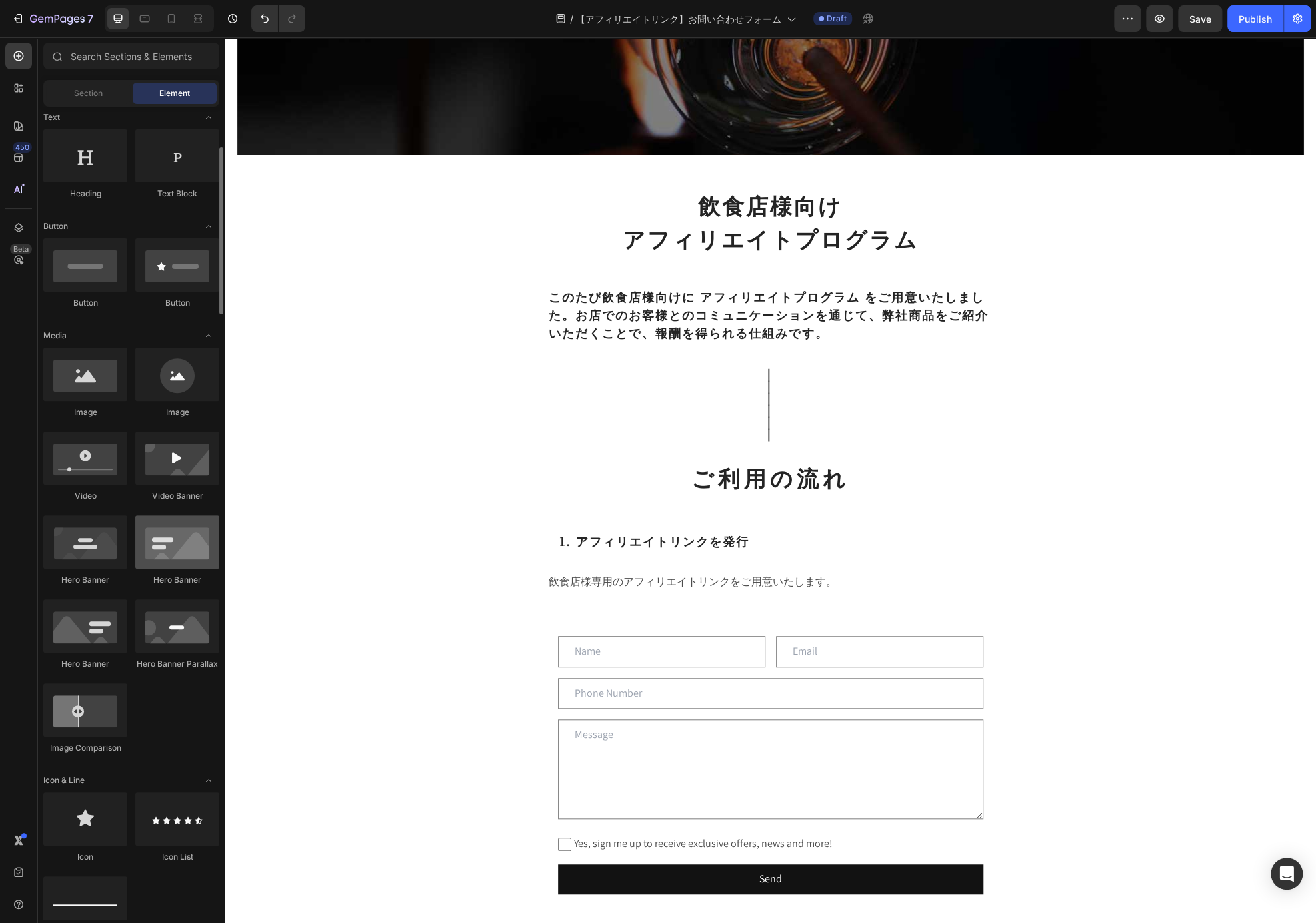
scroll to position [0, 0]
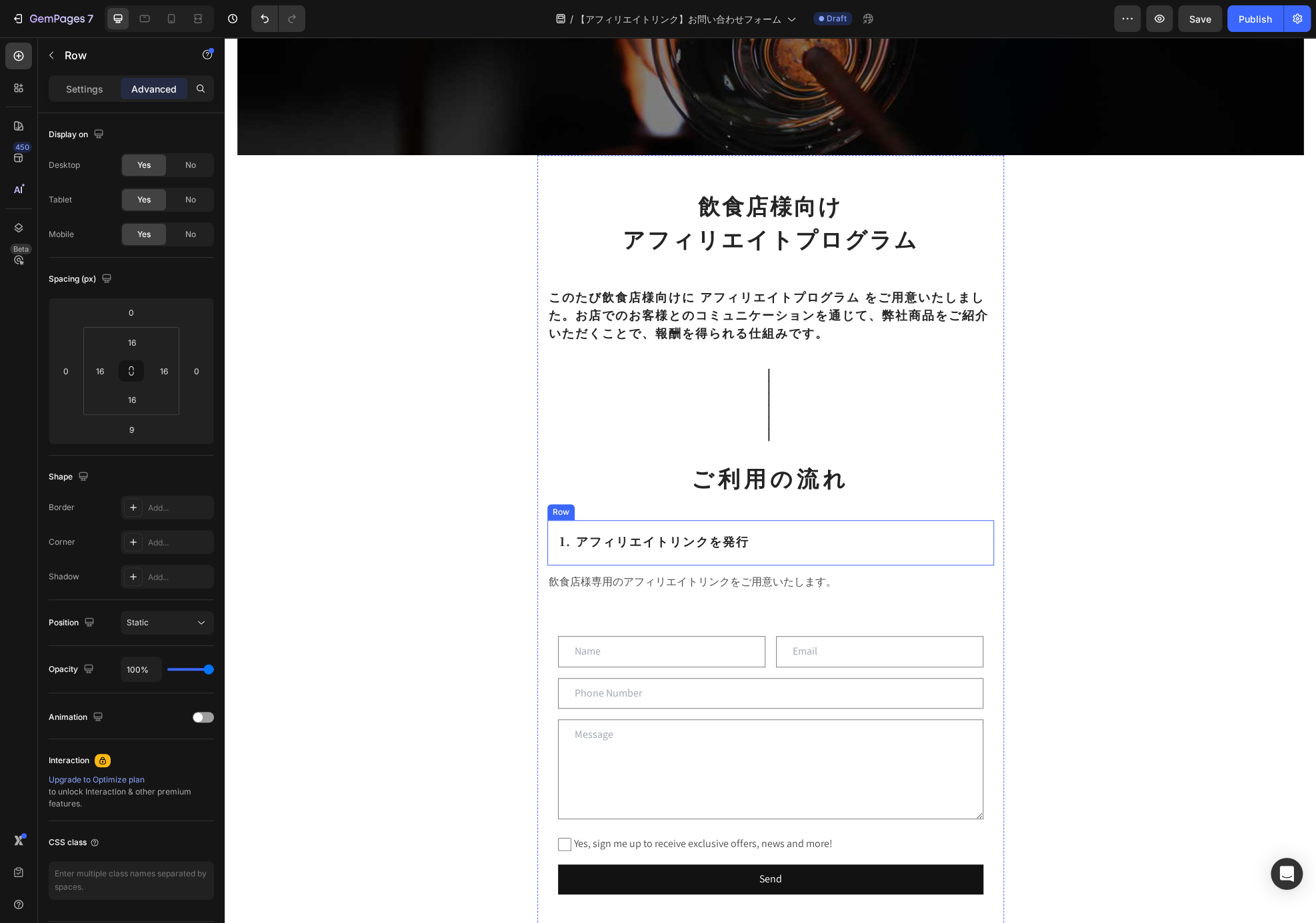
click at [880, 557] on div "1. アフィリエイトリンクを発行 Heading Row" at bounding box center [771, 543] width 447 height 45
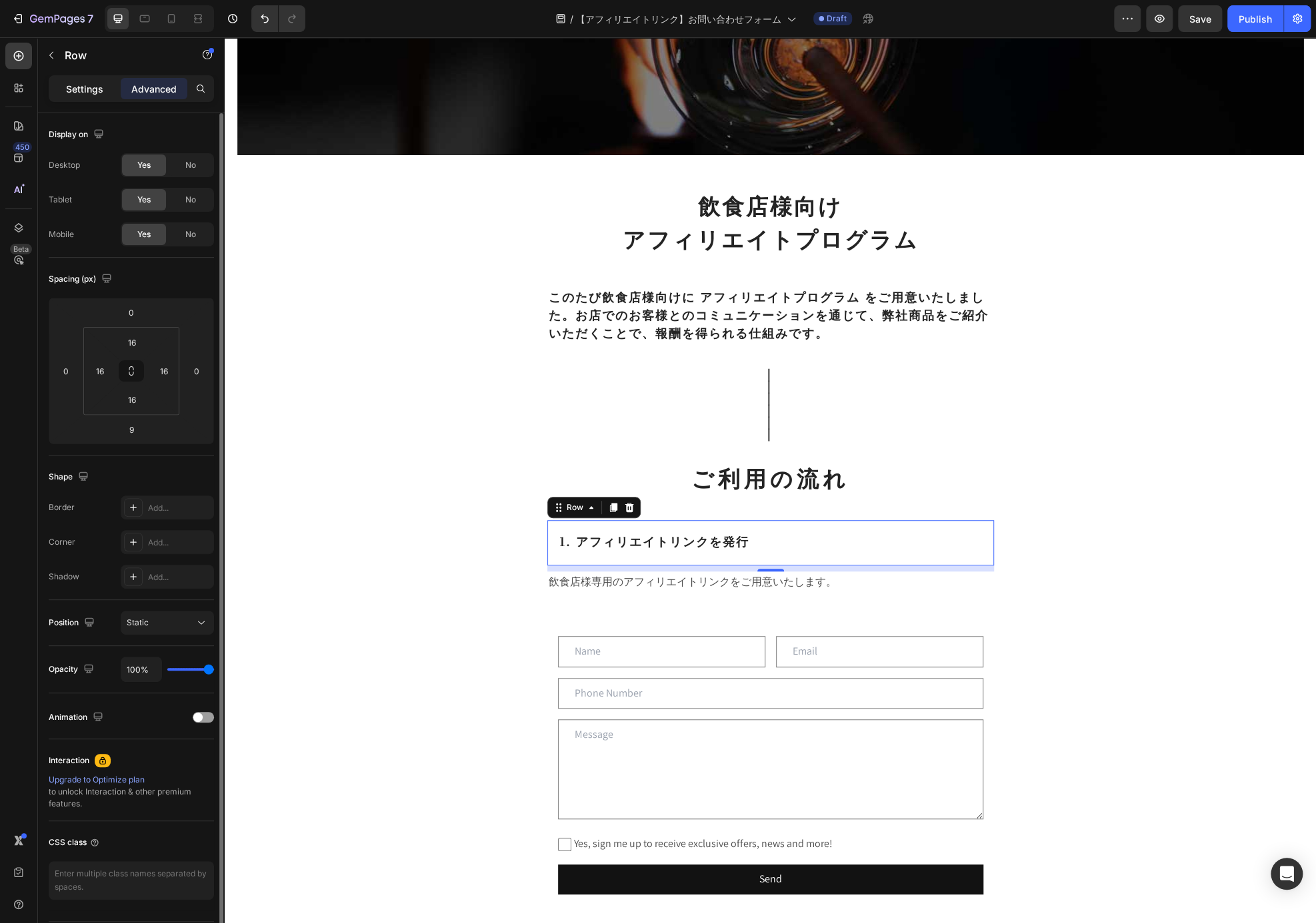
click at [73, 89] on p "Settings" at bounding box center [84, 88] width 37 height 14
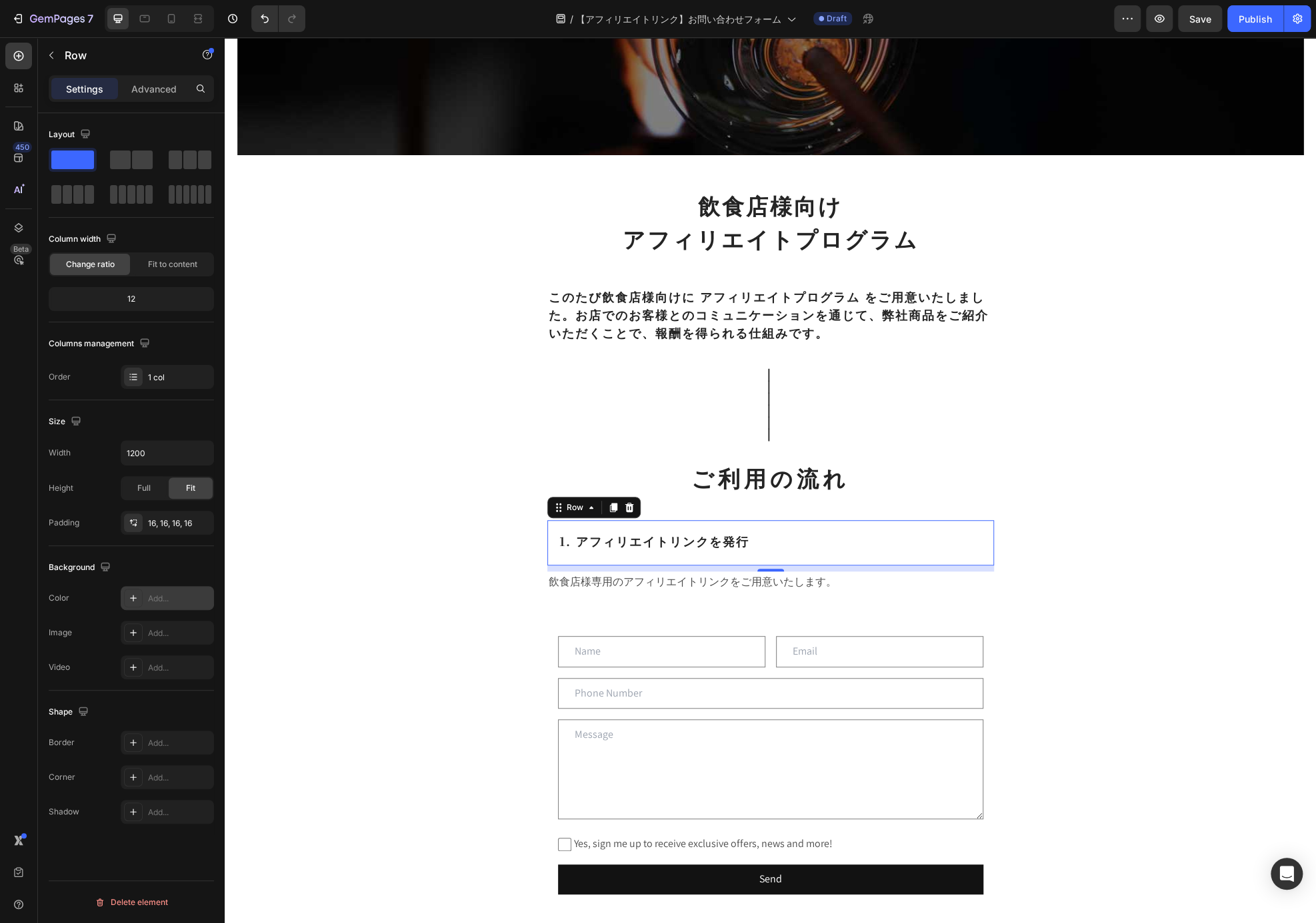
click at [163, 587] on div "Add..." at bounding box center [167, 598] width 94 height 24
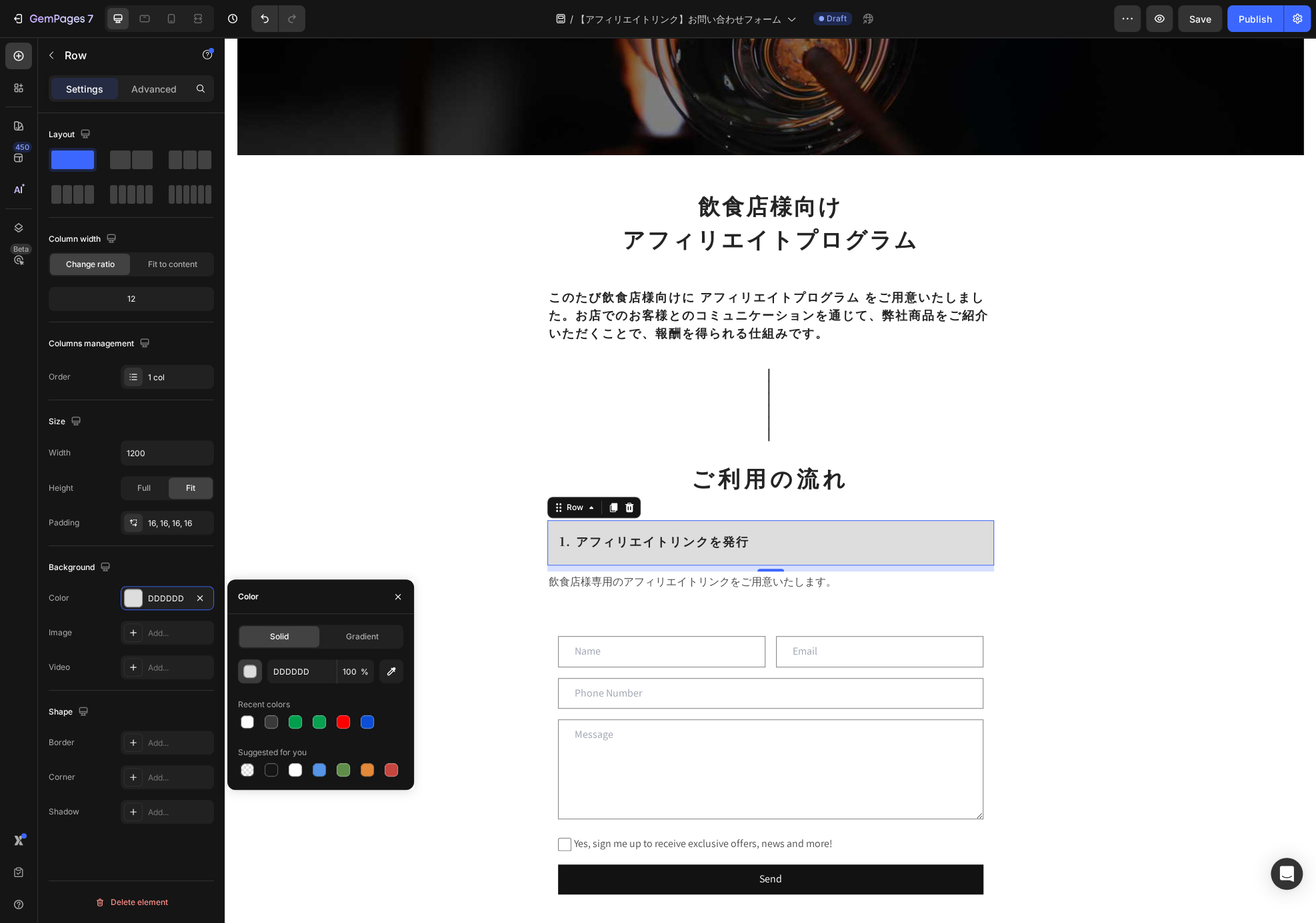
click at [251, 674] on div "button" at bounding box center [251, 672] width 13 height 13
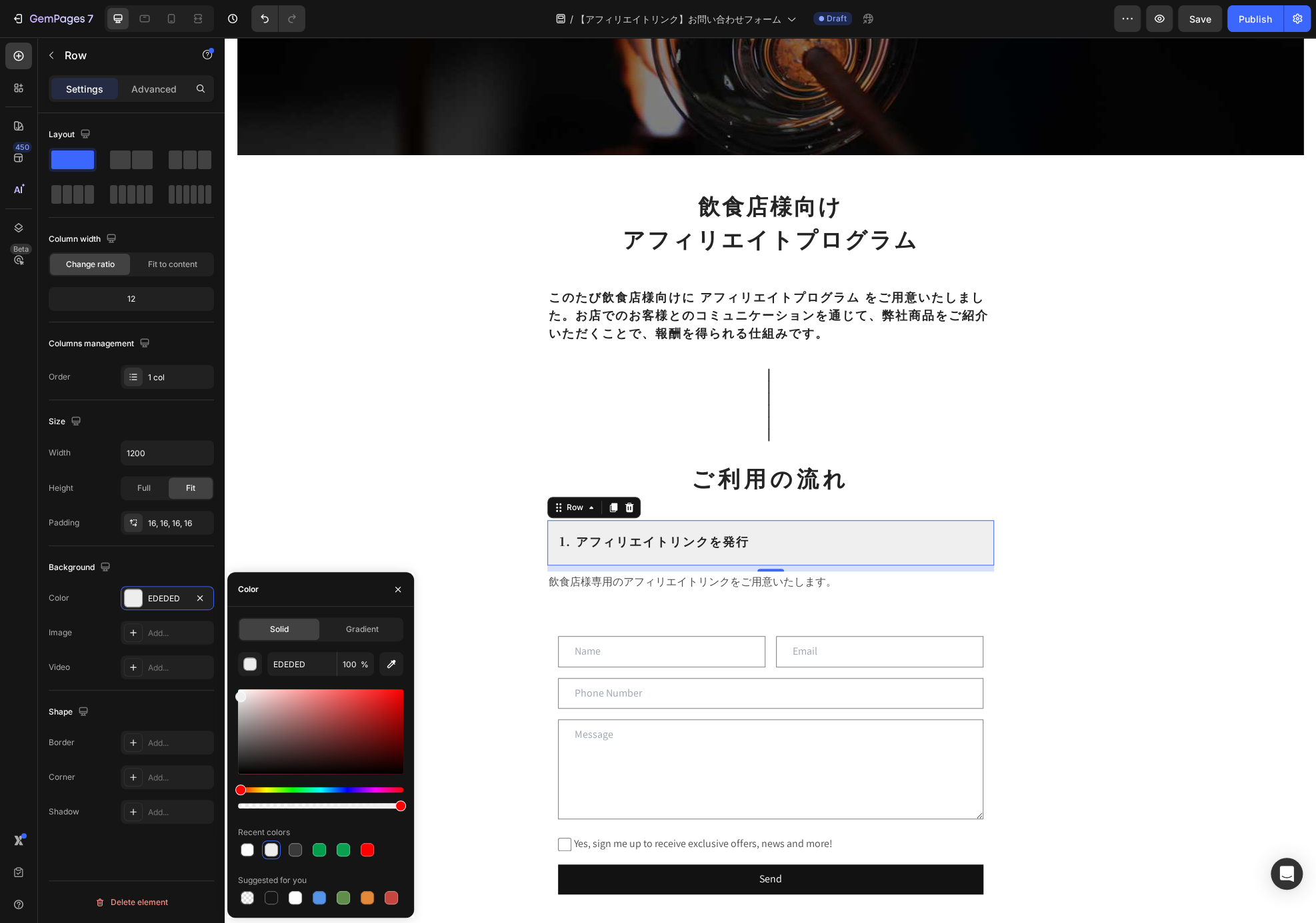
type input "EFEFEF"
drag, startPoint x: 270, startPoint y: 710, endPoint x: 218, endPoint y: 694, distance: 54.4
click at [218, 694] on div "450 Beta Sections(18) Elements(83) Section Element Hero Section Product Detail …" at bounding box center [112, 480] width 225 height 886
click at [899, 472] on p "ご利用の流れ" at bounding box center [770, 478] width 444 height 29
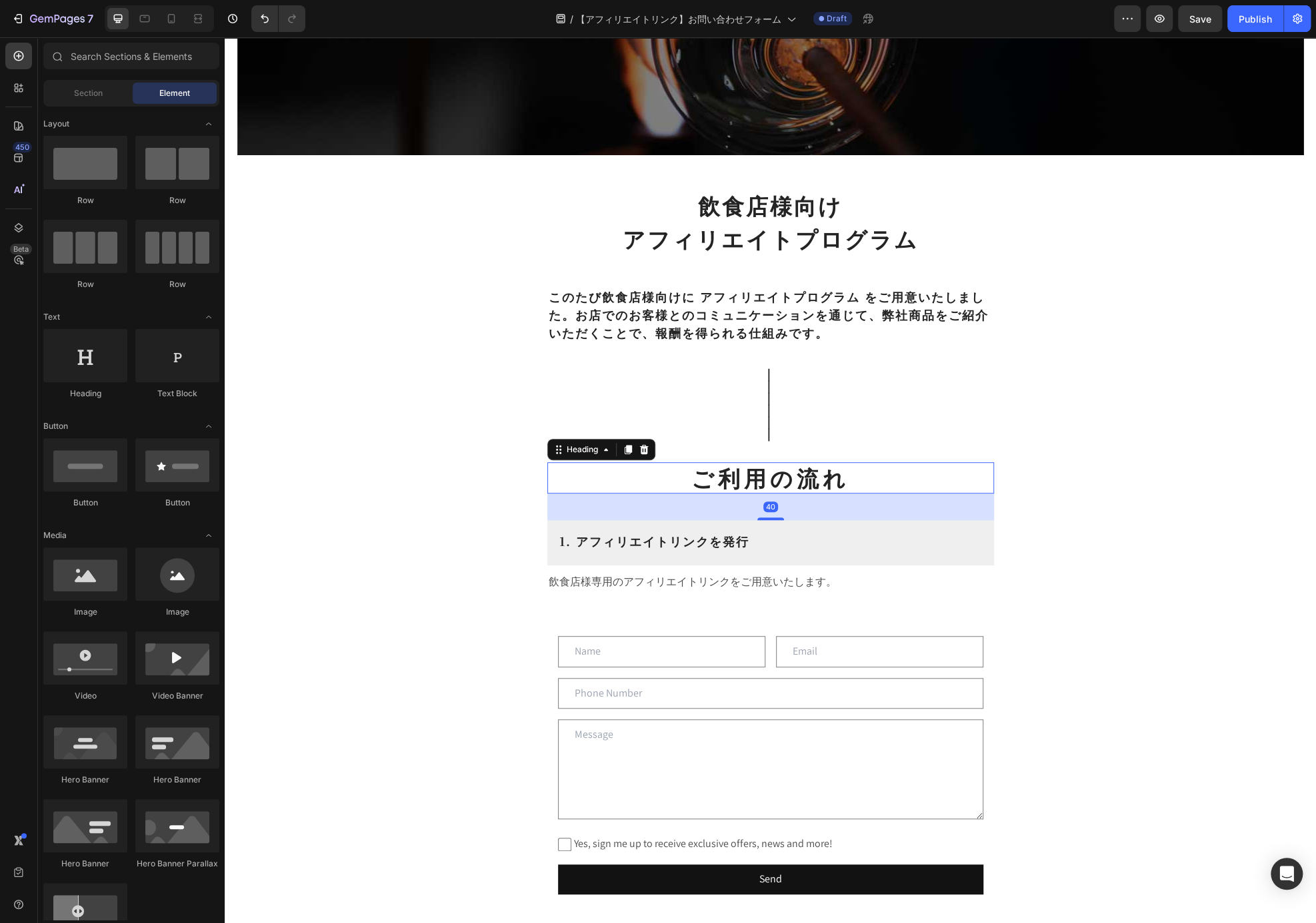
click at [1107, 489] on div "Affiliates Heading Row Hero Banner Section 1 飲食店様向け アフィリエイトプログラム Heading ⁠⁠⁠⁠⁠⁠…" at bounding box center [770, 590] width 1091 height 1641
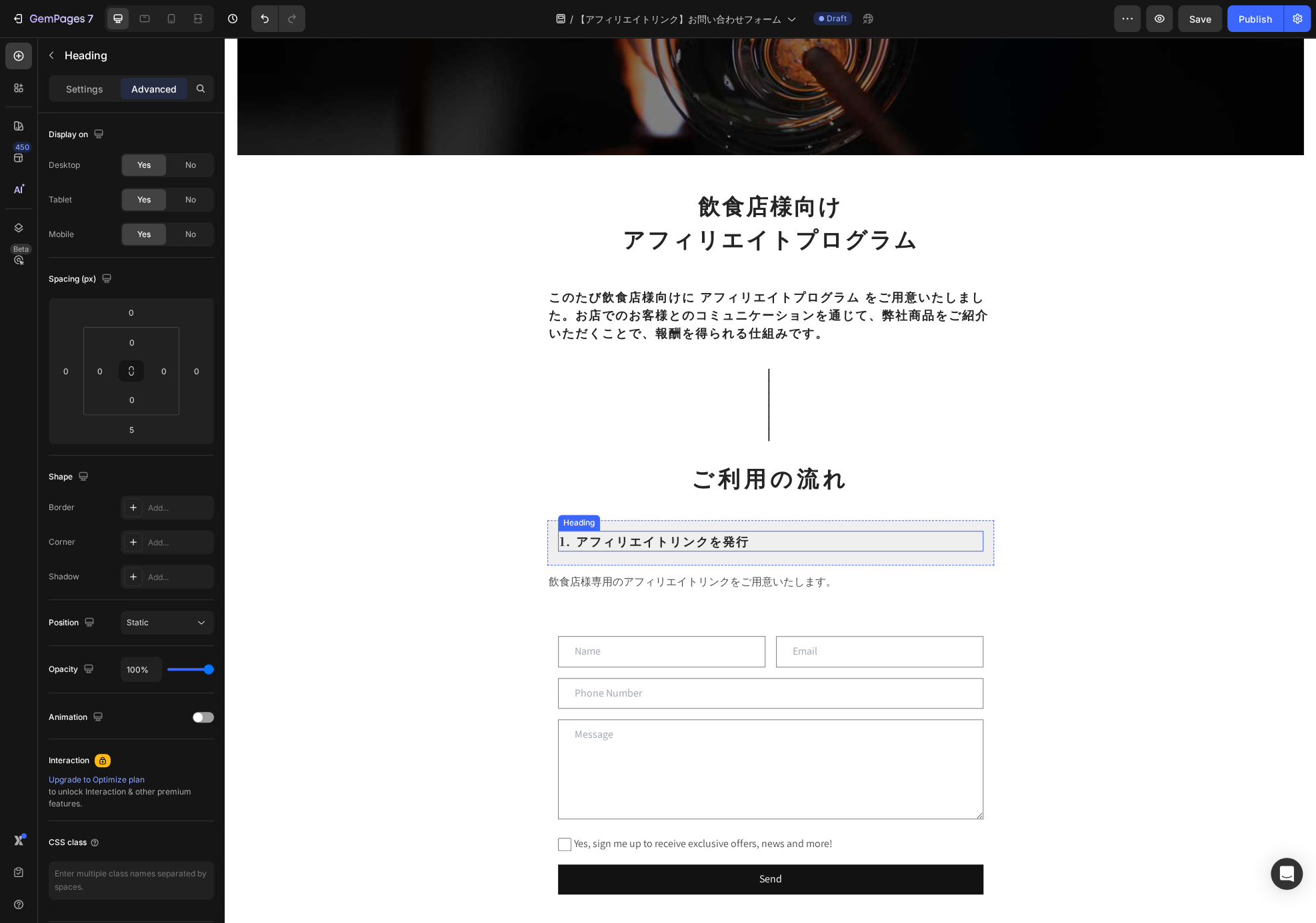
click at [939, 545] on p "1. アフィリエイトリンクを発行" at bounding box center [771, 541] width 423 height 18
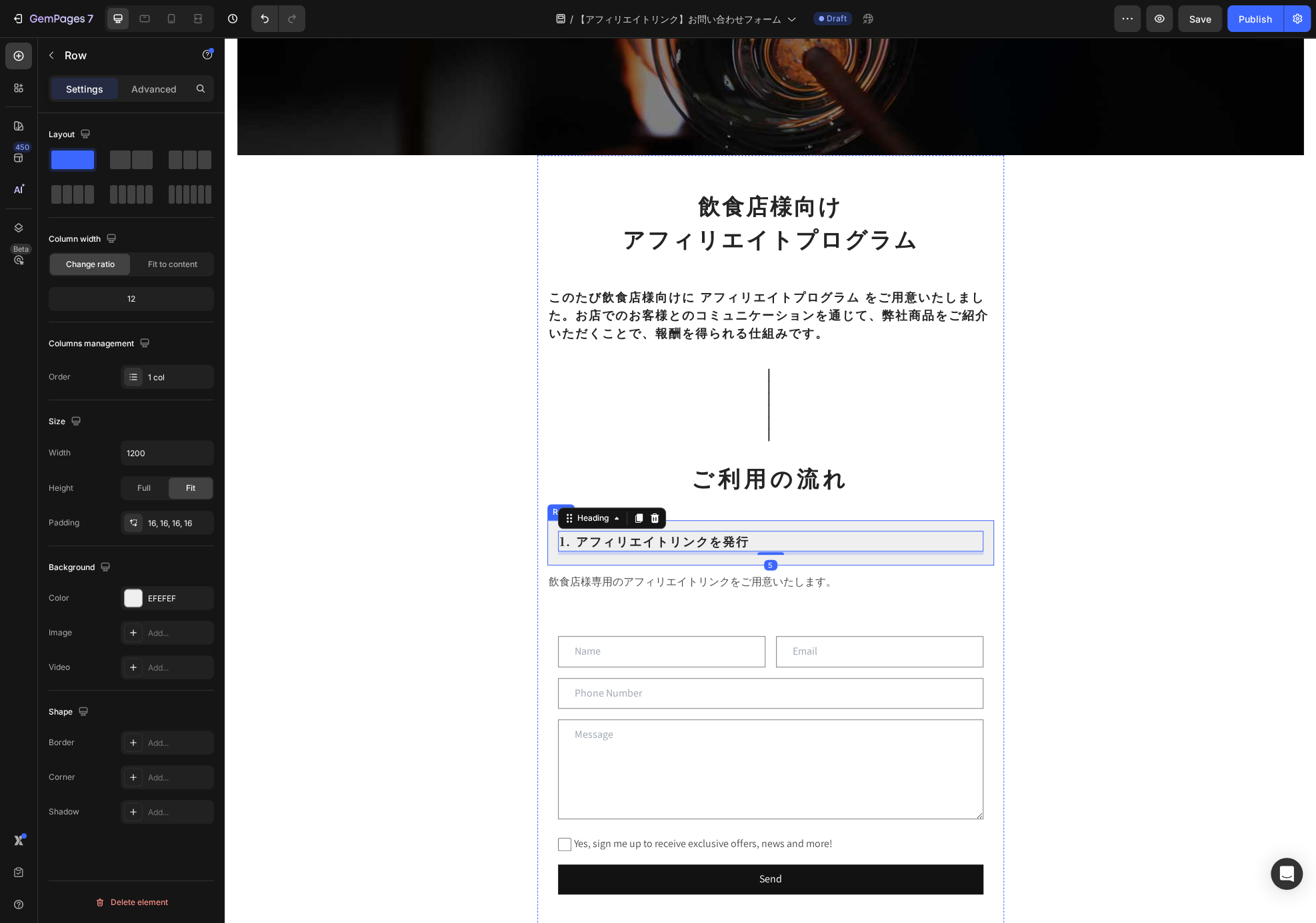
click at [933, 560] on div "1. アフィリエイトリンクを発行 Heading 5 Row" at bounding box center [771, 543] width 447 height 45
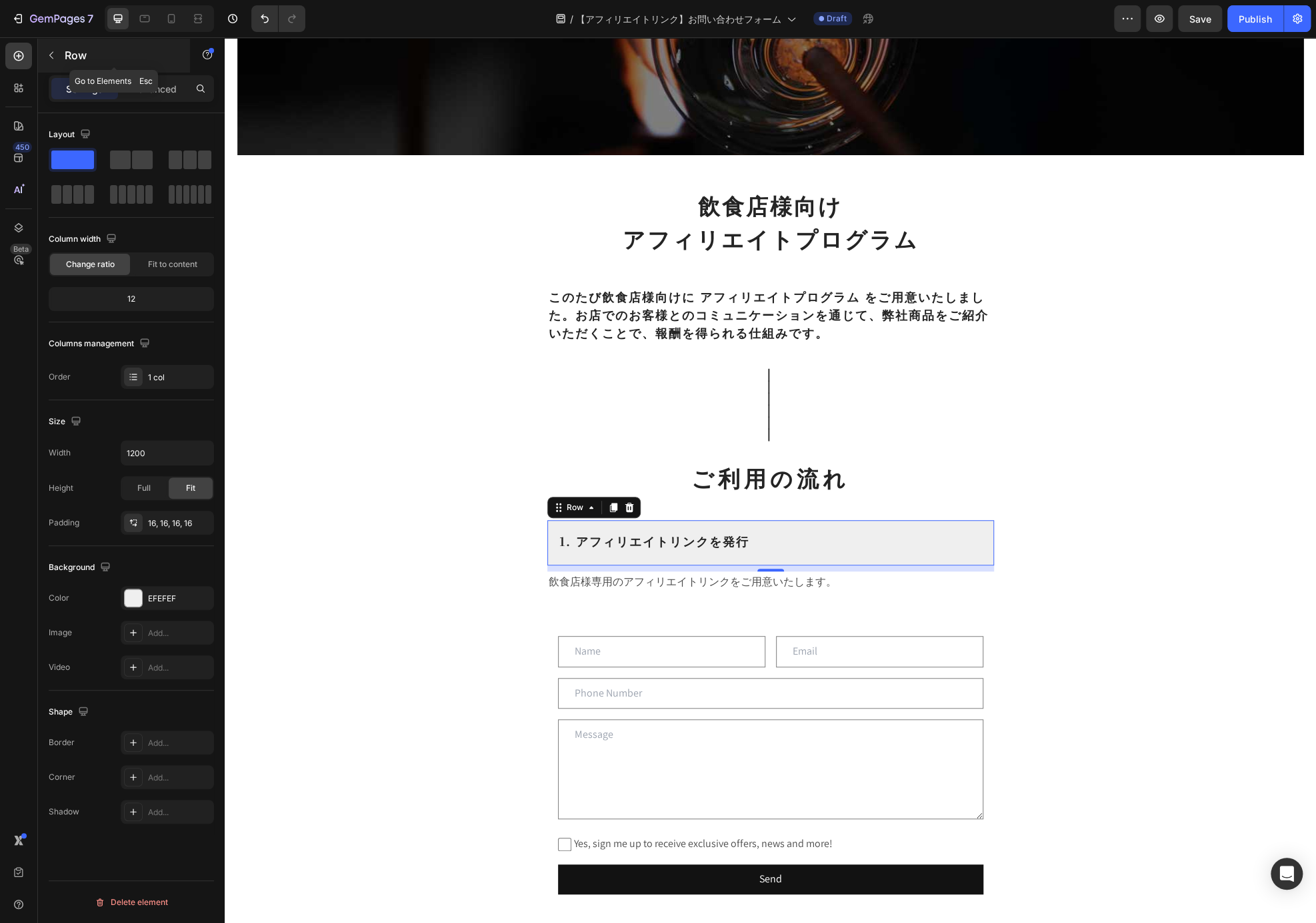
click at [57, 66] on div "Row" at bounding box center [114, 55] width 152 height 35
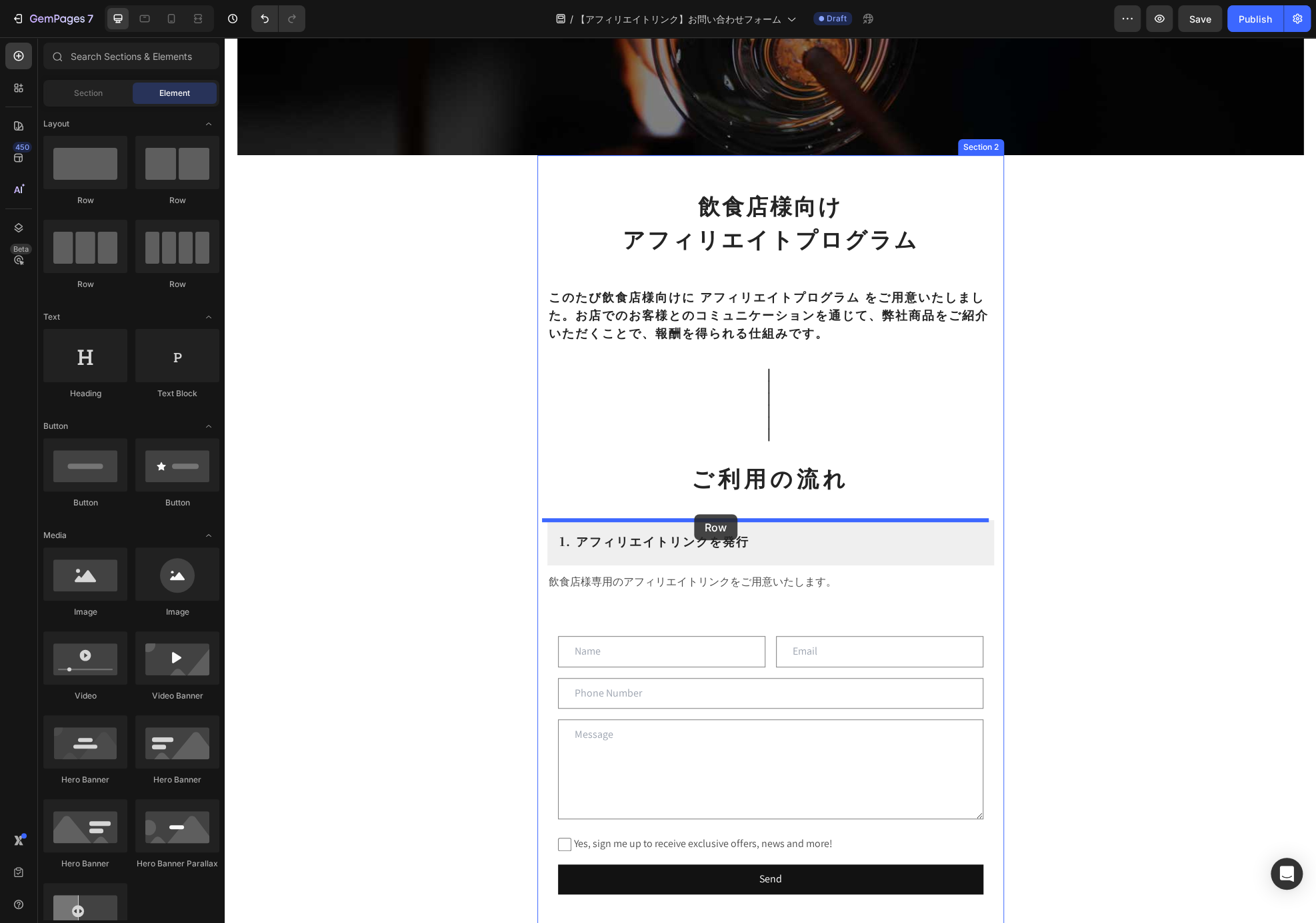
drag, startPoint x: 368, startPoint y: 252, endPoint x: 693, endPoint y: 517, distance: 419.3
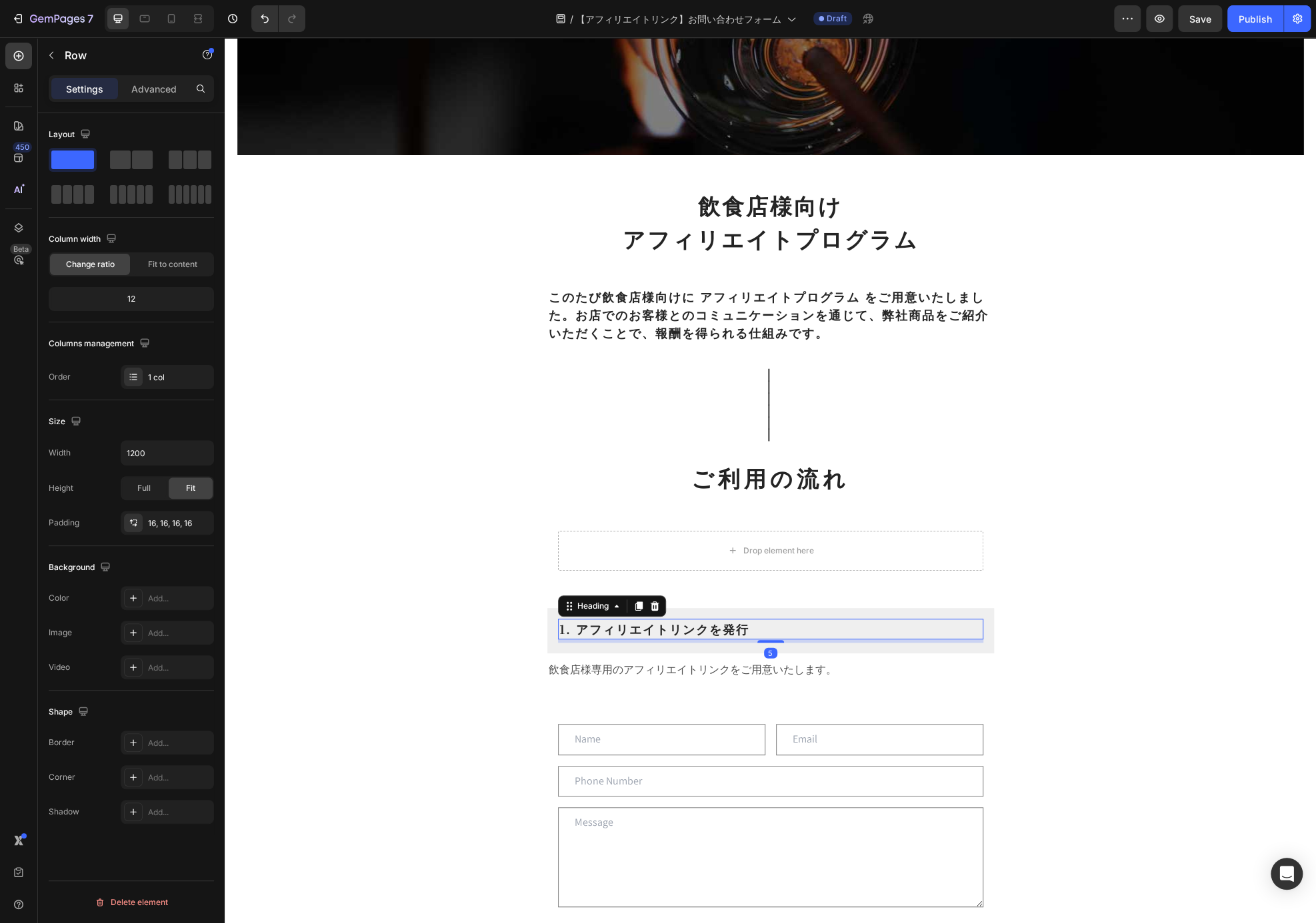
click at [793, 626] on p "1. アフィリエイトリンクを発行" at bounding box center [771, 629] width 423 height 18
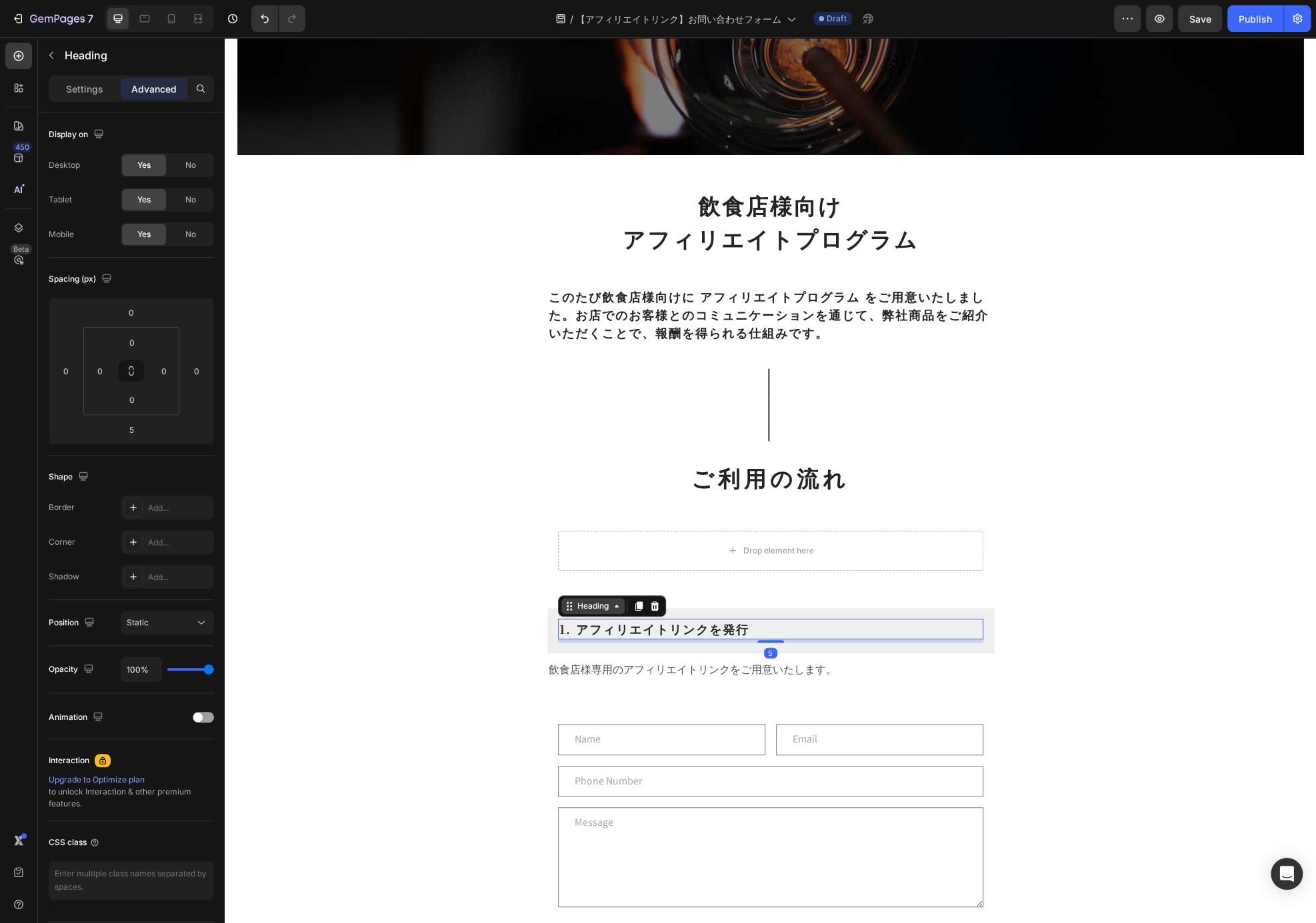
click at [585, 611] on div "Heading" at bounding box center [593, 606] width 37 height 12
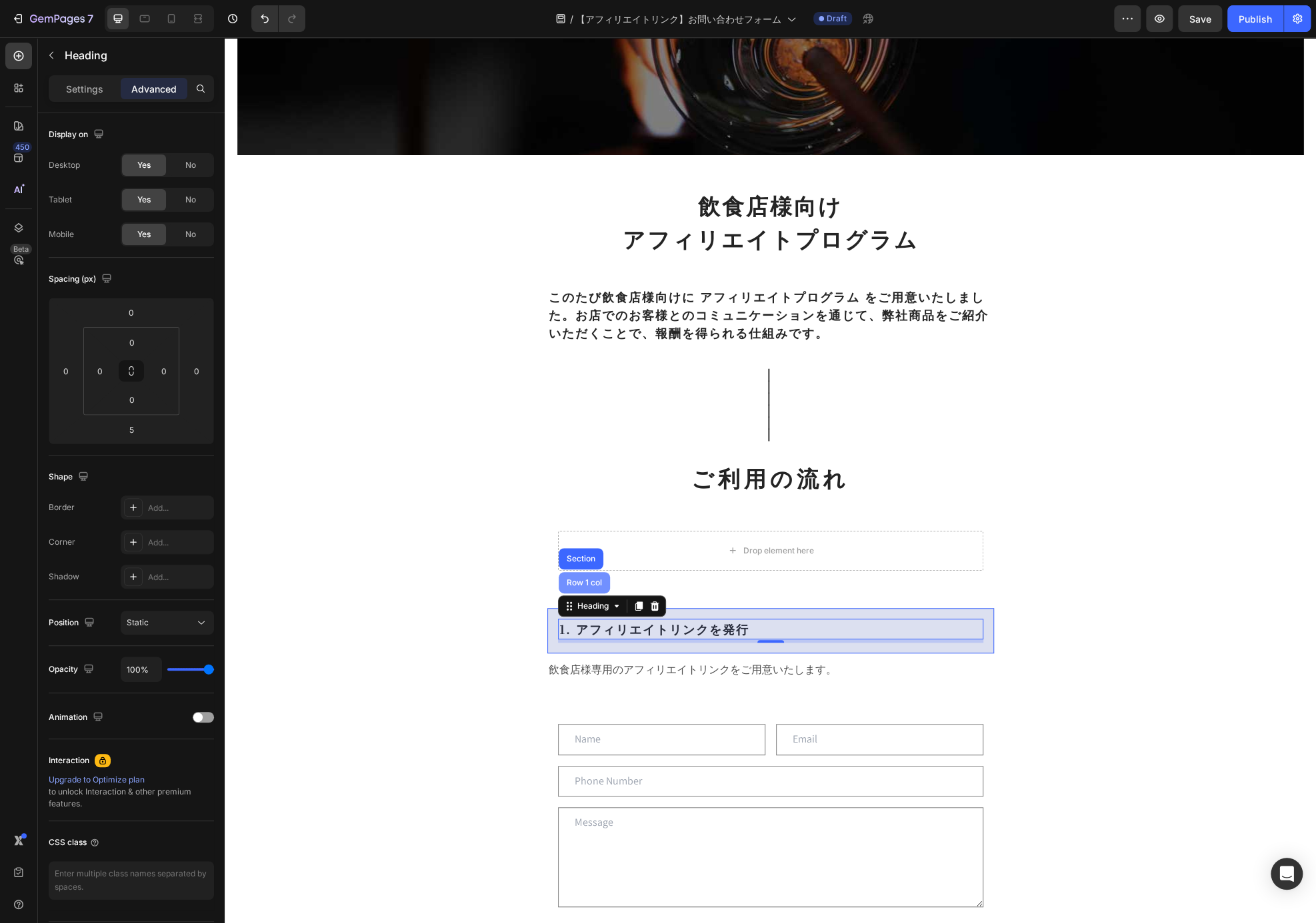
click at [575, 591] on div "Row 1 col" at bounding box center [584, 583] width 51 height 21
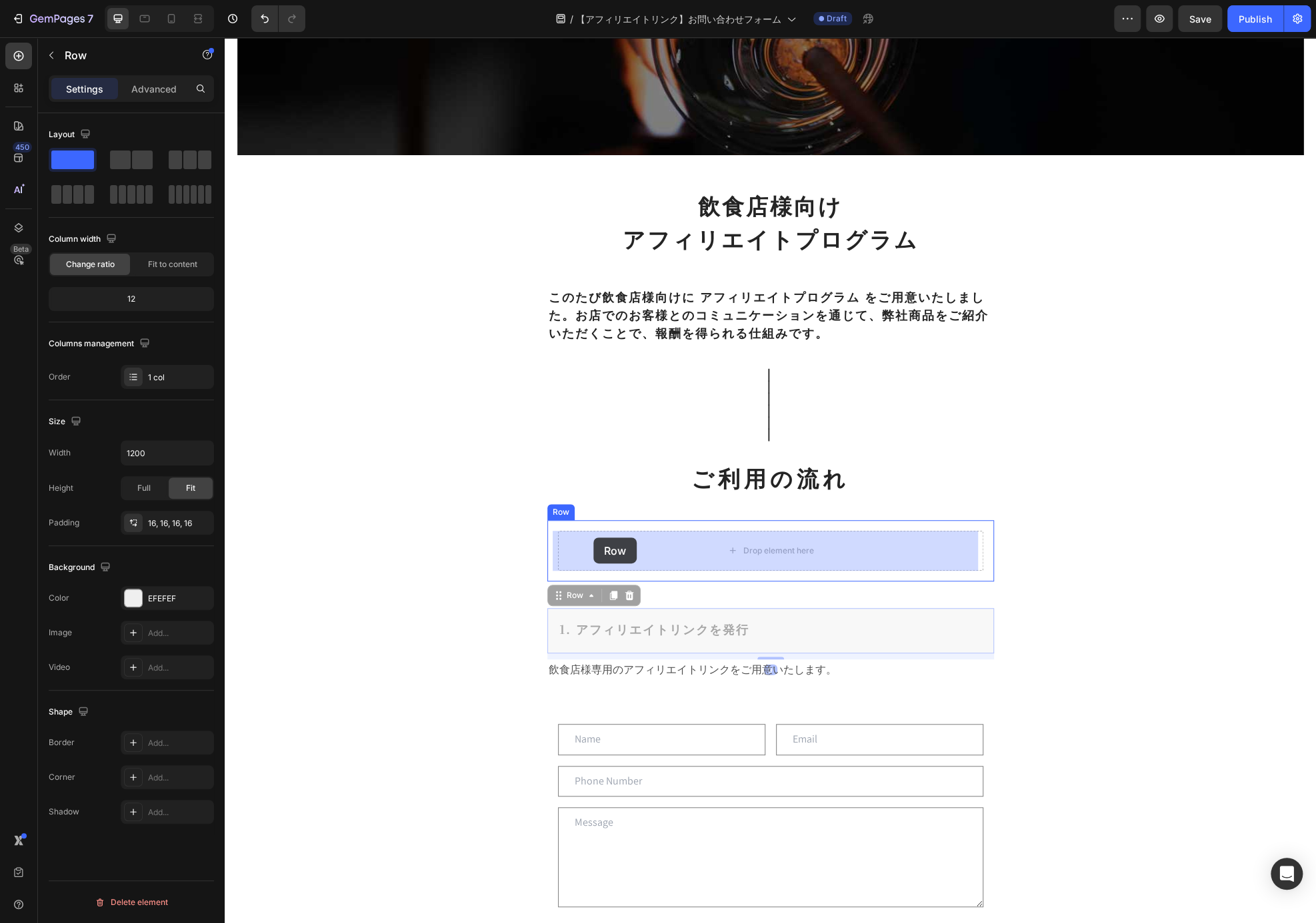
drag, startPoint x: 569, startPoint y: 596, endPoint x: 593, endPoint y: 537, distance: 63.7
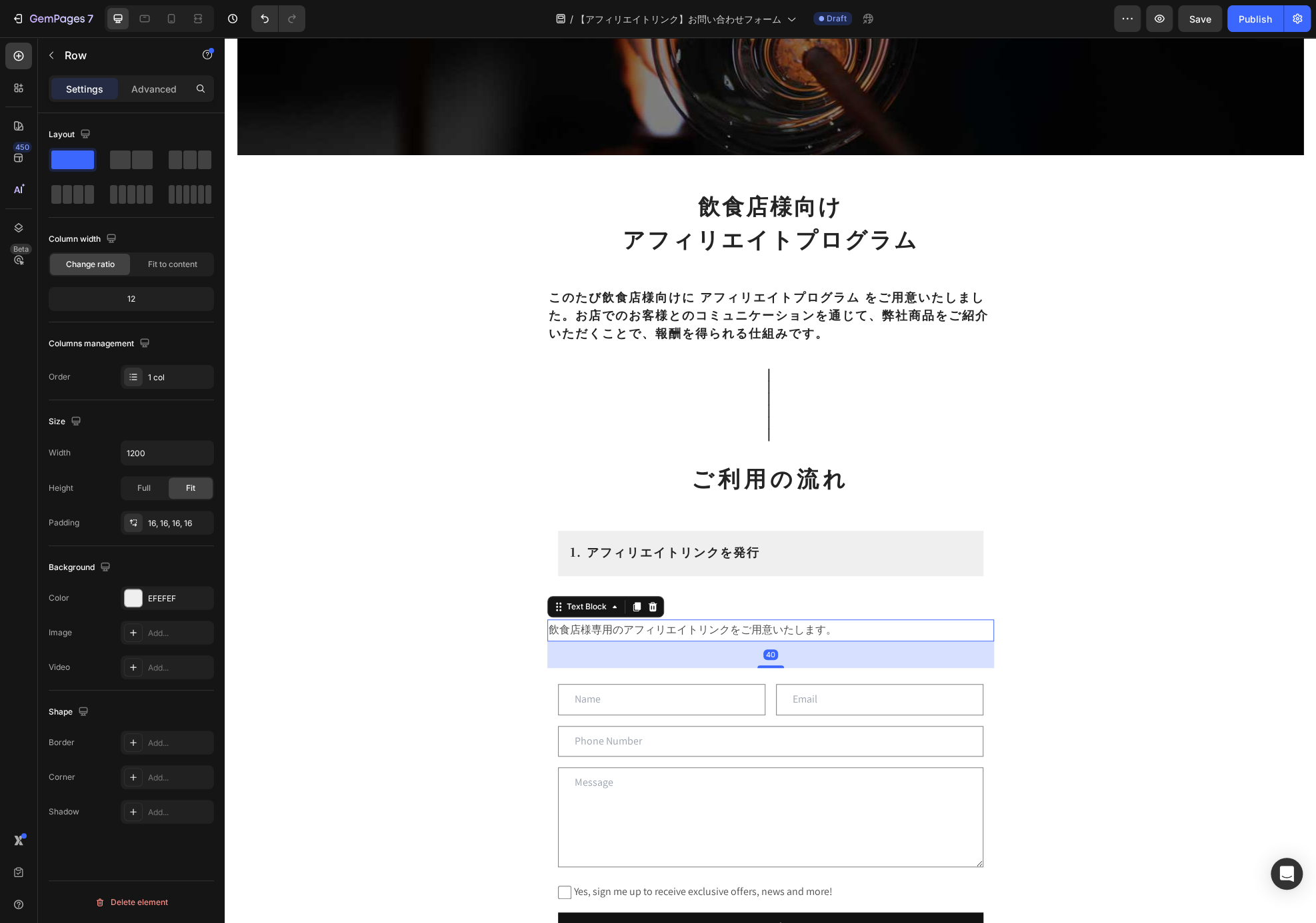
click at [629, 628] on p "飲食店様専用のアフィリエイトリンクをご用意いたします。" at bounding box center [770, 630] width 444 height 19
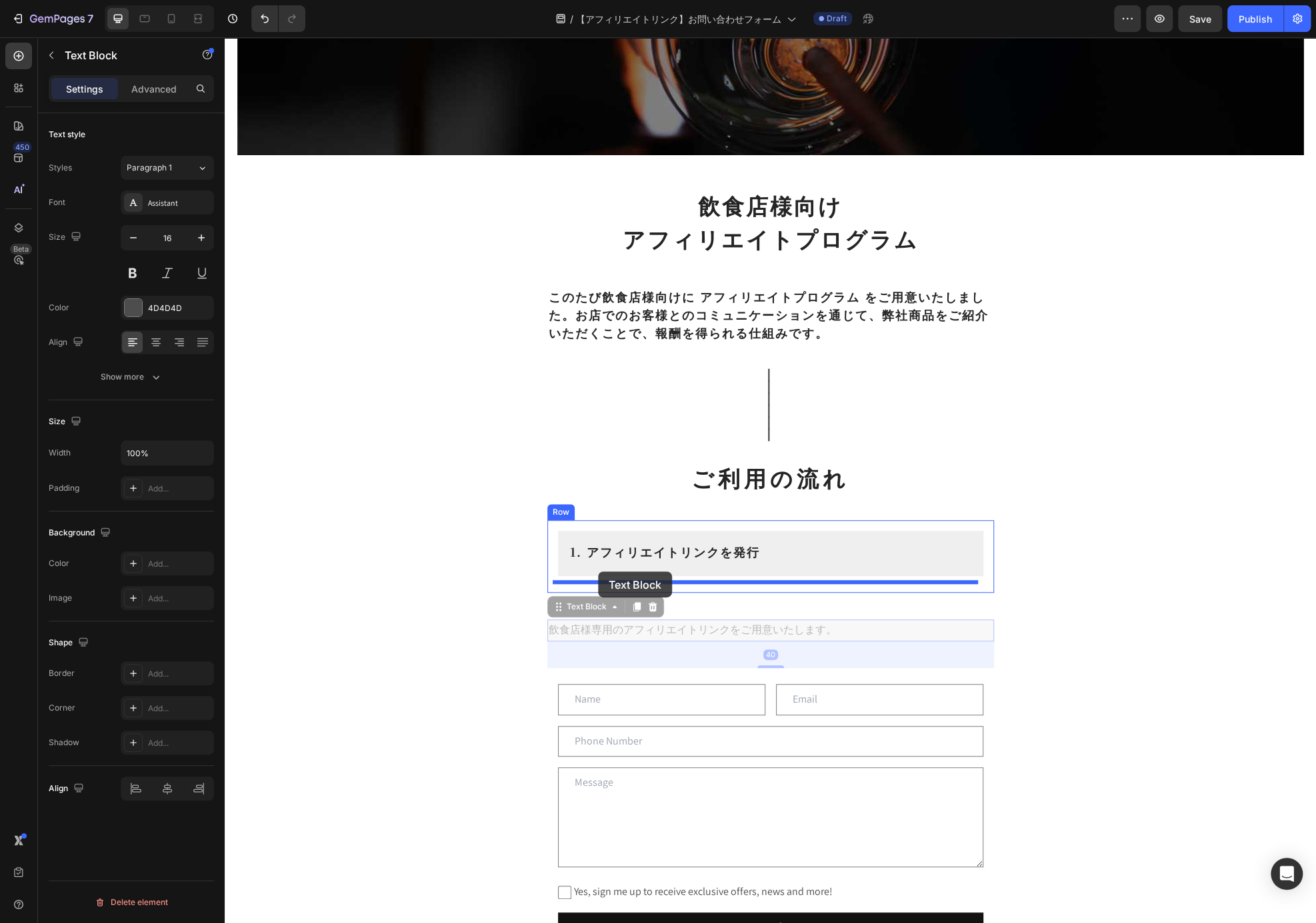
drag, startPoint x: 576, startPoint y: 611, endPoint x: 598, endPoint y: 572, distance: 44.8
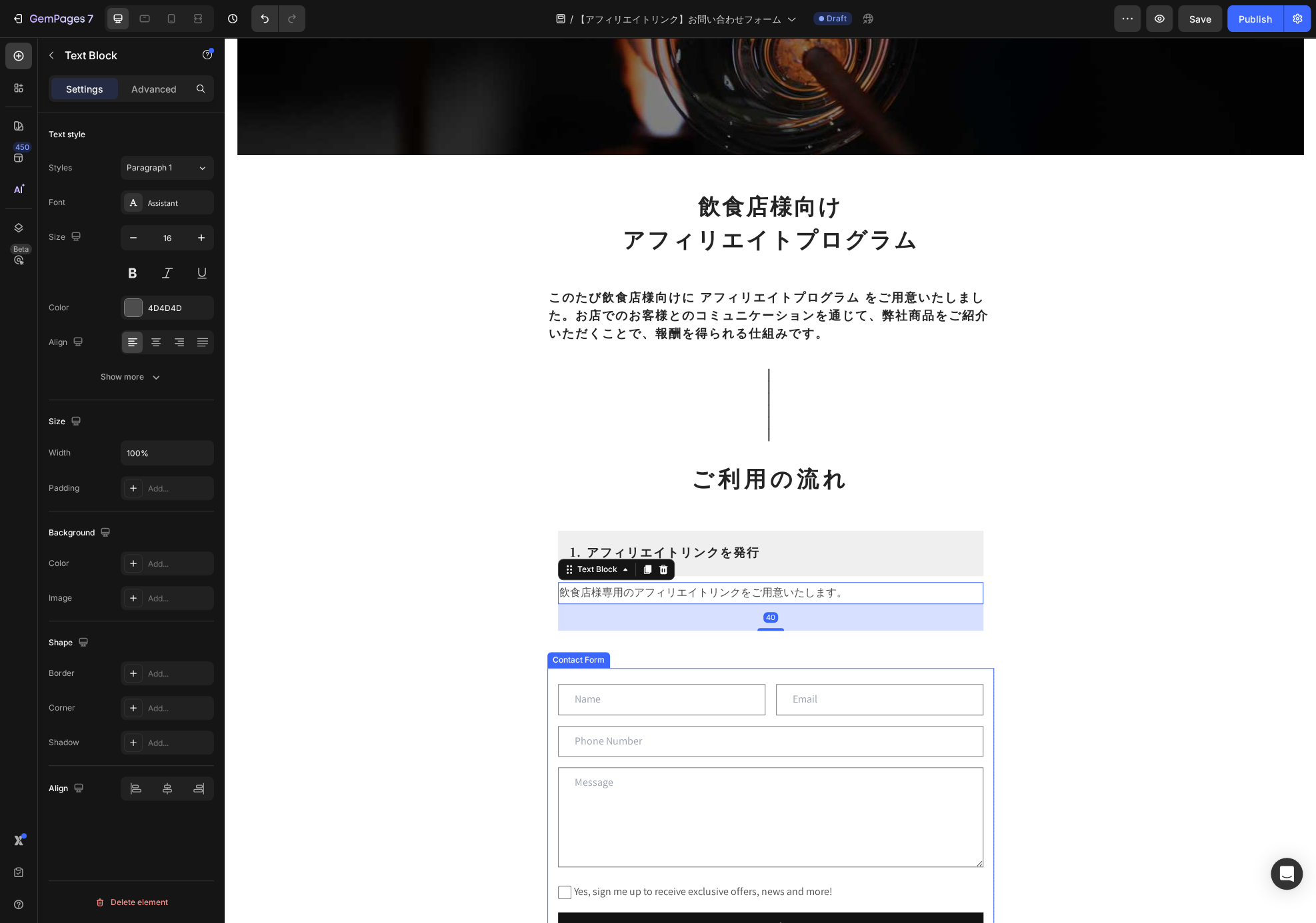
click at [976, 674] on div "Text Field Email Field Row Text Field Text Area Yes, sign me up to receive excl…" at bounding box center [771, 813] width 447 height 291
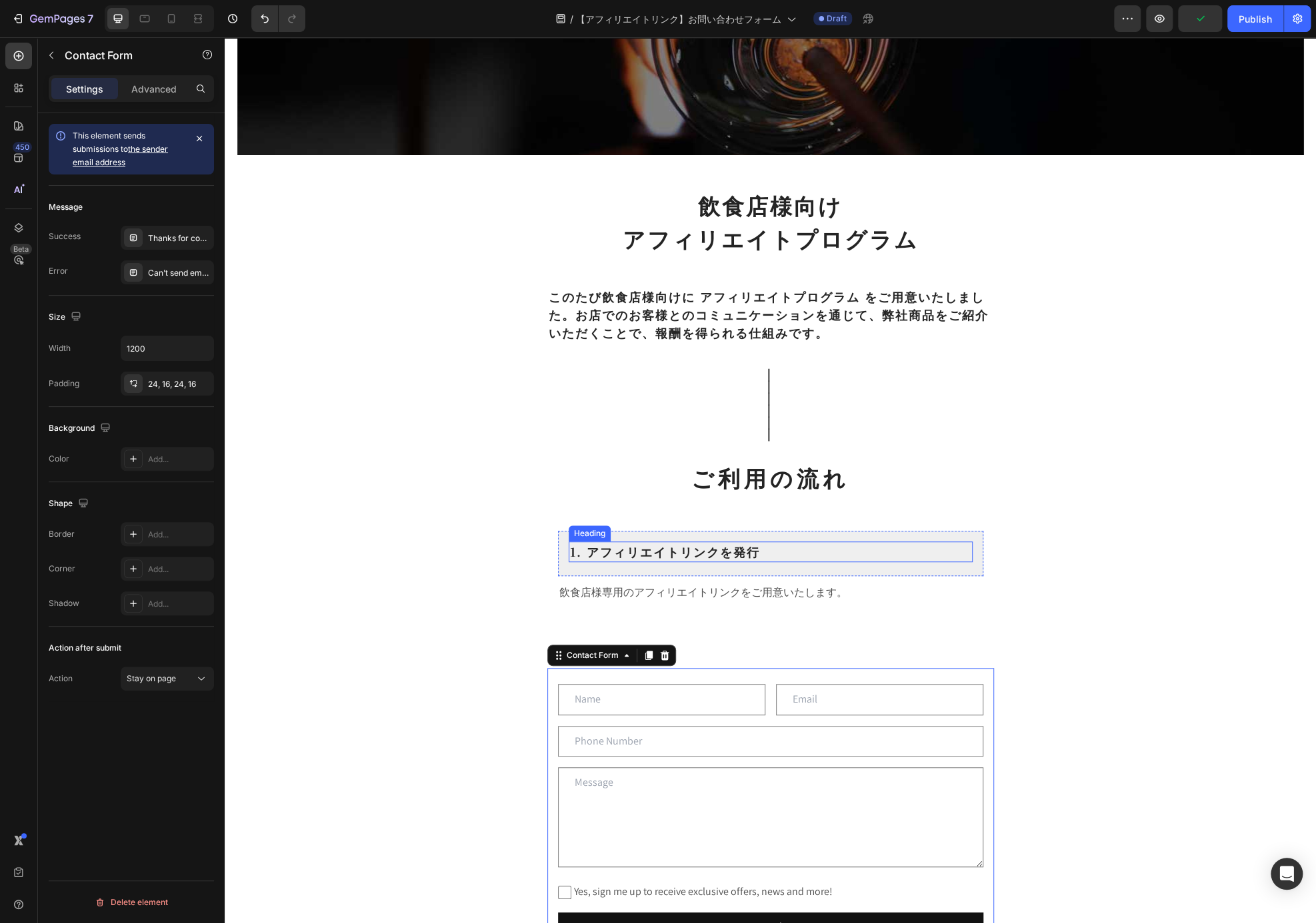
click at [892, 543] on h2 "1. アフィリエイトリンクを発行" at bounding box center [770, 552] width 404 height 21
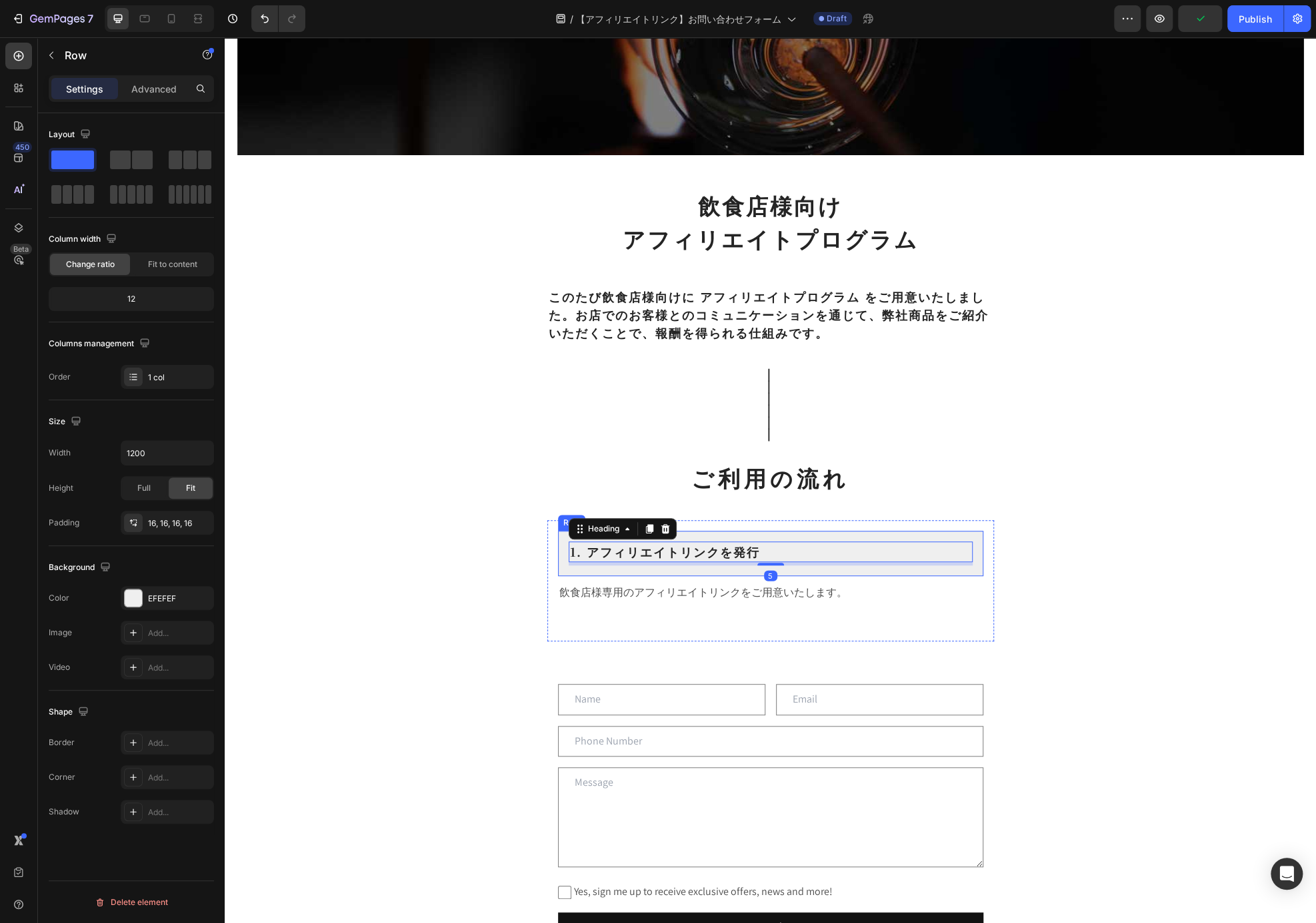
click at [892, 531] on div "1. アフィリエイトリンクを発行 Heading 5 Row" at bounding box center [770, 554] width 425 height 45
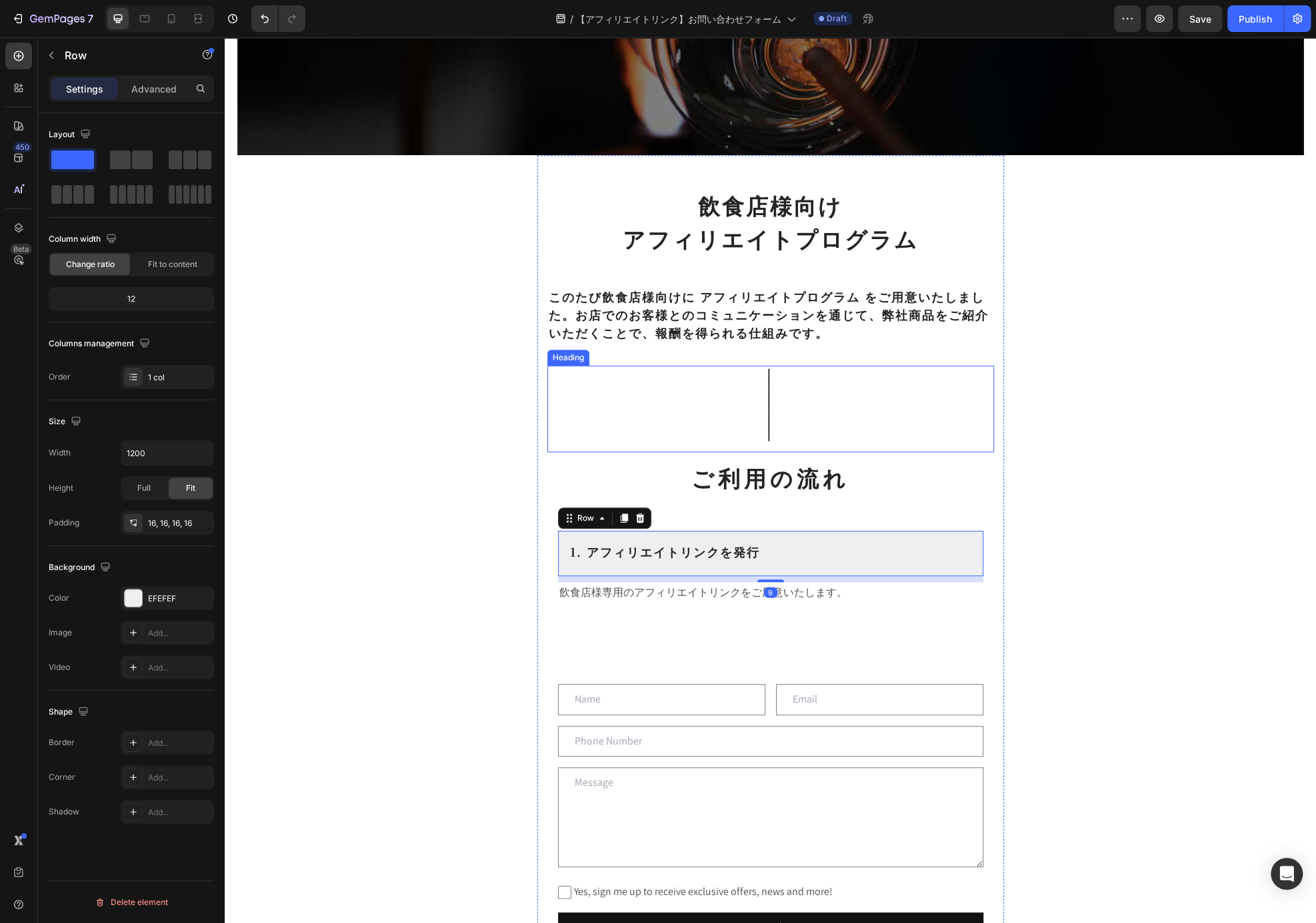
click at [773, 400] on h2 "｜ ｜ ｜ ｜ ｜ ｜" at bounding box center [771, 408] width 447 height 87
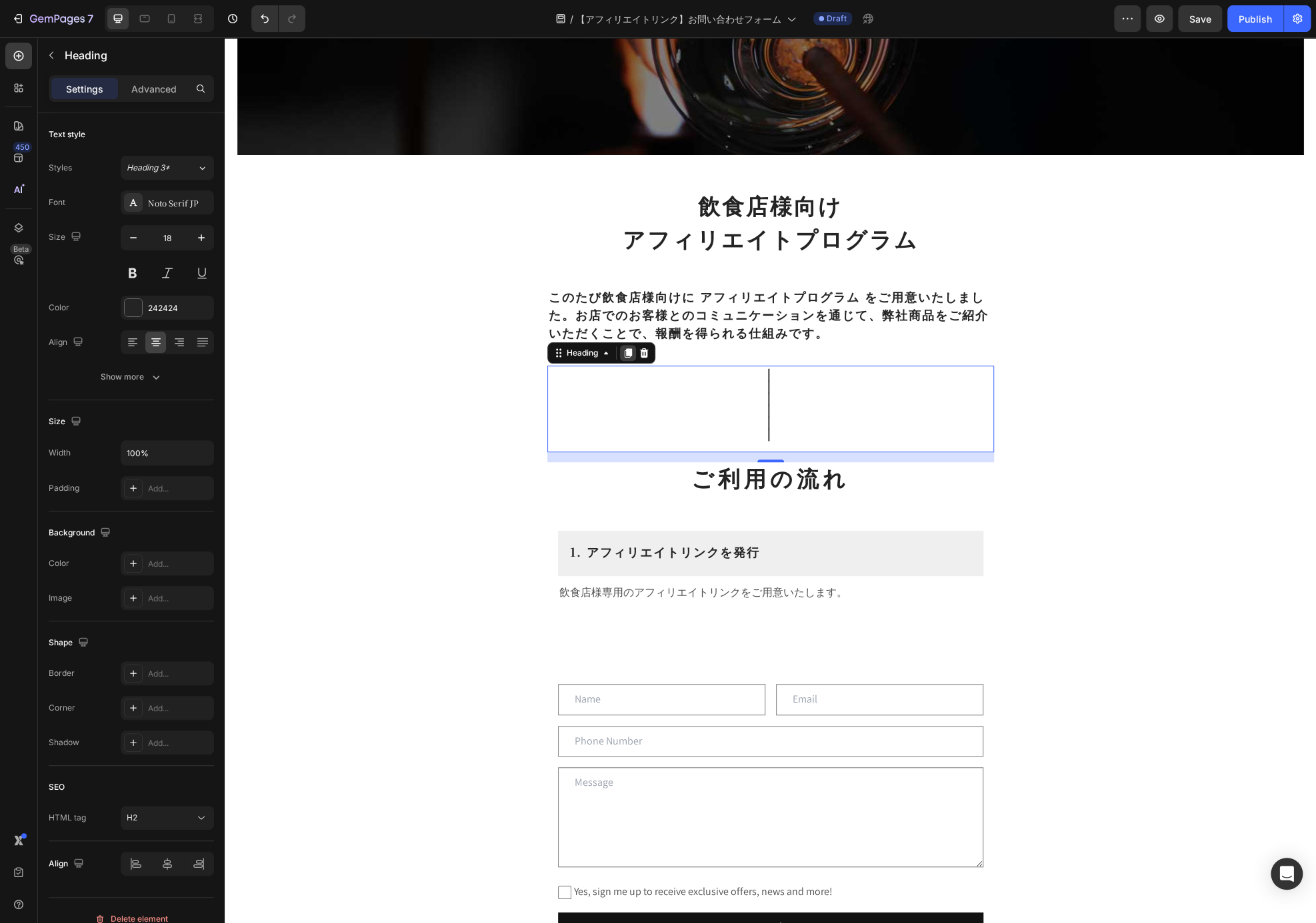
click at [624, 348] on icon at bounding box center [628, 353] width 11 height 11
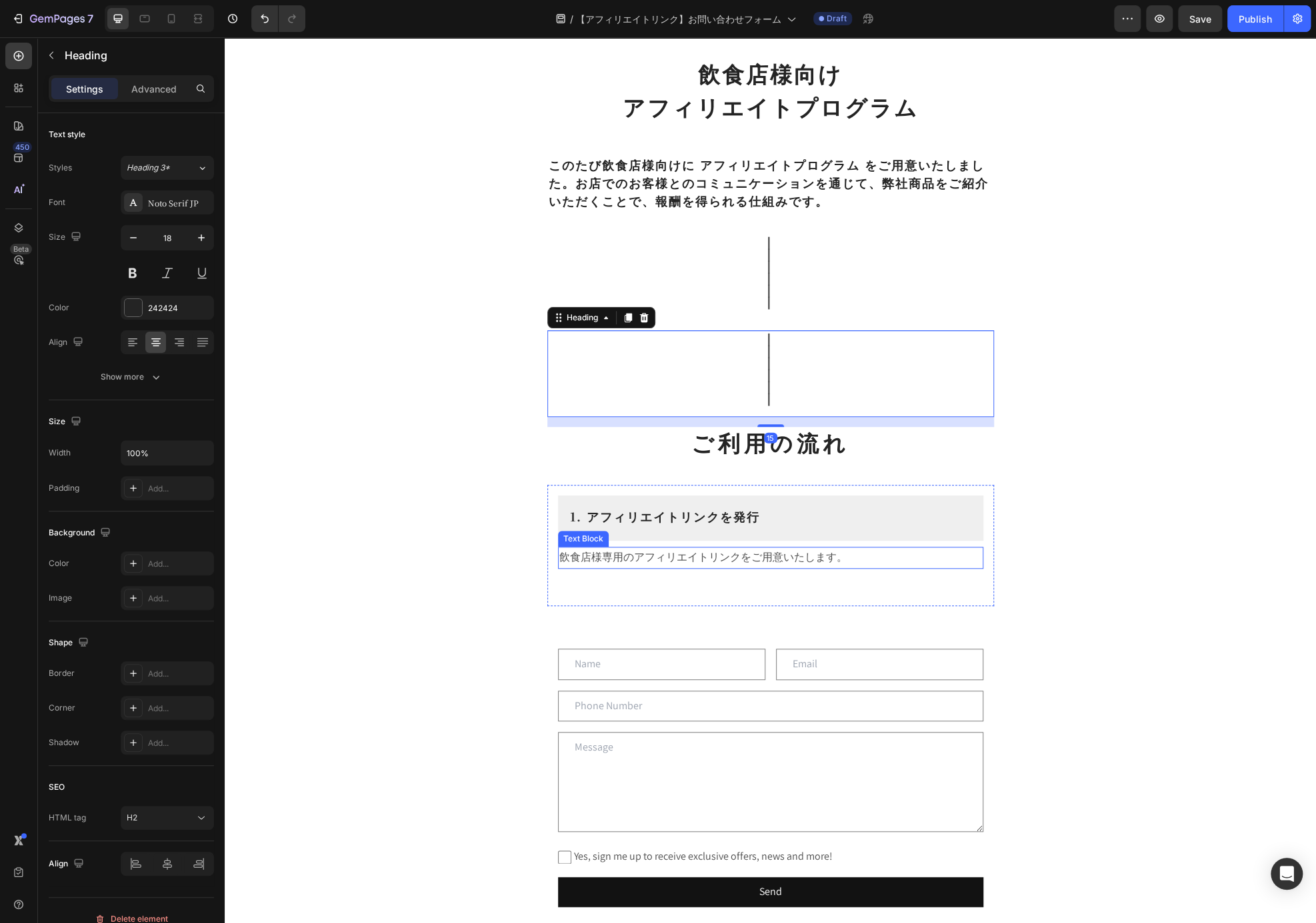
scroll to position [428, 0]
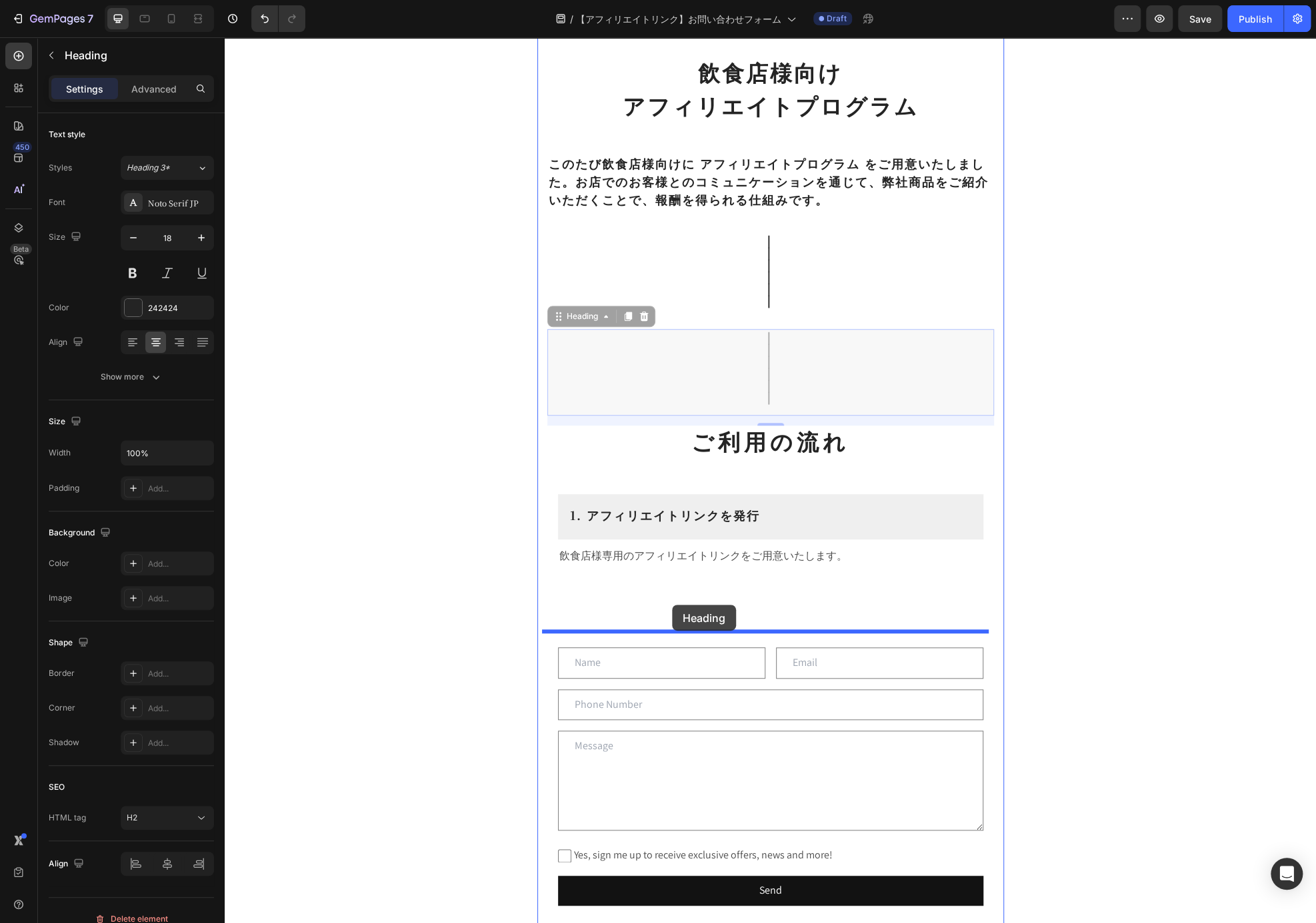
drag, startPoint x: 576, startPoint y: 315, endPoint x: 671, endPoint y: 605, distance: 305.2
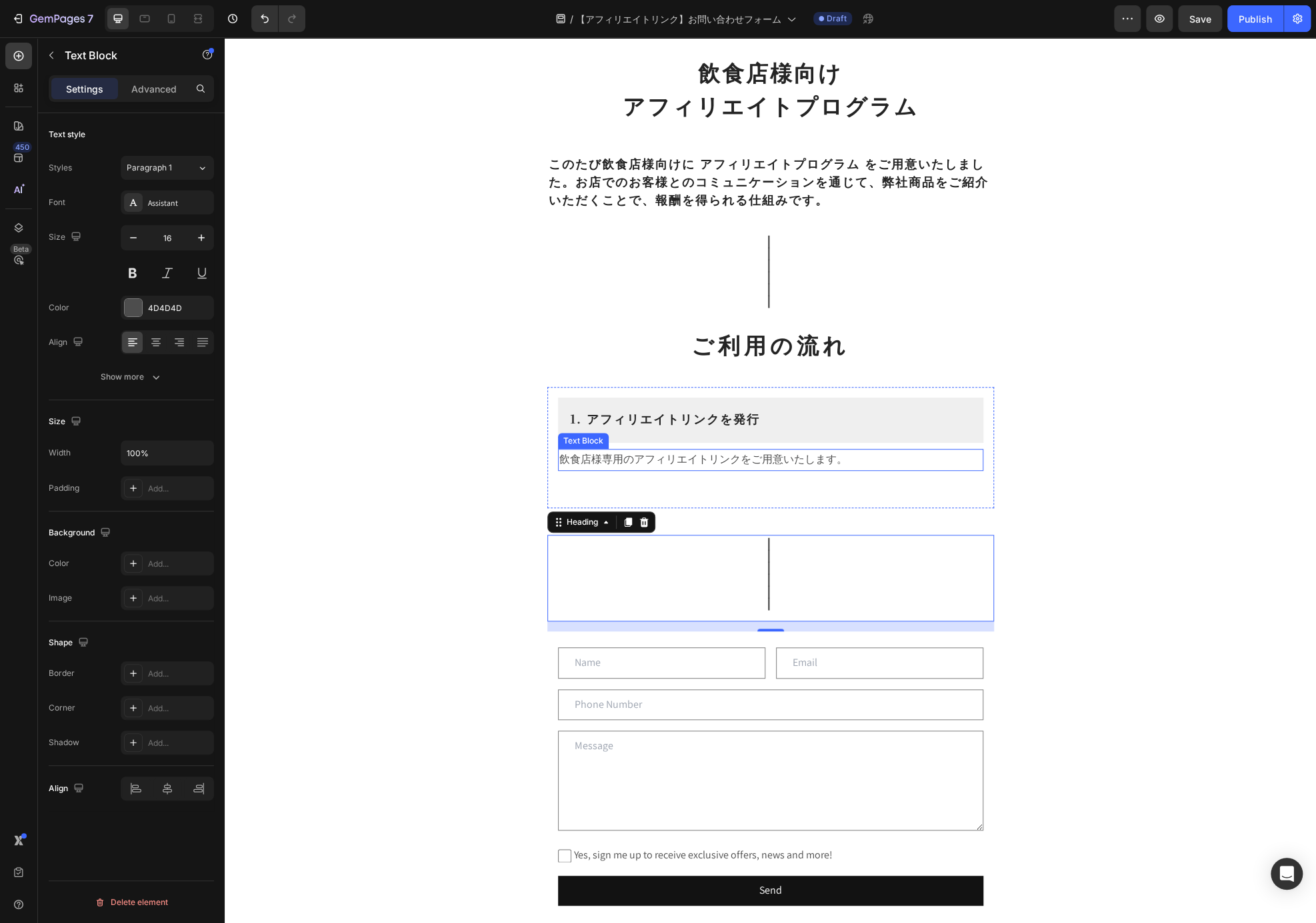
click at [739, 466] on p "飲食店様専用のアフィリエイトリンクをご用意いたします。" at bounding box center [771, 460] width 423 height 19
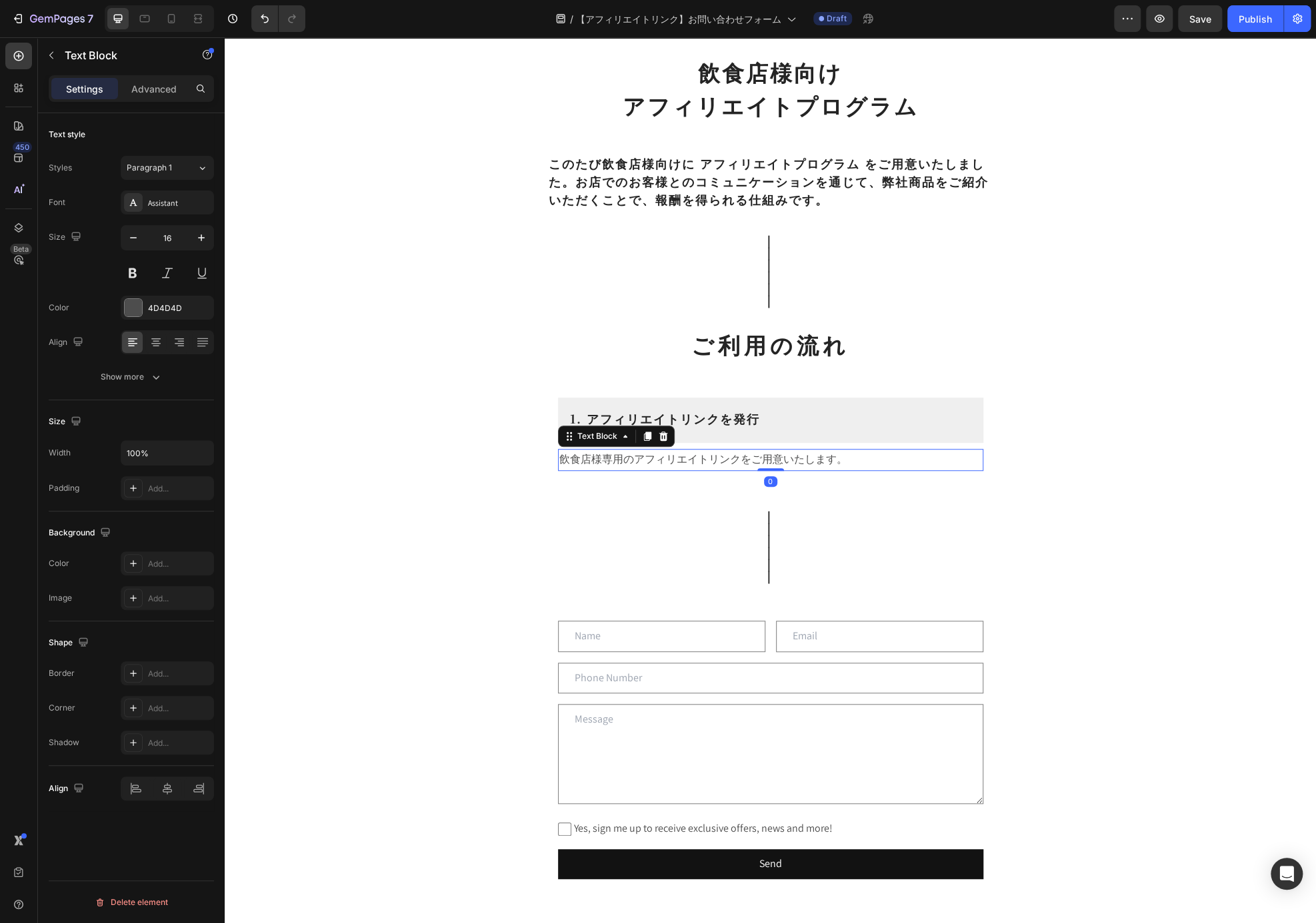
drag, startPoint x: 757, startPoint y: 496, endPoint x: 758, endPoint y: 439, distance: 57.0
click at [758, 439] on div "1. アフィリエイトリンクを発行 Heading Row 飲食店様専用のアフィリエイトリンクをご用意いたします。 Text Block 0" at bounding box center [770, 434] width 425 height 73
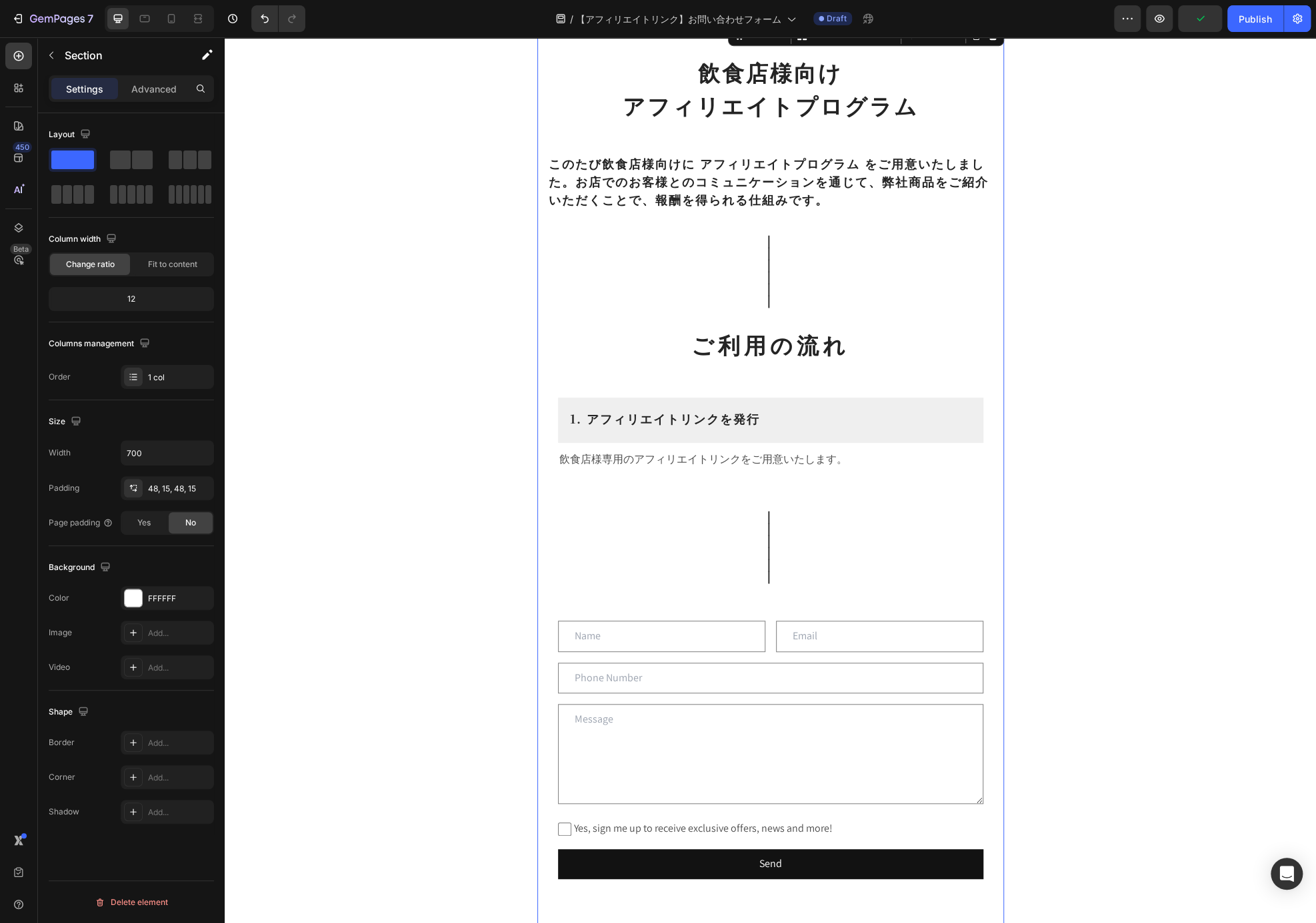
click at [704, 491] on div "飲食店様向け アフィリエイトプログラム Heading ⁠⁠⁠⁠⁠⁠⁠ このたび飲食店様向けに アフィリエイトプログラム をご用意いたしました。お店でのお客様…" at bounding box center [771, 479] width 447 height 851
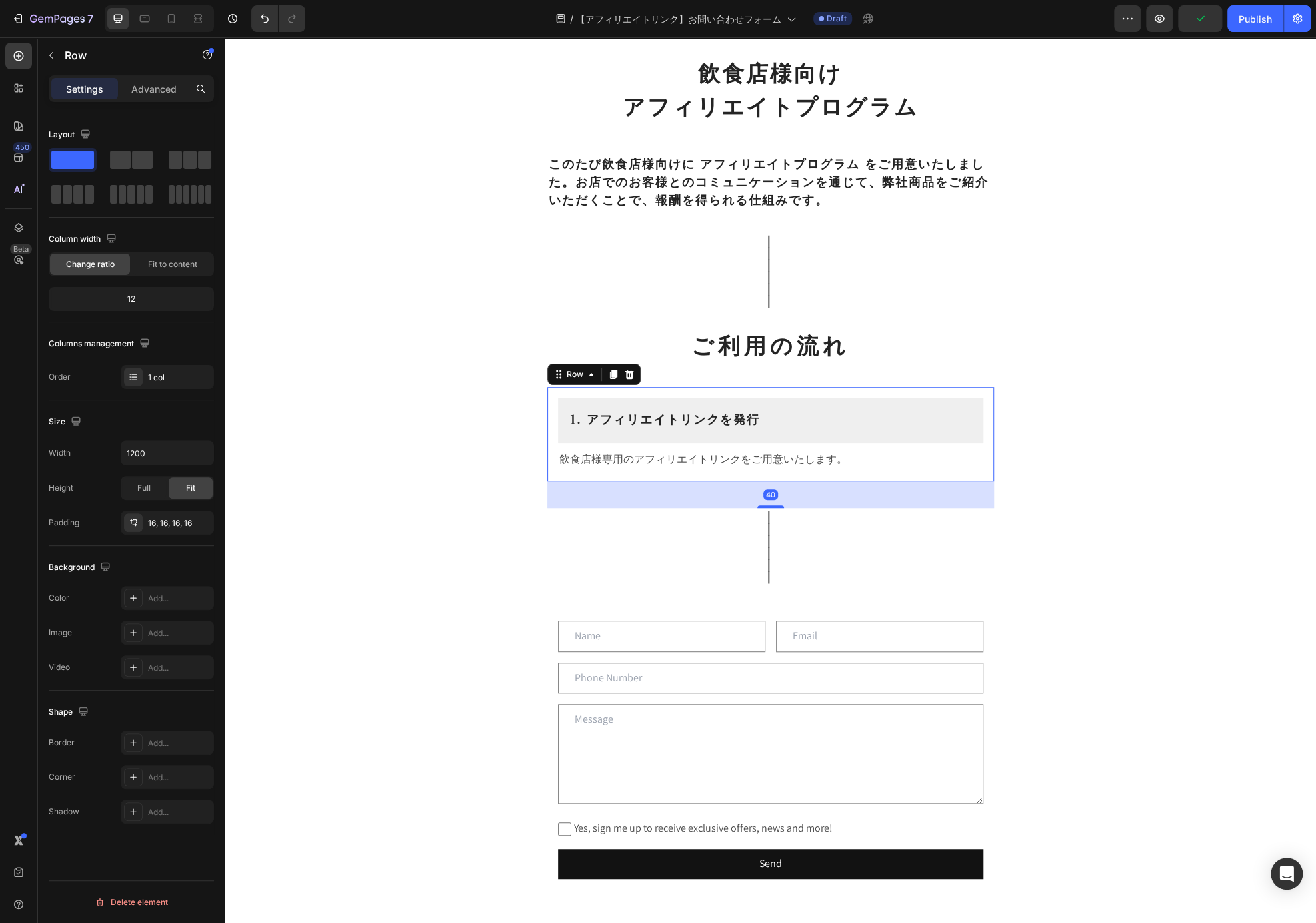
click at [704, 478] on div "1. アフィリエイトリンクを発行 Heading Row 飲食店様専用のアフィリエイトリンクをご用意いたします。 Text Block Row 40" at bounding box center [771, 435] width 447 height 94
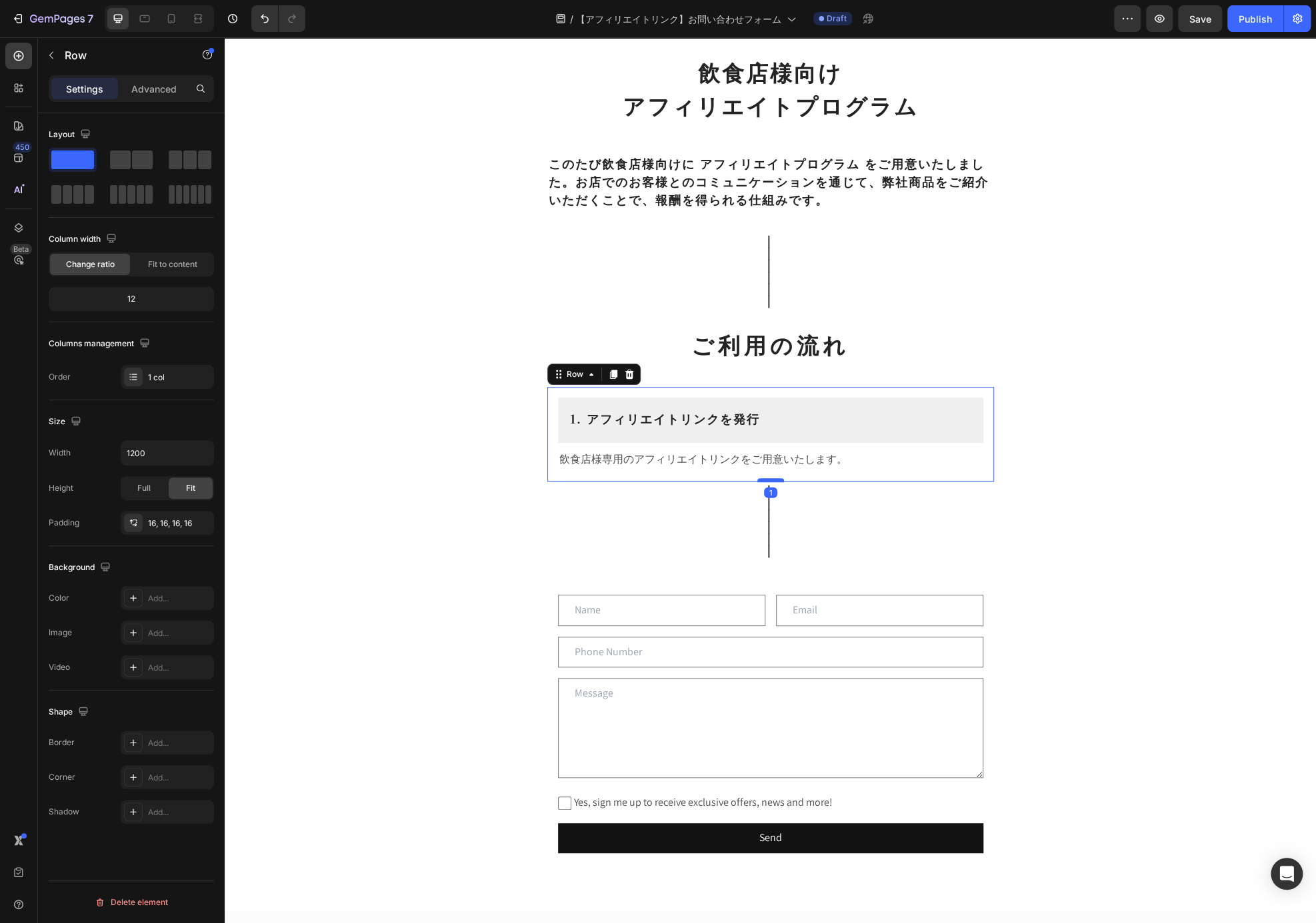
drag, startPoint x: 760, startPoint y: 505, endPoint x: 762, endPoint y: 479, distance: 26.1
click at [762, 479] on div at bounding box center [771, 480] width 27 height 4
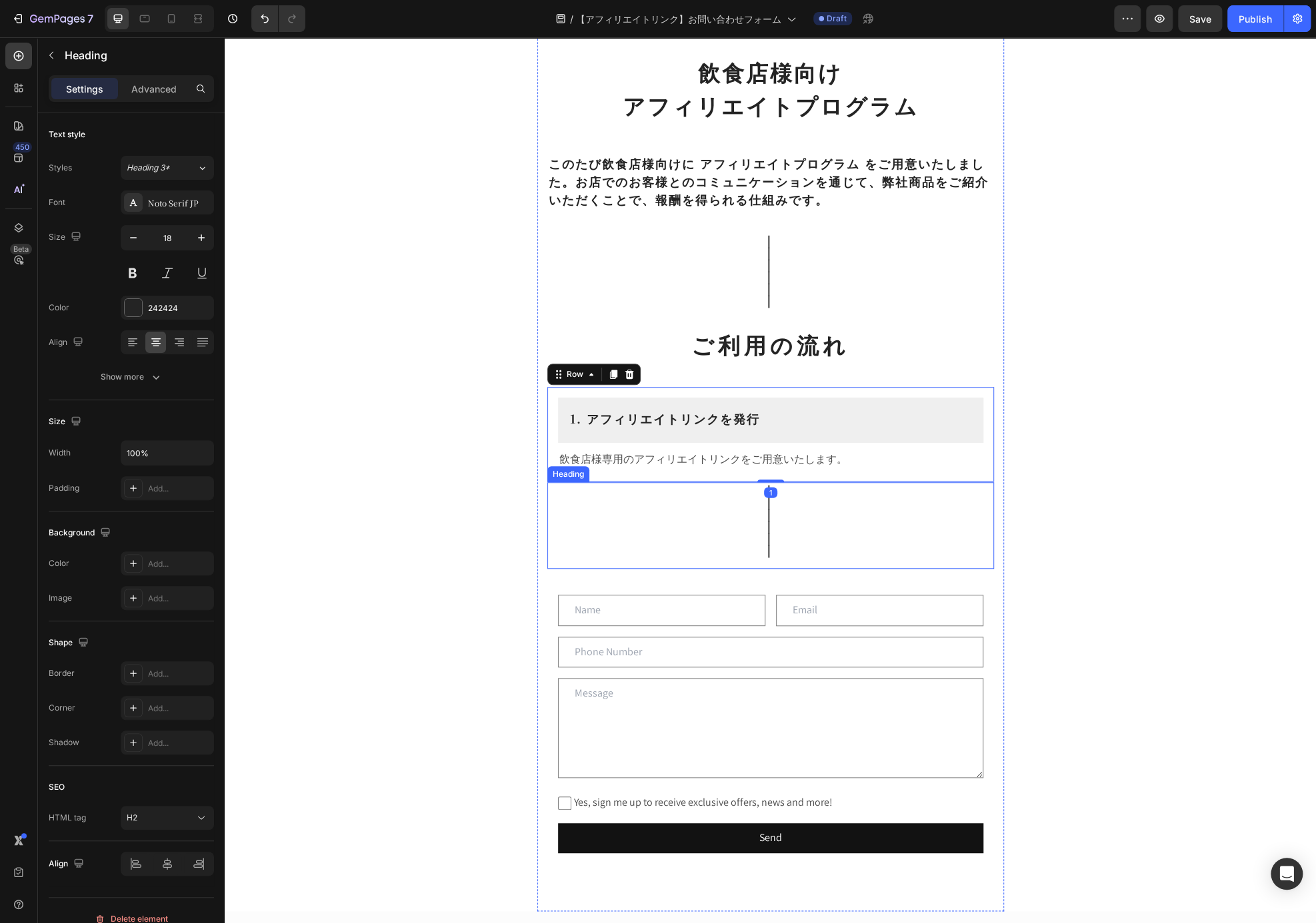
click at [936, 564] on h2 "｜ ｜ ｜ ｜ ｜ ｜" at bounding box center [771, 526] width 447 height 87
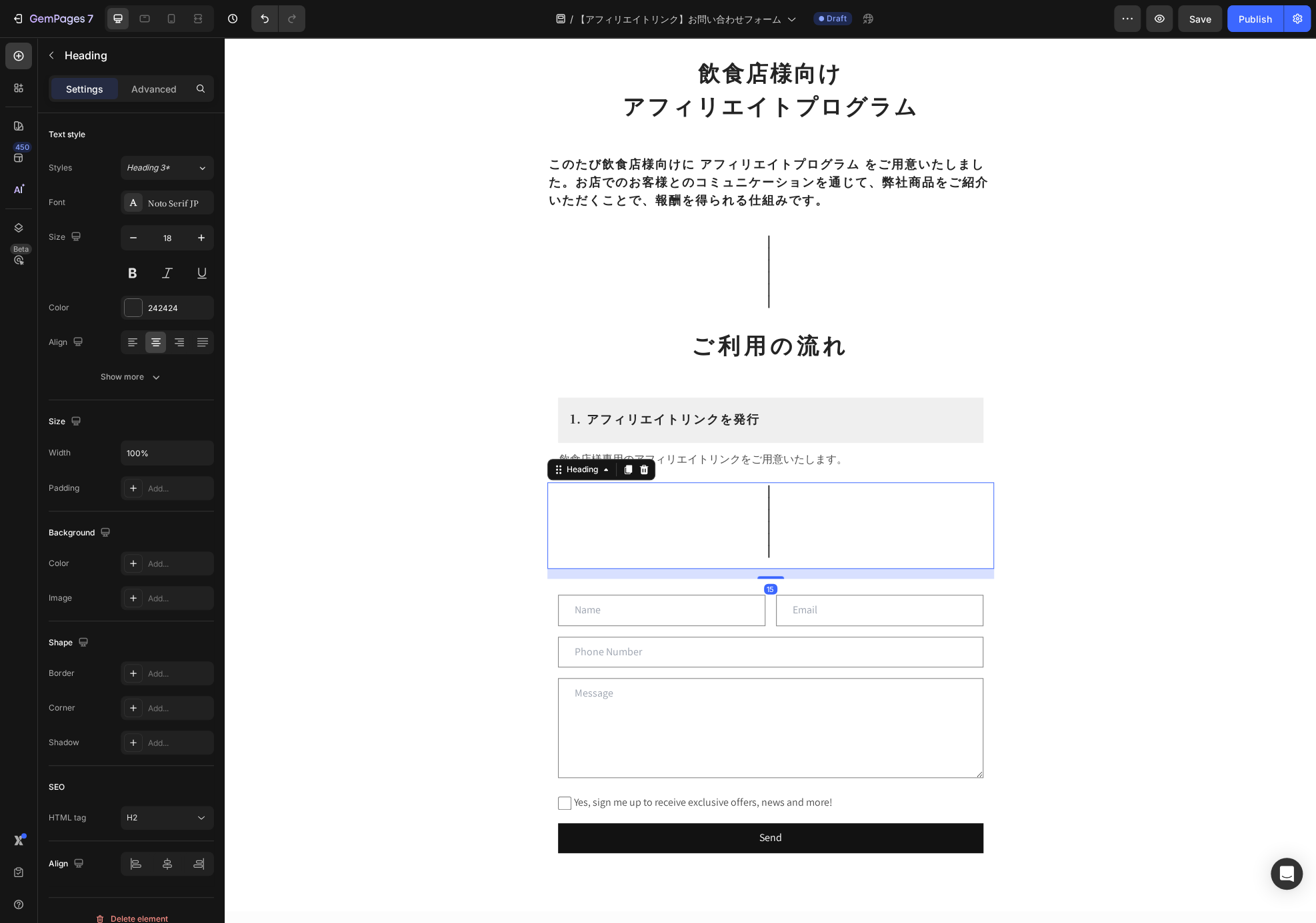
click at [777, 542] on h2 "｜ ｜ ｜ ｜ ｜ ｜" at bounding box center [771, 526] width 447 height 87
click at [768, 559] on p "｜ ｜ ｜ ｜ ｜ ｜" at bounding box center [770, 526] width 444 height 84
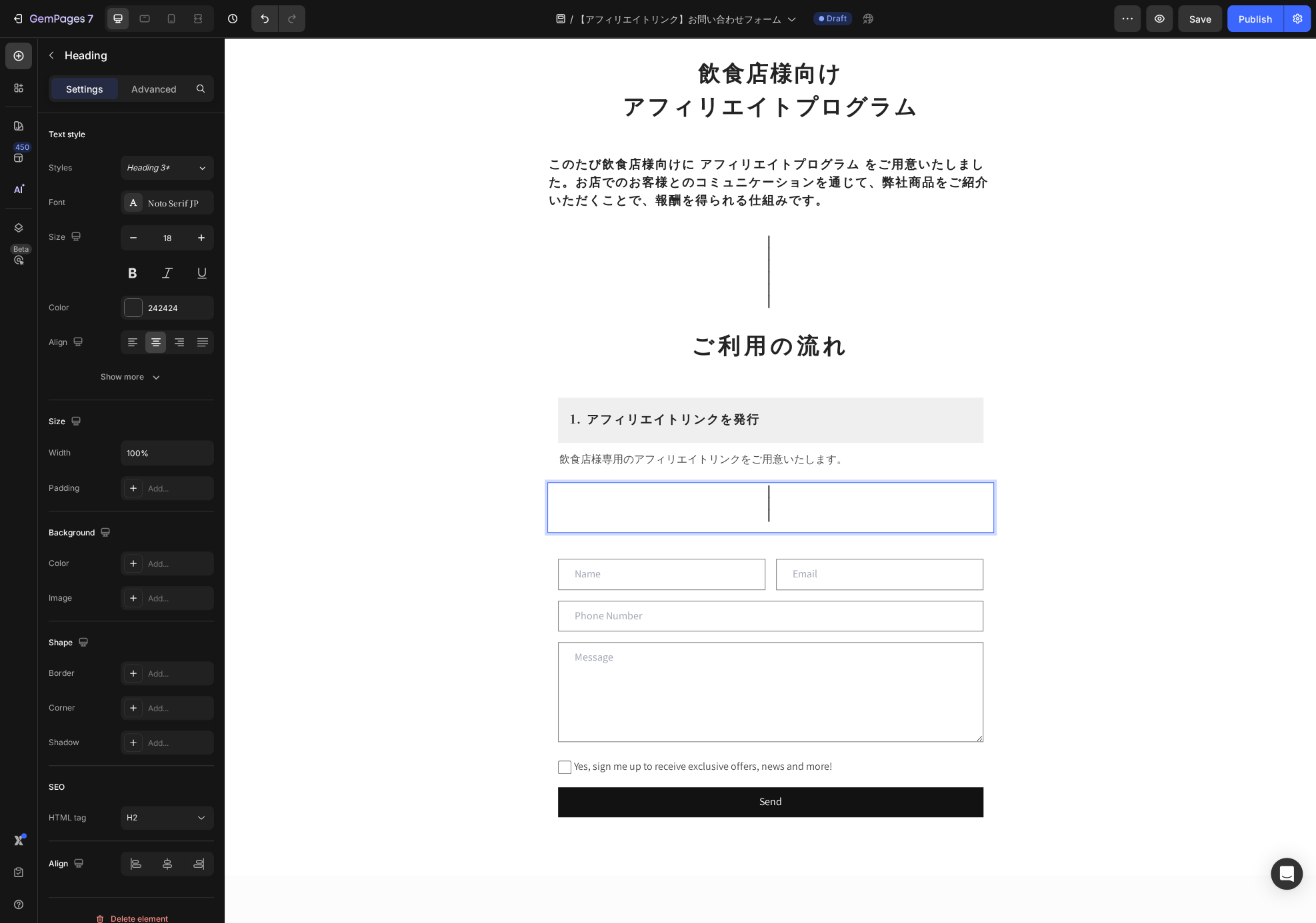
scroll to position [1, 0]
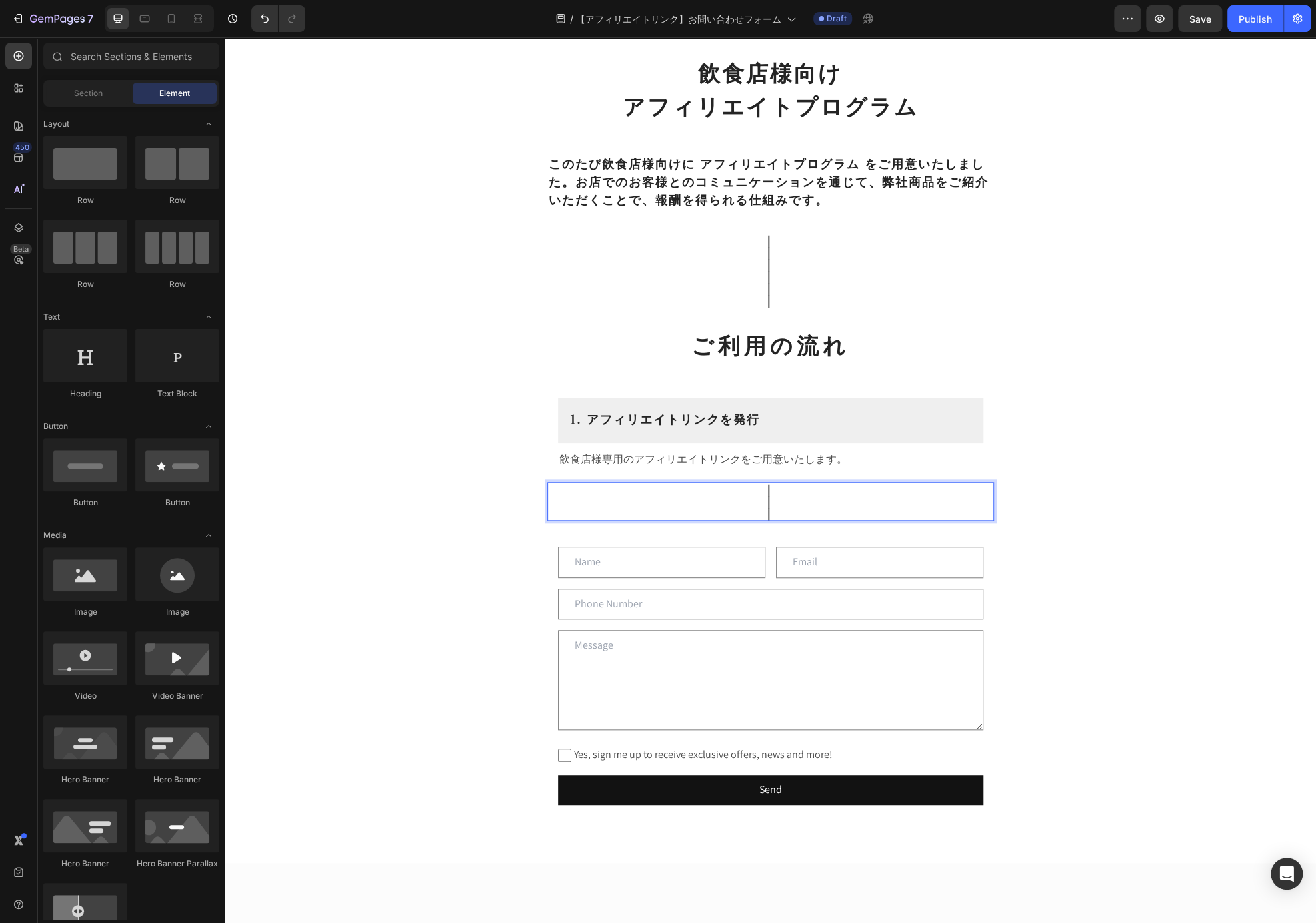
click at [1109, 434] on div "飲食店様向け アフィリエイトプログラム Heading ⁠⁠⁠⁠⁠⁠⁠ このたび飲食店様向けに アフィリエイトプログラム をご用意いたしました。お店でのお客様…" at bounding box center [770, 480] width 1091 height 1686
click at [920, 408] on h2 "1. アフィリエイトリンクを発行" at bounding box center [770, 419] width 404 height 21
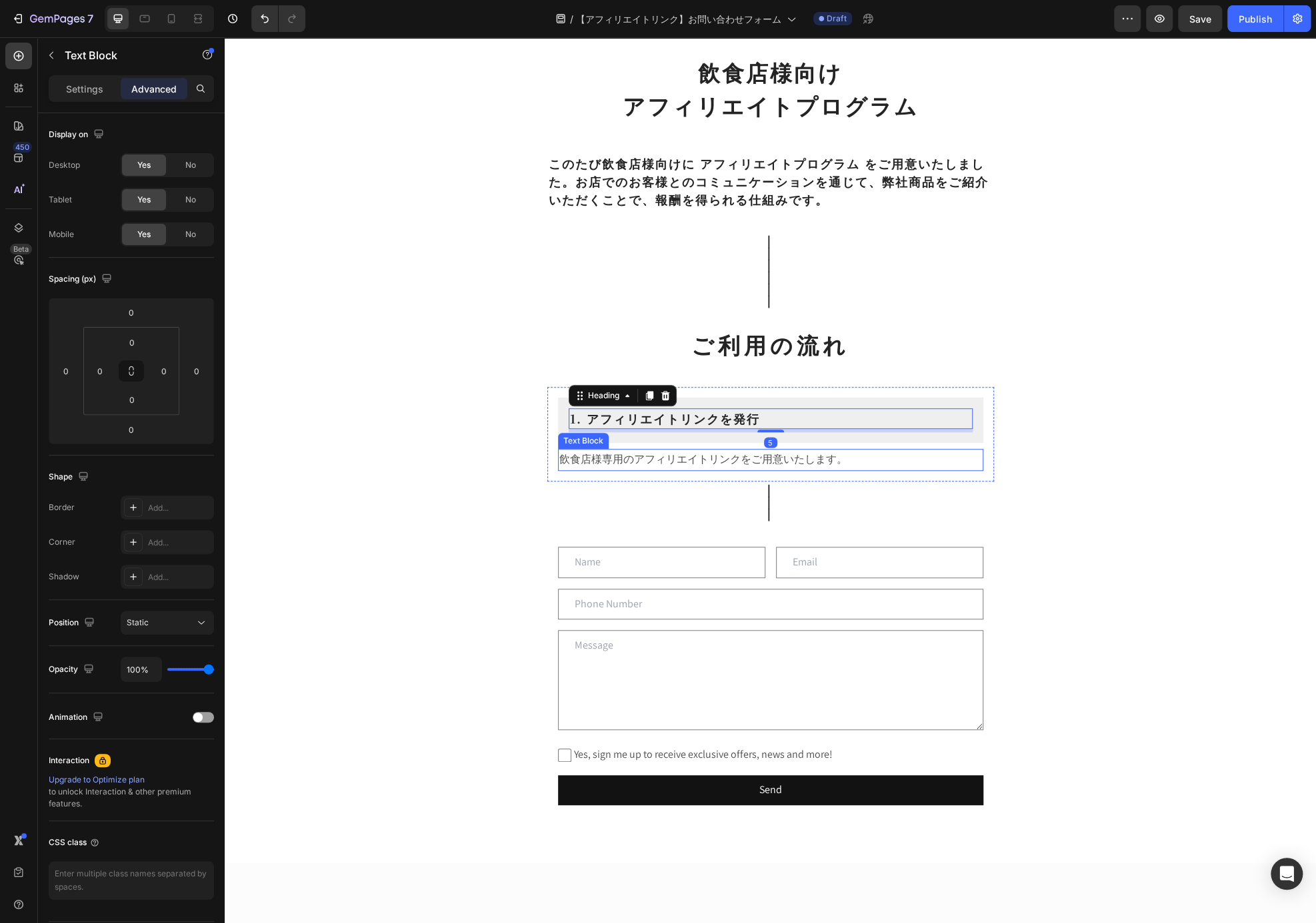
click at [966, 459] on p "飲食店様専用のアフィリエイトリンクをご用意いたします。" at bounding box center [771, 460] width 423 height 19
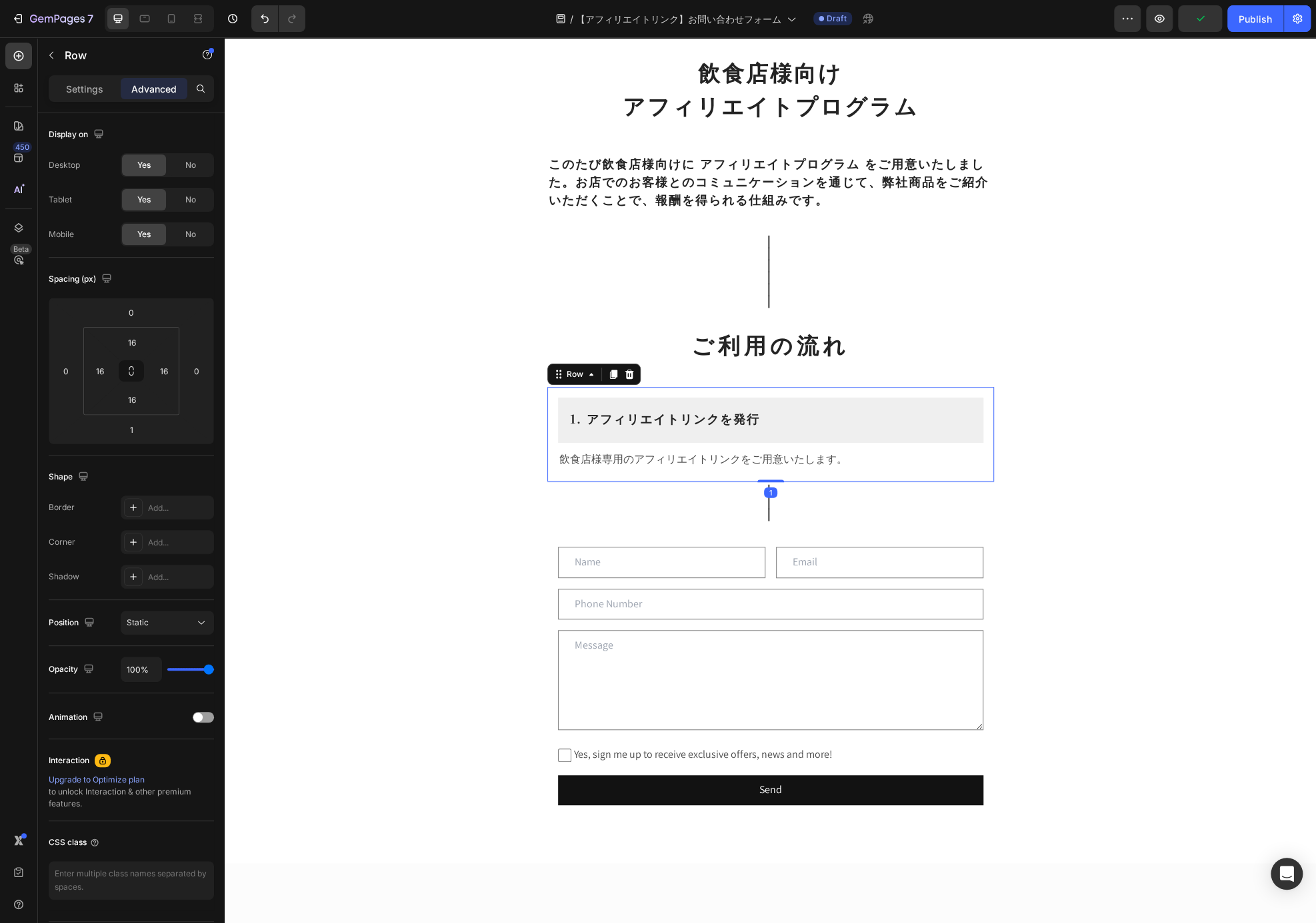
click at [982, 451] on div "1. アフィリエイトリンクを発行 Heading Row 飲食店様専用のアフィリエイトリンクをご用意いたします。 Text Block Row 1" at bounding box center [771, 435] width 447 height 94
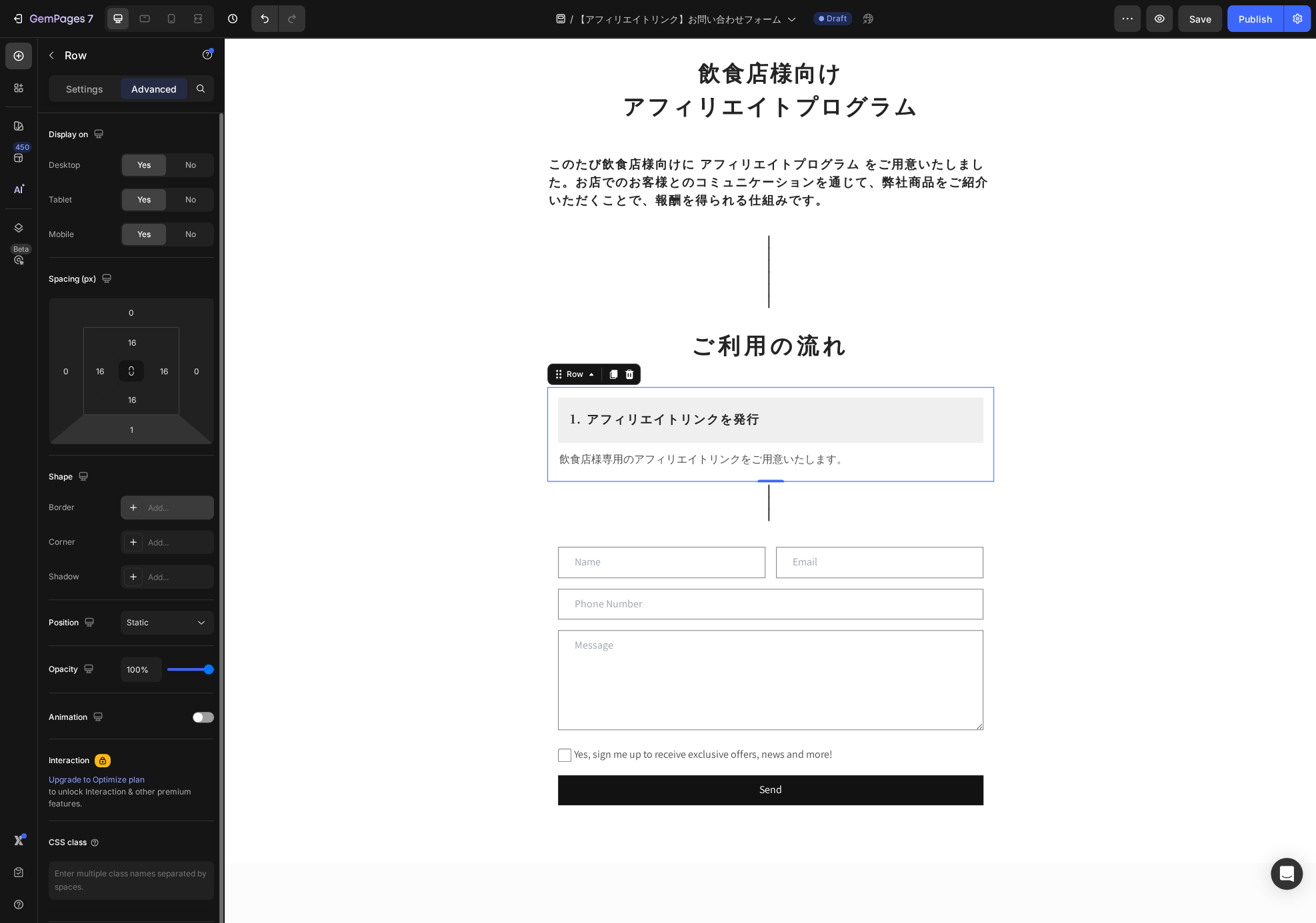
click at [163, 503] on div "Add..." at bounding box center [179, 508] width 62 height 12
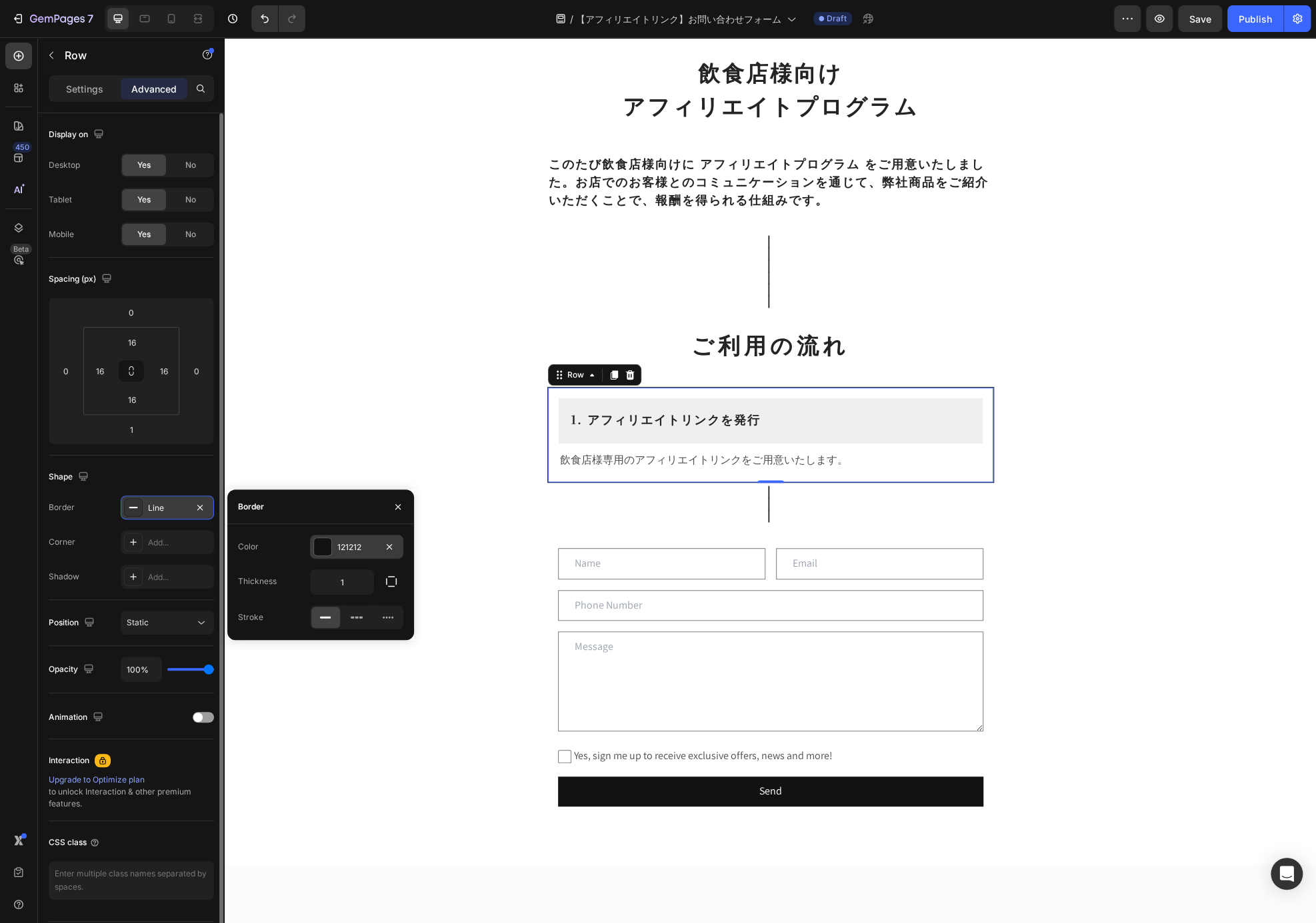
click at [326, 550] on div at bounding box center [323, 547] width 18 height 18
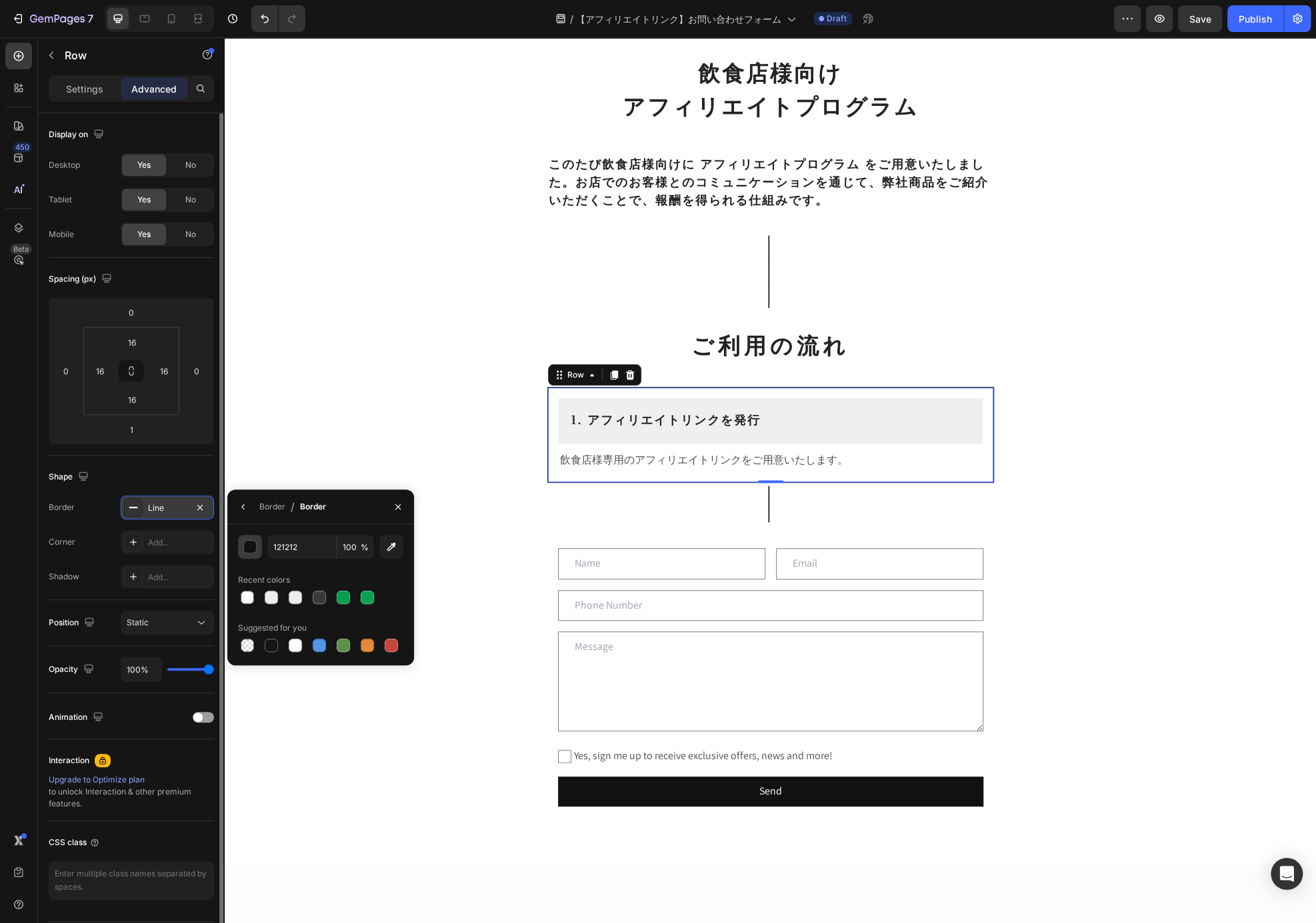
click at [249, 548] on div "button" at bounding box center [251, 547] width 13 height 13
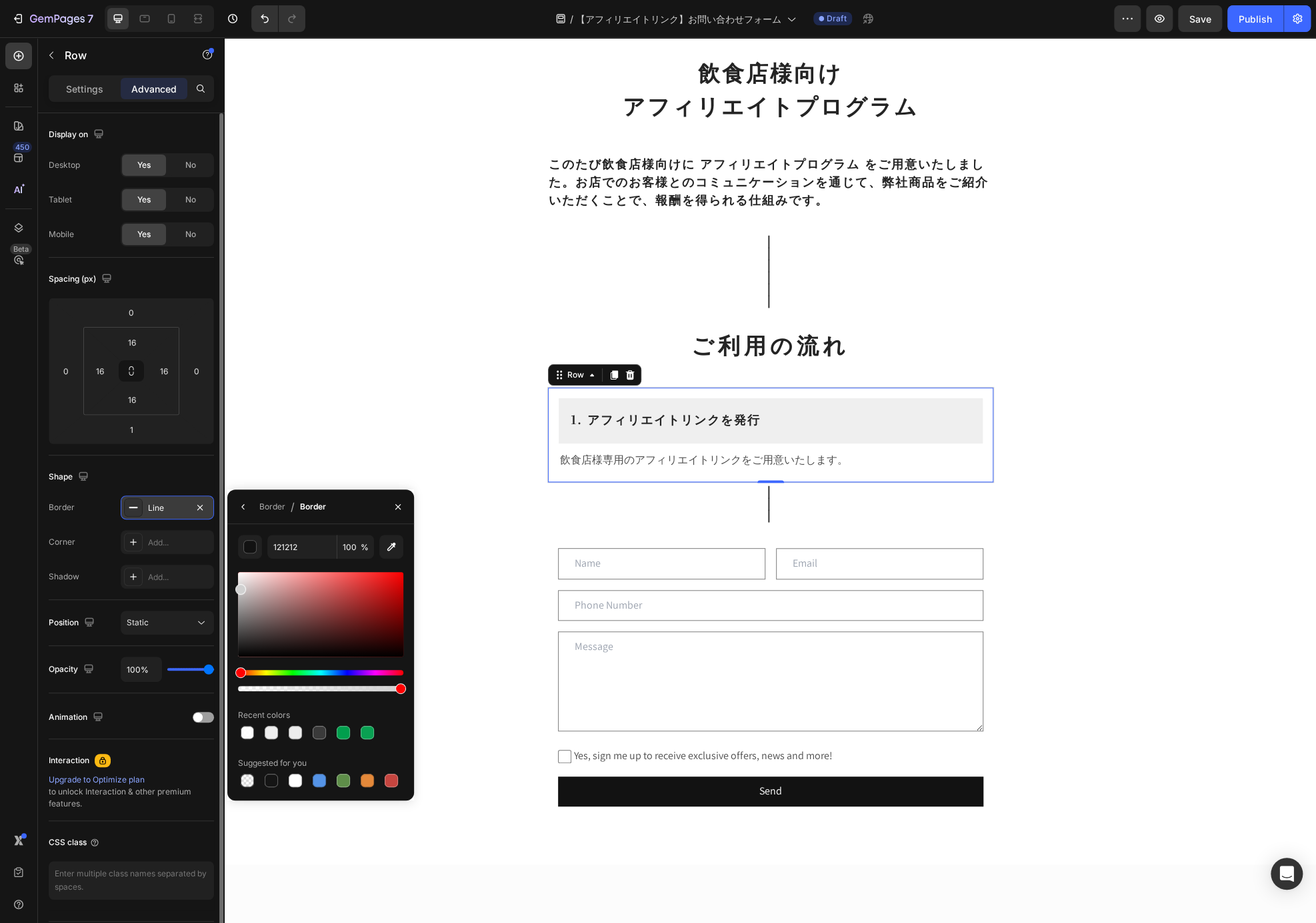
drag, startPoint x: 485, startPoint y: 642, endPoint x: 226, endPoint y: 587, distance: 264.8
type input "D1D1D1"
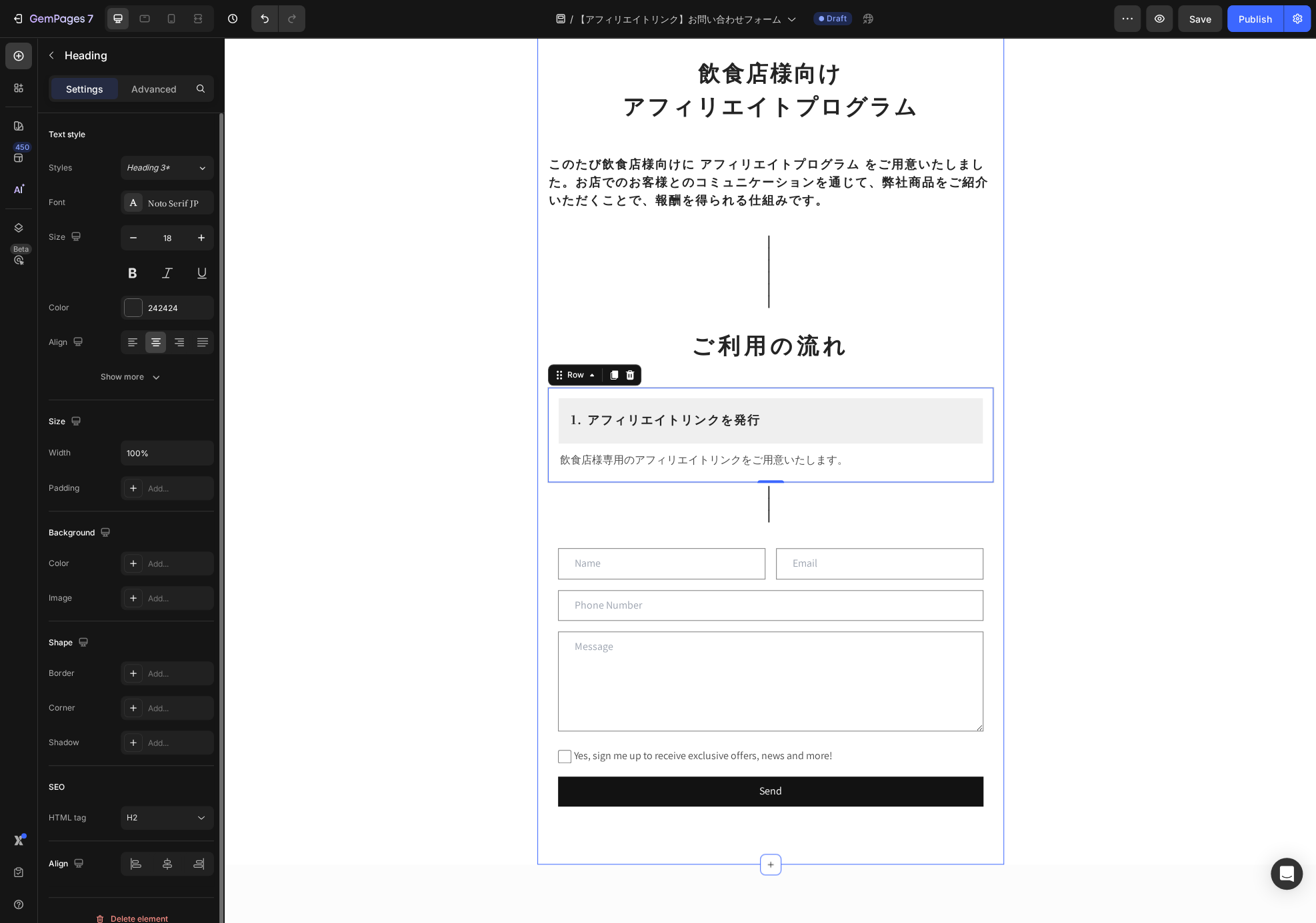
click at [821, 518] on p "｜ ｜ ｜" at bounding box center [770, 502] width 444 height 36
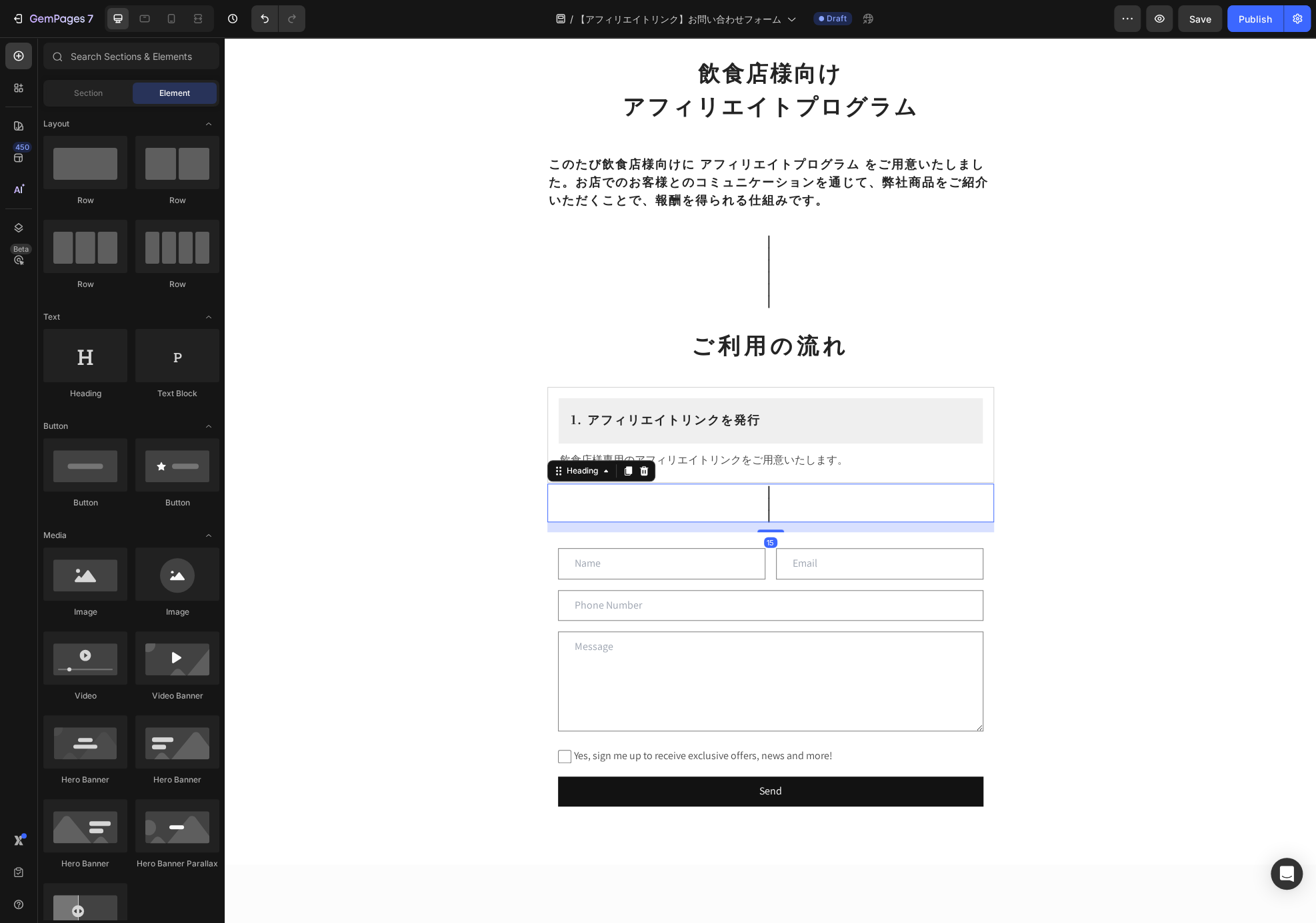
click at [1110, 509] on div "飲食店様向け アフィリエイトプログラム Heading ⁠⁠⁠⁠⁠⁠⁠ このたび飲食店様向けに アフィリエイトプログラム をご用意いたしました。お店でのお客様…" at bounding box center [770, 480] width 1091 height 1687
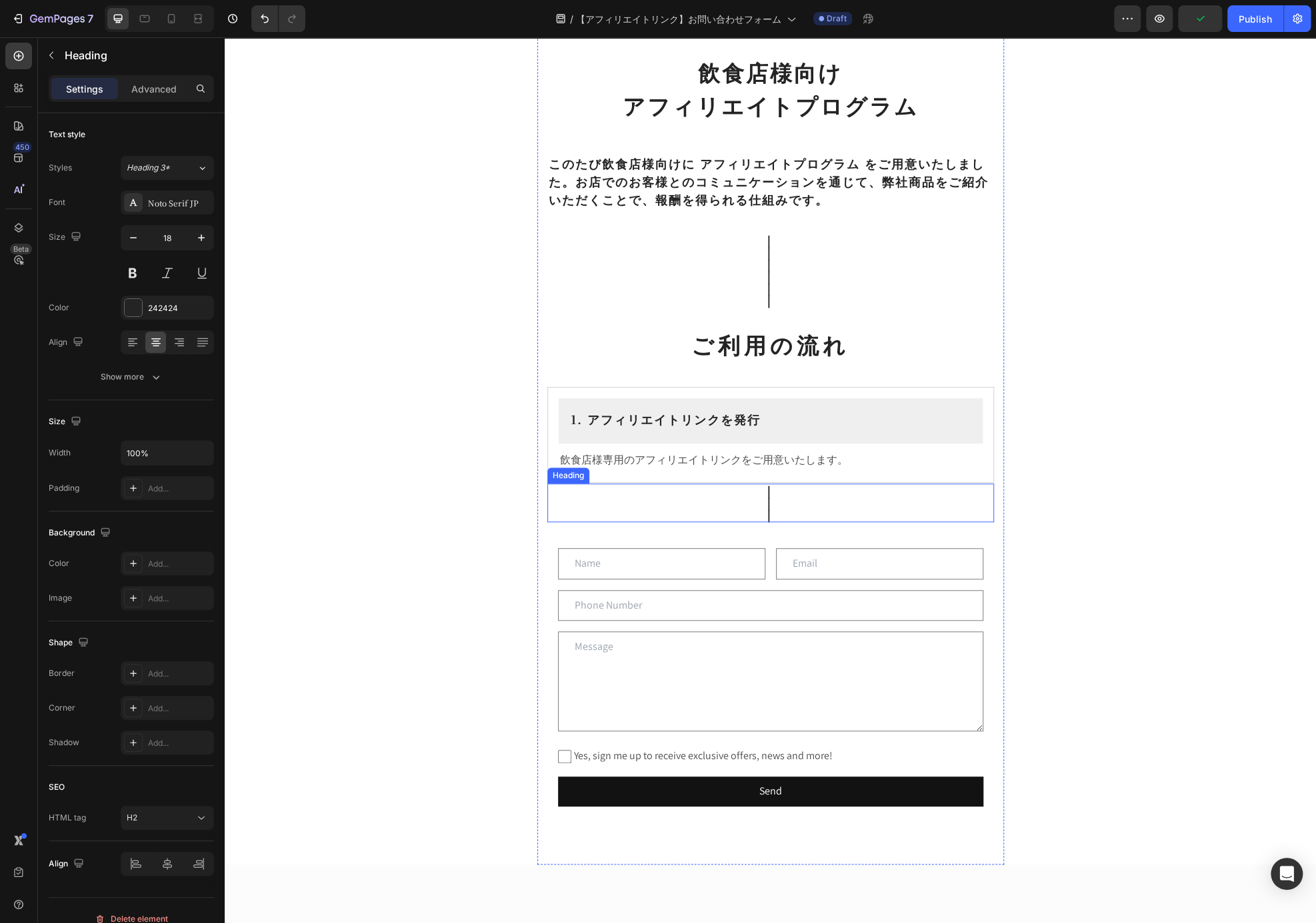
click at [775, 506] on p "｜ ｜ ｜" at bounding box center [770, 502] width 444 height 36
click at [979, 463] on div "1. アフィリエイトリンクを発行 Heading Row 飲食店様専用のアフィリエイトリンクをご用意いたします。 Text Block Row 1" at bounding box center [771, 435] width 447 height 96
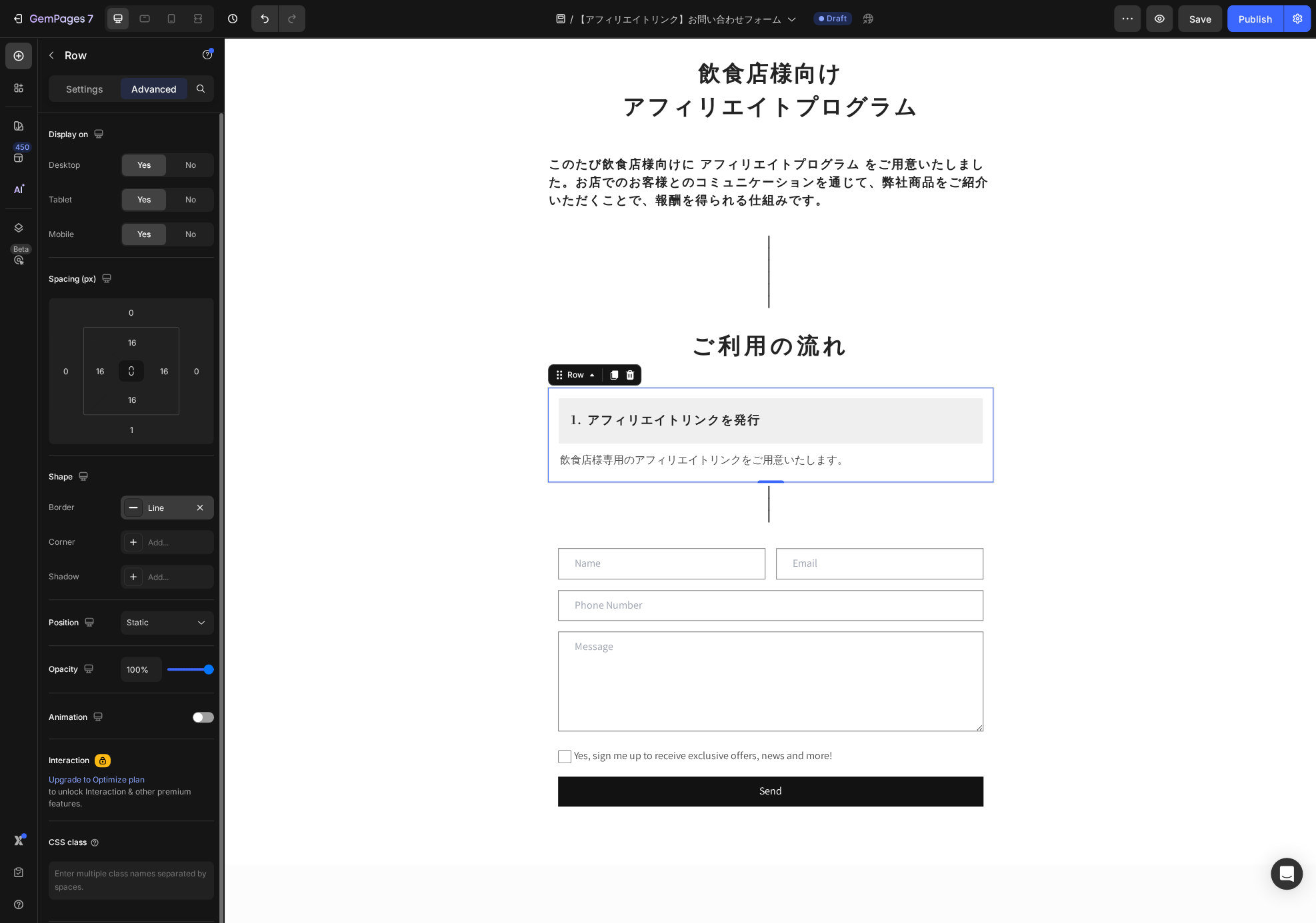
click at [181, 501] on div "Line" at bounding box center [167, 508] width 94 height 24
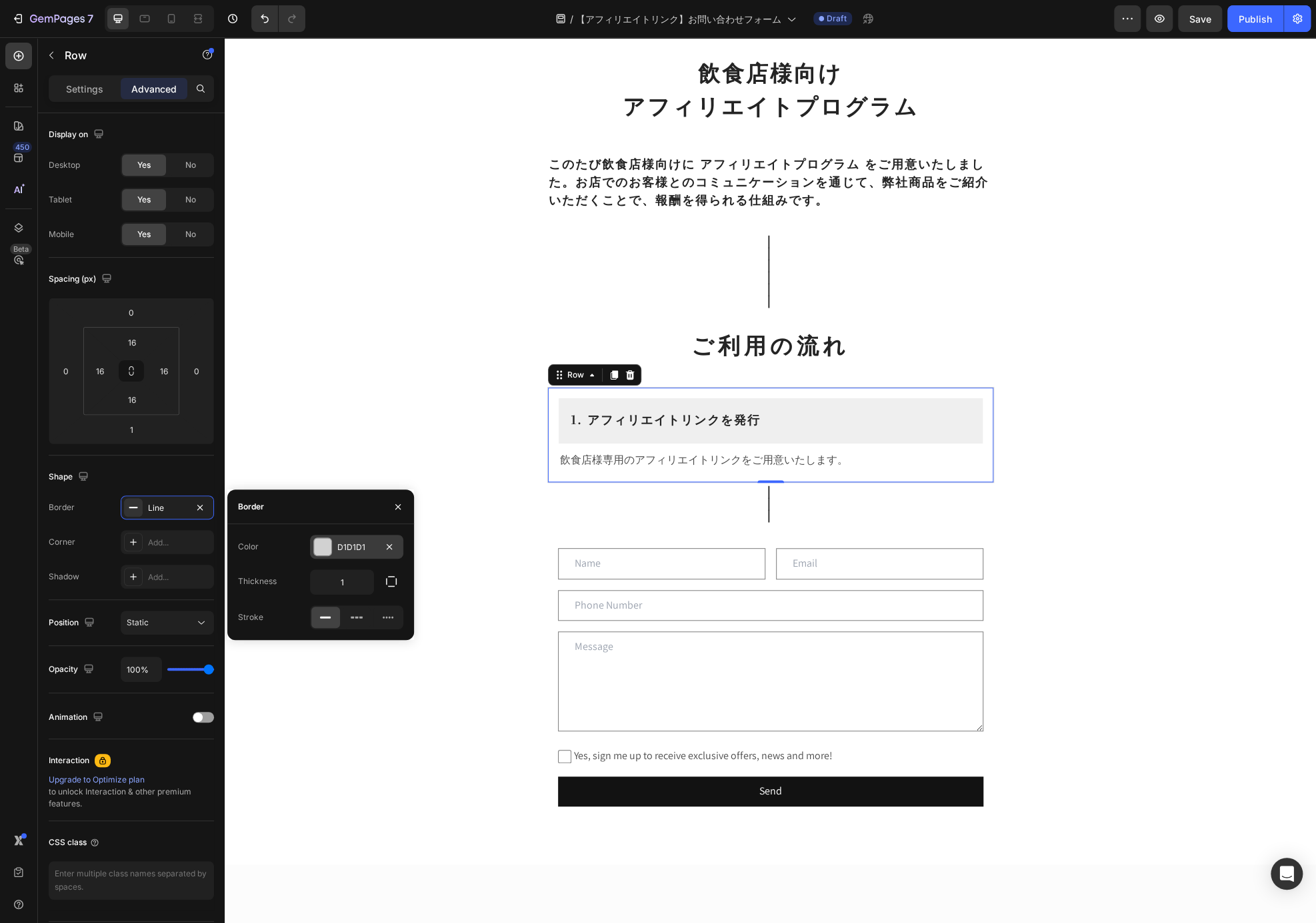
click at [359, 546] on div "D1D1D1" at bounding box center [356, 547] width 39 height 12
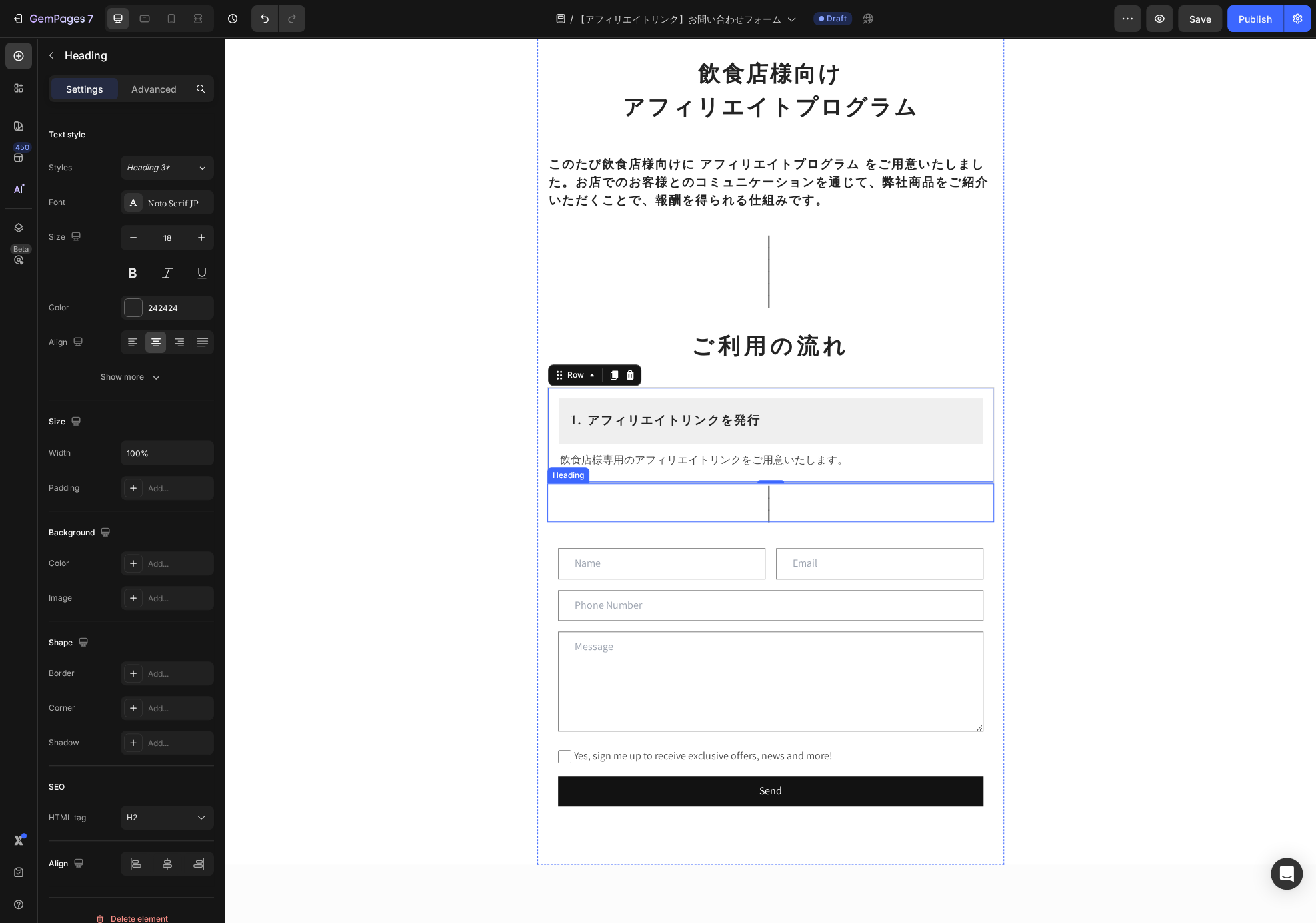
click at [860, 506] on p "｜ ｜ ｜" at bounding box center [770, 502] width 444 height 36
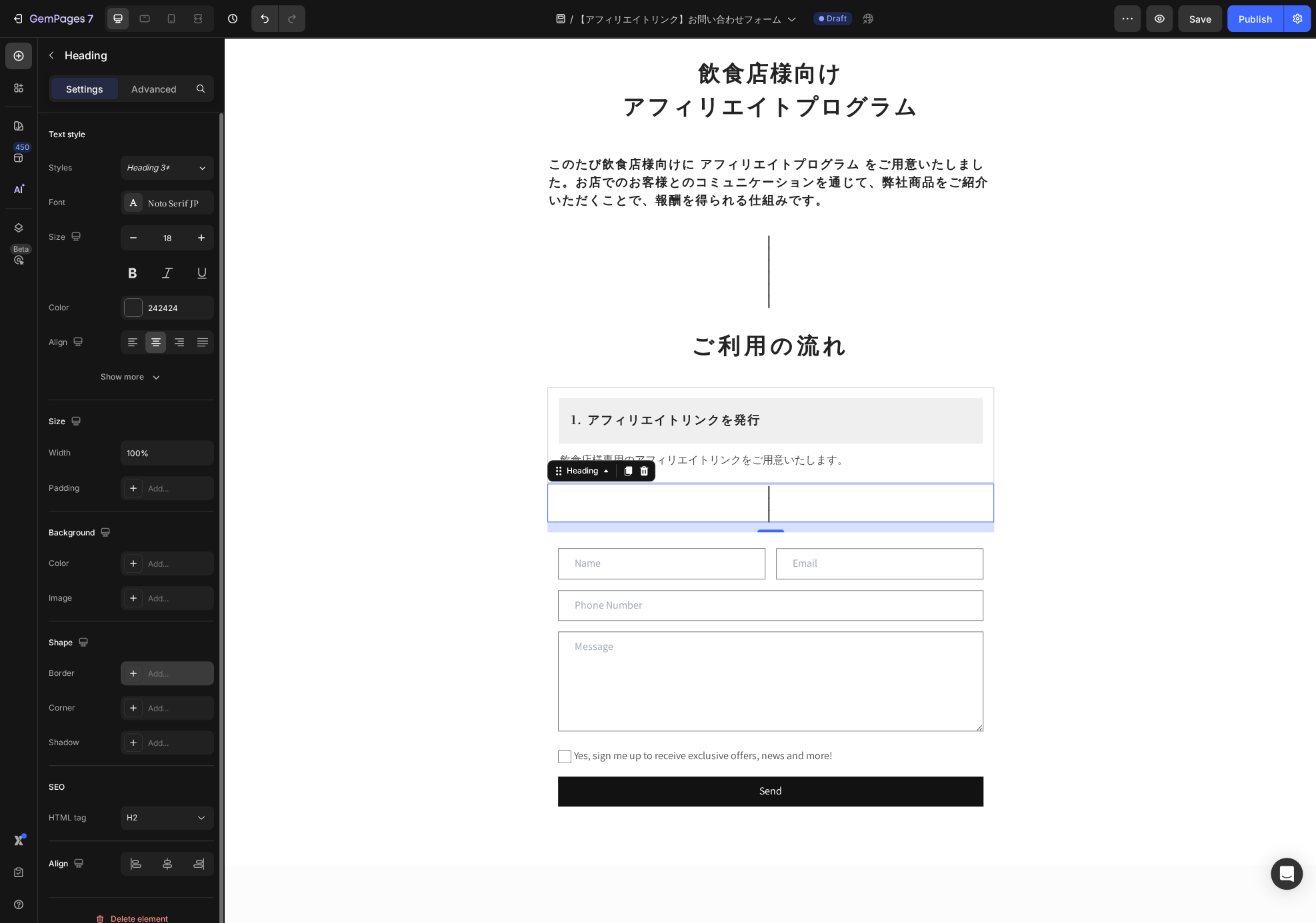
click at [156, 668] on div "Add..." at bounding box center [179, 674] width 62 height 12
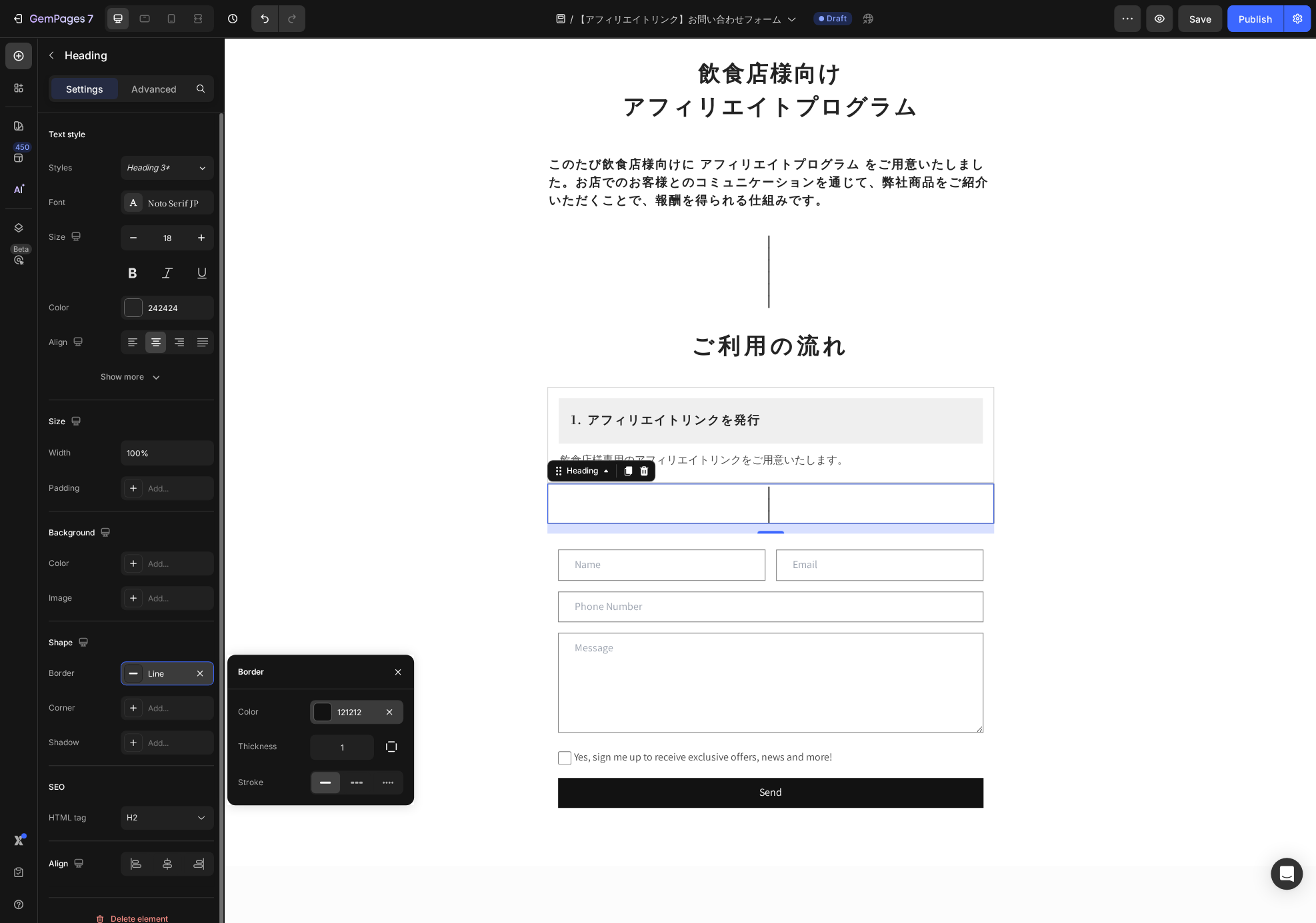
click at [359, 715] on div "121212" at bounding box center [356, 712] width 39 height 12
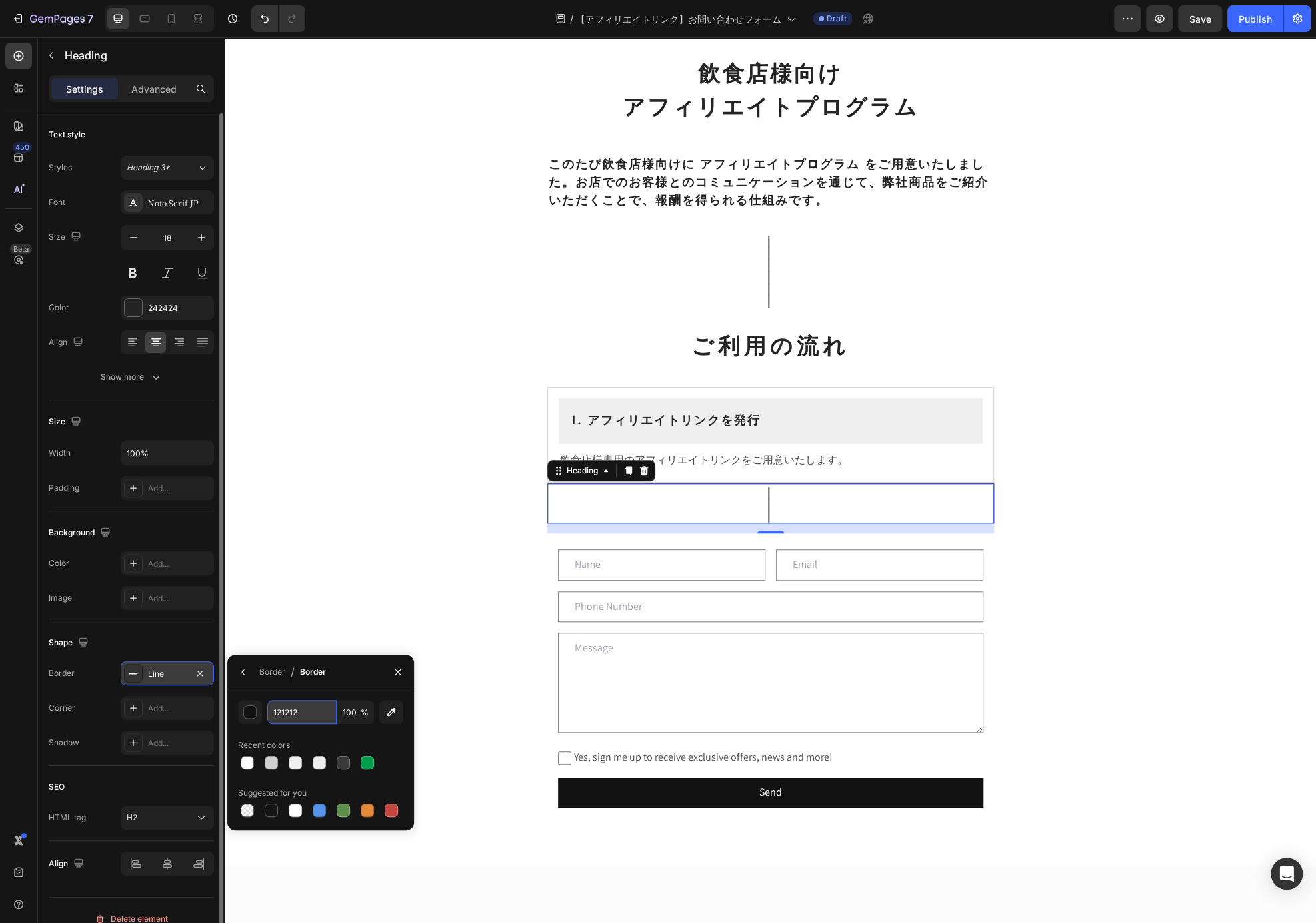
click at [305, 713] on input "121212" at bounding box center [302, 712] width 69 height 24
paste input "D1D1D1"
type input "D1D1D1"
click at [1080, 419] on div "飲食店様向け アフィリエイトプログラム Heading ⁠⁠⁠⁠⁠⁠⁠ このたび飲食店様向けに アフィリエイトプログラム をご用意いたしました。お店でのお客様…" at bounding box center [770, 481] width 1091 height 1689
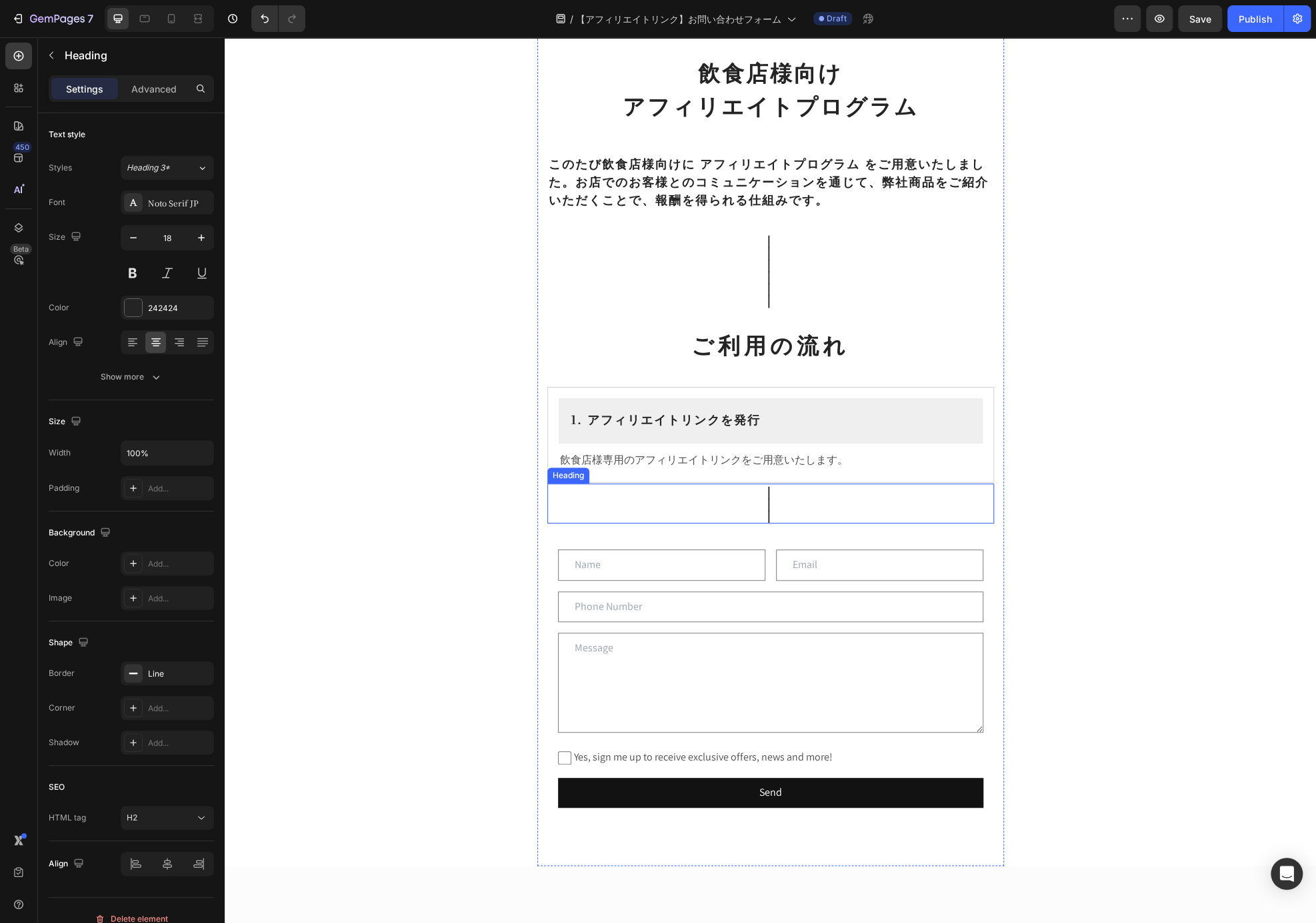
click at [905, 493] on p "｜ ｜ ｜" at bounding box center [770, 503] width 442 height 36
click at [1077, 563] on div "飲食店様向け アフィリエイトプログラム Heading ⁠⁠⁠⁠⁠⁠⁠ このたび飲食店様向けに アフィリエイトプログラム をご用意いたしました。お店でのお客様…" at bounding box center [770, 481] width 1091 height 1689
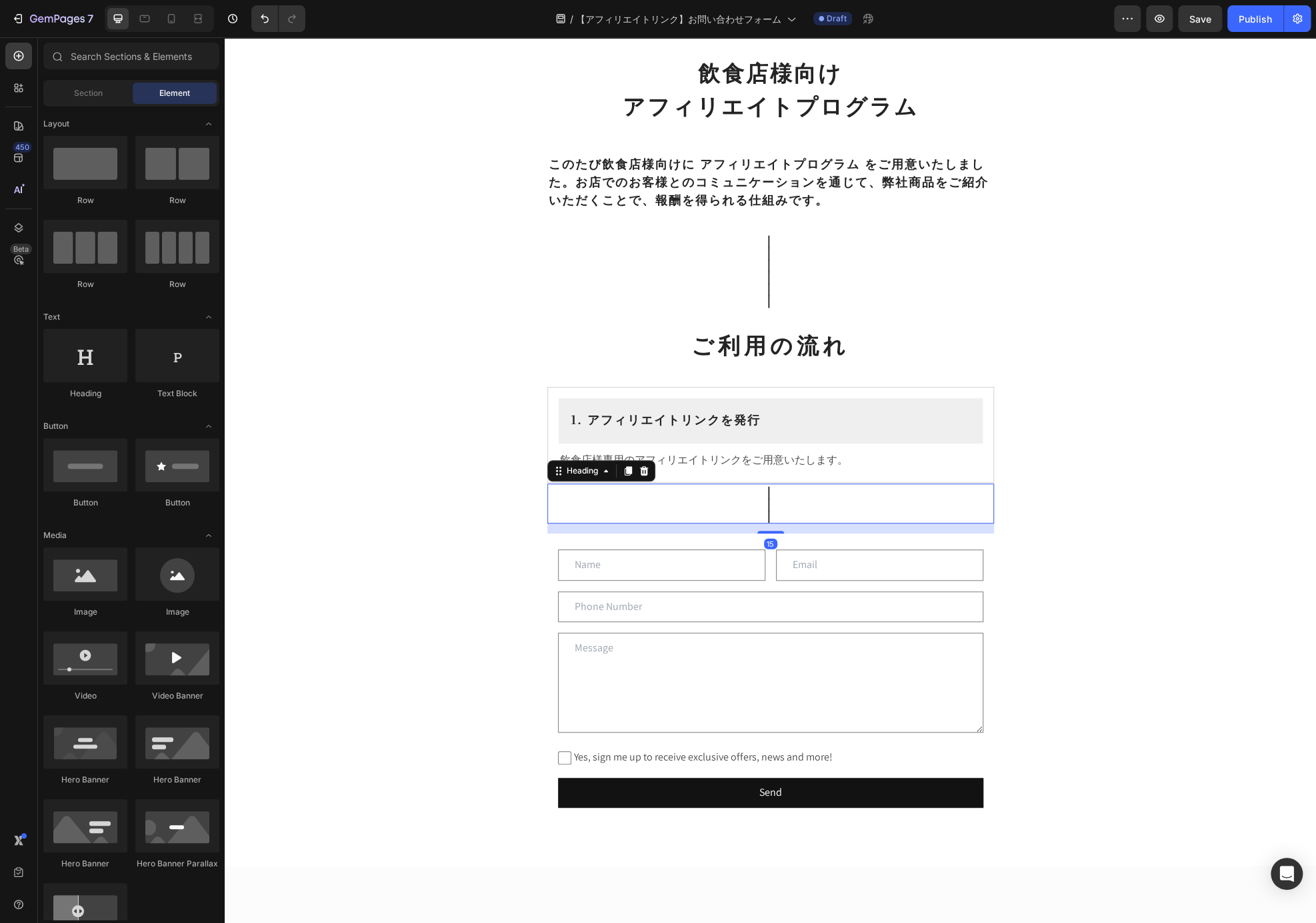
click at [914, 496] on p "｜ ｜ ｜" at bounding box center [770, 503] width 442 height 36
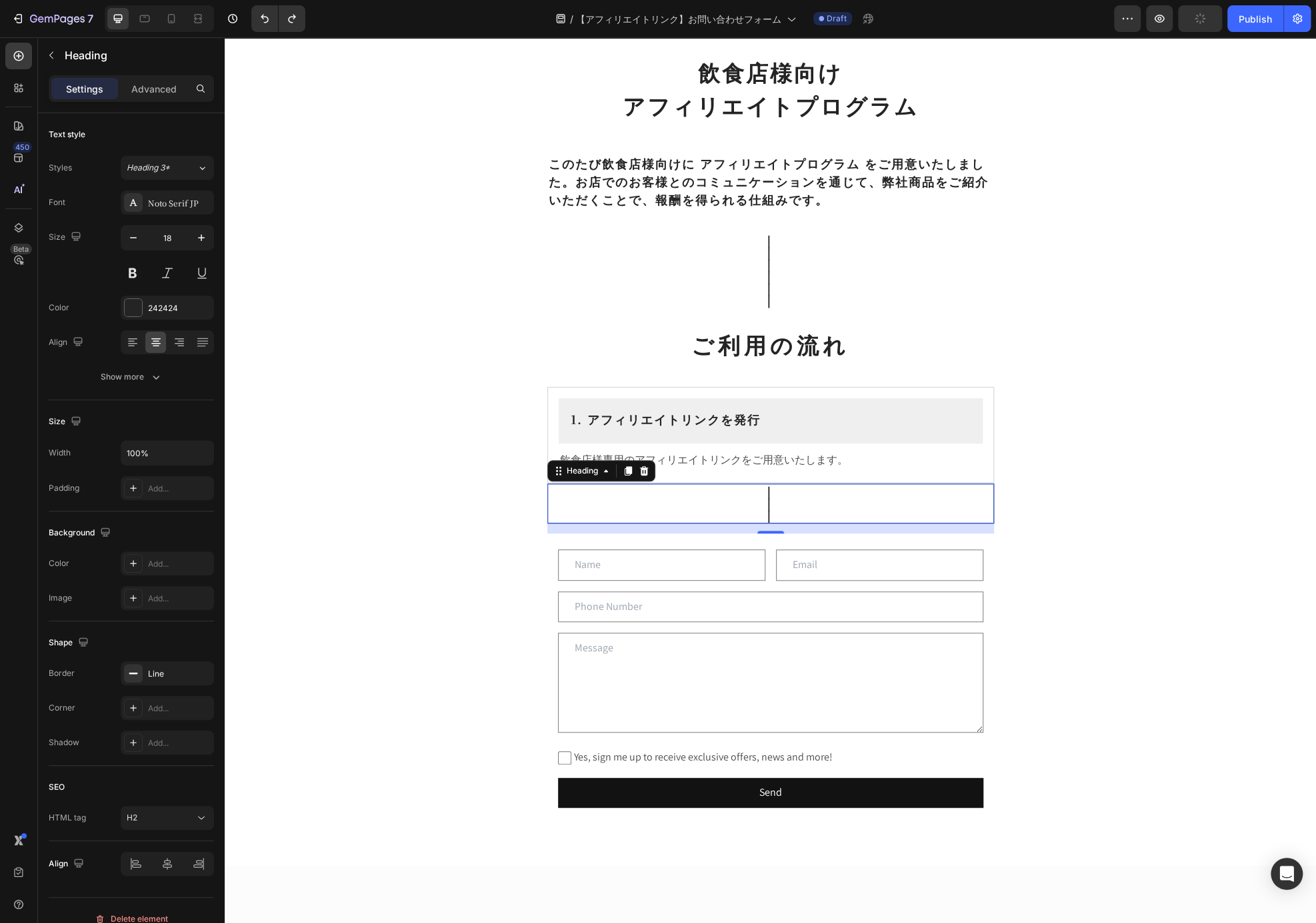
click at [377, 403] on div "飲食店様向け アフィリエイトプログラム Heading ⁠⁠⁠⁠⁠⁠⁠ このたび飲食店様向けに アフィリエイトプログラム をご用意いたしました。お店でのお客様…" at bounding box center [770, 481] width 1091 height 1689
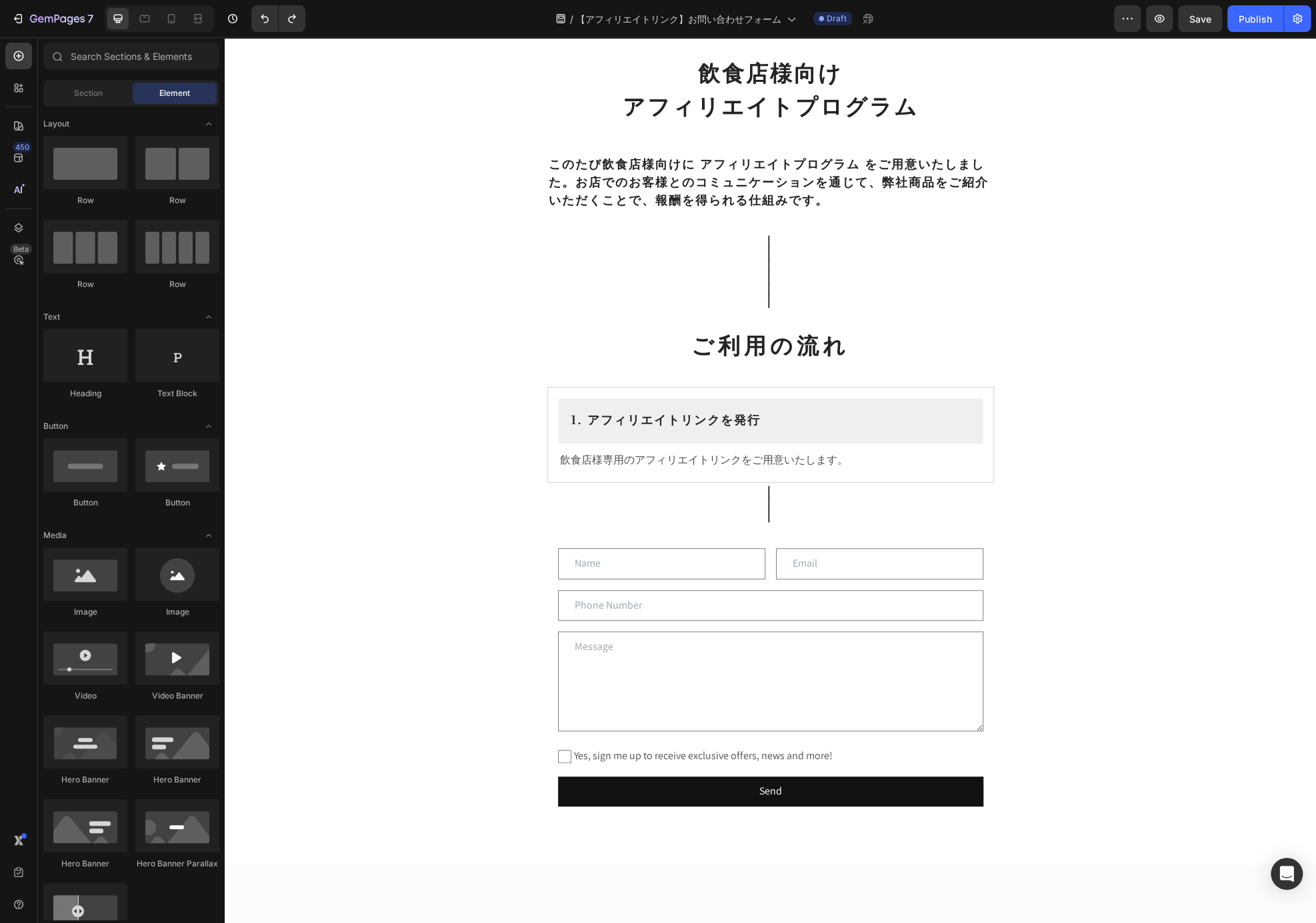
click at [1193, 455] on div "飲食店様向け アフィリエイトプログラム Heading ⁠⁠⁠⁠⁠⁠⁠ このたび飲食店様向けに アフィリエイトプログラム をご用意いたしました。お店でのお客様…" at bounding box center [770, 480] width 1091 height 1687
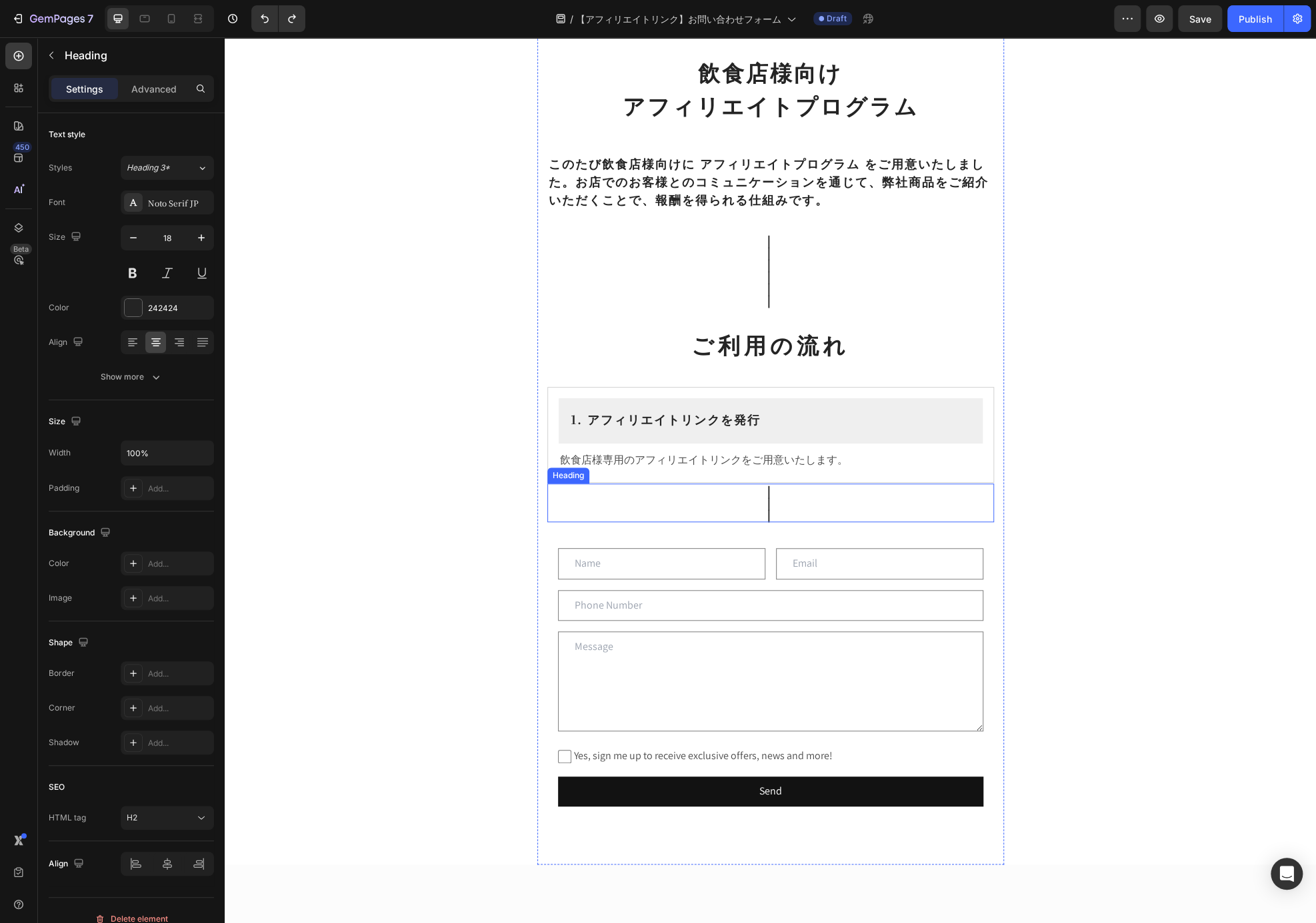
click at [755, 499] on p "｜ ｜ ｜" at bounding box center [770, 502] width 444 height 36
click at [763, 499] on p "｜ ｜ ｜" at bounding box center [770, 503] width 444 height 36
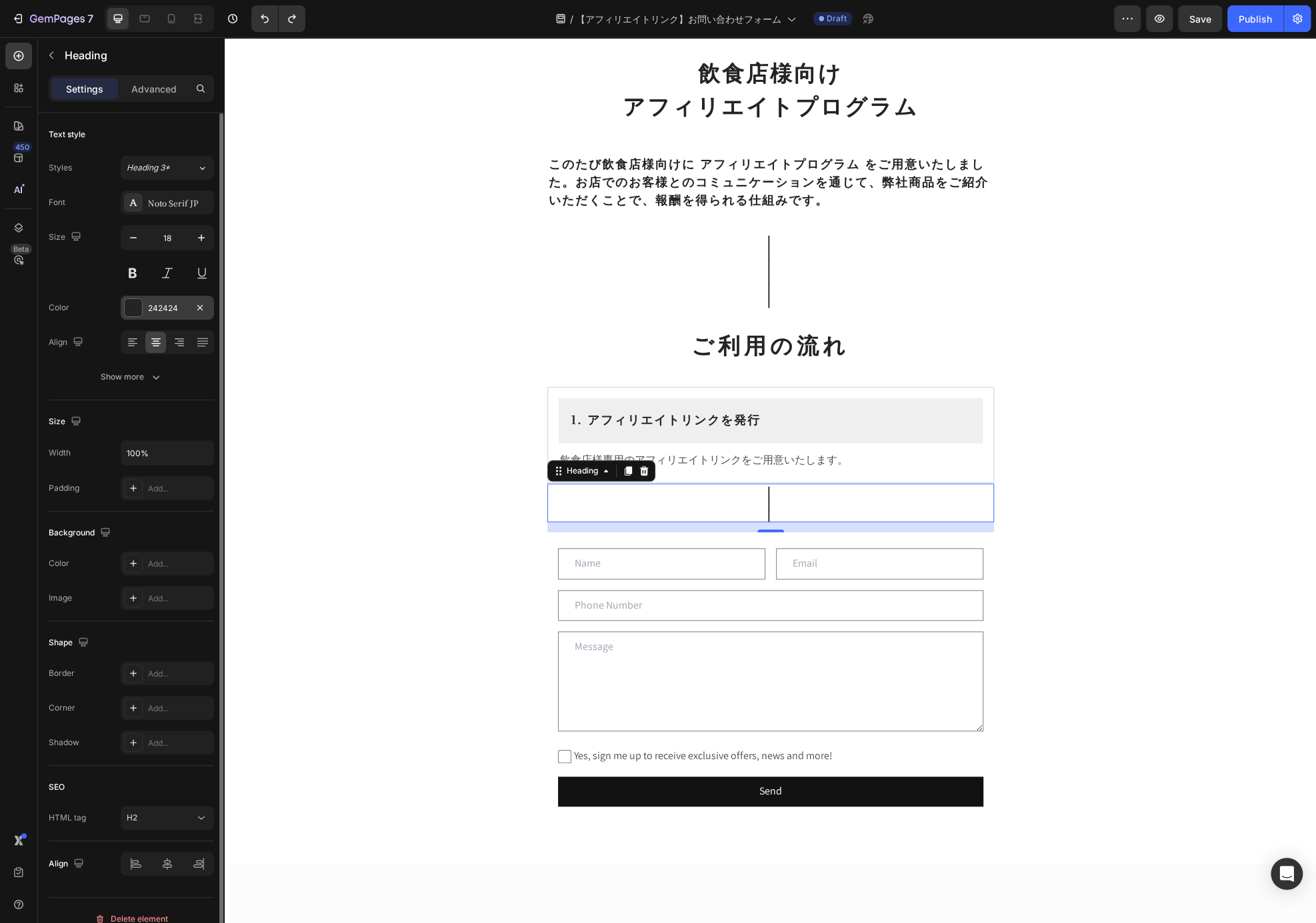
click at [171, 311] on div "242424" at bounding box center [168, 308] width 39 height 12
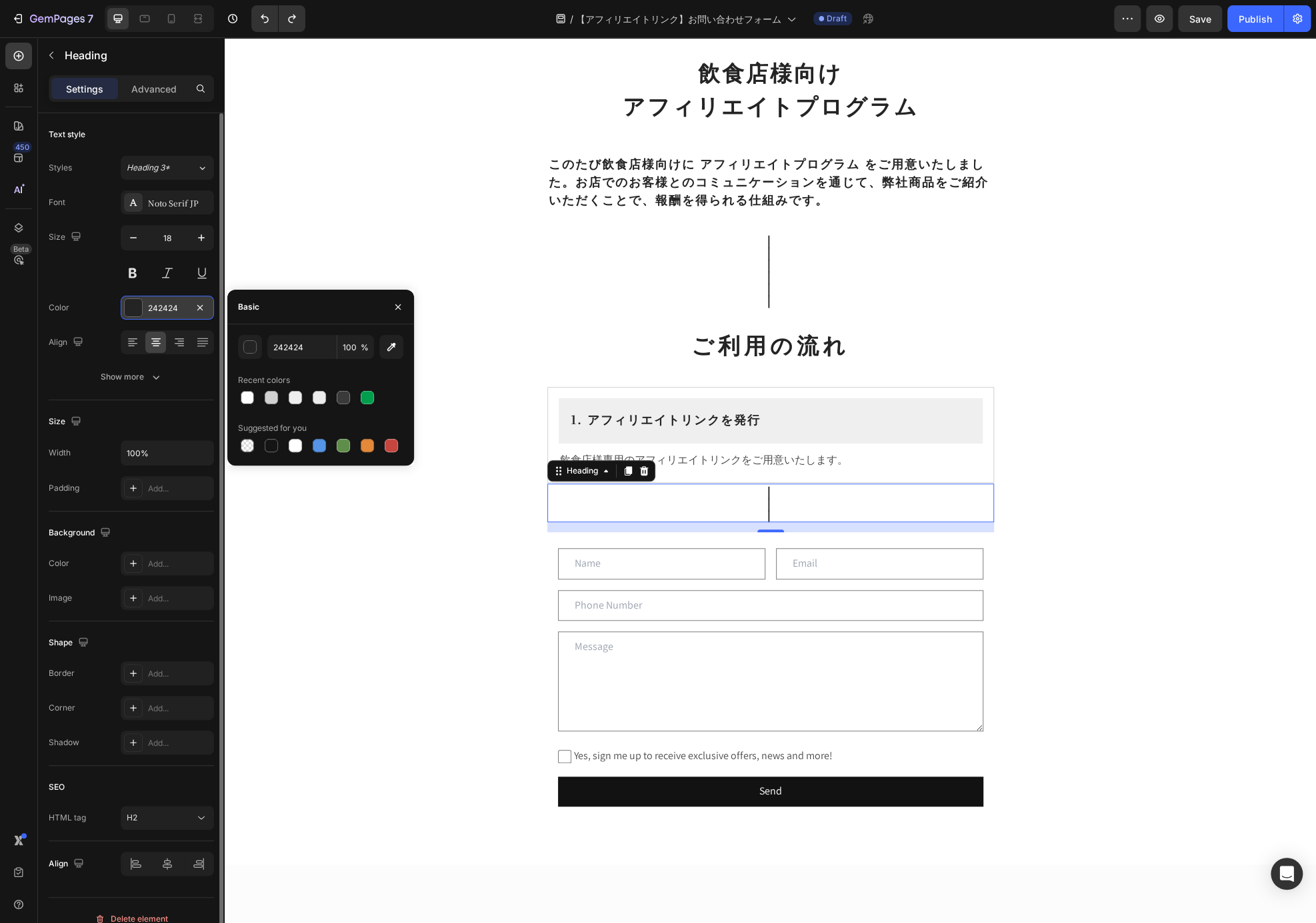
click at [184, 305] on div "242424" at bounding box center [168, 308] width 39 height 12
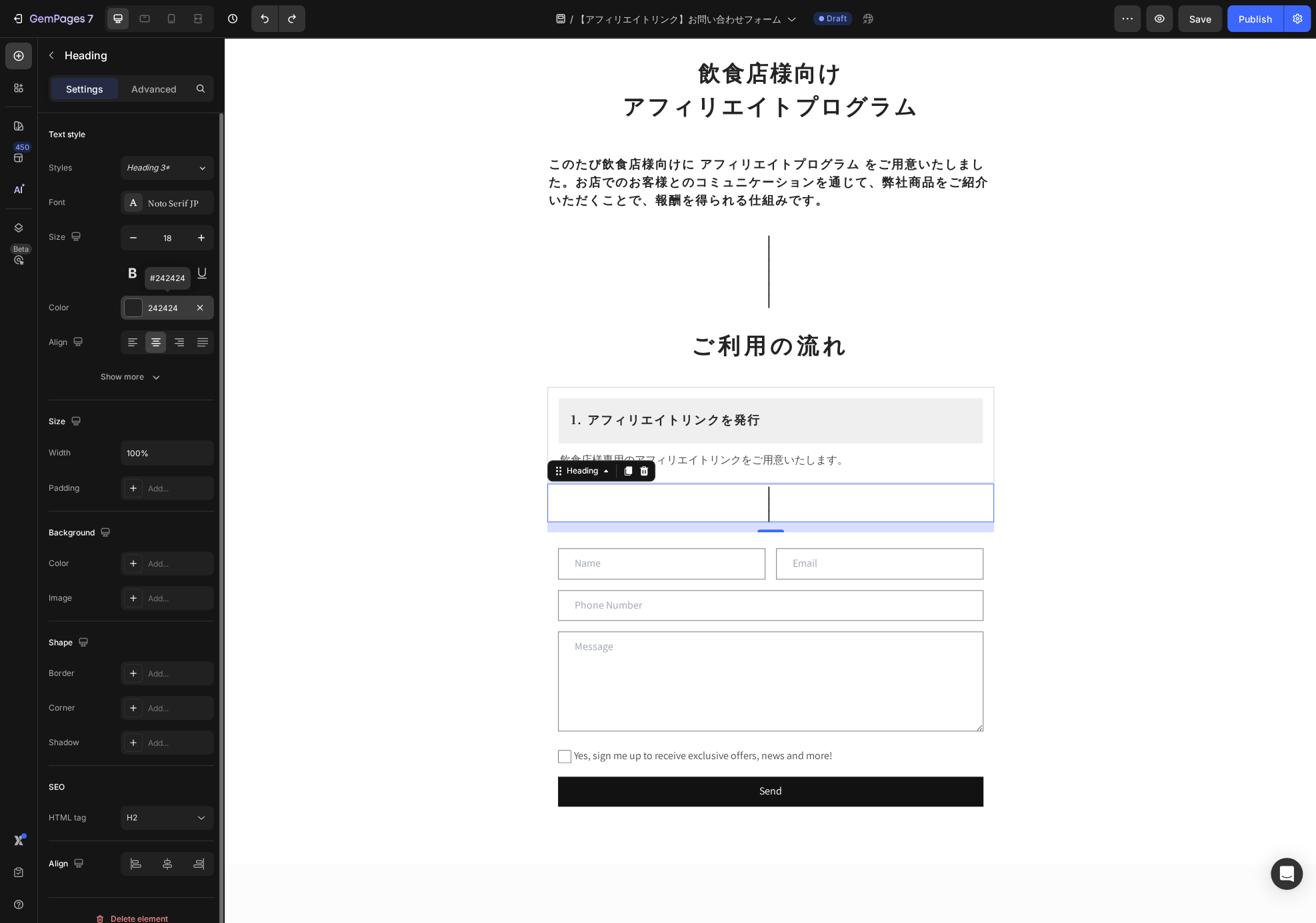
drag, startPoint x: 179, startPoint y: 305, endPoint x: 158, endPoint y: 304, distance: 21.0
click at [158, 304] on div "242424" at bounding box center [168, 308] width 39 height 12
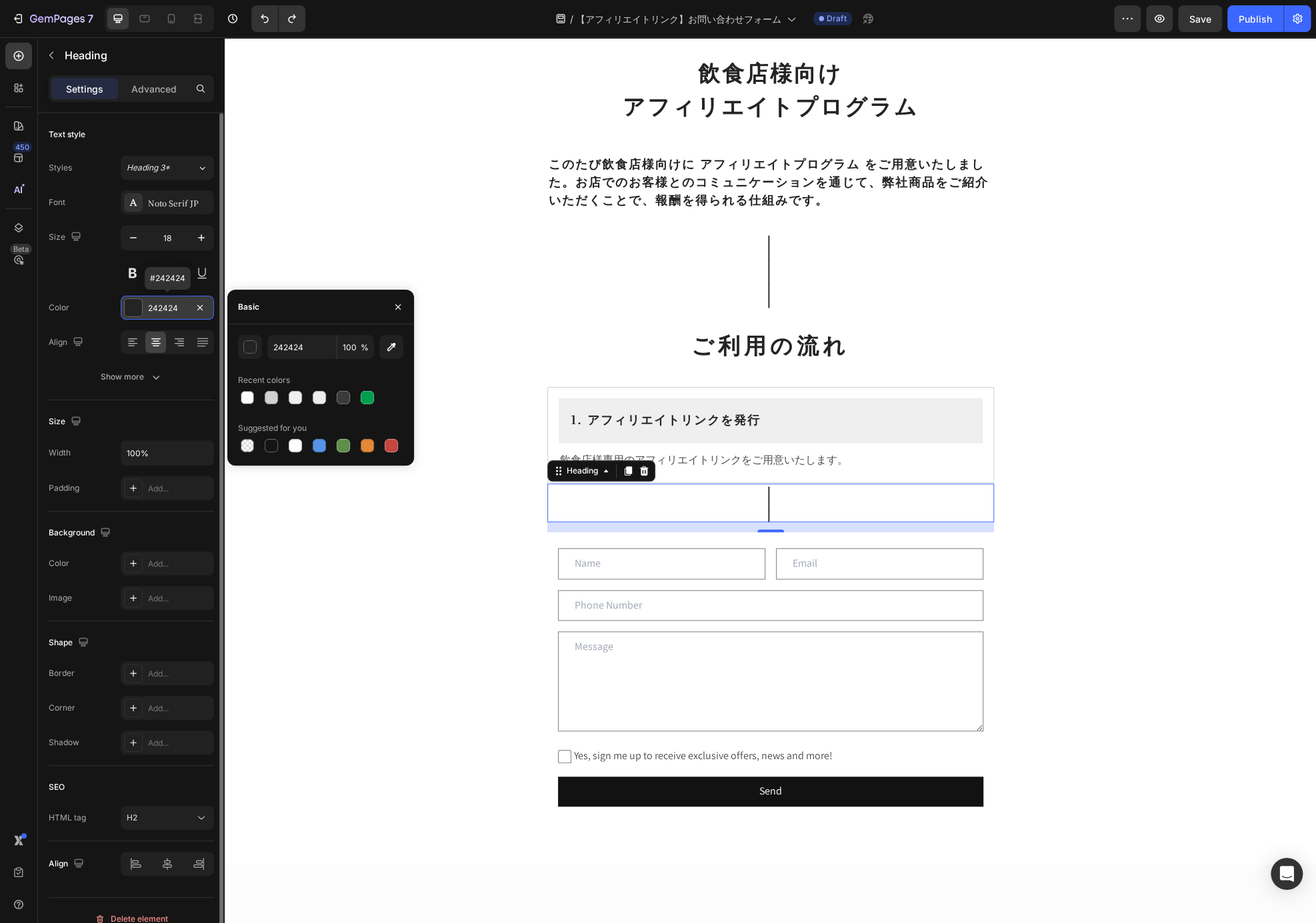
click at [158, 304] on div "242424" at bounding box center [168, 308] width 39 height 12
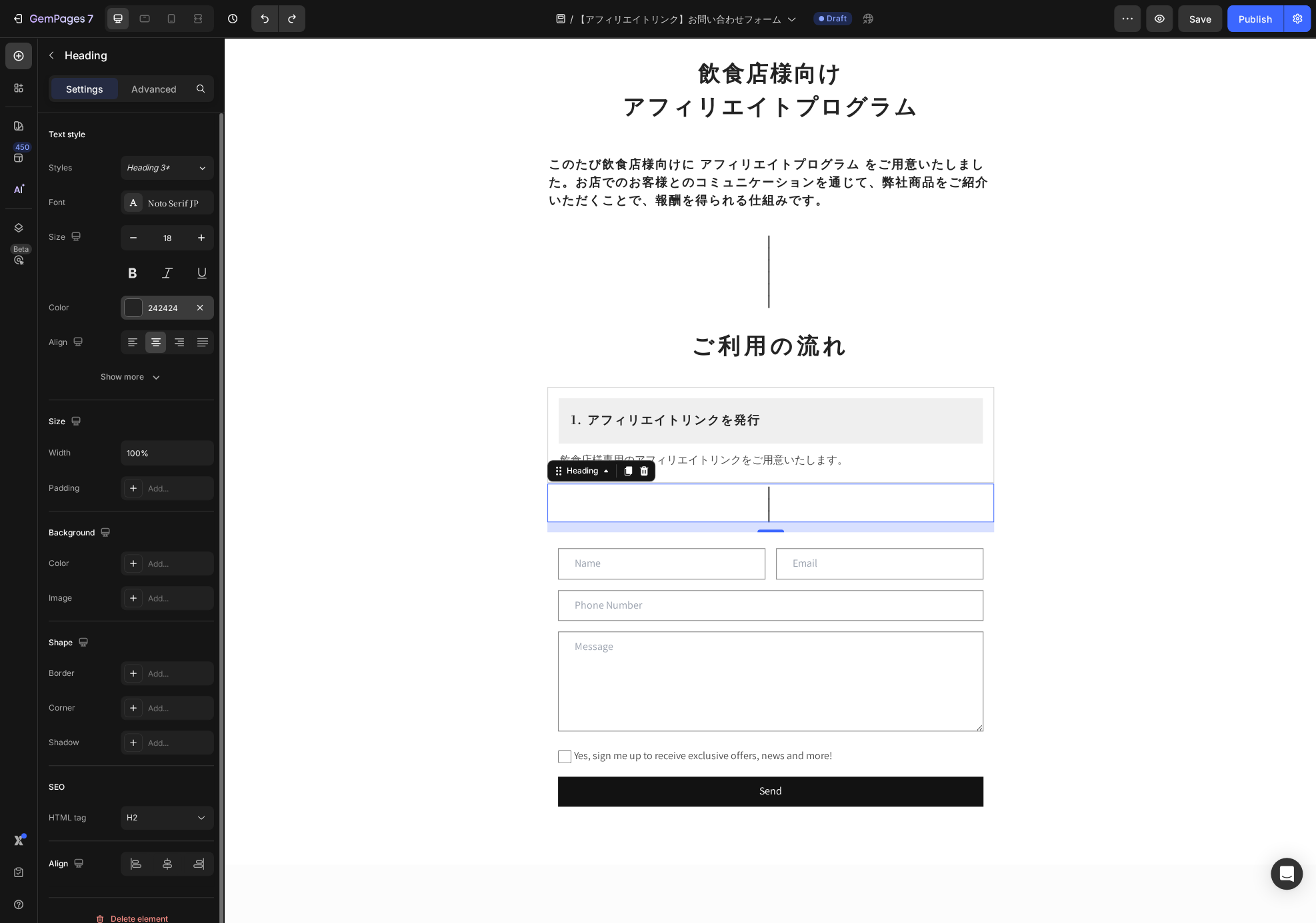
click at [171, 308] on div "242424" at bounding box center [168, 308] width 39 height 12
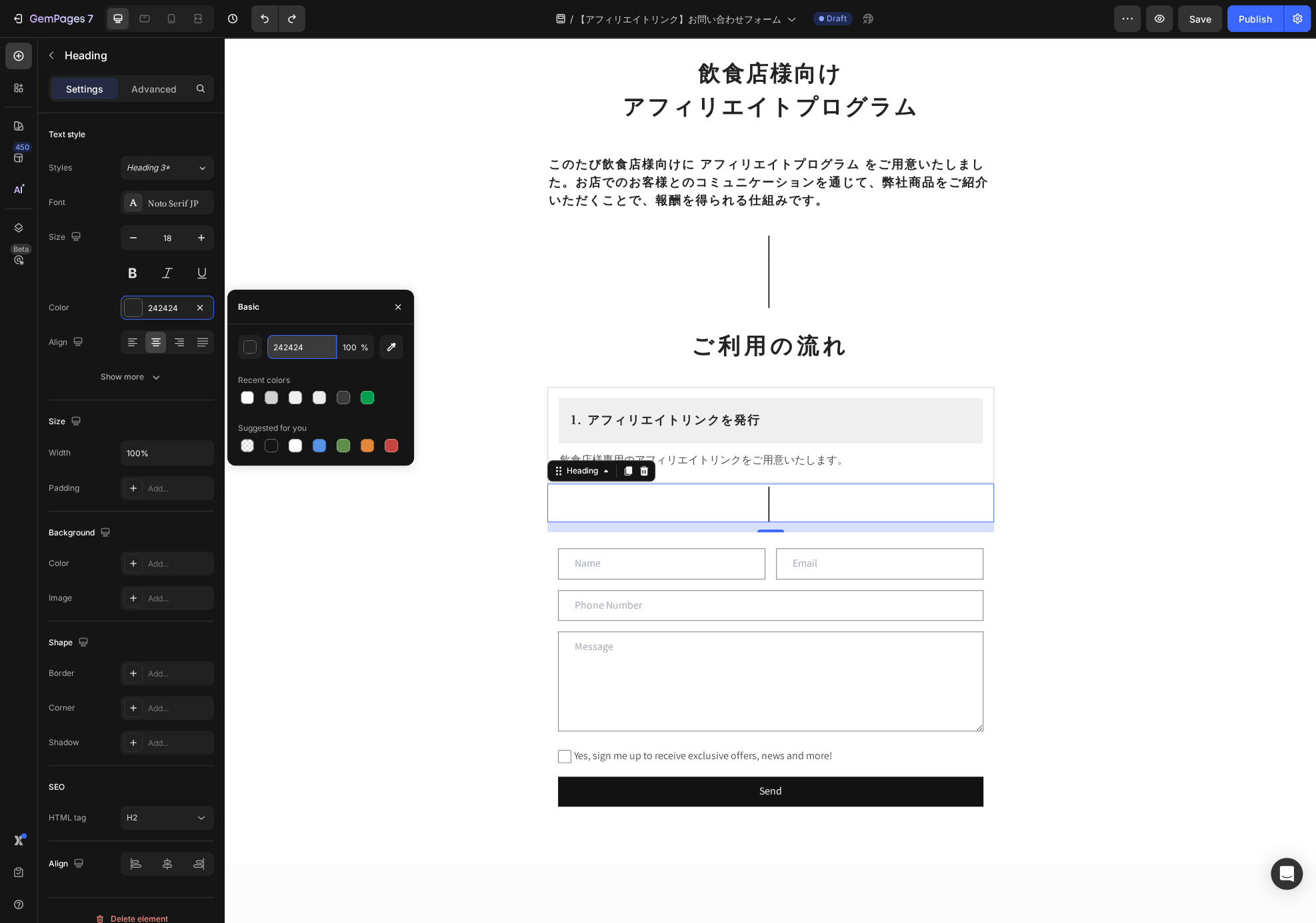
click at [306, 344] on input "242424" at bounding box center [302, 347] width 69 height 24
paste input "D1D1D1"
type input "D1D1D1"
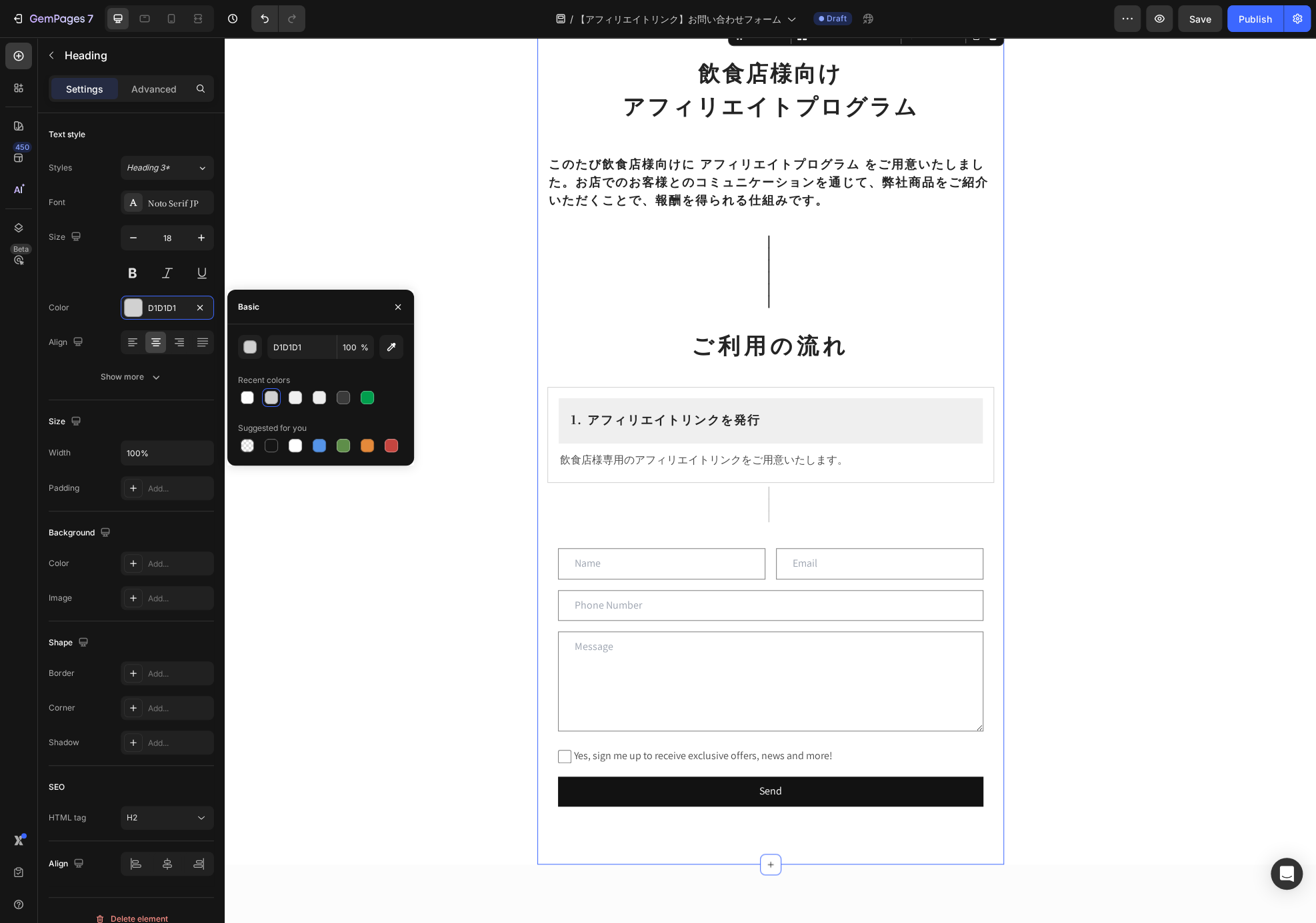
click at [992, 365] on div "飲食店様向け アフィリエイトプログラム Heading ⁠⁠⁠⁠⁠⁠⁠ このたび飲食店様向けに アフィリエイトプログラム をご用意いたしました。お店でのお客様…" at bounding box center [771, 443] width 467 height 843
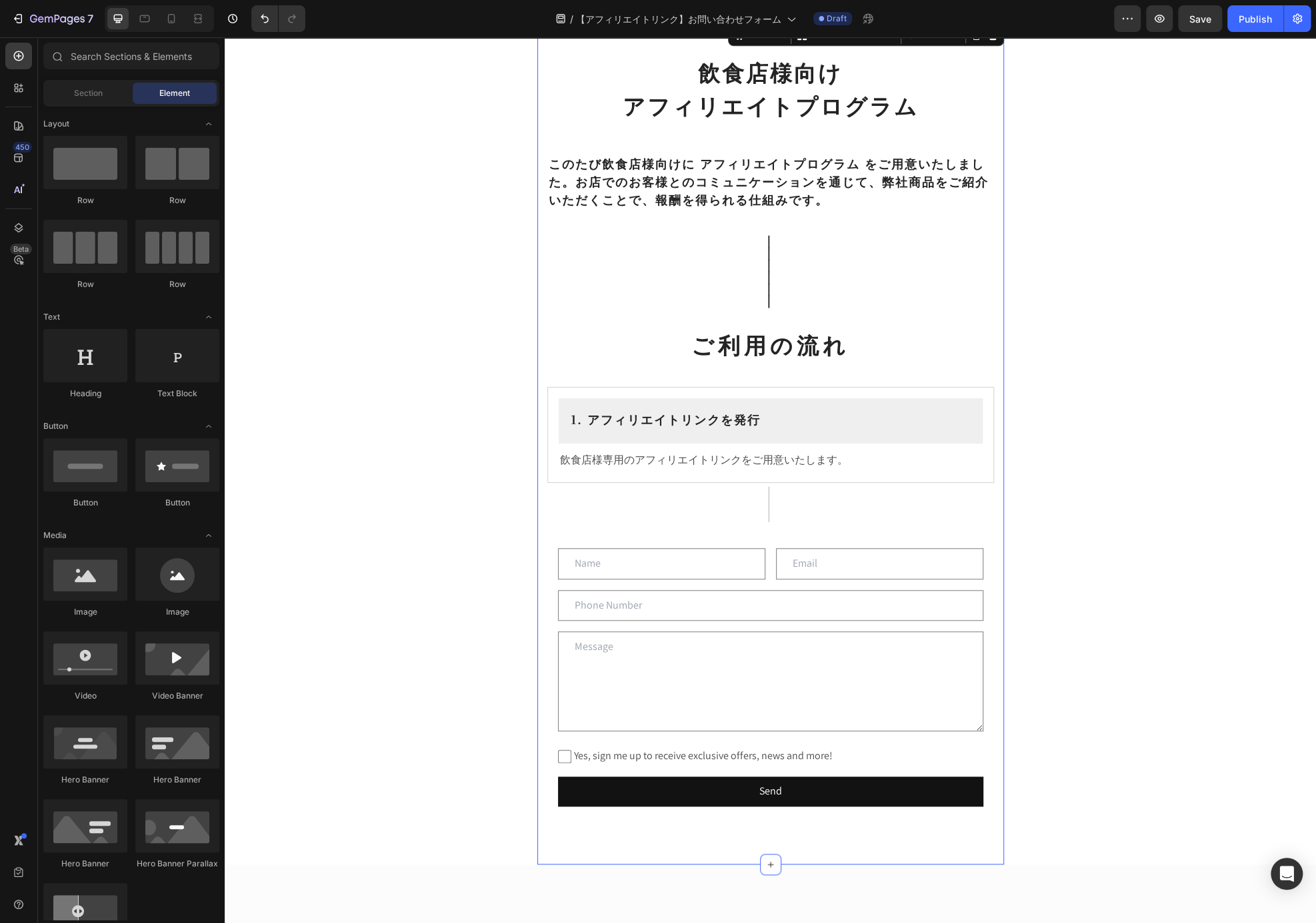
click at [1130, 431] on div "飲食店様向け アフィリエイトプログラム Heading ⁠⁠⁠⁠⁠⁠⁠ このたび飲食店様向けに アフィリエイトプログラム をご用意いたしました。お店でのお客様…" at bounding box center [770, 480] width 1091 height 1687
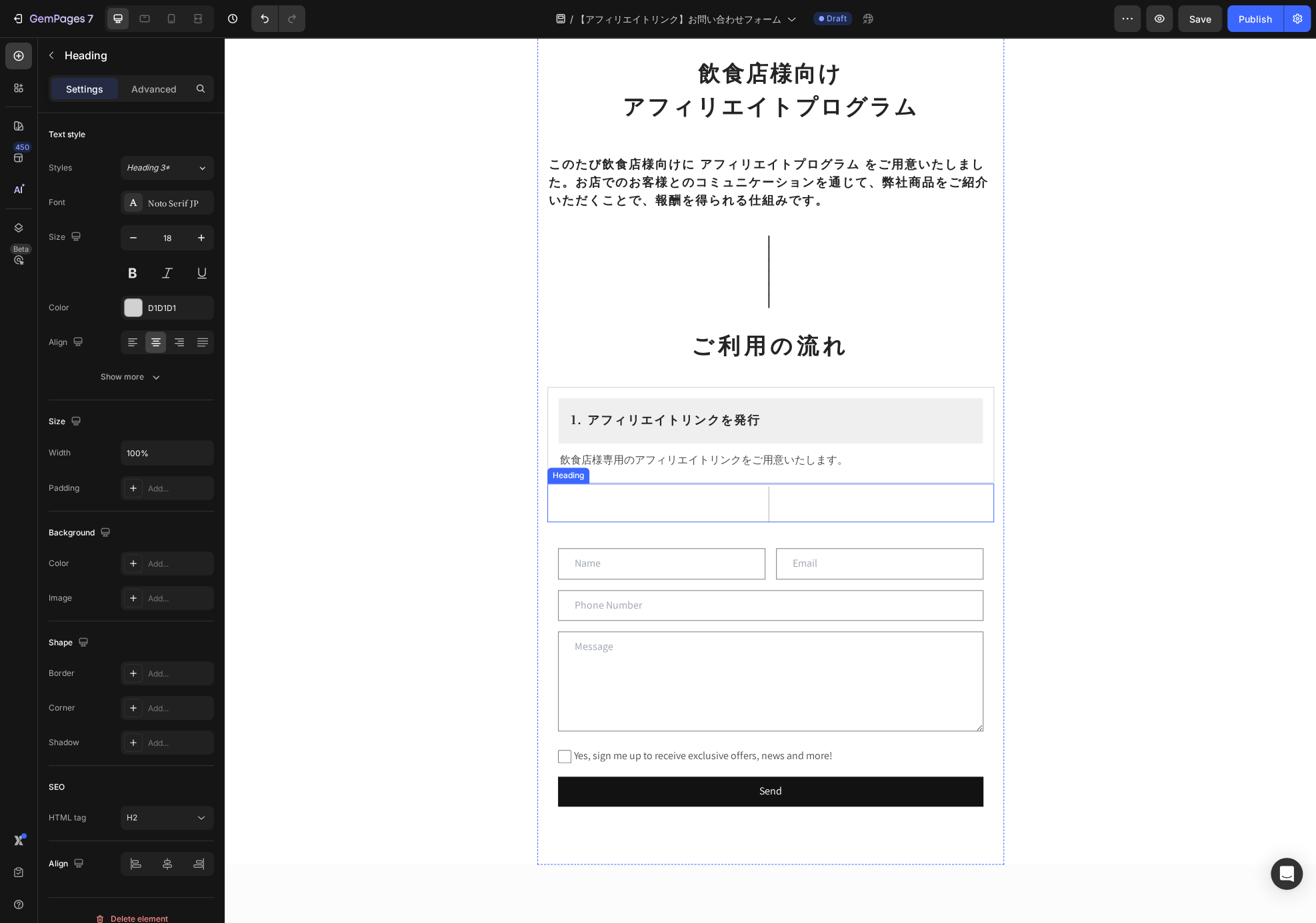
click at [869, 500] on p "｜ ｜ ｜" at bounding box center [770, 503] width 444 height 36
click at [153, 97] on div "Advanced" at bounding box center [153, 88] width 67 height 21
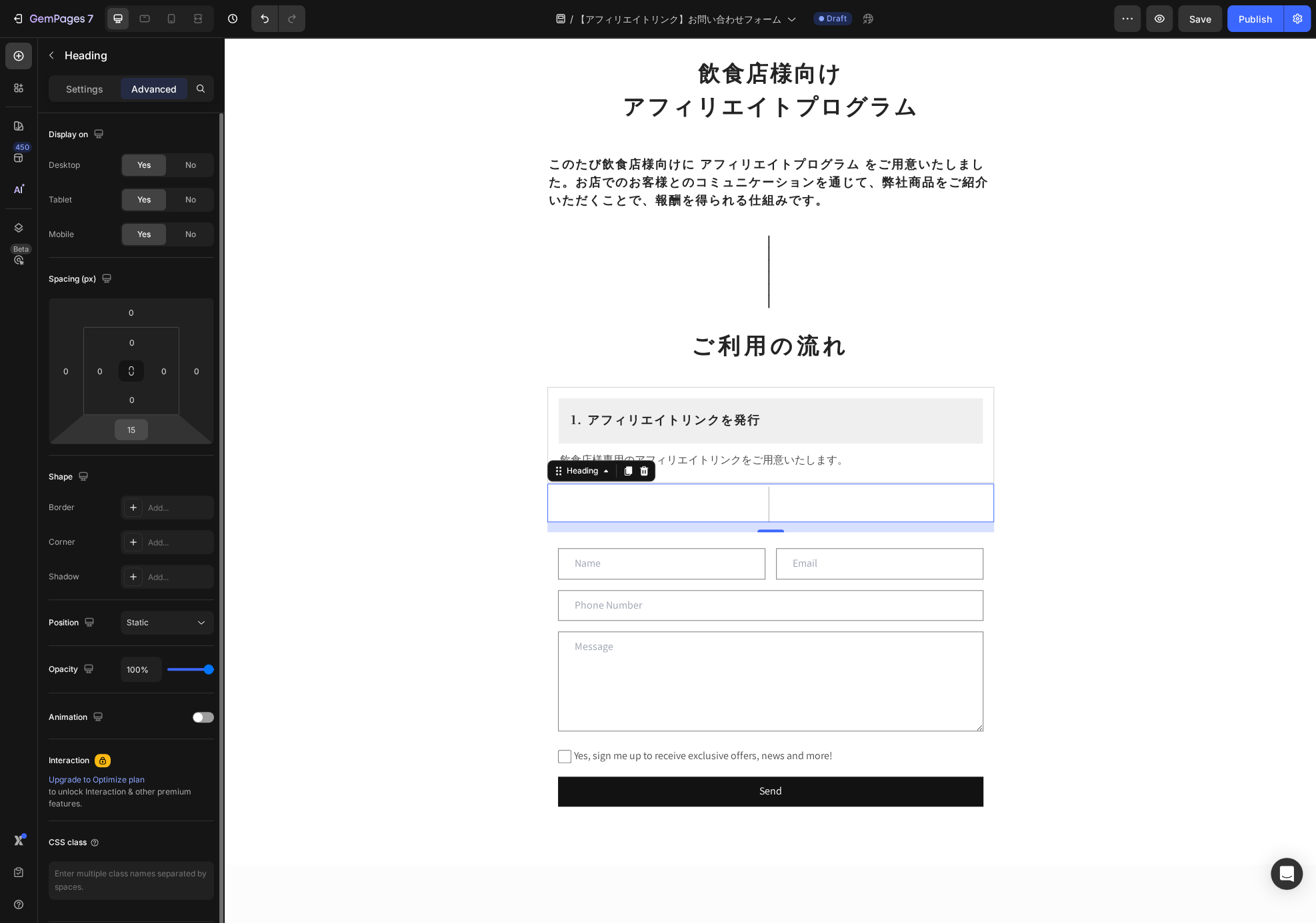
click at [139, 429] on input "15" at bounding box center [131, 429] width 27 height 20
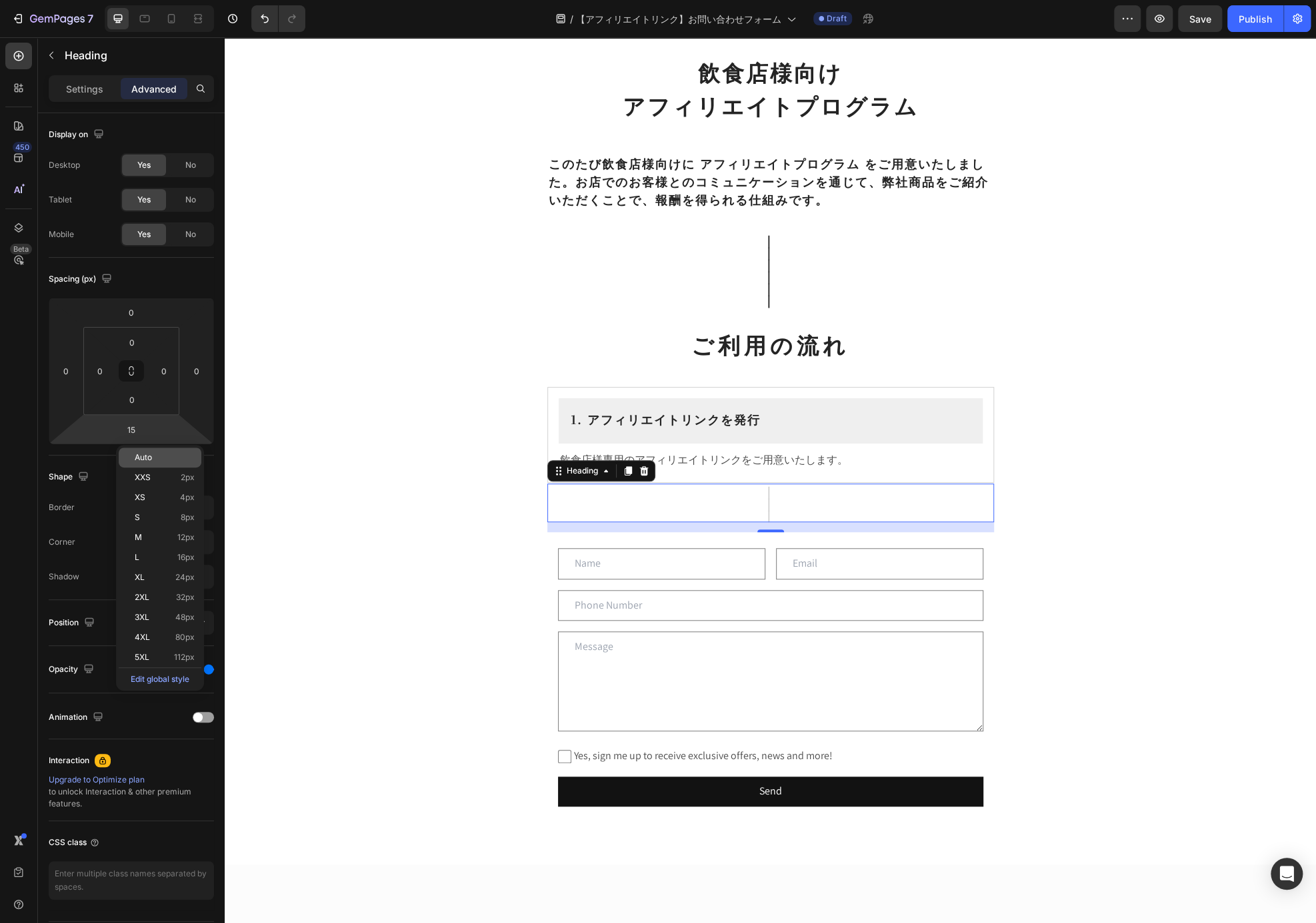
click at [144, 453] on span "Auto" at bounding box center [143, 457] width 18 height 9
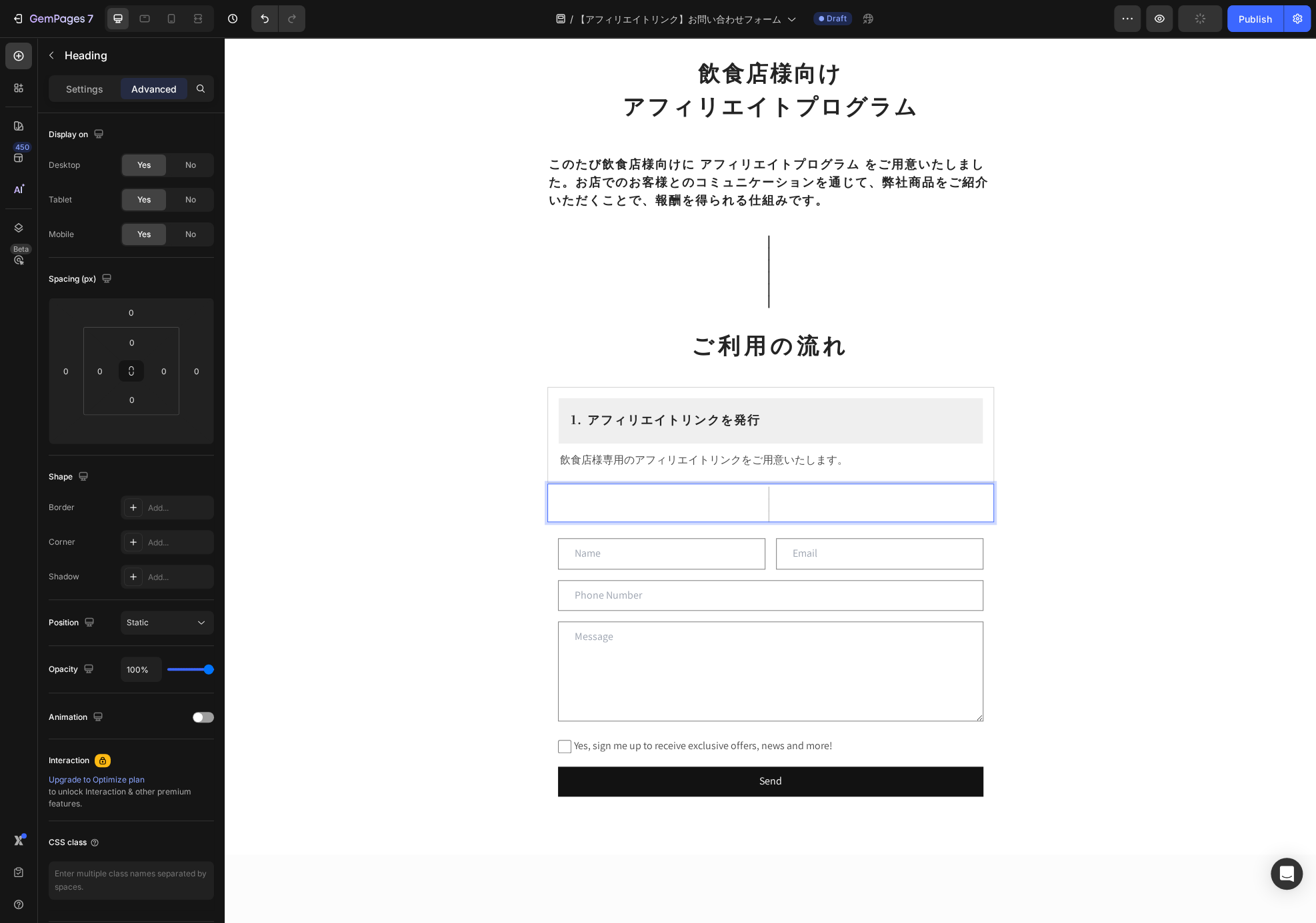
click at [762, 494] on p "｜ ｜ ｜" at bounding box center [770, 503] width 444 height 36
click at [773, 504] on p "｜ ｜ ｜" at bounding box center [770, 503] width 444 height 36
click at [764, 503] on p "｜ ｜ ｜" at bounding box center [770, 503] width 444 height 36
click at [80, 98] on div "Settings" at bounding box center [84, 88] width 67 height 21
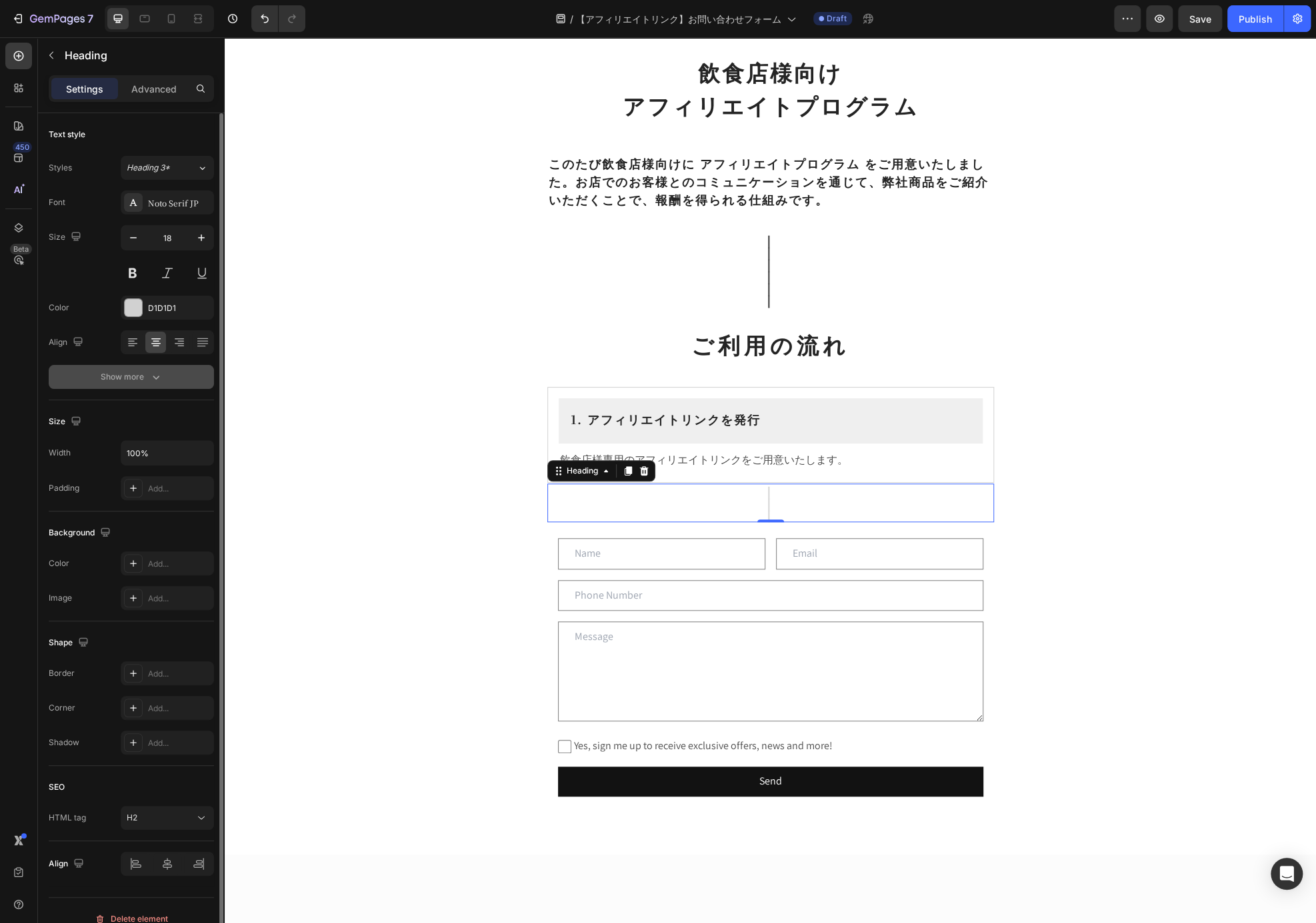
click at [129, 383] on button "Show more" at bounding box center [131, 377] width 165 height 24
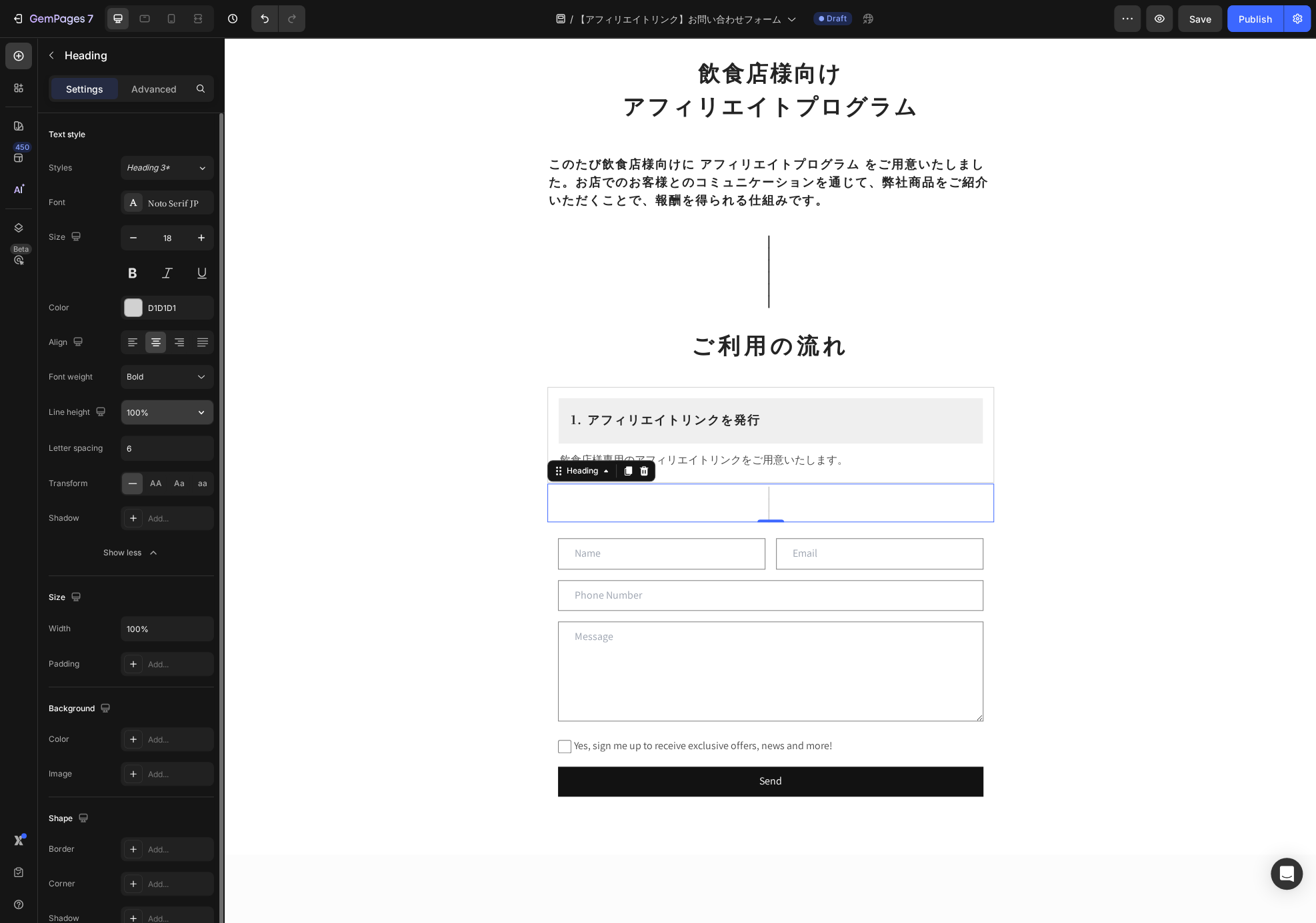
click at [190, 414] on button "button" at bounding box center [201, 412] width 24 height 24
click at [165, 397] on div "Font Noto Serif JP Size 18 Color D1D1D1 Align Font weight Bold Line height 100%…" at bounding box center [131, 377] width 165 height 375
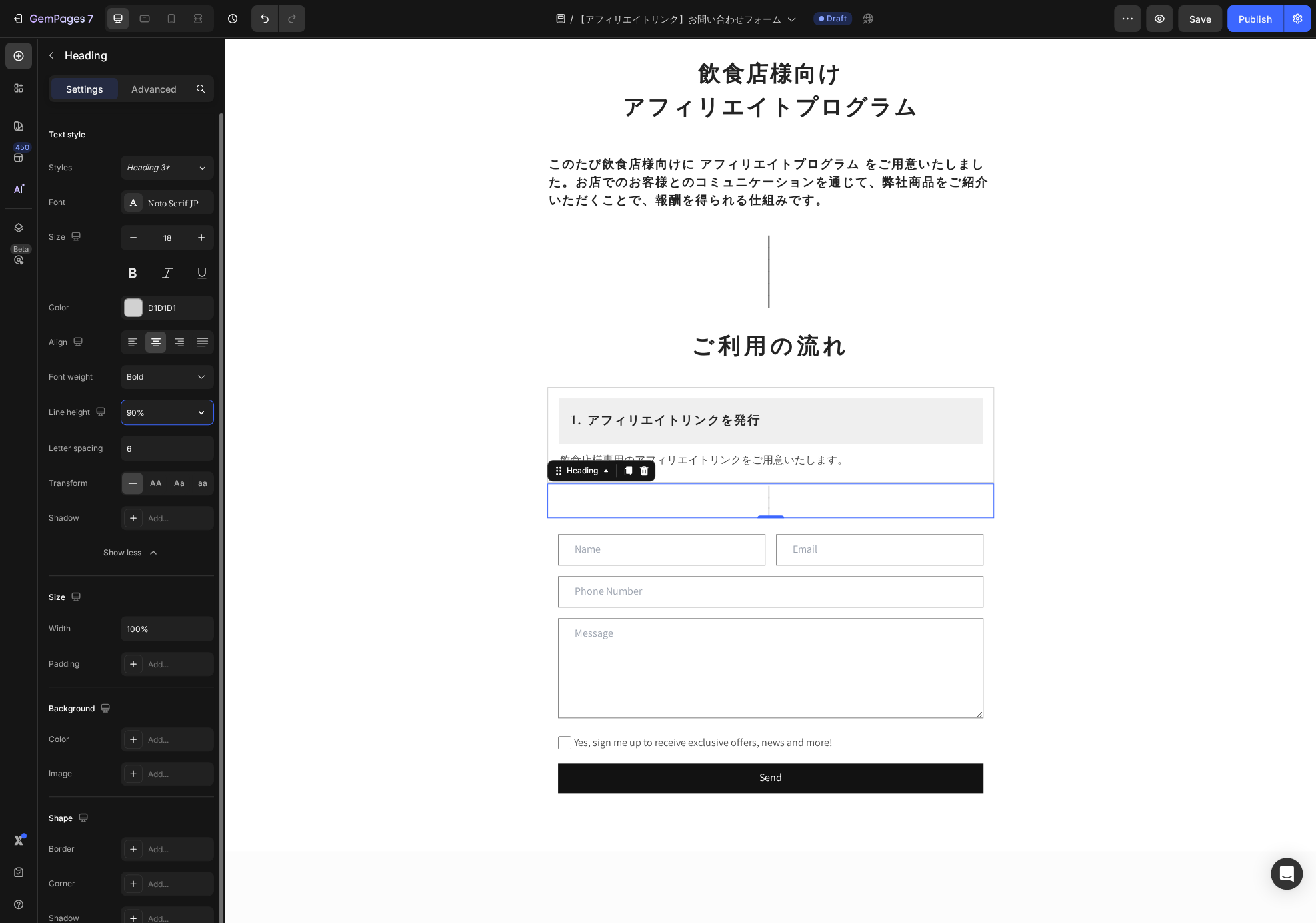
type input "90%"
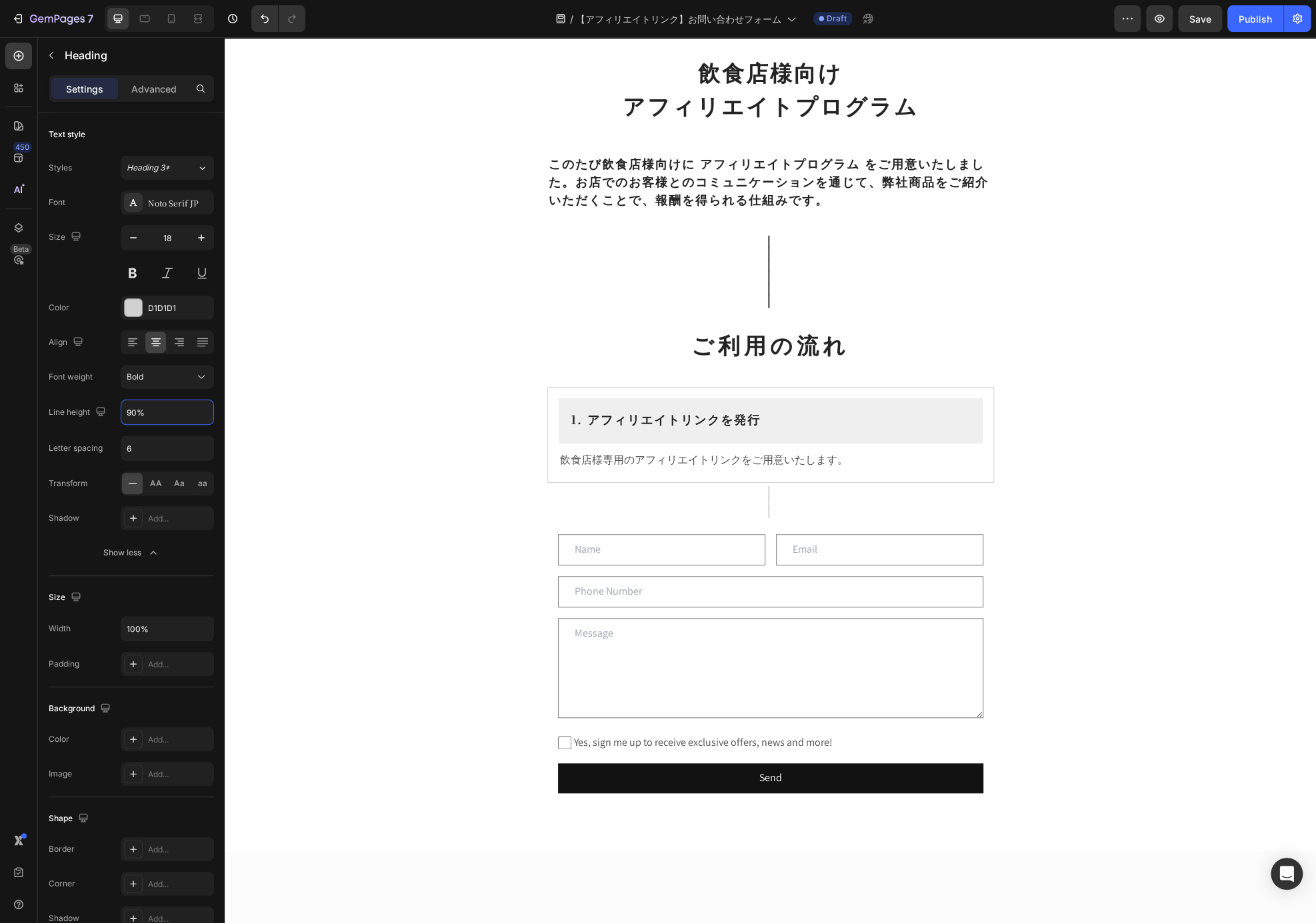
click at [1132, 407] on div "飲食店様向け アフィリエイトプログラム Heading ⁠⁠⁠⁠⁠⁠⁠ このたび飲食店様向けに アフィリエイトプログラム をご用意いたしました。お店でのお客様…" at bounding box center [770, 473] width 1091 height 1673
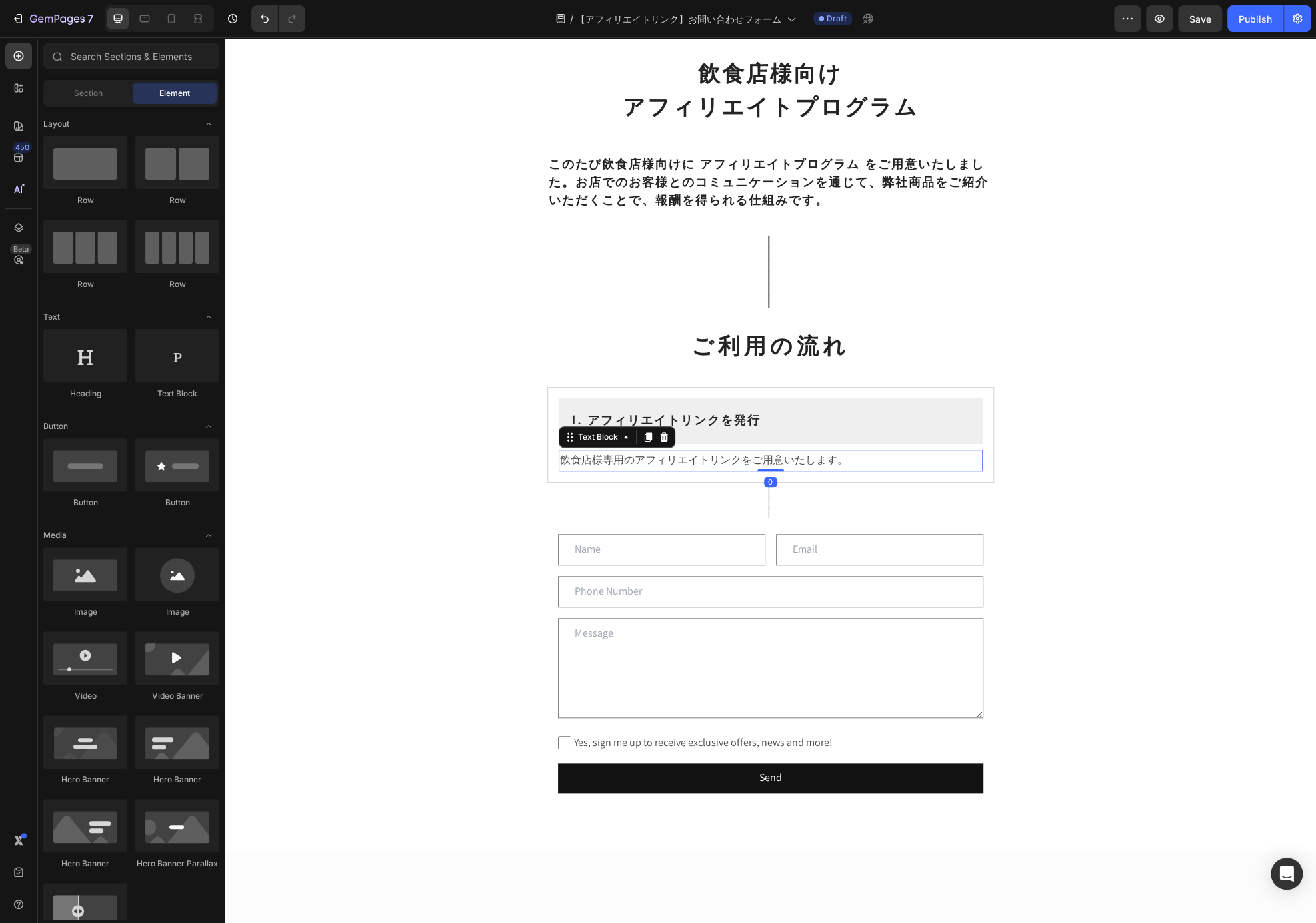
click at [891, 470] on div "飲食店様専用のアフィリエイトリンクをご用意いたします。" at bounding box center [770, 461] width 424 height 22
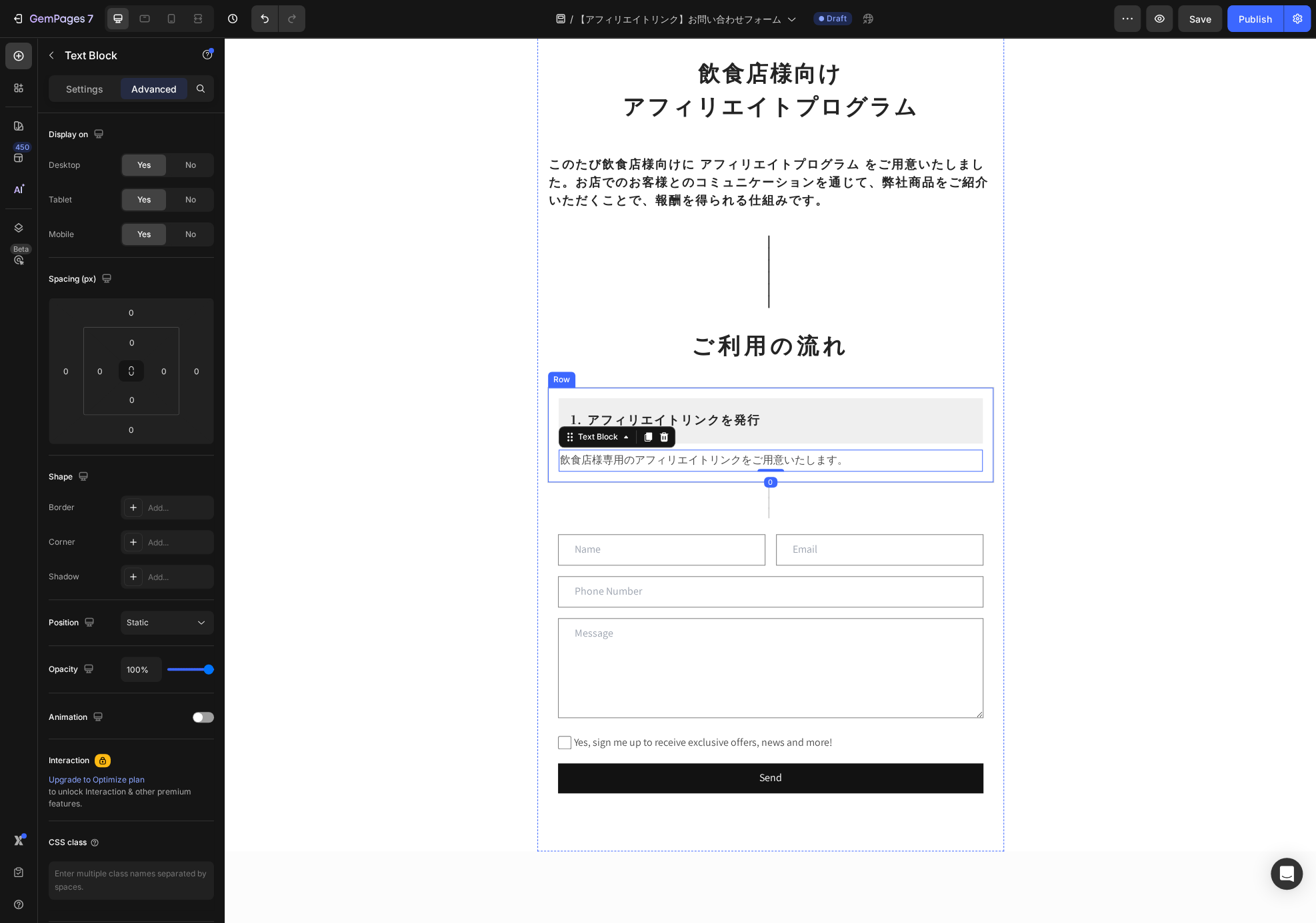
click at [812, 481] on div "1. アフィリエイトリンクを発行 Heading Row 飲食店様専用のアフィリエイトリンクをご用意いたします。 Text Block 0 Row" at bounding box center [771, 435] width 447 height 96
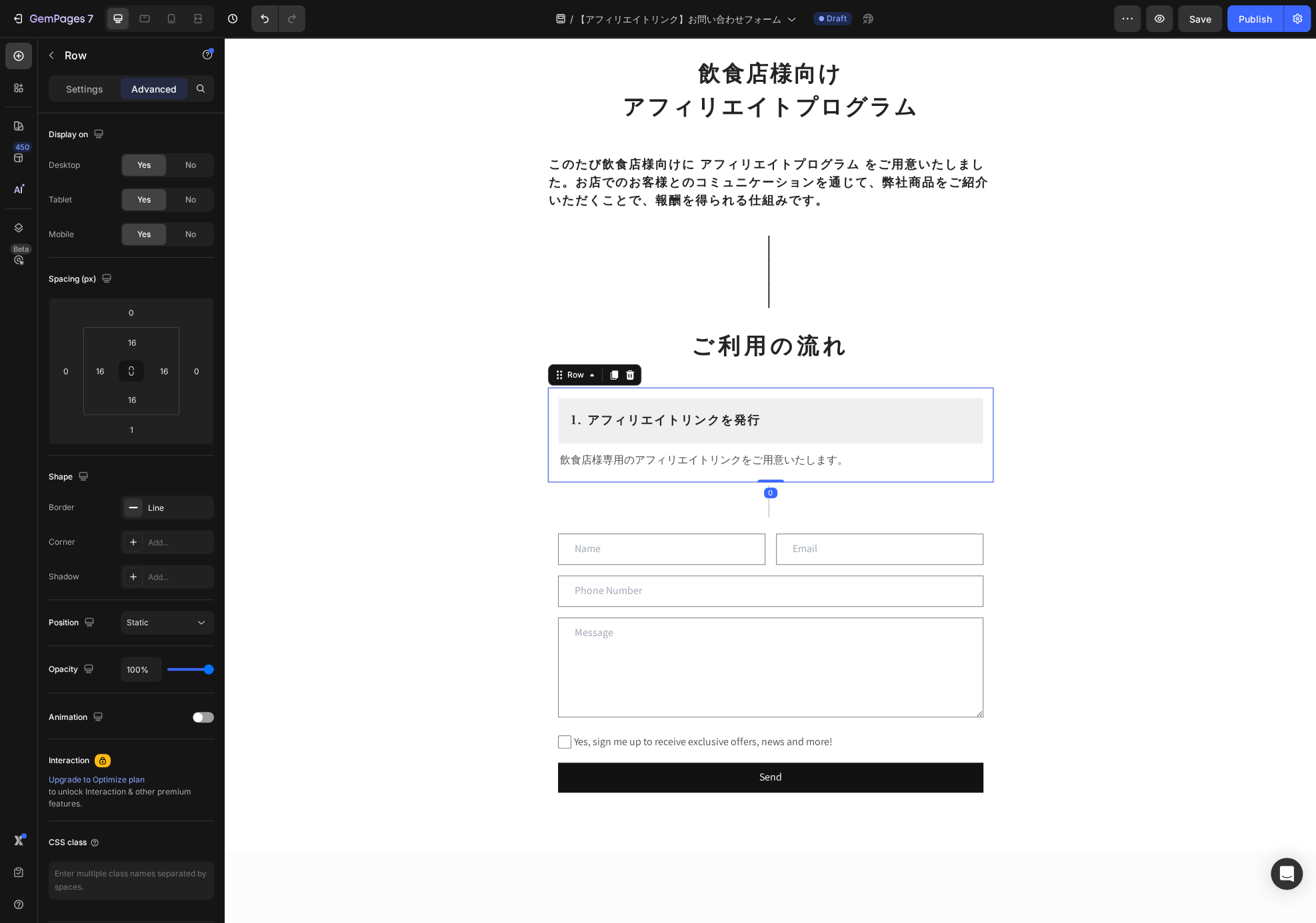
drag, startPoint x: 774, startPoint y: 479, endPoint x: 823, endPoint y: 417, distance: 79.0
click at [781, 423] on div "1. アフィリエイトリンクを発行 Heading Row 飲食店様専用のアフィリエイトリンクをご用意いたします。 Text Block Row 0" at bounding box center [771, 435] width 447 height 96
type input "0"
click at [1111, 407] on div "飲食店様向け アフィリエイトプログラム Heading ⁠⁠⁠⁠⁠⁠⁠ このたび飲食店様向けに アフィリエイトプログラム をご用意いたしました。お店でのお客様…" at bounding box center [770, 473] width 1091 height 1673
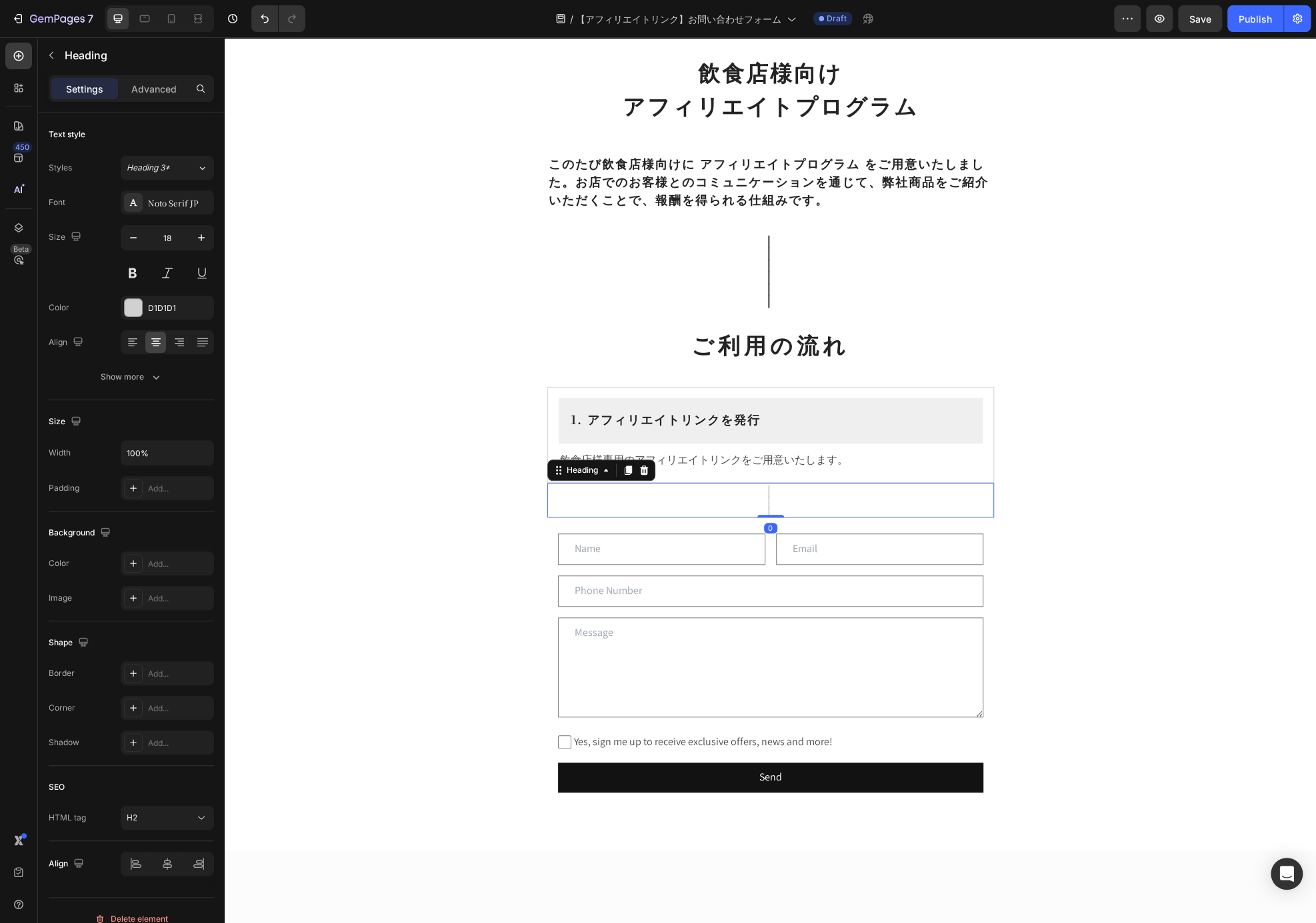
click at [797, 509] on p "｜ ｜ ｜" at bounding box center [770, 500] width 444 height 33
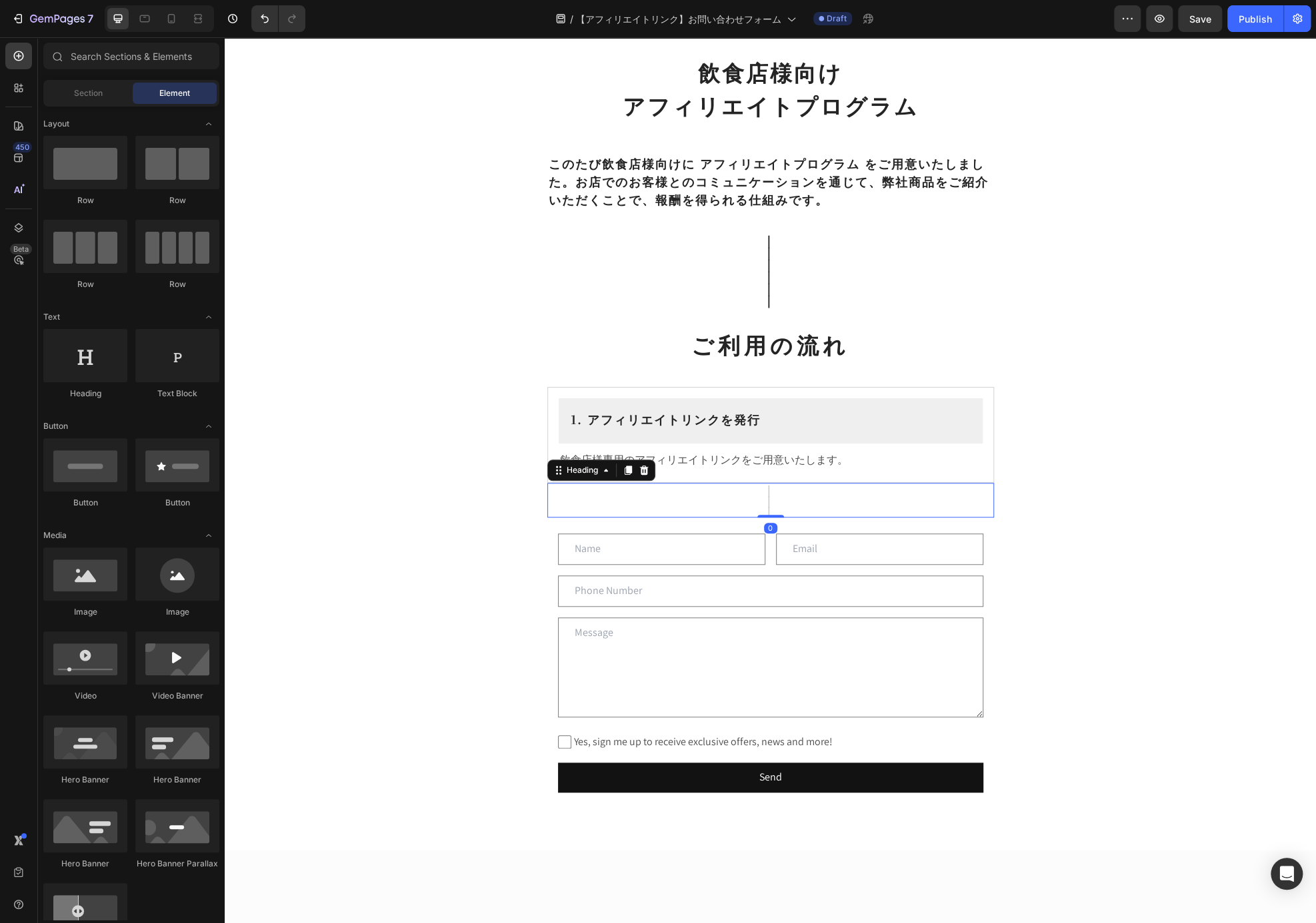
click at [1087, 476] on div "飲食店様向け アフィリエイトプログラム Heading ⁠⁠⁠⁠⁠⁠⁠ このたび飲食店様向けに アフィリエイトプログラム をご用意いたしました。お店でのお客様…" at bounding box center [770, 473] width 1091 height 1673
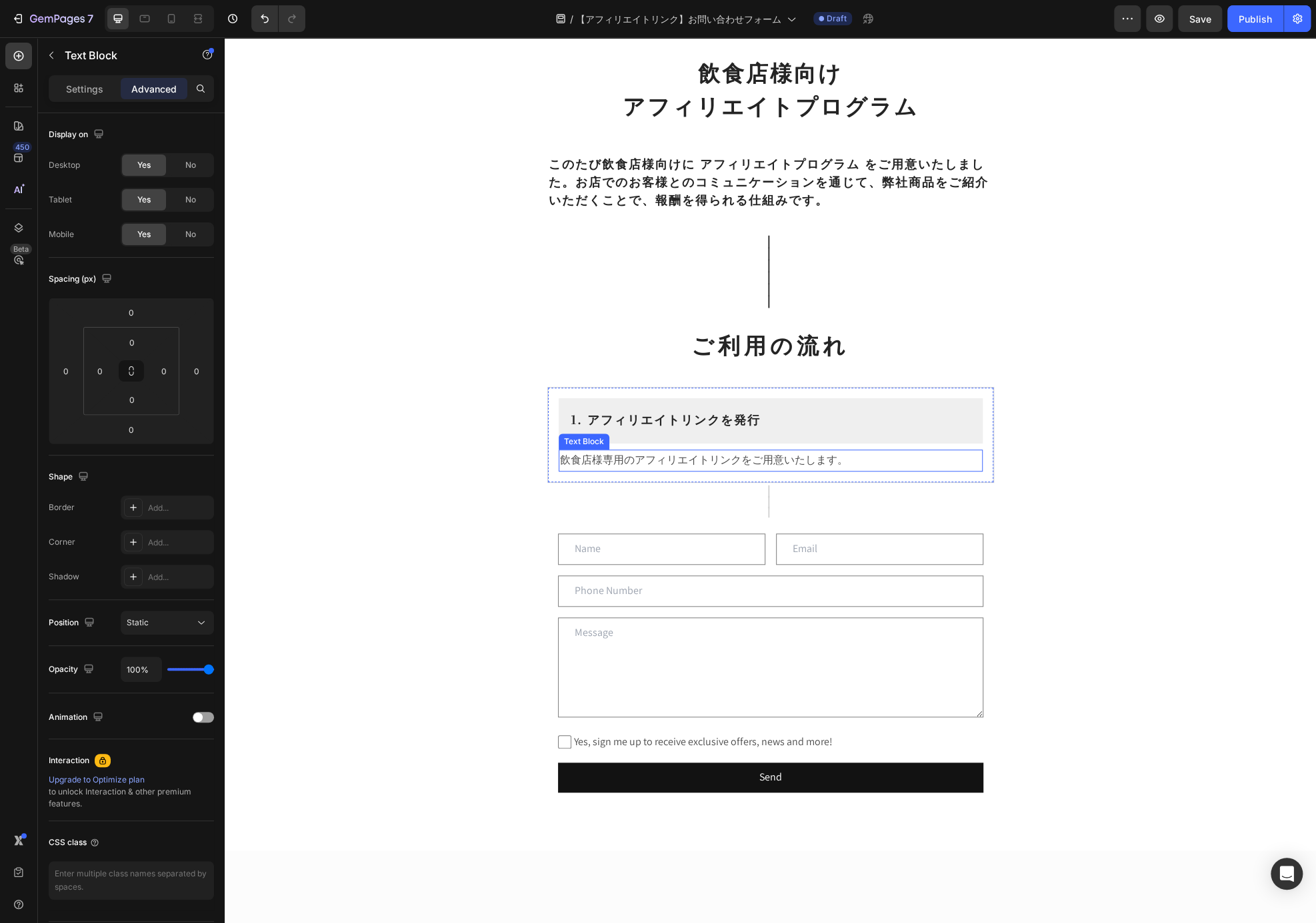
click at [971, 464] on p "飲食店様専用のアフィリエイトリンクをご用意いたします。" at bounding box center [771, 461] width 421 height 19
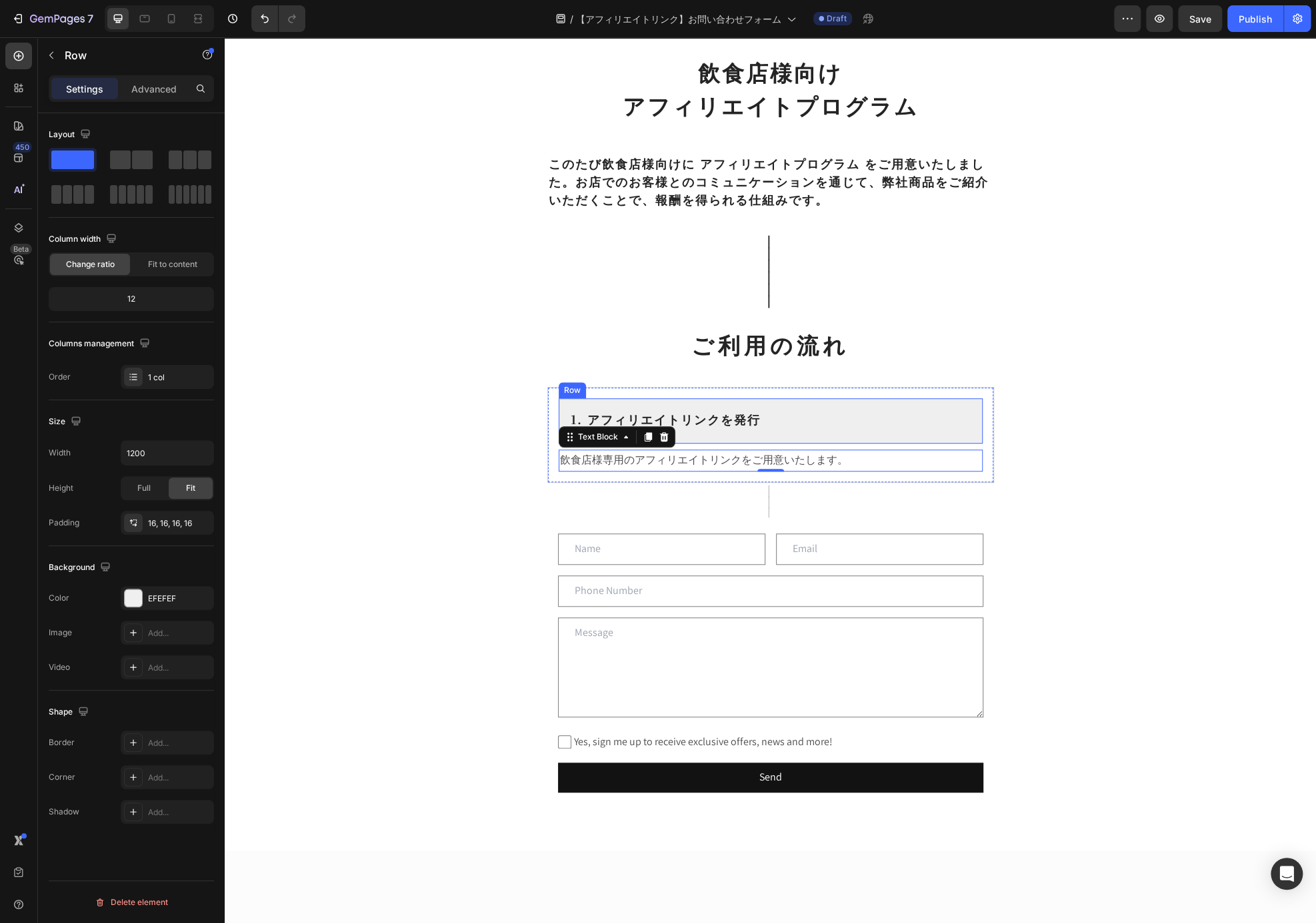
click at [975, 402] on div "1. アフィリエイトリンクを発行 Heading Row" at bounding box center [770, 421] width 424 height 45
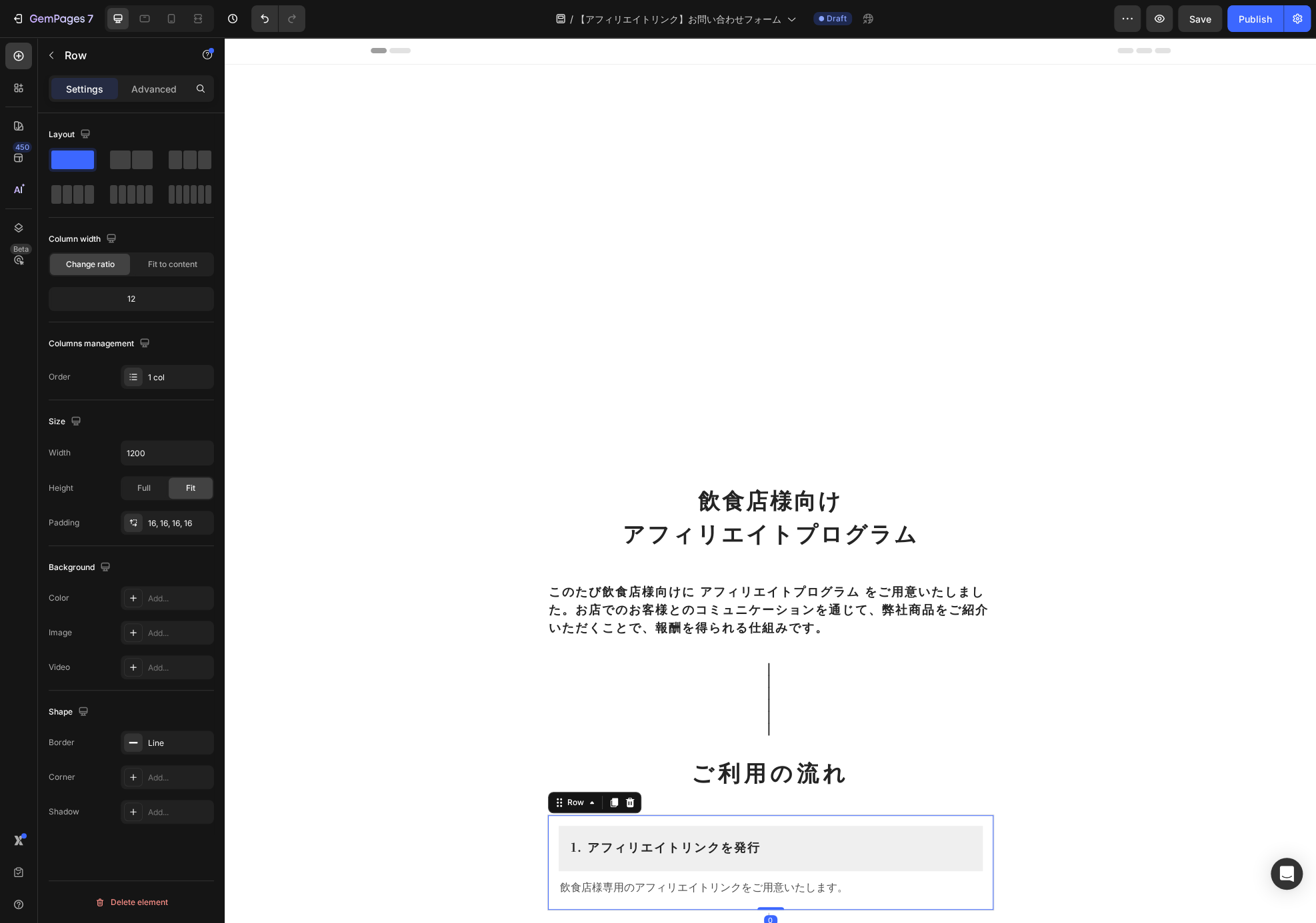
scroll to position [428, 0]
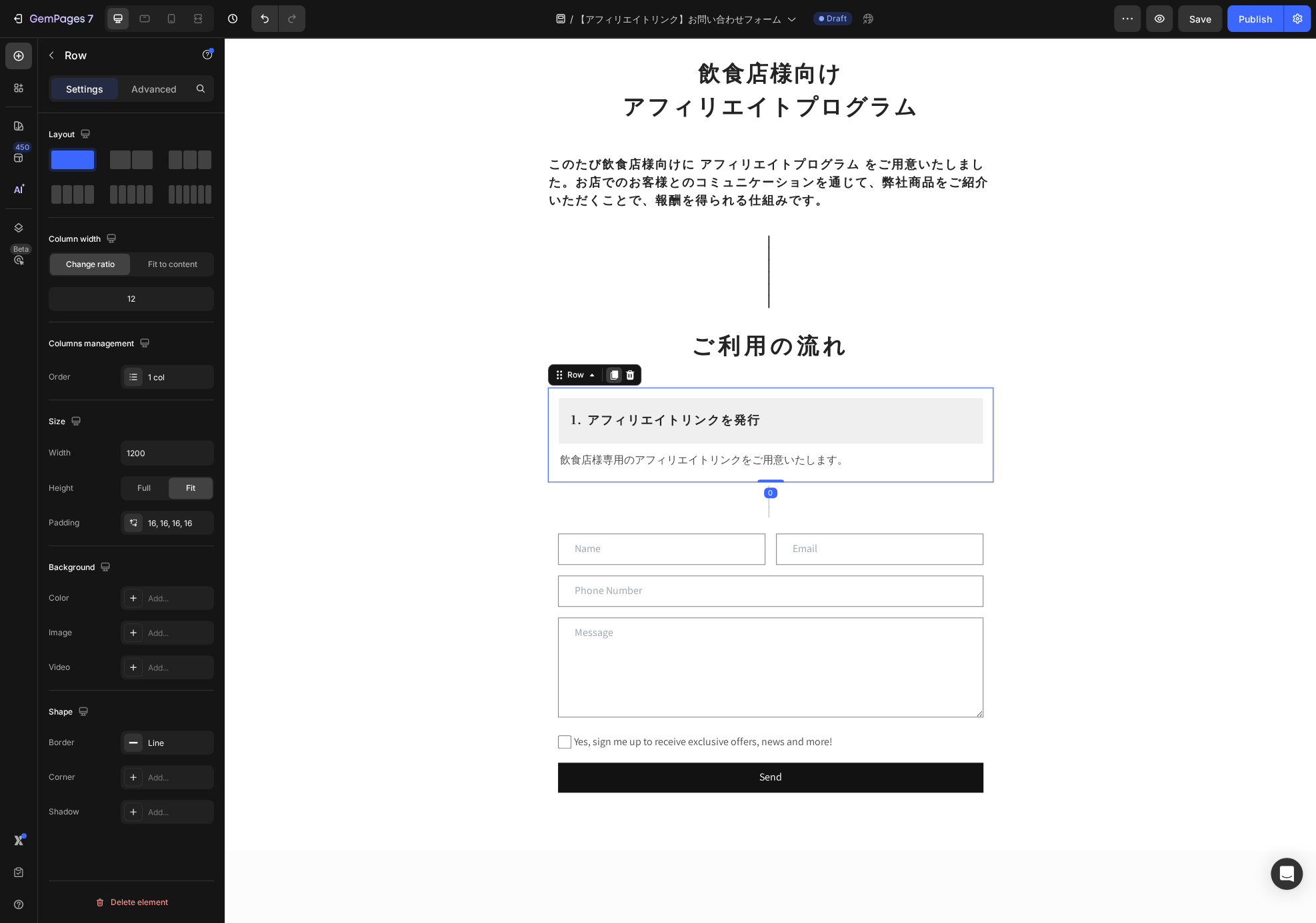
click at [608, 371] on icon at bounding box center [613, 375] width 11 height 11
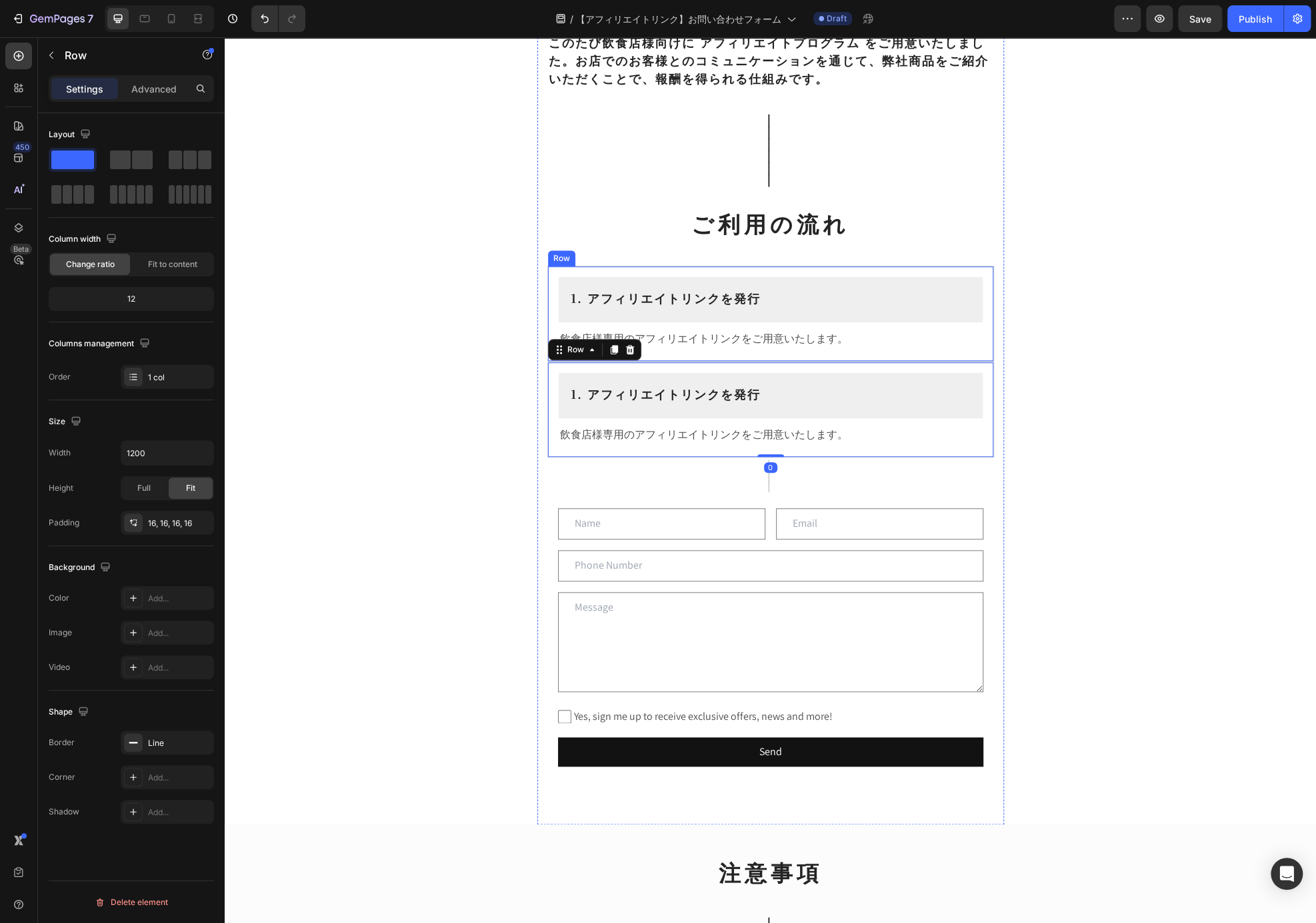
scroll to position [561, 0]
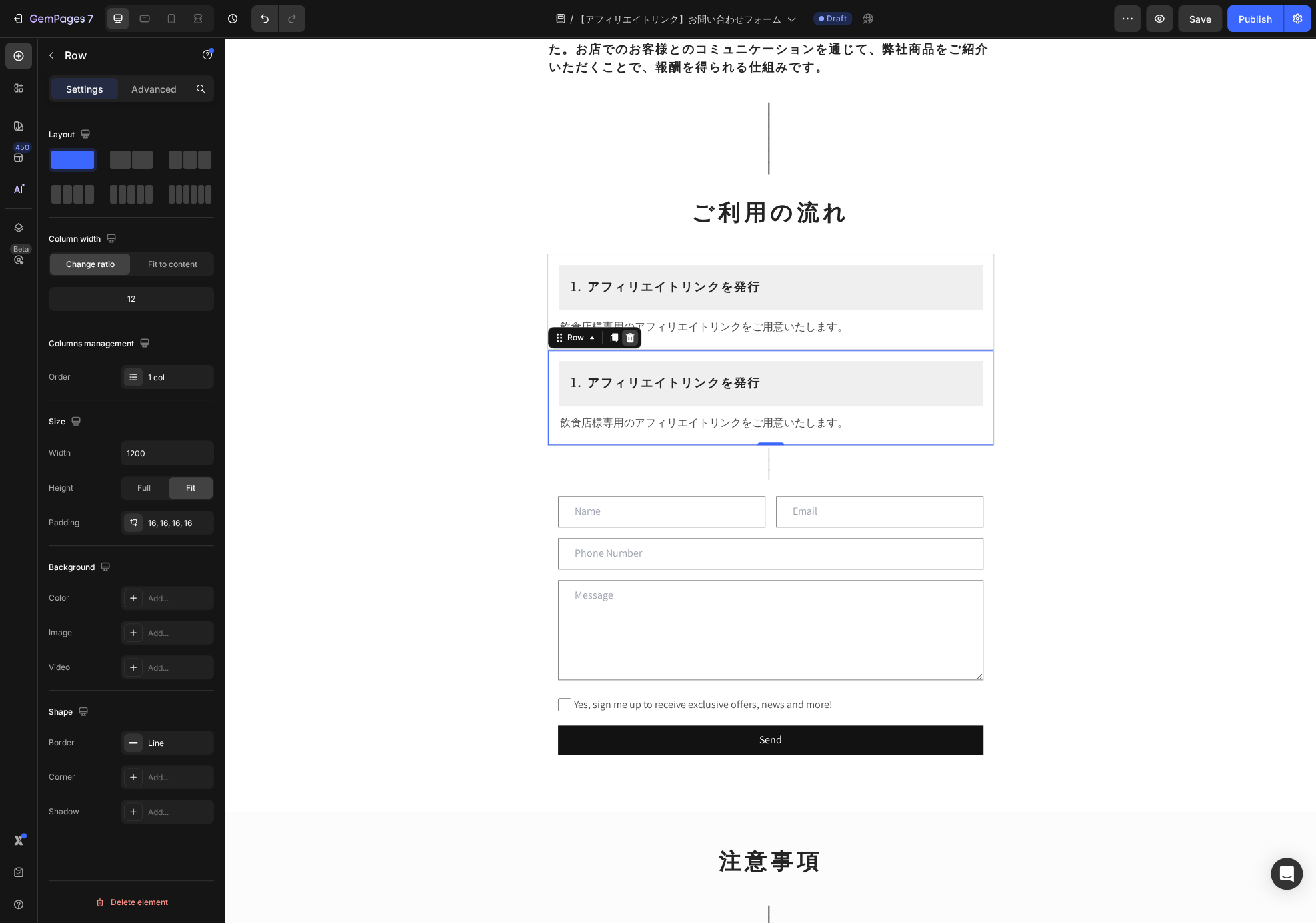
click at [625, 334] on icon at bounding box center [629, 338] width 8 height 9
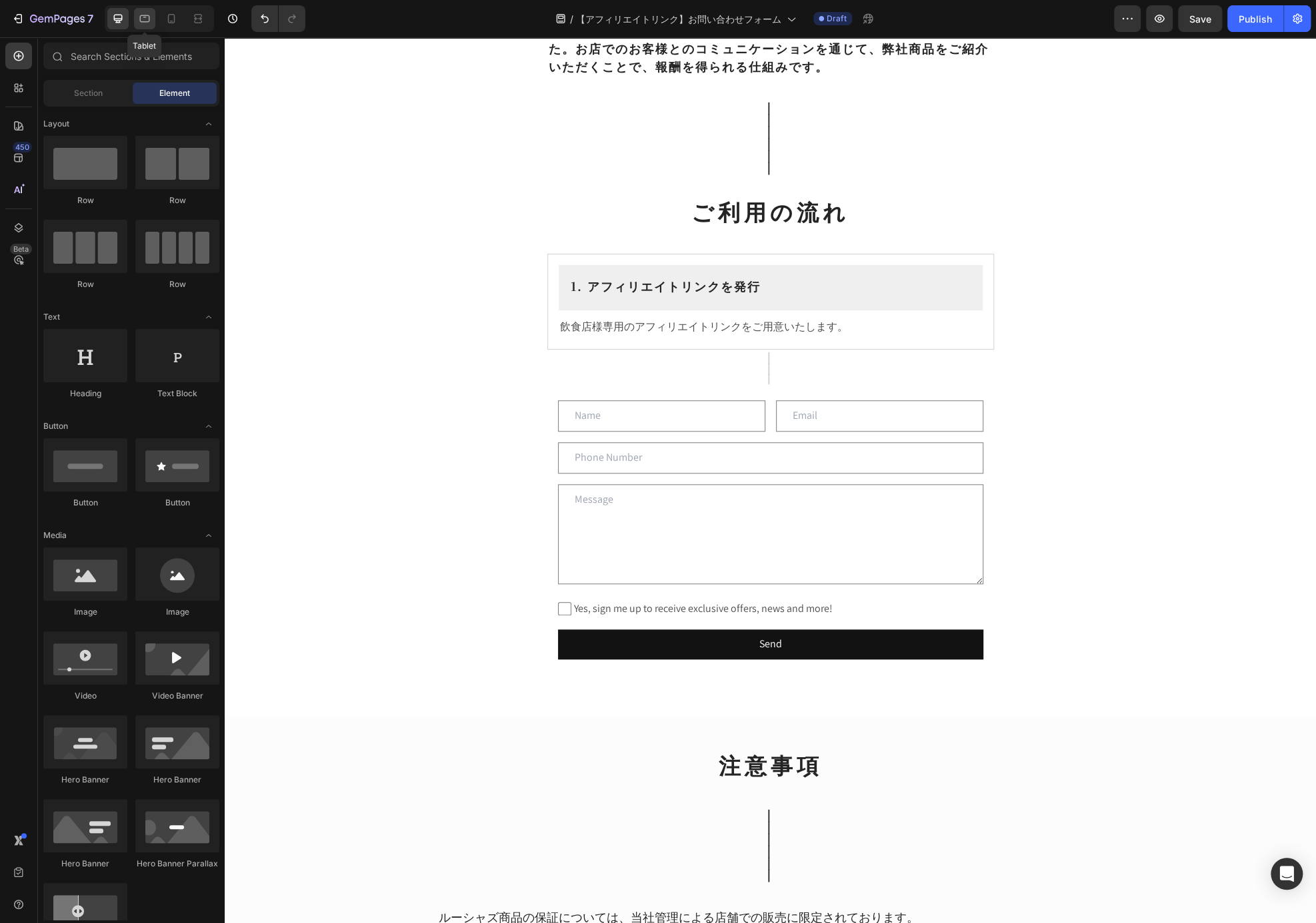
click at [144, 21] on icon at bounding box center [145, 19] width 13 height 13
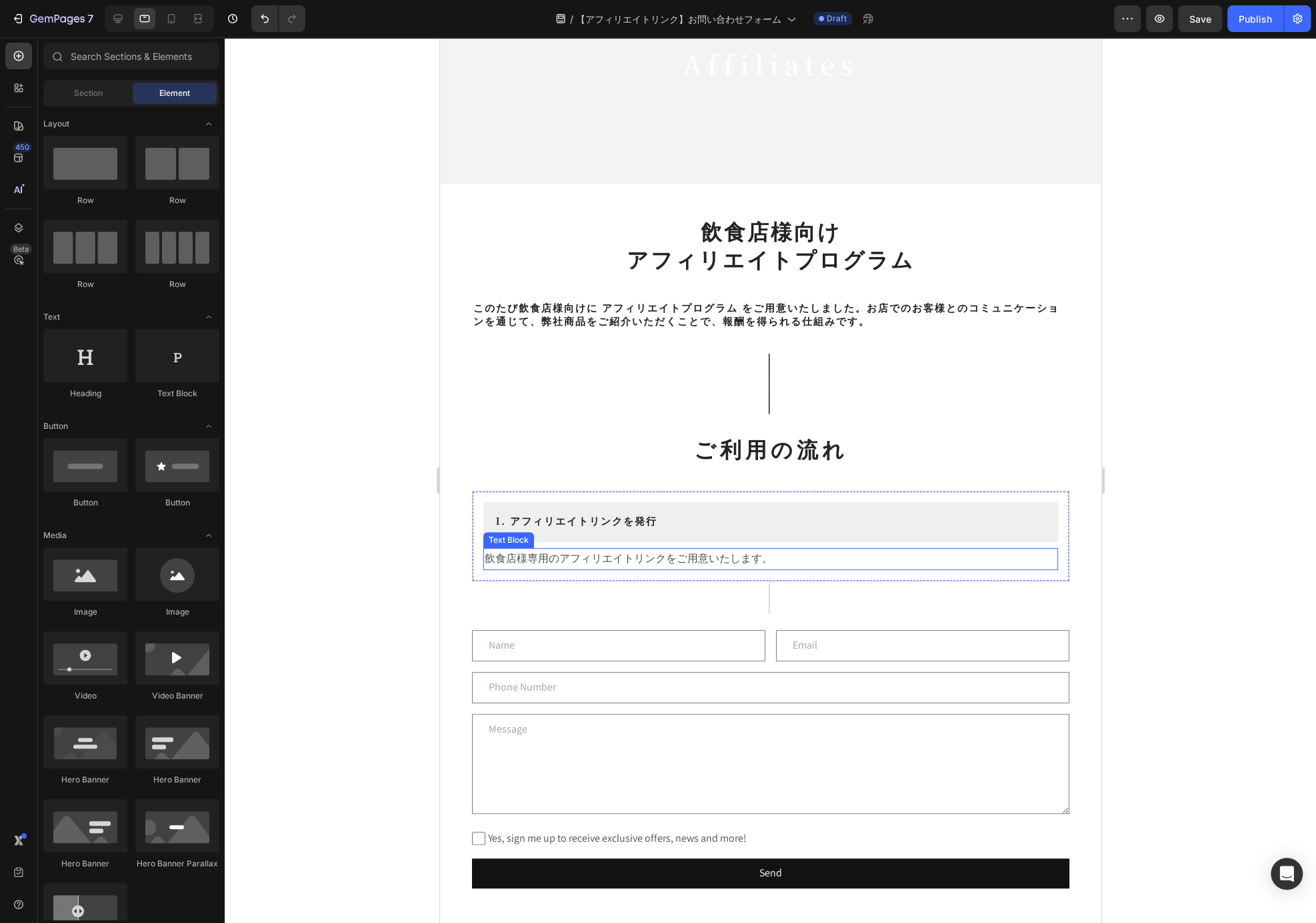
scroll to position [94, 0]
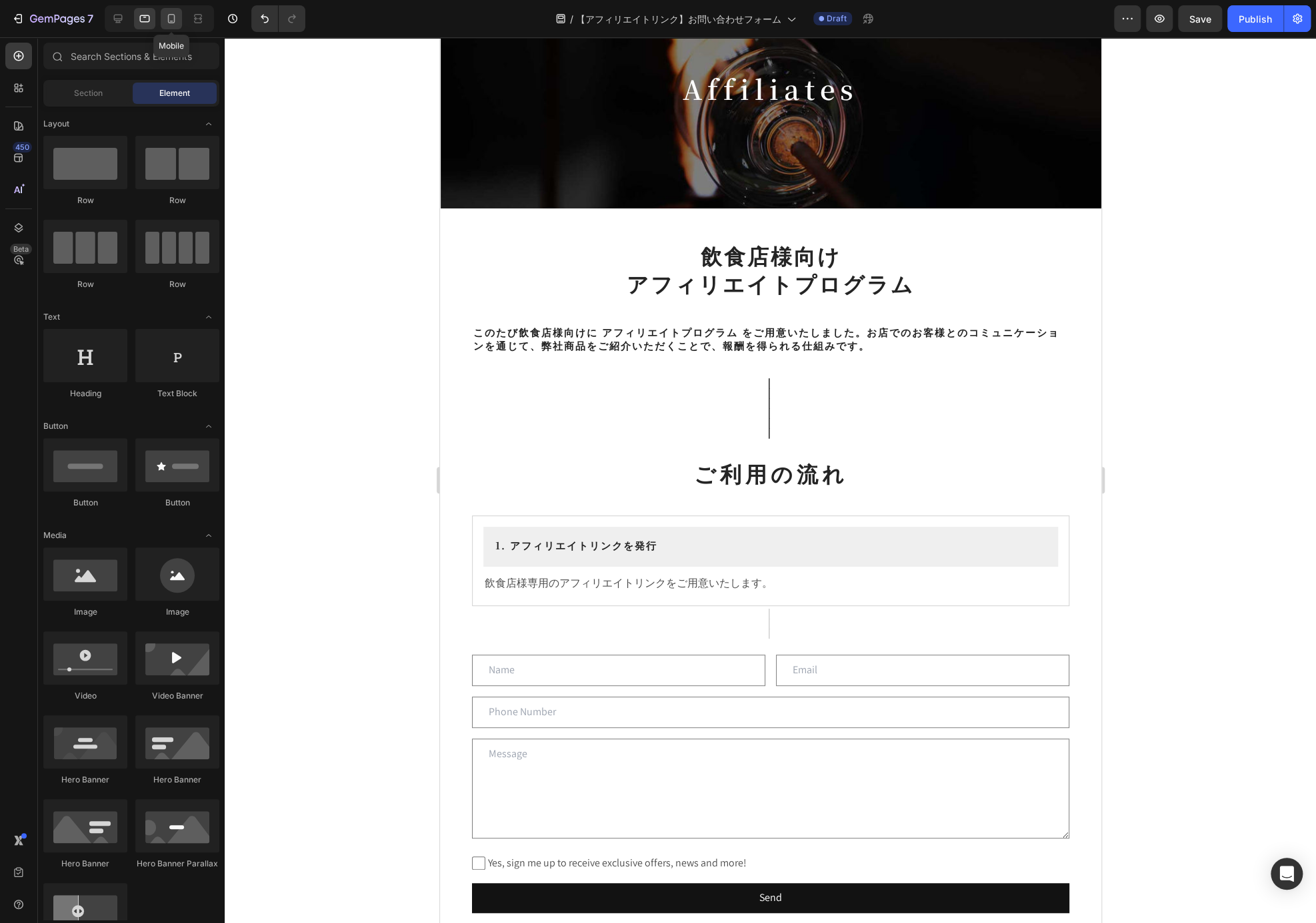
click at [174, 14] on icon at bounding box center [171, 19] width 13 height 13
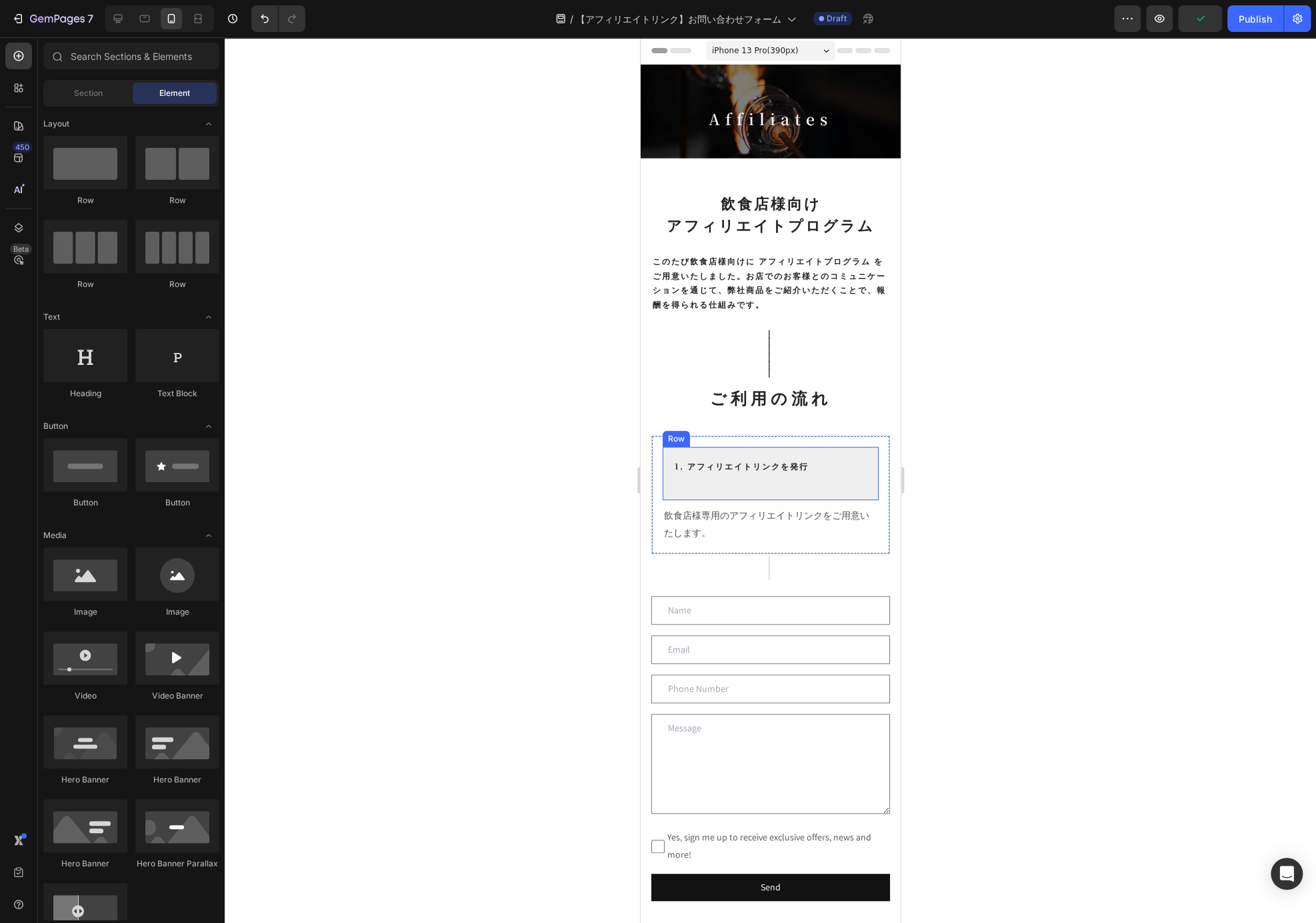
click at [802, 478] on div "1. アフィリエイトリンクを発行 Heading" at bounding box center [769, 473] width 195 height 33
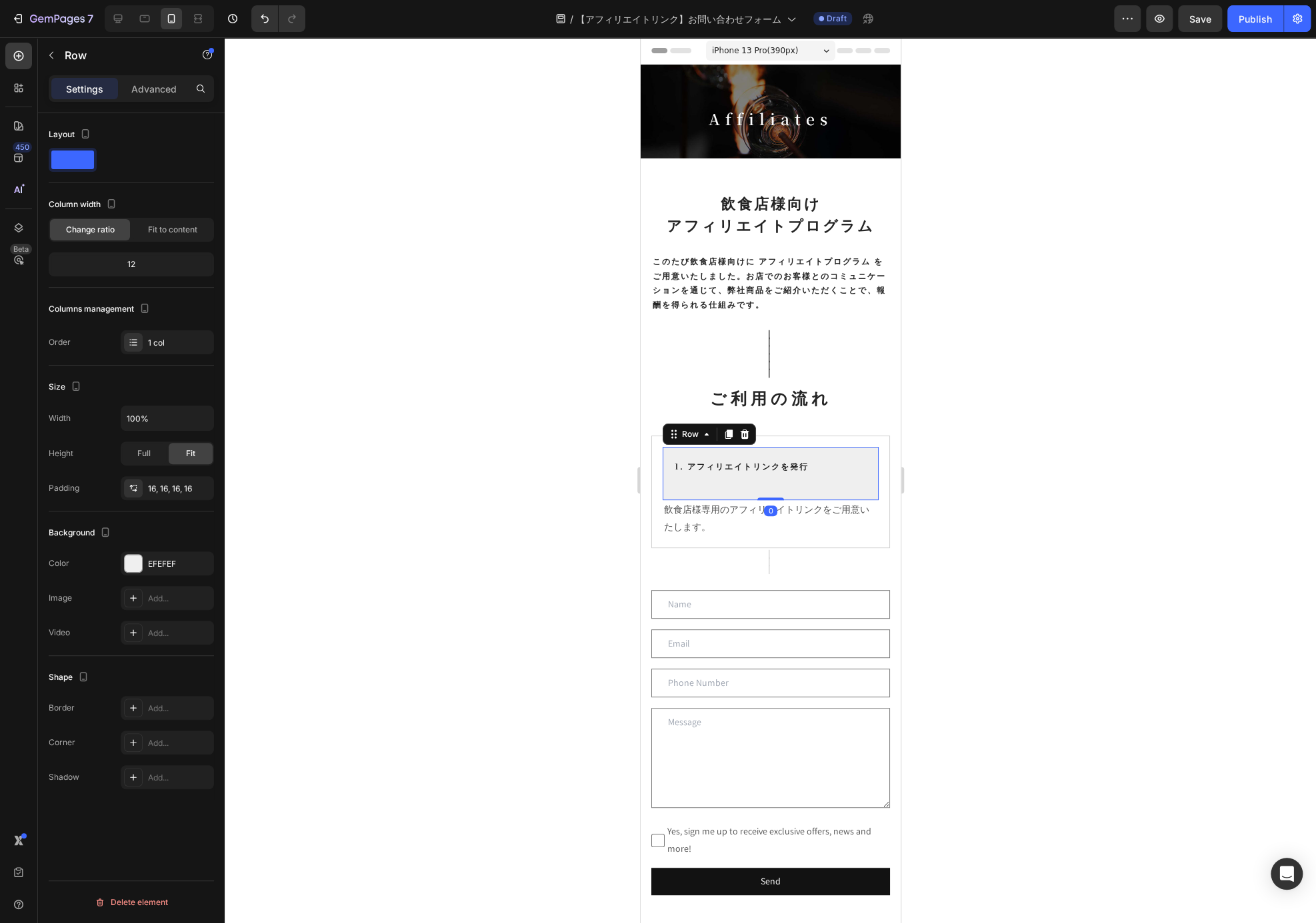
drag, startPoint x: 763, startPoint y: 499, endPoint x: 763, endPoint y: 490, distance: 9.0
click at [763, 490] on div "1. アフィリエイトリンクを発行 Heading Row 0" at bounding box center [770, 474] width 216 height 54
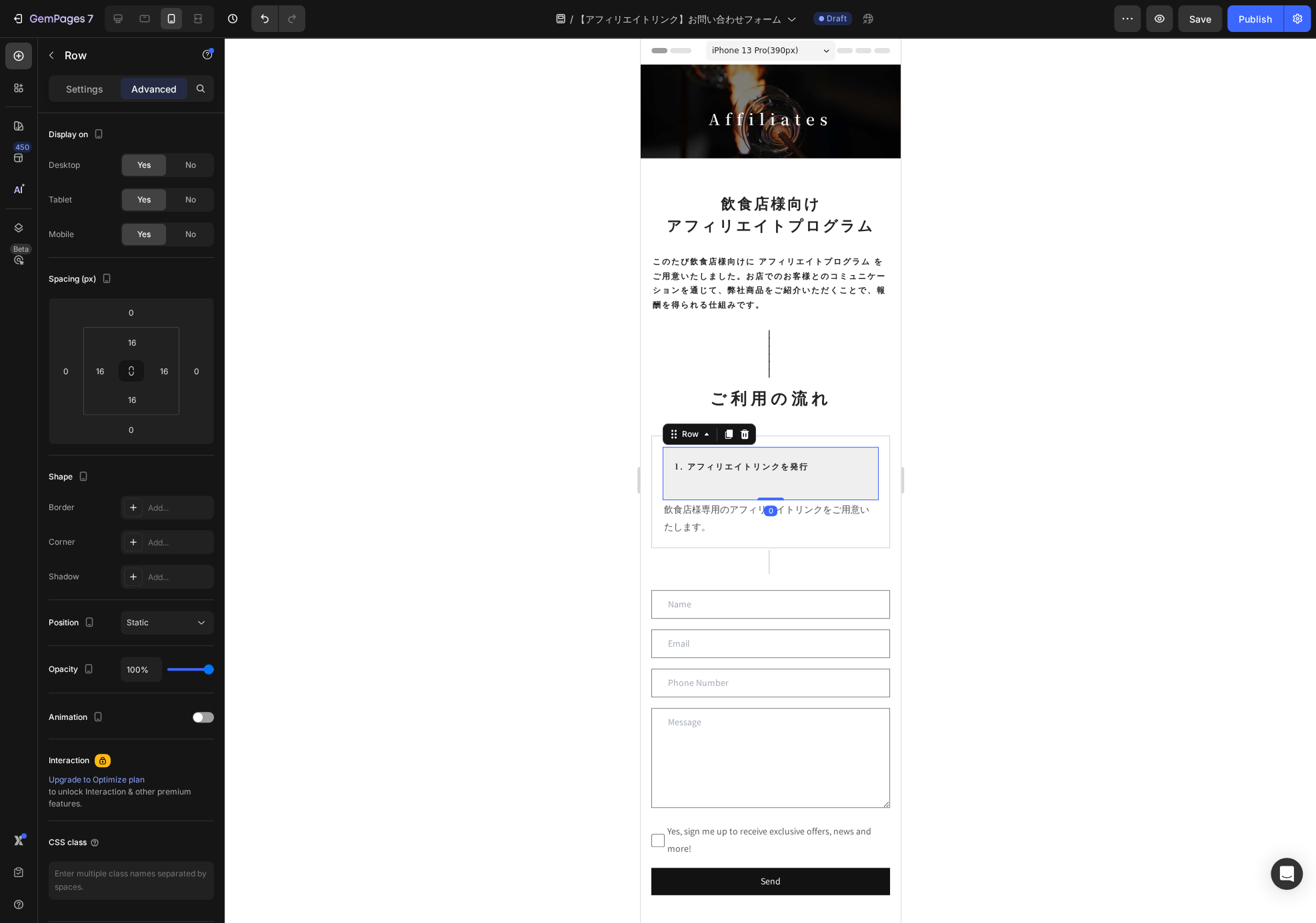
click at [792, 473] on div "1. アフィリエイトリンクを発行 Heading" at bounding box center [769, 473] width 195 height 33
click at [794, 467] on h2 "1. アフィリエイトリンクを発行" at bounding box center [769, 466] width 195 height 18
click at [802, 487] on div "1. アフィリエイトリンクを発行 Heading 23 Row" at bounding box center [770, 474] width 216 height 54
click at [785, 462] on h2 "1. アフィリエイトリンクを発行" at bounding box center [769, 466] width 195 height 18
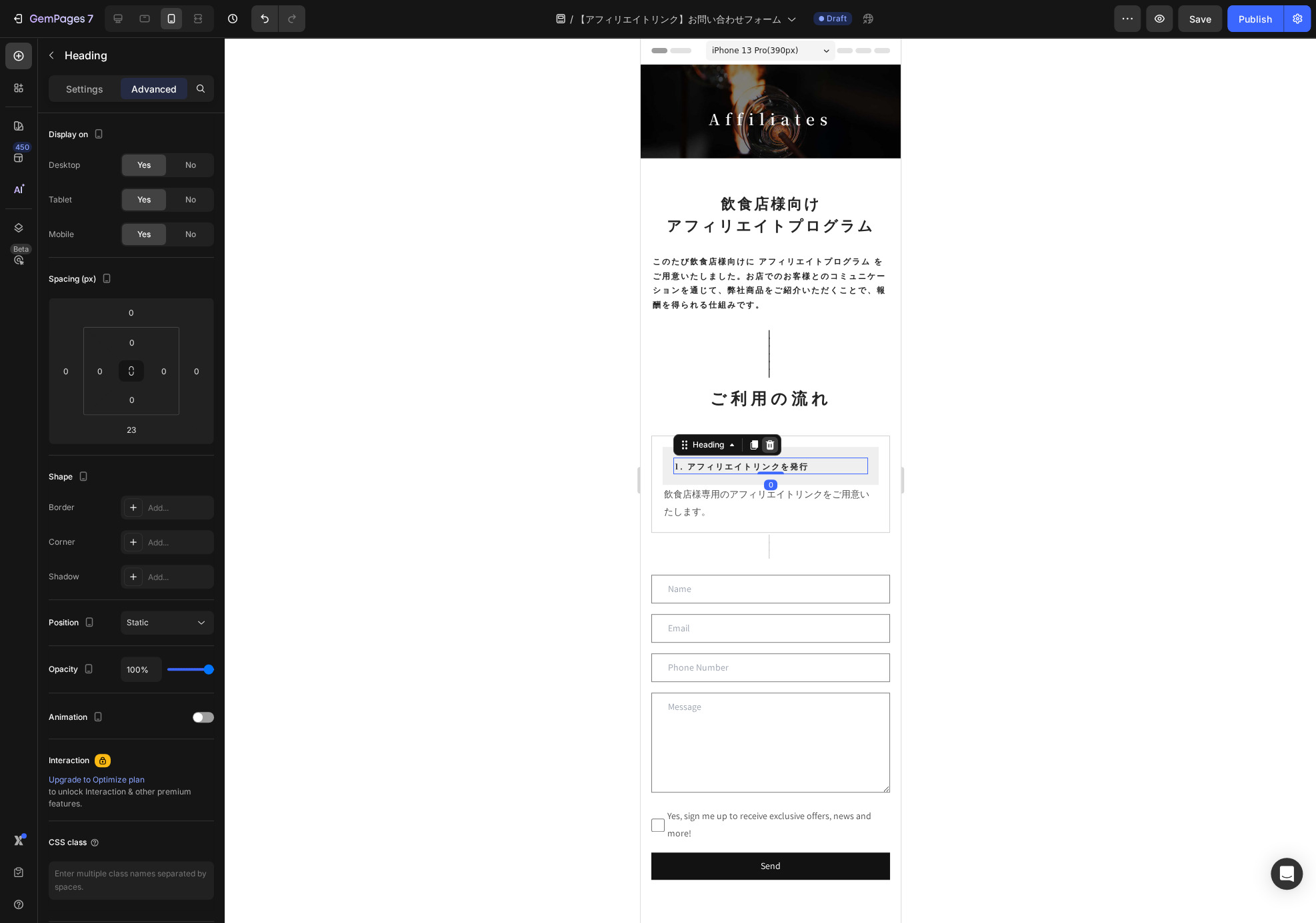
drag, startPoint x: 769, startPoint y: 484, endPoint x: 768, endPoint y: 443, distance: 41.0
click at [768, 457] on div "1. アフィリエイトリンクを発行 Heading 0" at bounding box center [769, 466] width 195 height 18
type input "0"
click at [962, 502] on div at bounding box center [770, 480] width 1091 height 886
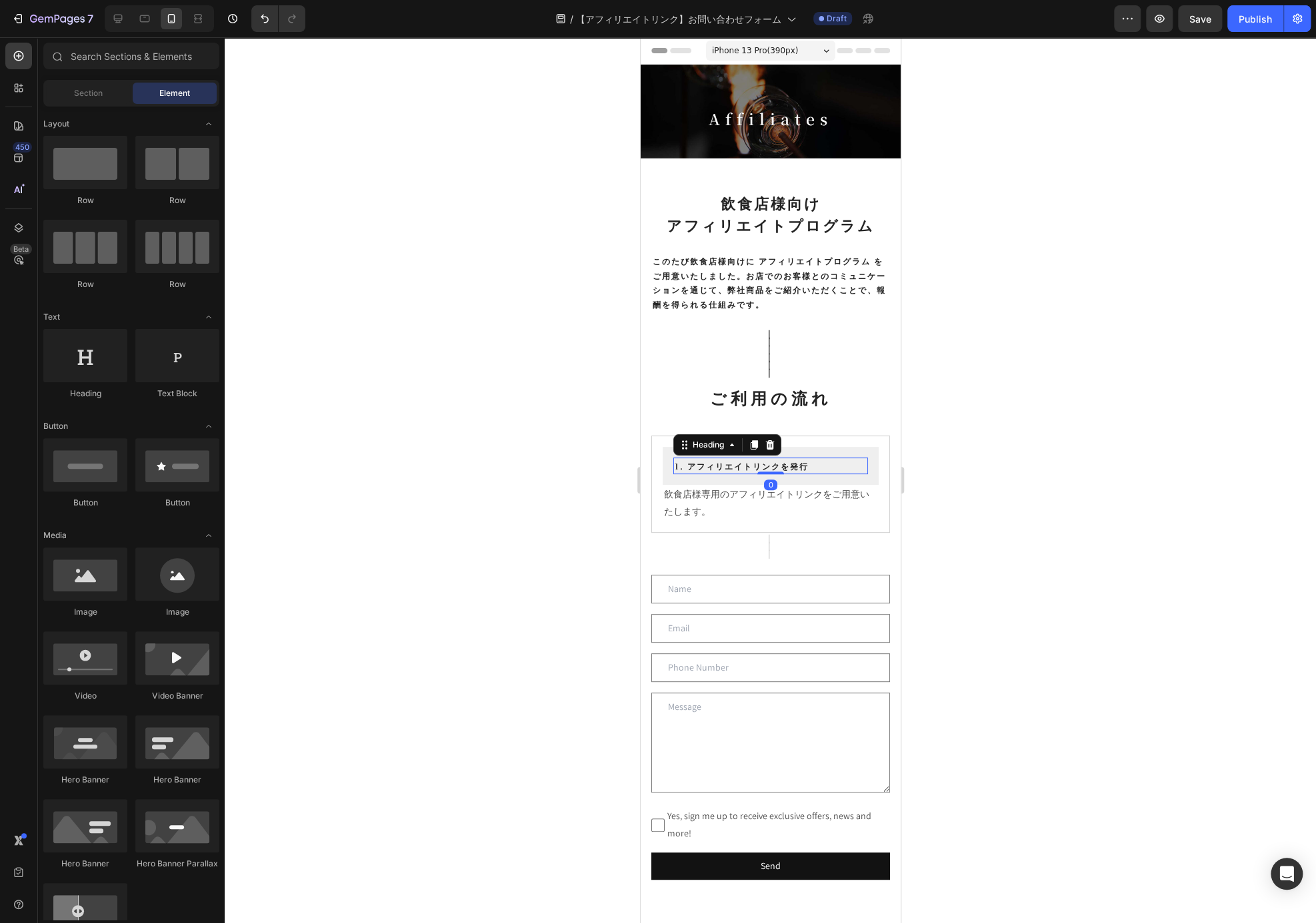
click at [783, 463] on h2 "1. アフィリエイトリンクを発行" at bounding box center [769, 466] width 195 height 18
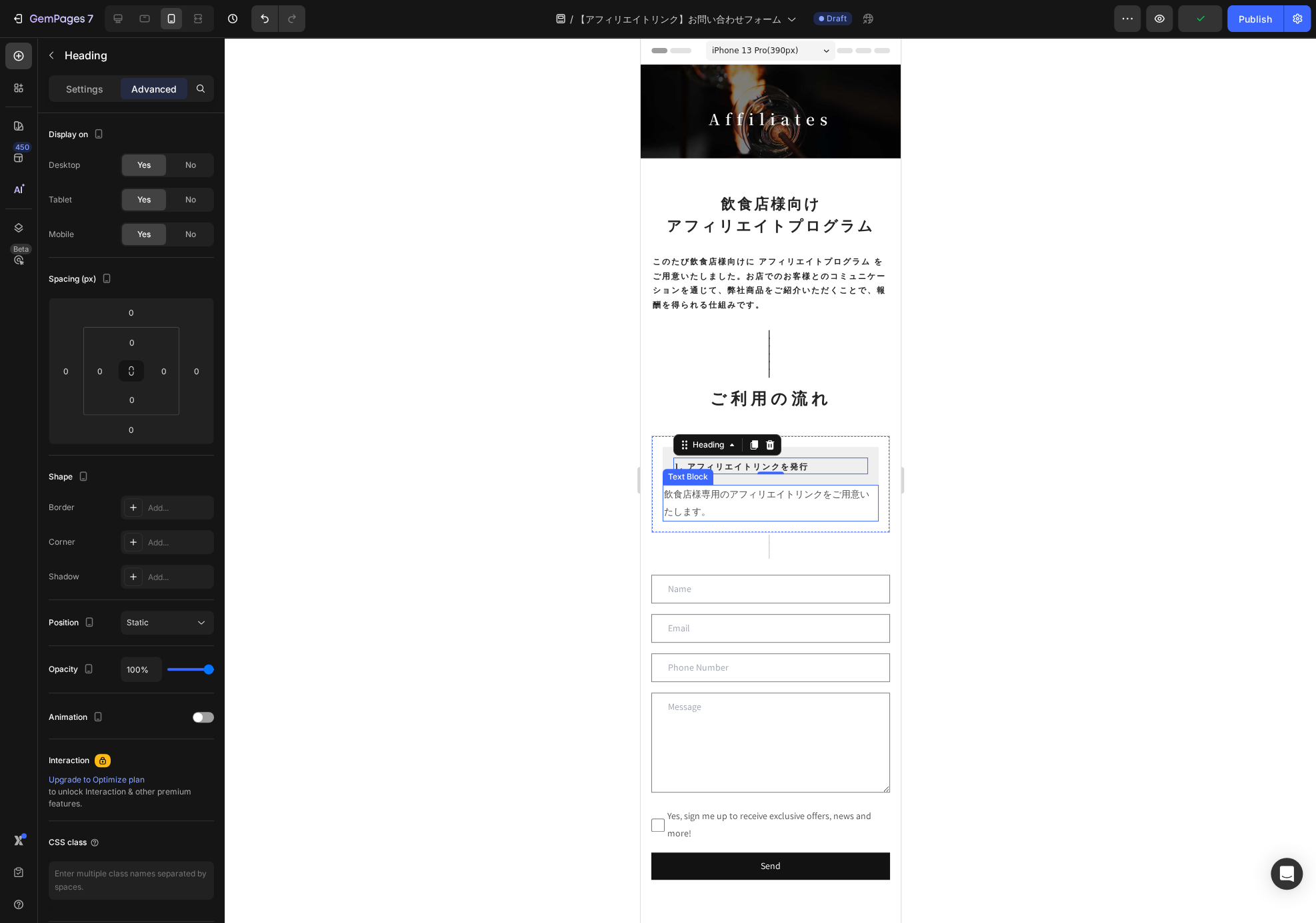
click at [742, 487] on p "飲食店様専用のアフィリエイトリンクをご用意いたします。" at bounding box center [769, 504] width 213 height 34
click at [85, 89] on p "Settings" at bounding box center [84, 88] width 37 height 14
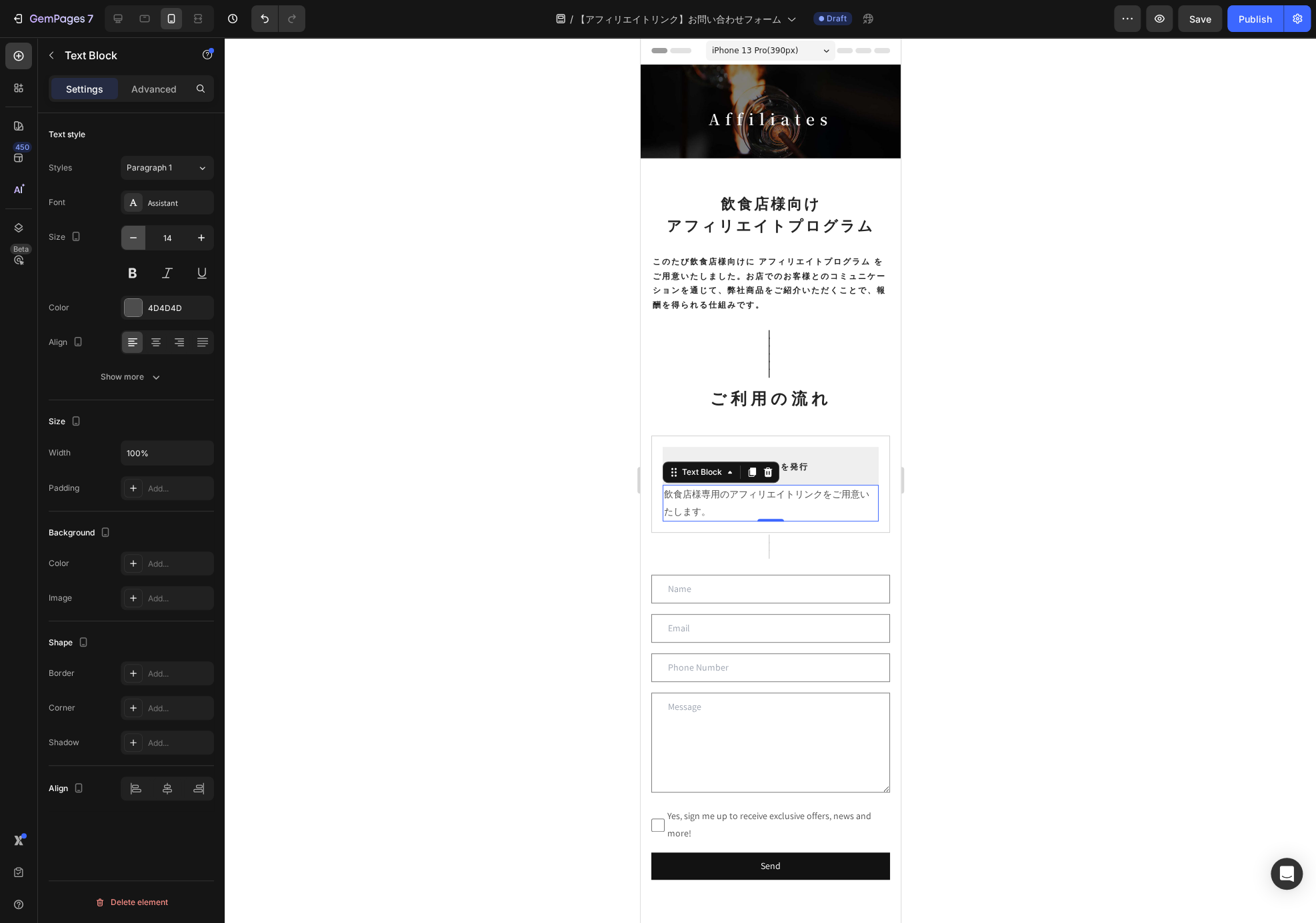
click at [139, 236] on icon "button" at bounding box center [133, 238] width 13 height 13
type input "12"
click at [957, 426] on div at bounding box center [770, 480] width 1091 height 886
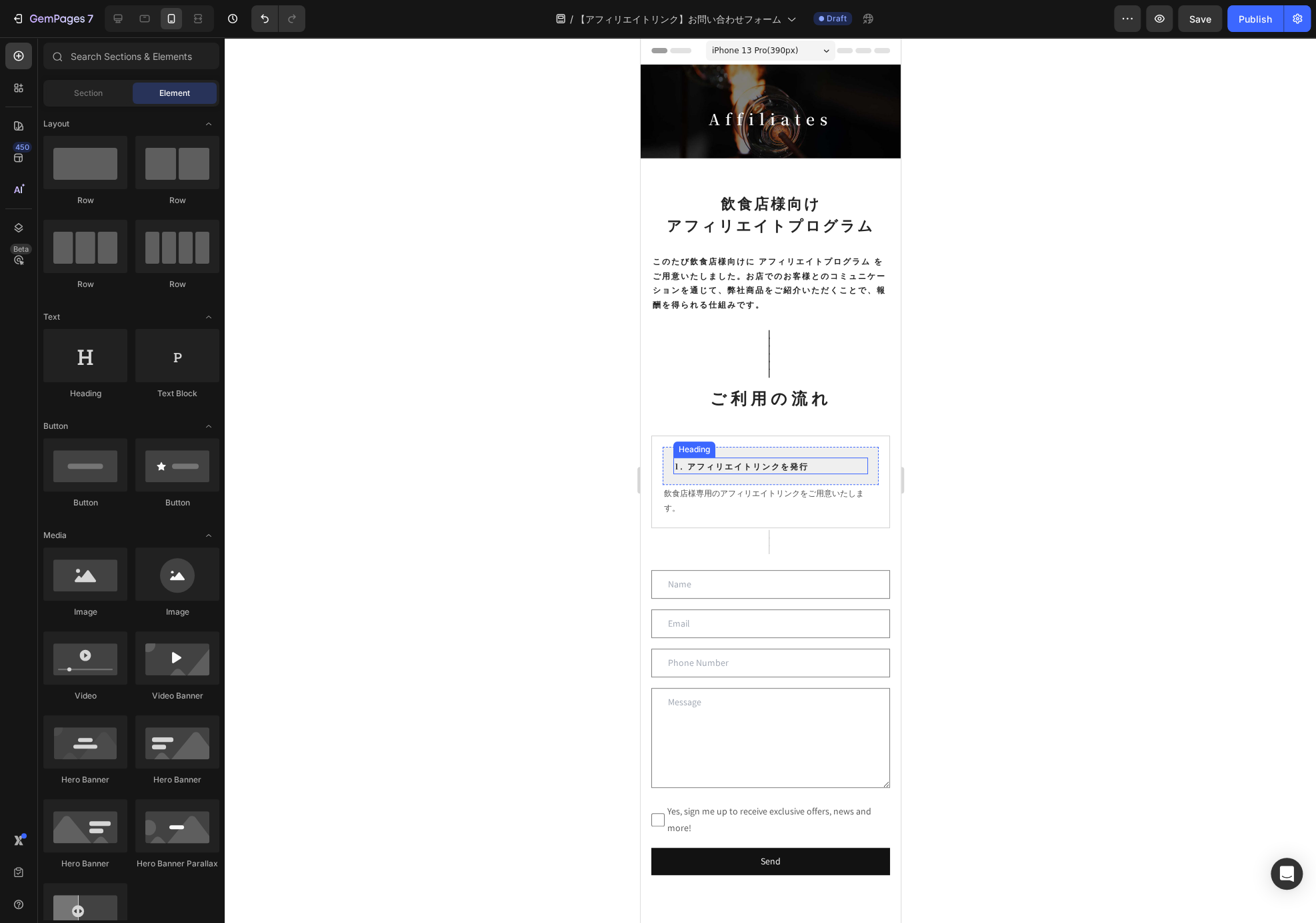
click at [814, 464] on h2 "1. アフィリエイトリンクを発行" at bounding box center [769, 466] width 195 height 18
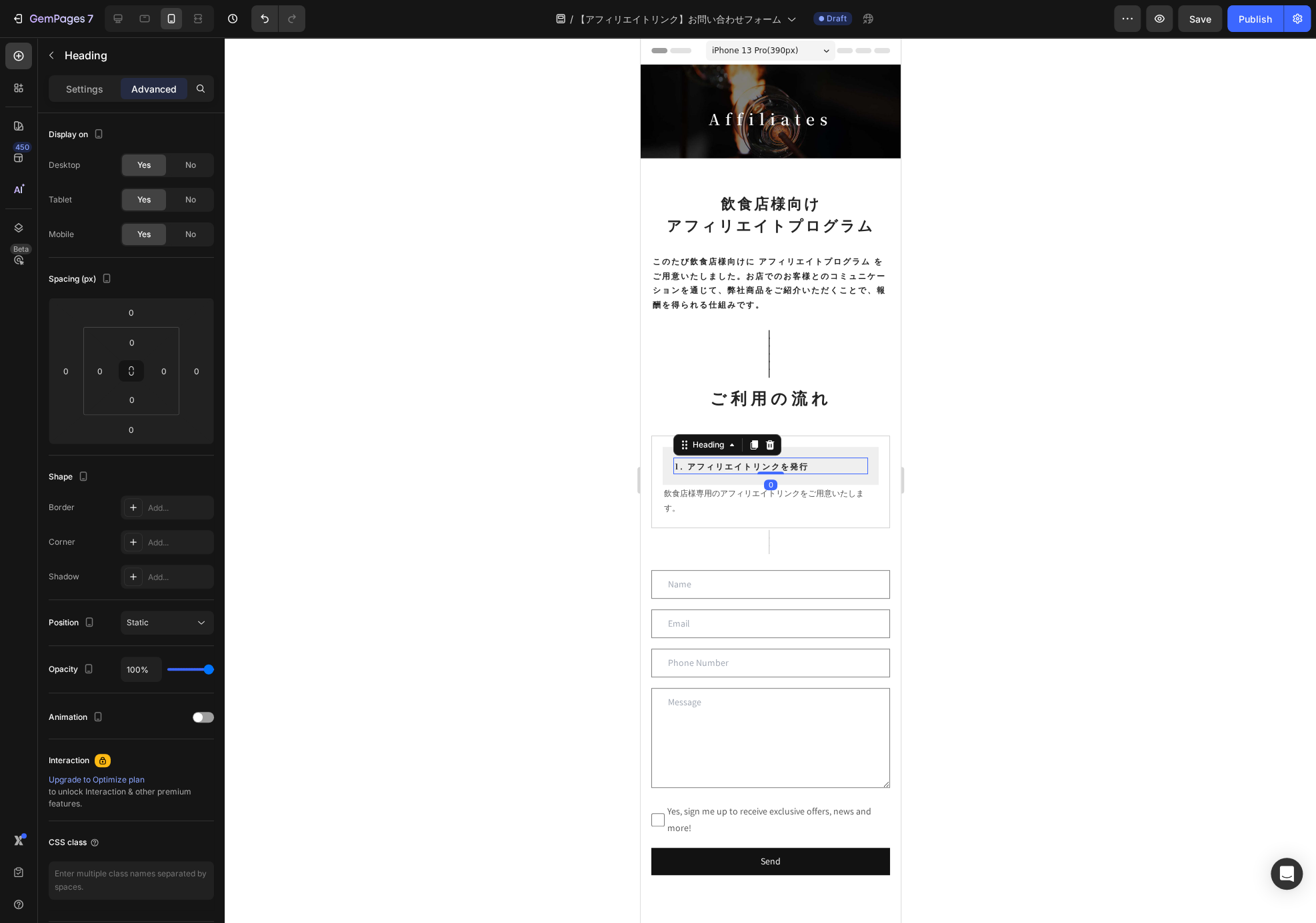
click at [1001, 586] on div at bounding box center [770, 480] width 1091 height 886
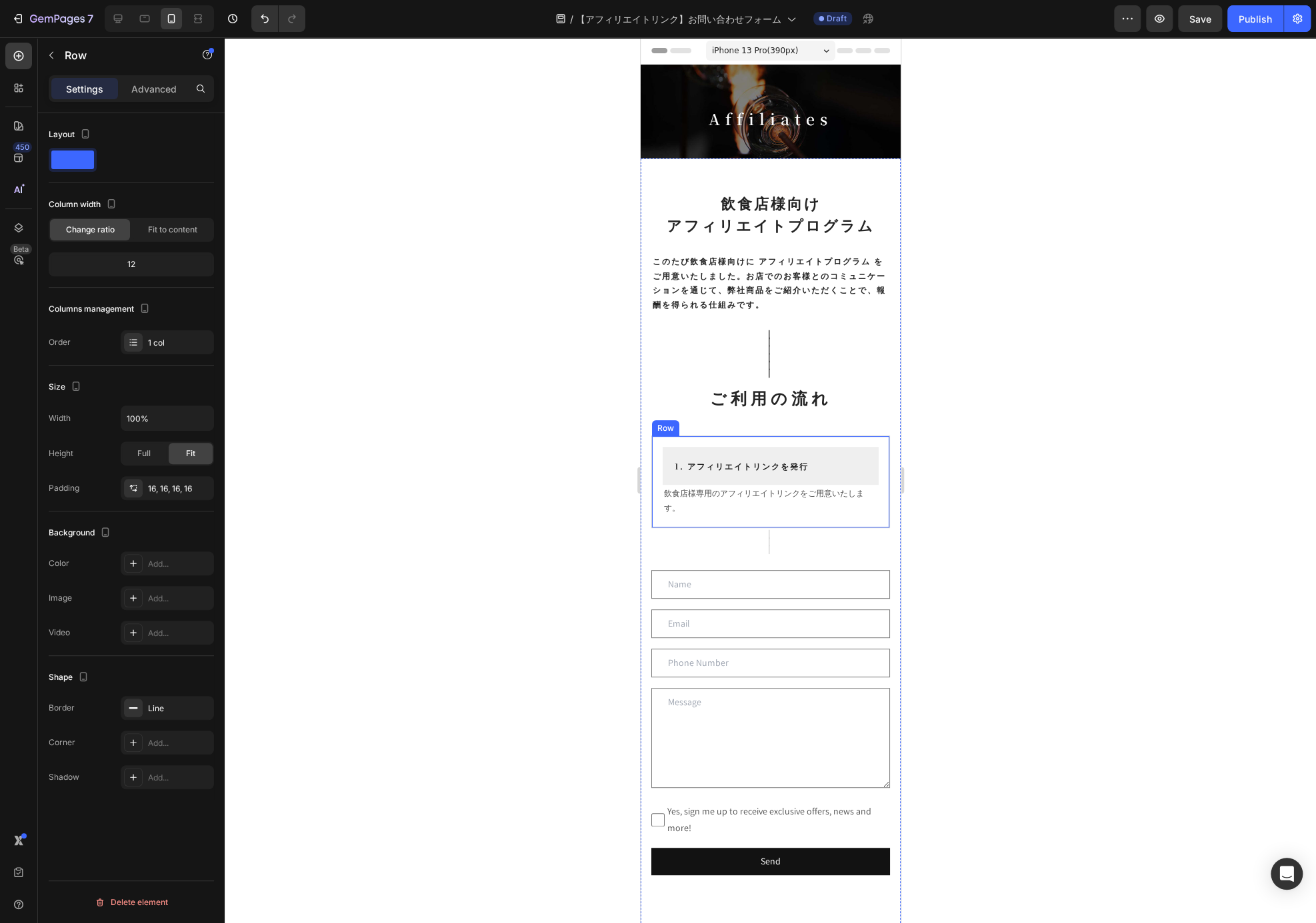
click at [862, 513] on div "1. アフィリエイトリンクを発行 Heading Row 飲食店様専用のアフィリエイトリンクをご用意いたします。 Text Block Row" at bounding box center [769, 482] width 238 height 93
click at [158, 99] on div "Advanced" at bounding box center [153, 88] width 67 height 21
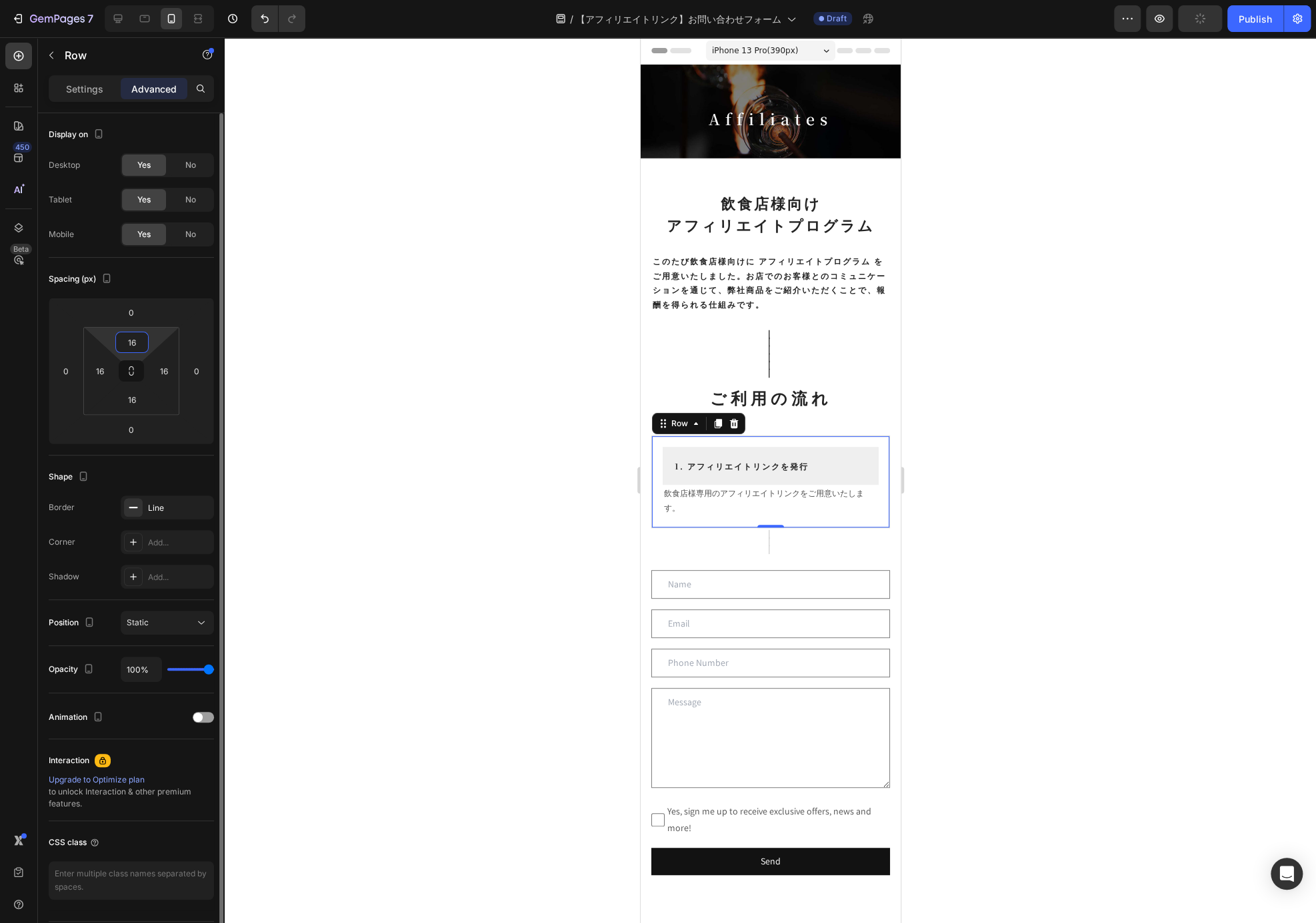
click at [130, 349] on input "16" at bounding box center [132, 343] width 27 height 20
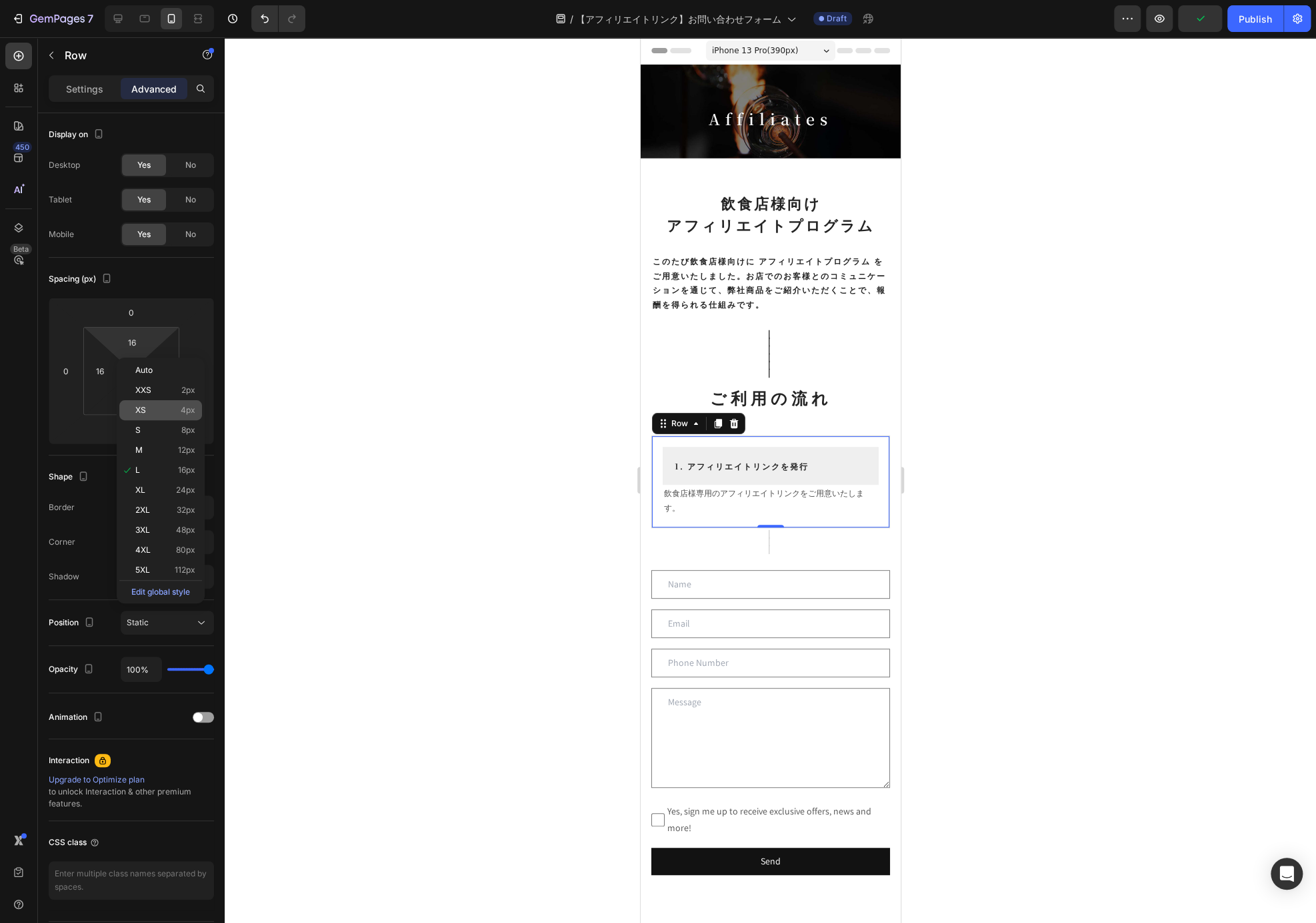
click at [174, 413] on p "XS 4px" at bounding box center [165, 410] width 60 height 9
type input "4"
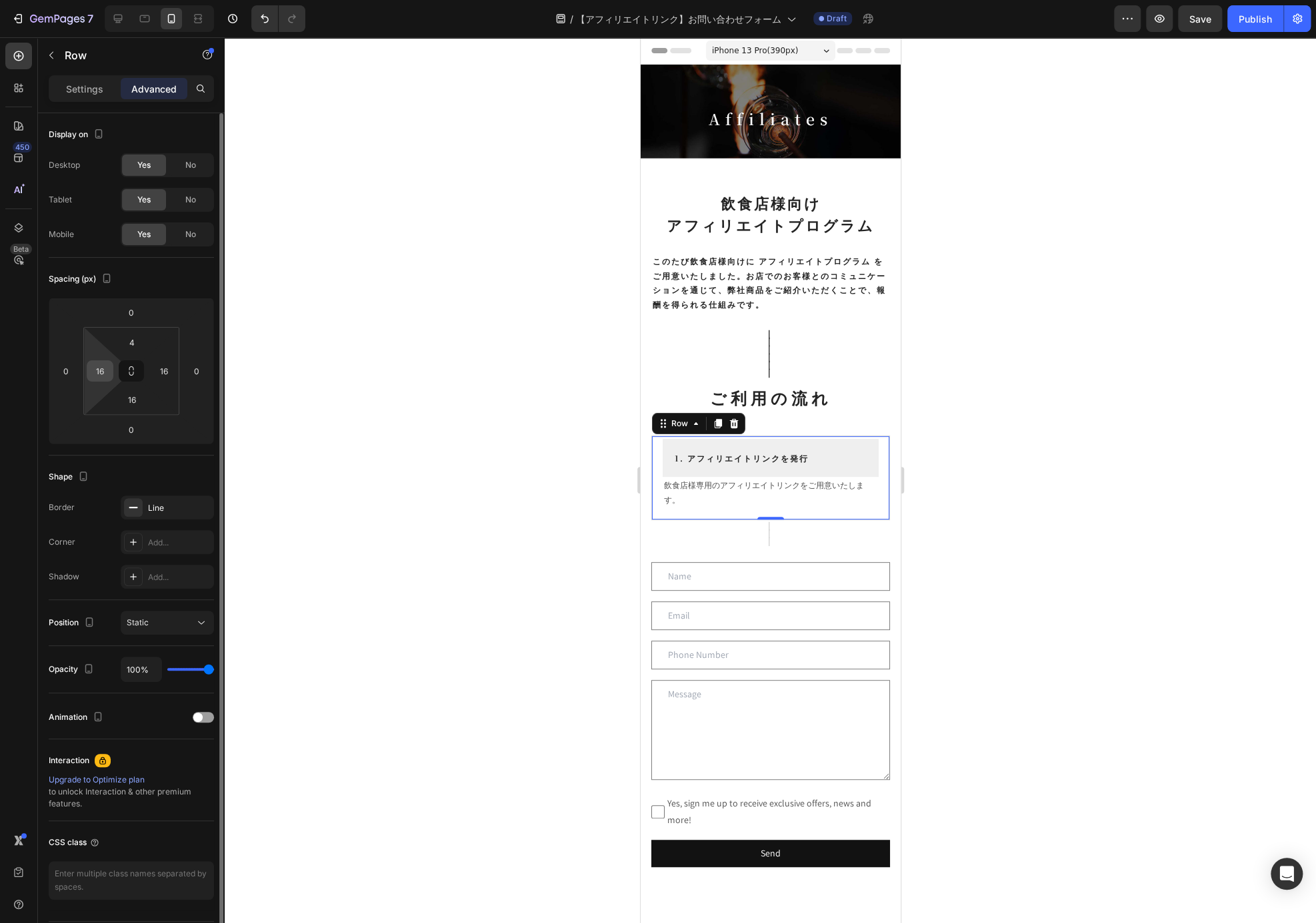
click at [103, 366] on input "16" at bounding box center [100, 371] width 20 height 20
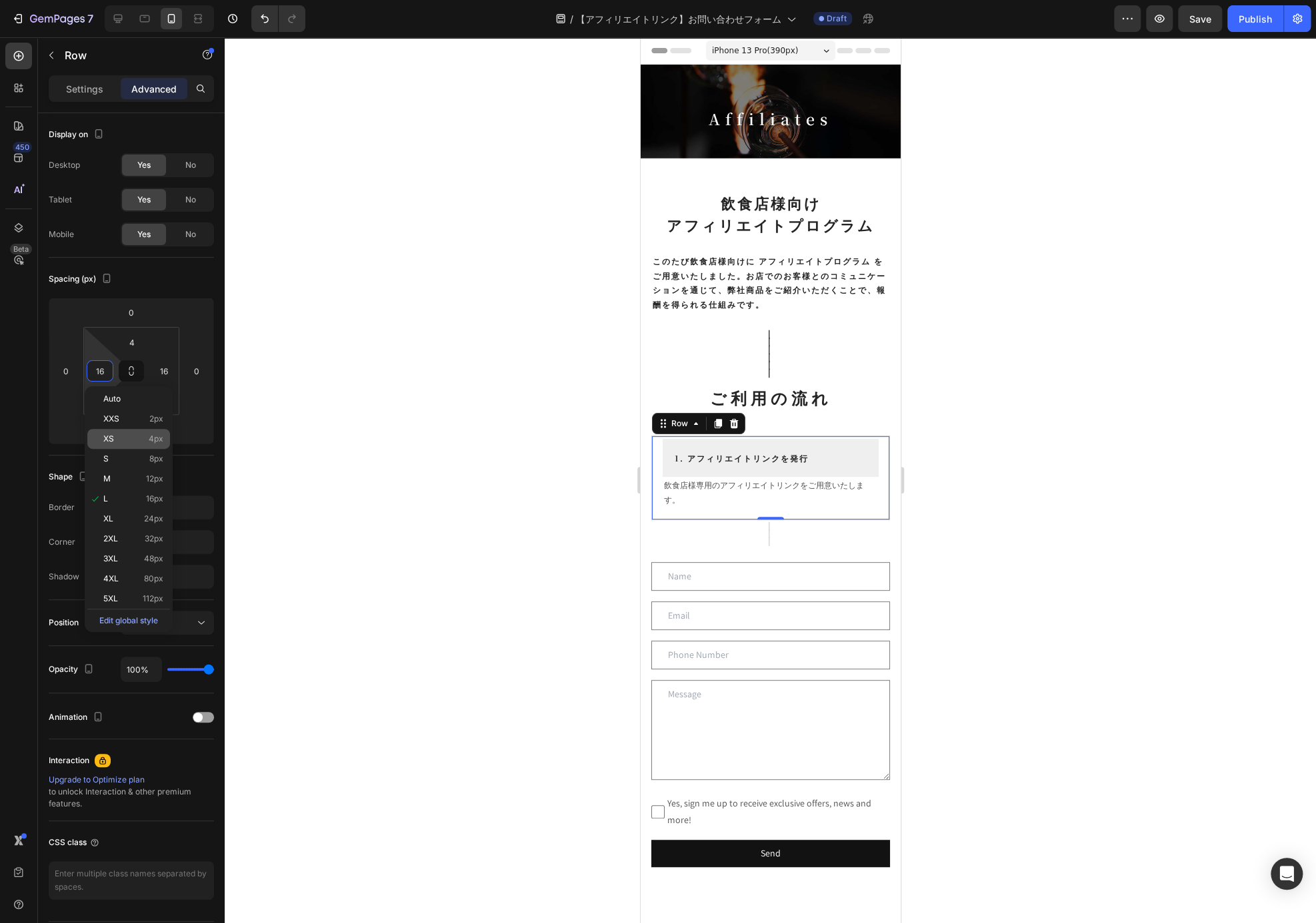
click at [126, 431] on div "XS 4px" at bounding box center [129, 439] width 83 height 20
type input "4"
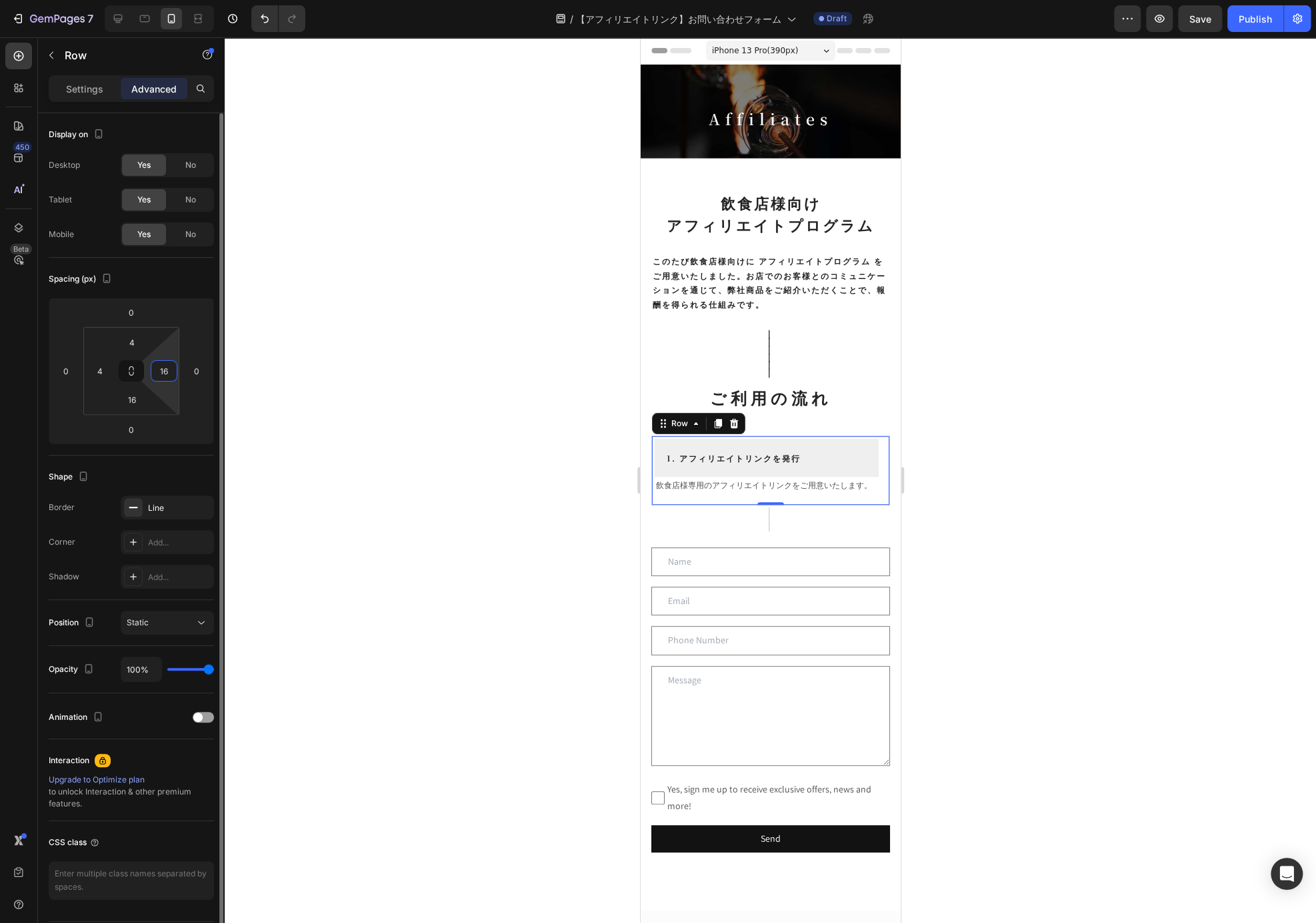
click at [167, 376] on input "16" at bounding box center [164, 371] width 20 height 20
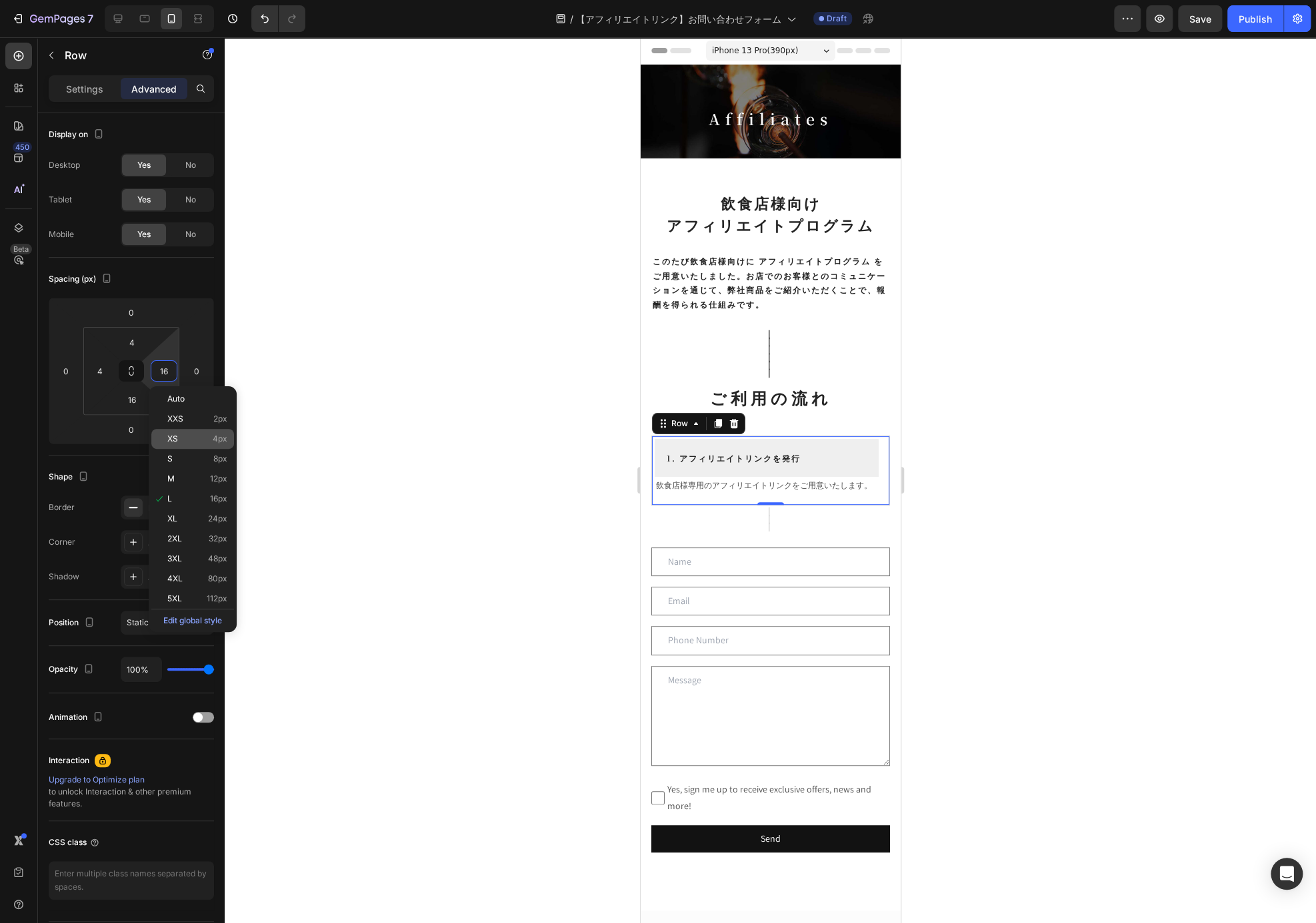
click at [184, 437] on p "XS 4px" at bounding box center [197, 439] width 60 height 9
type input "4"
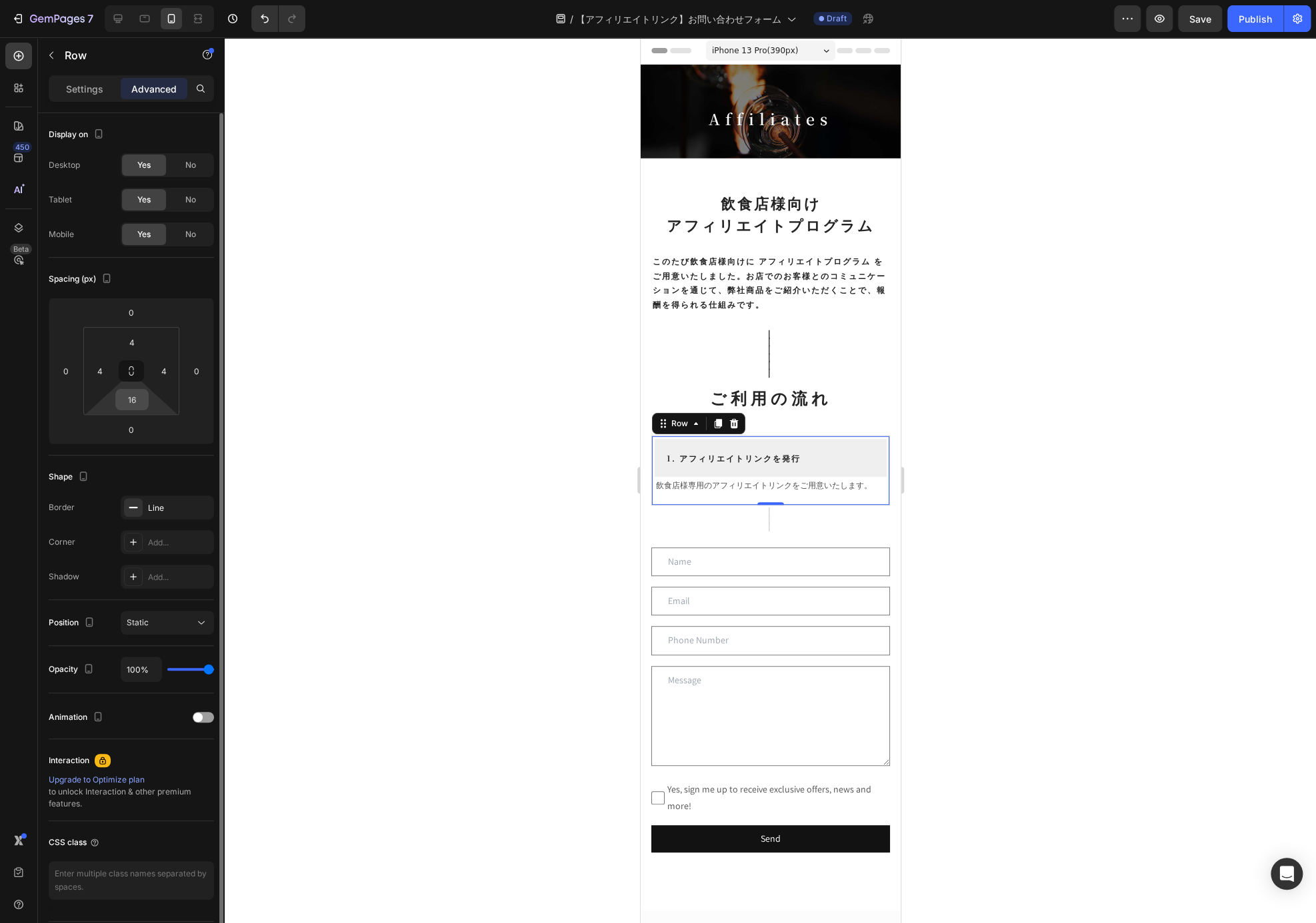
click at [126, 397] on input "16" at bounding box center [132, 400] width 27 height 20
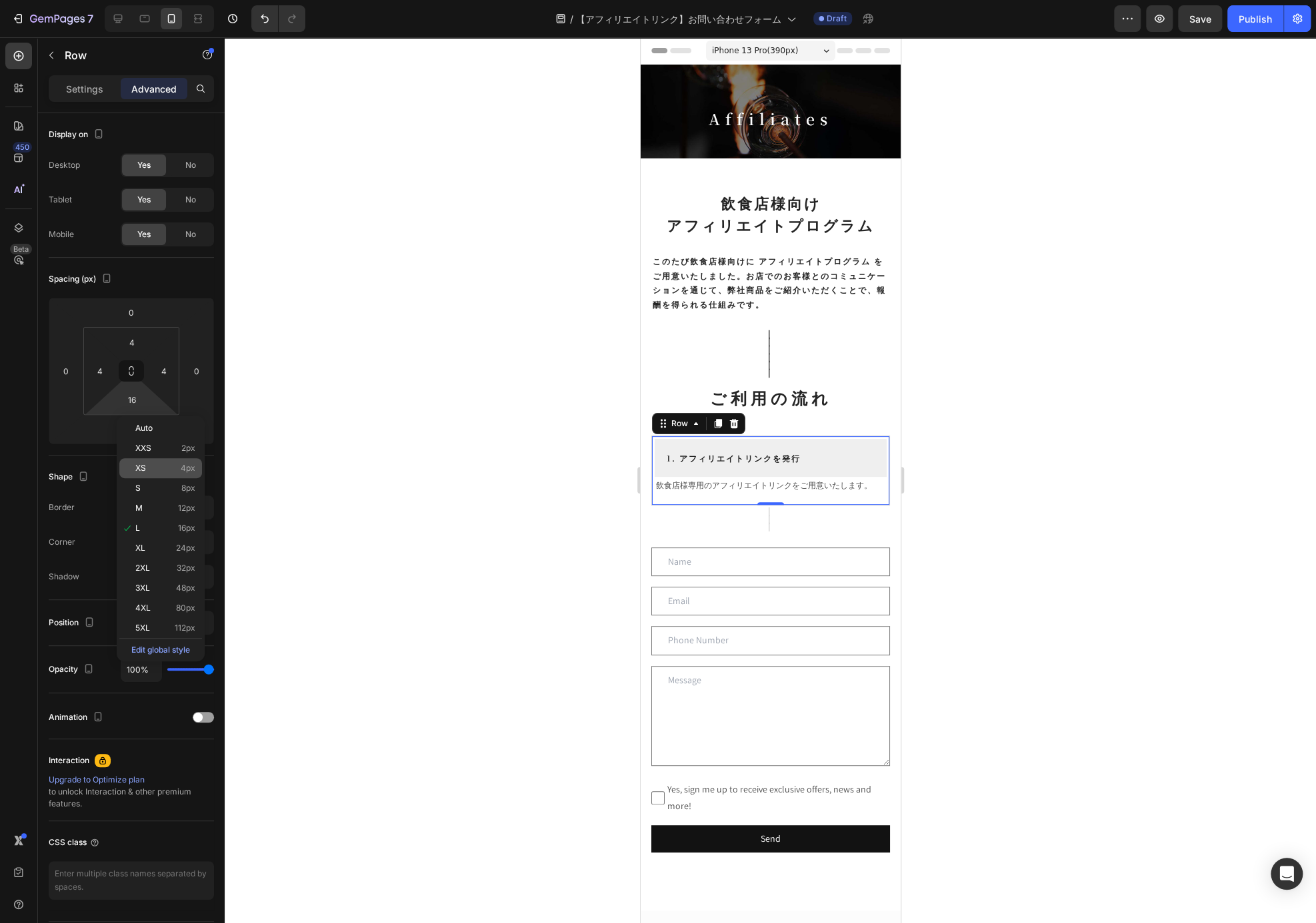
click at [163, 470] on p "XS 4px" at bounding box center [165, 468] width 60 height 9
type input "4"
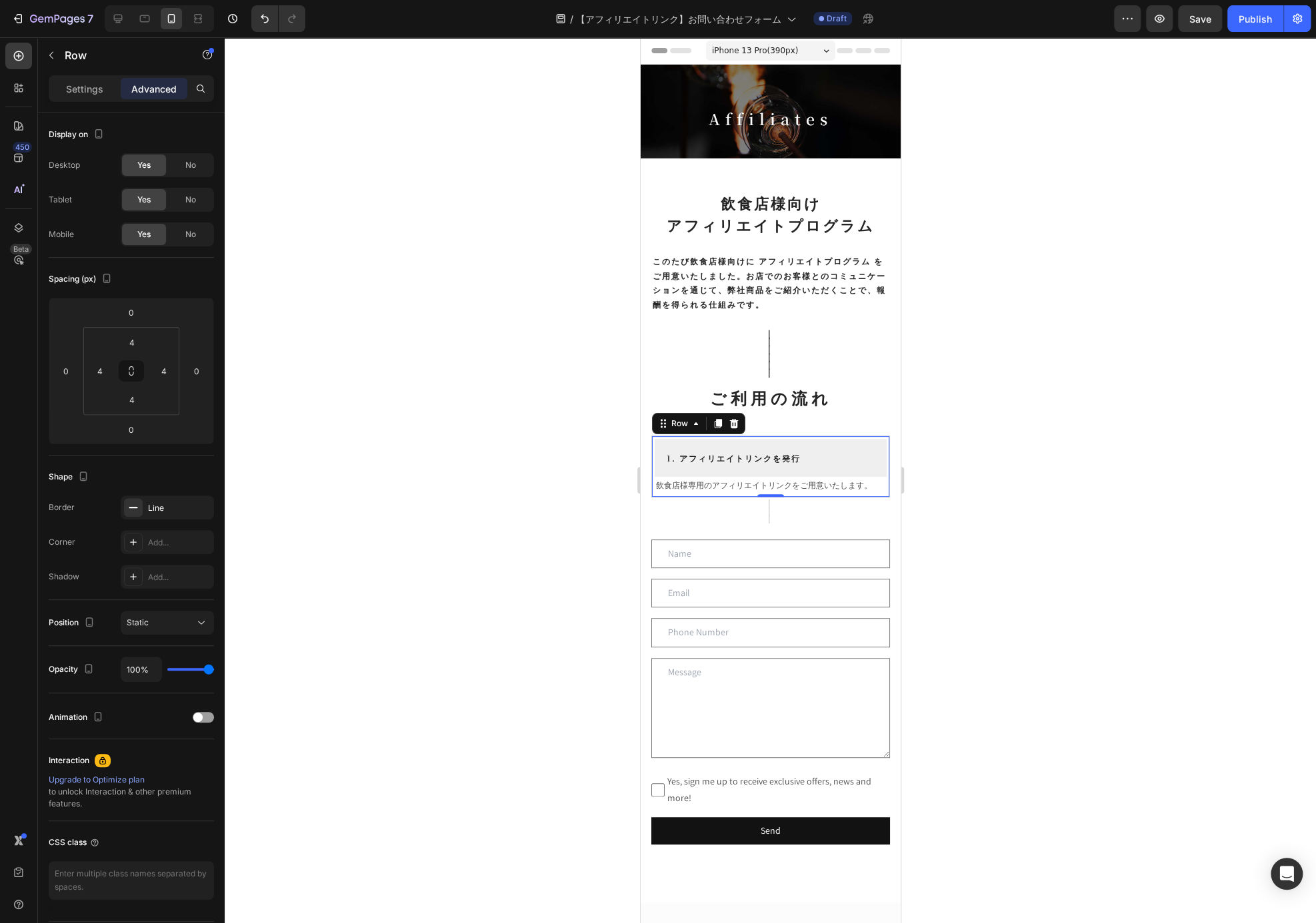
click at [942, 489] on div at bounding box center [770, 480] width 1091 height 886
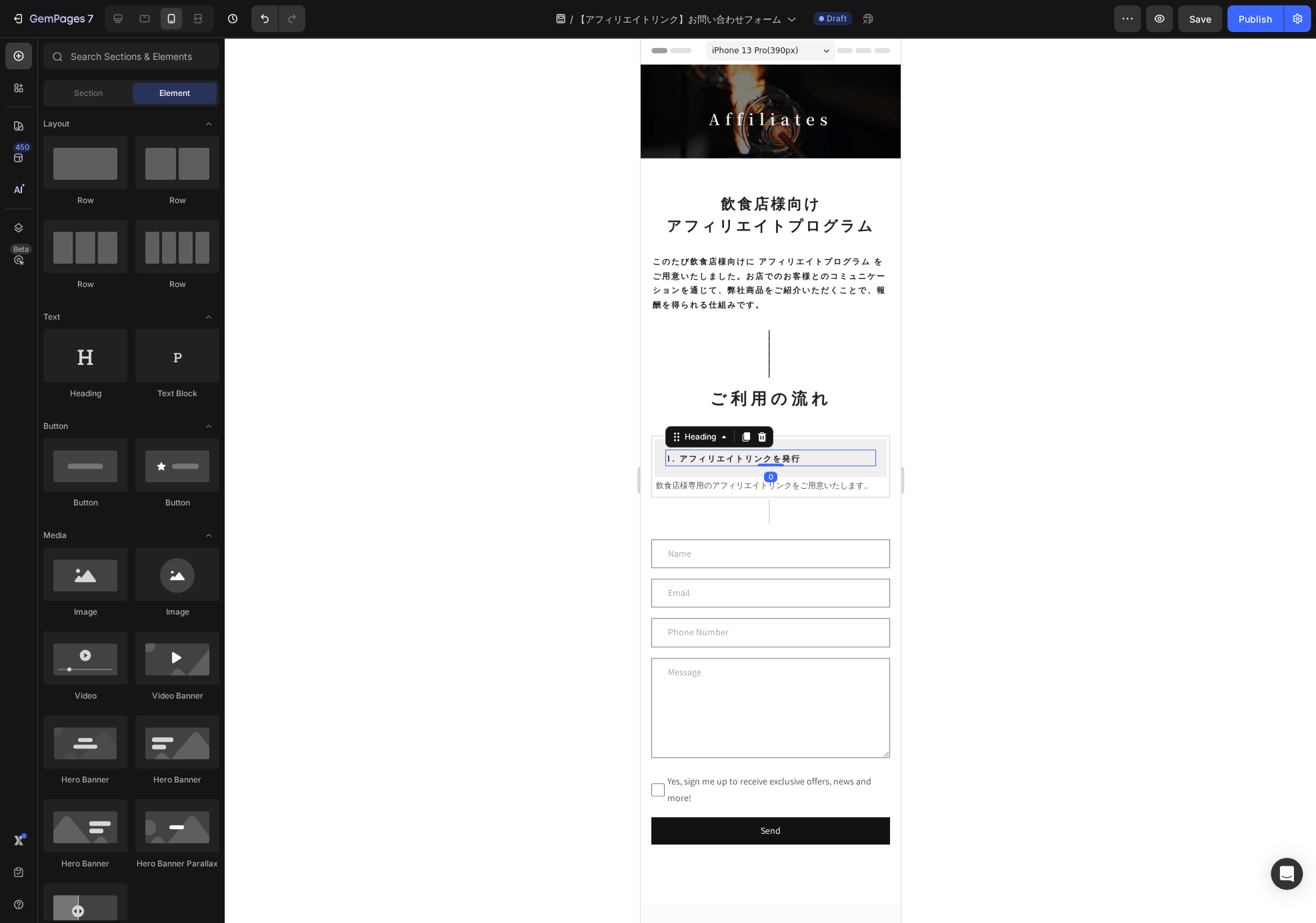
click at [828, 450] on h2 "1. アフィリエイトリンクを発行" at bounding box center [770, 458] width 211 height 18
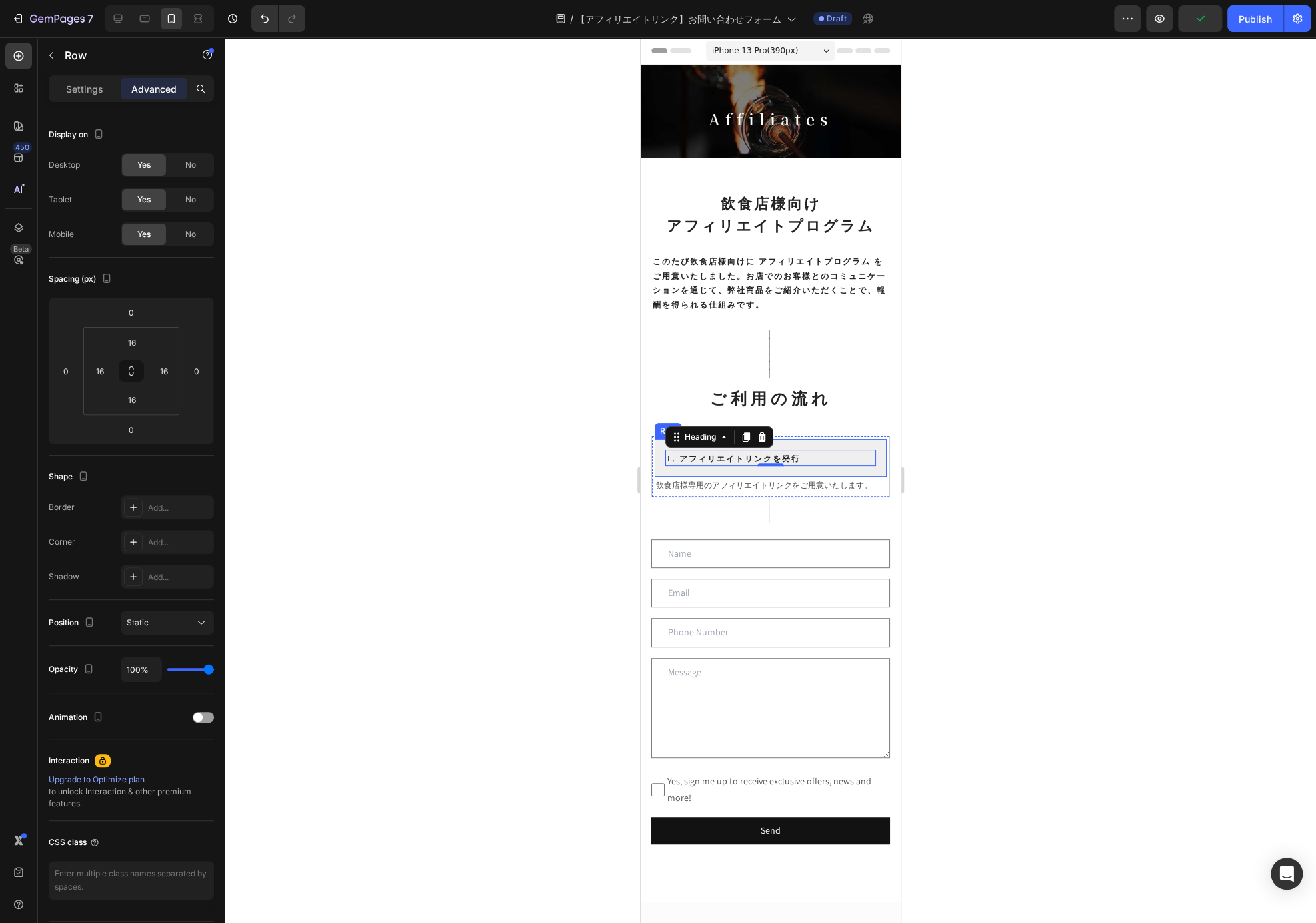
click at [840, 442] on div "1. アフィリエイトリンクを発行 Heading 0 Row" at bounding box center [769, 458] width 232 height 39
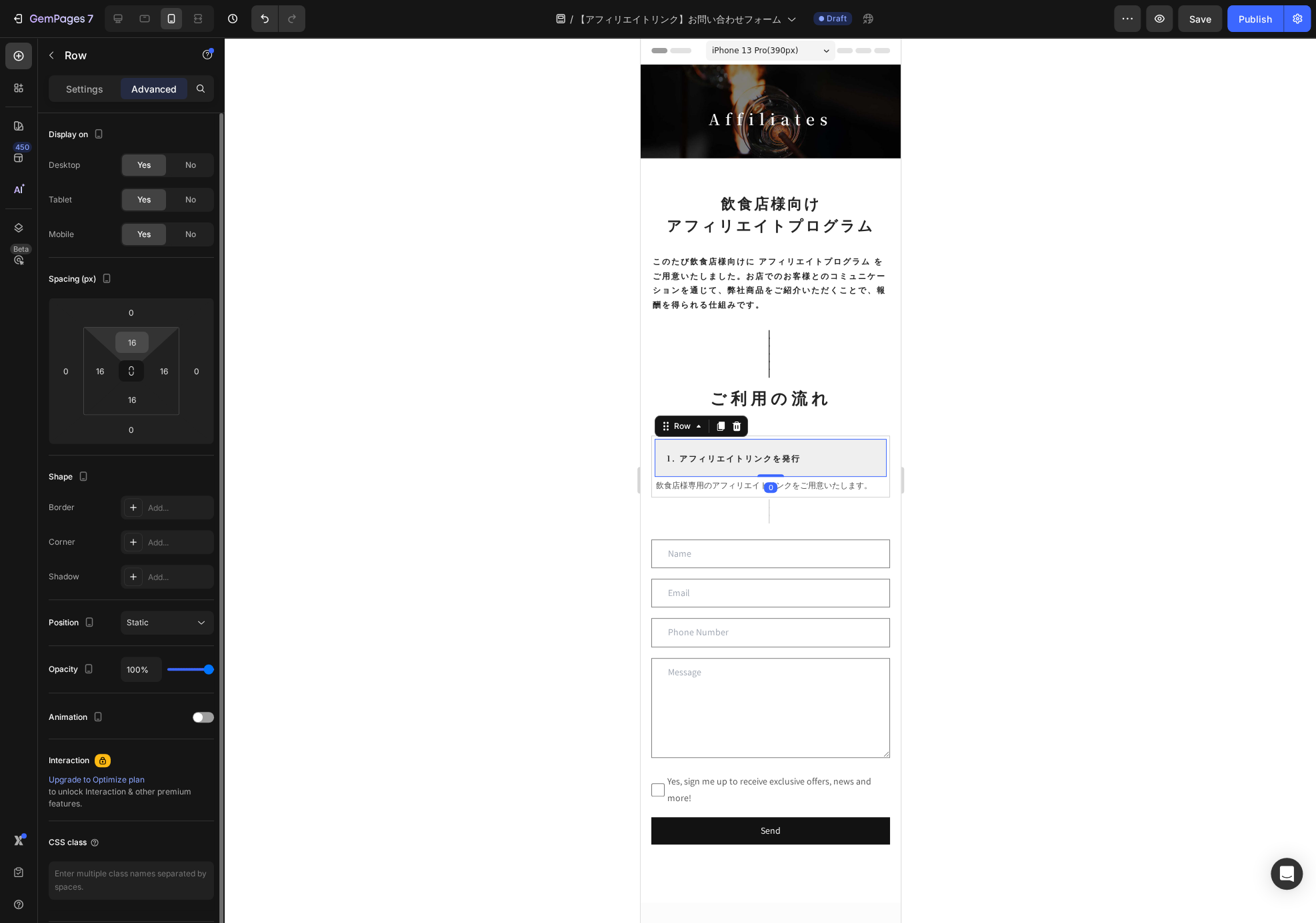
click at [129, 333] on input "16" at bounding box center [132, 343] width 27 height 20
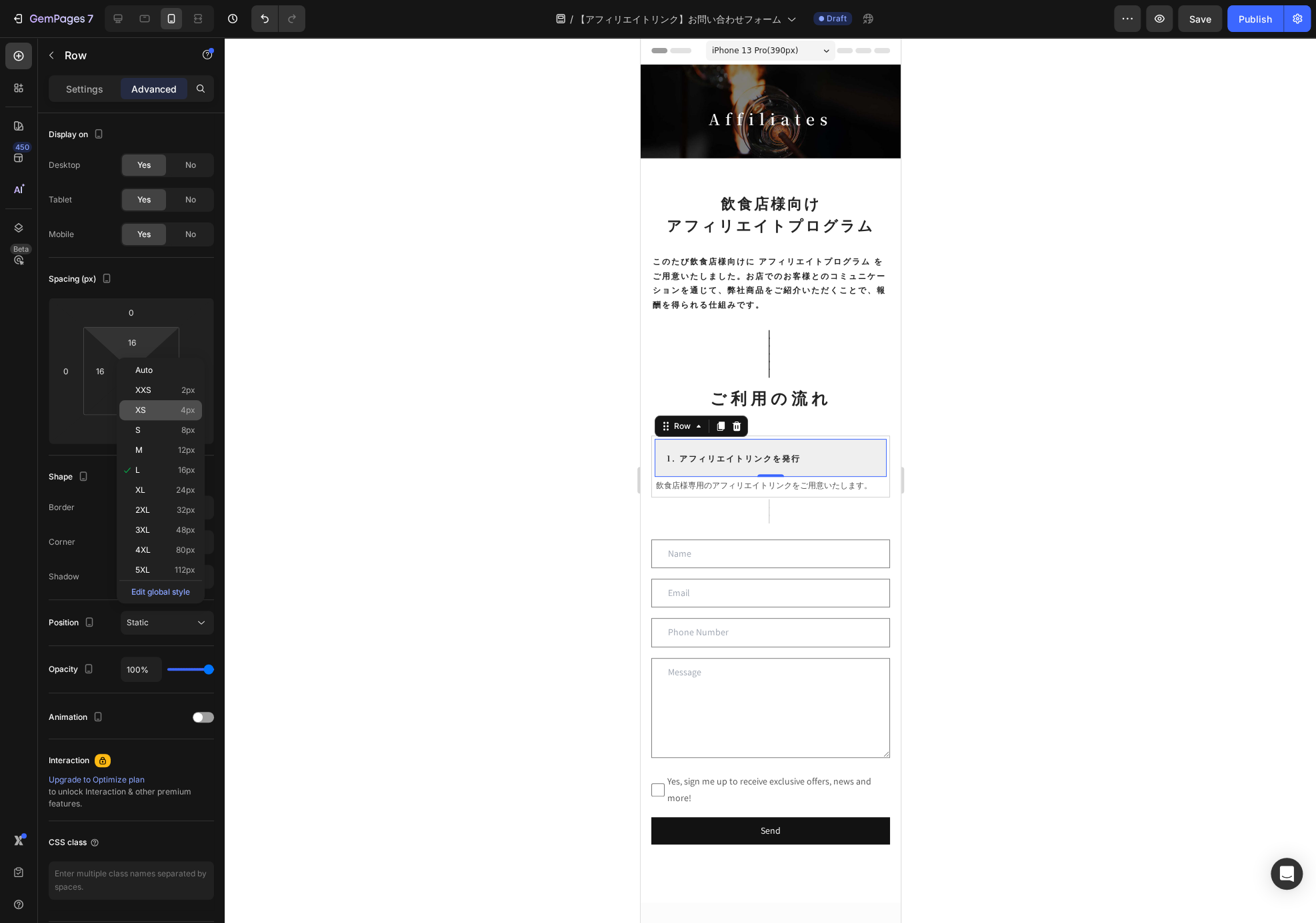
click at [151, 413] on p "XS 4px" at bounding box center [165, 410] width 60 height 9
type input "4"
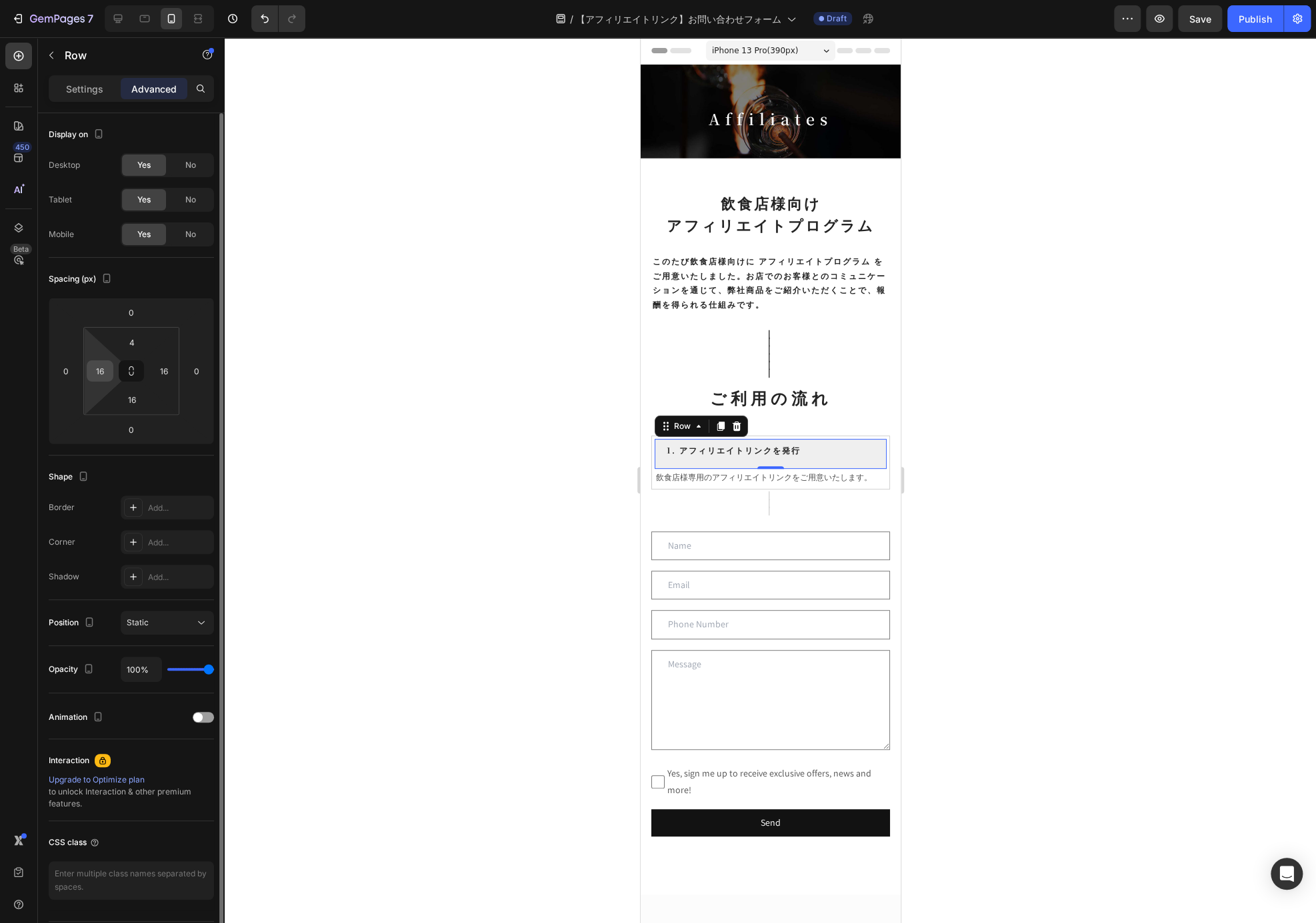
click at [104, 375] on input "16" at bounding box center [100, 371] width 20 height 20
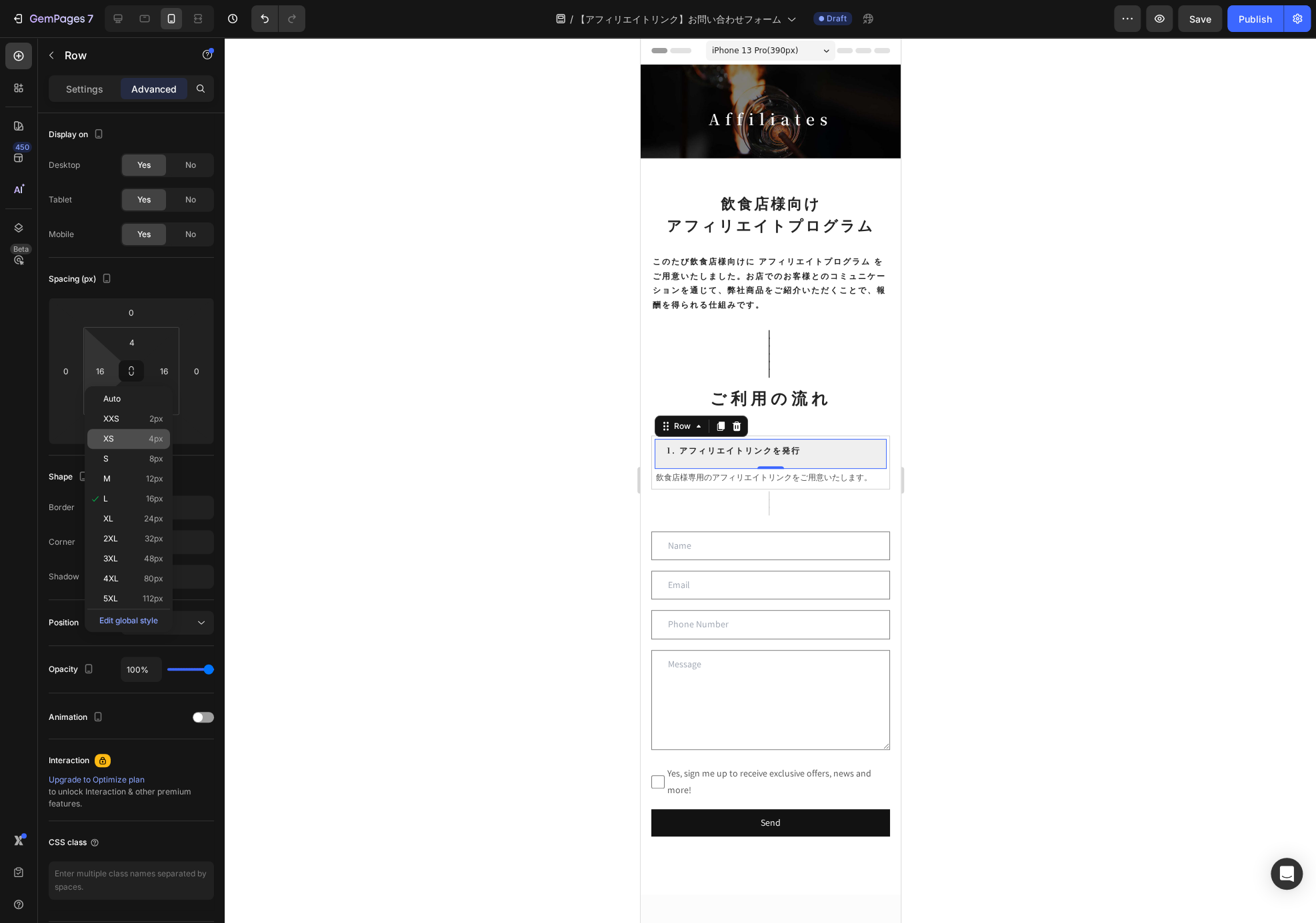
click at [120, 432] on div "XS 4px" at bounding box center [129, 439] width 83 height 20
type input "4"
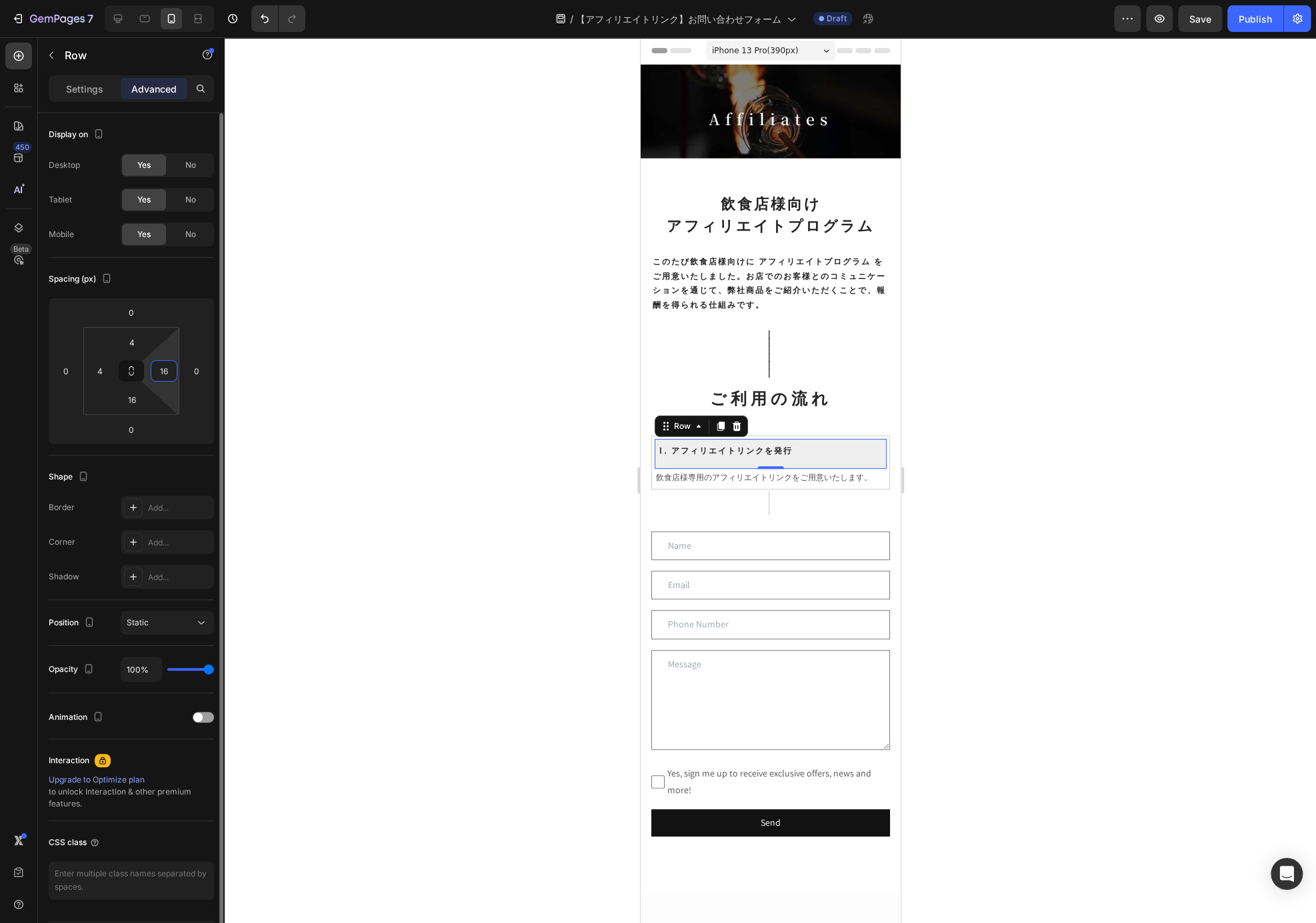
click at [163, 370] on input "16" at bounding box center [164, 371] width 20 height 20
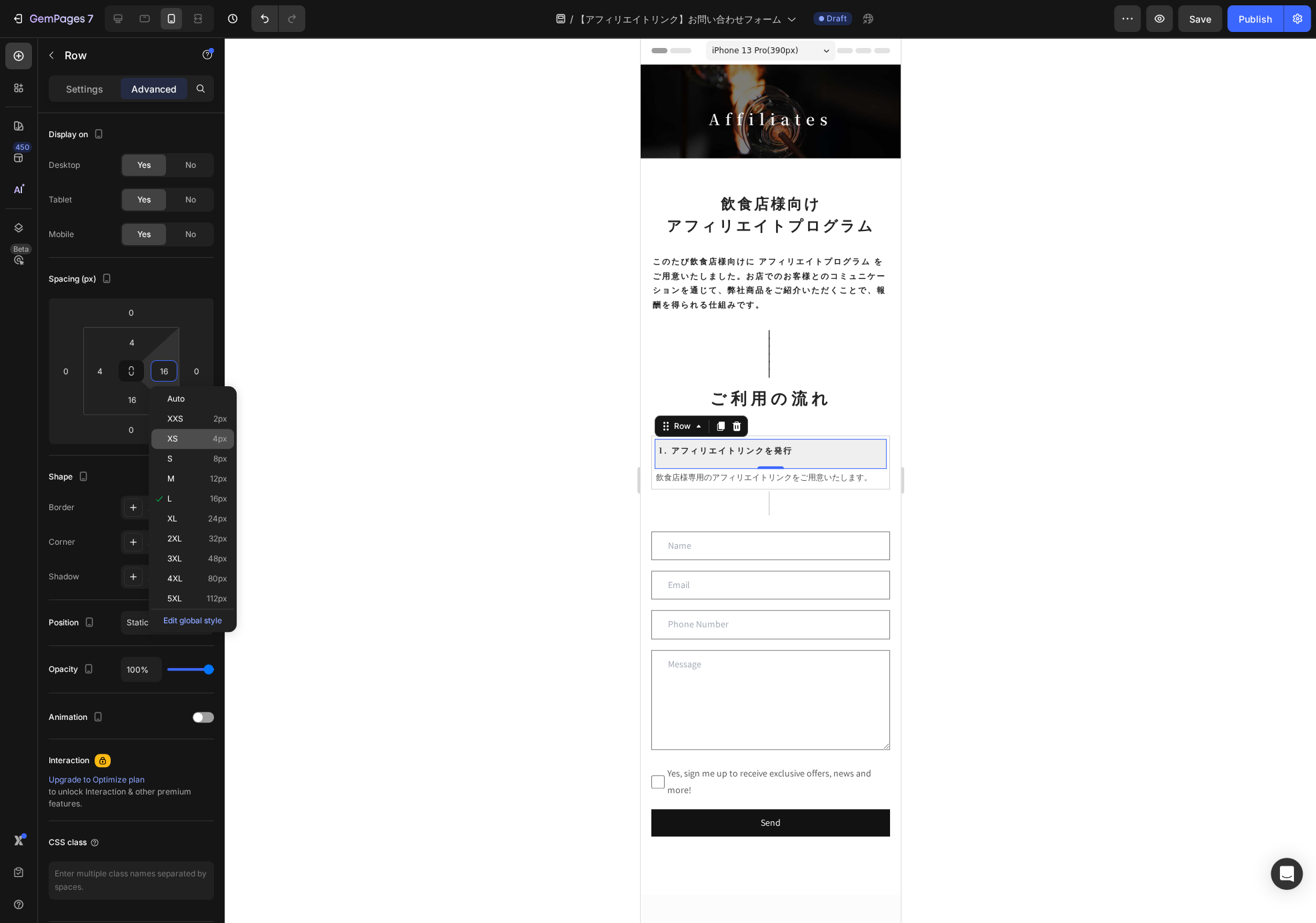
click at [184, 435] on p "XS 4px" at bounding box center [197, 439] width 60 height 9
type input "4"
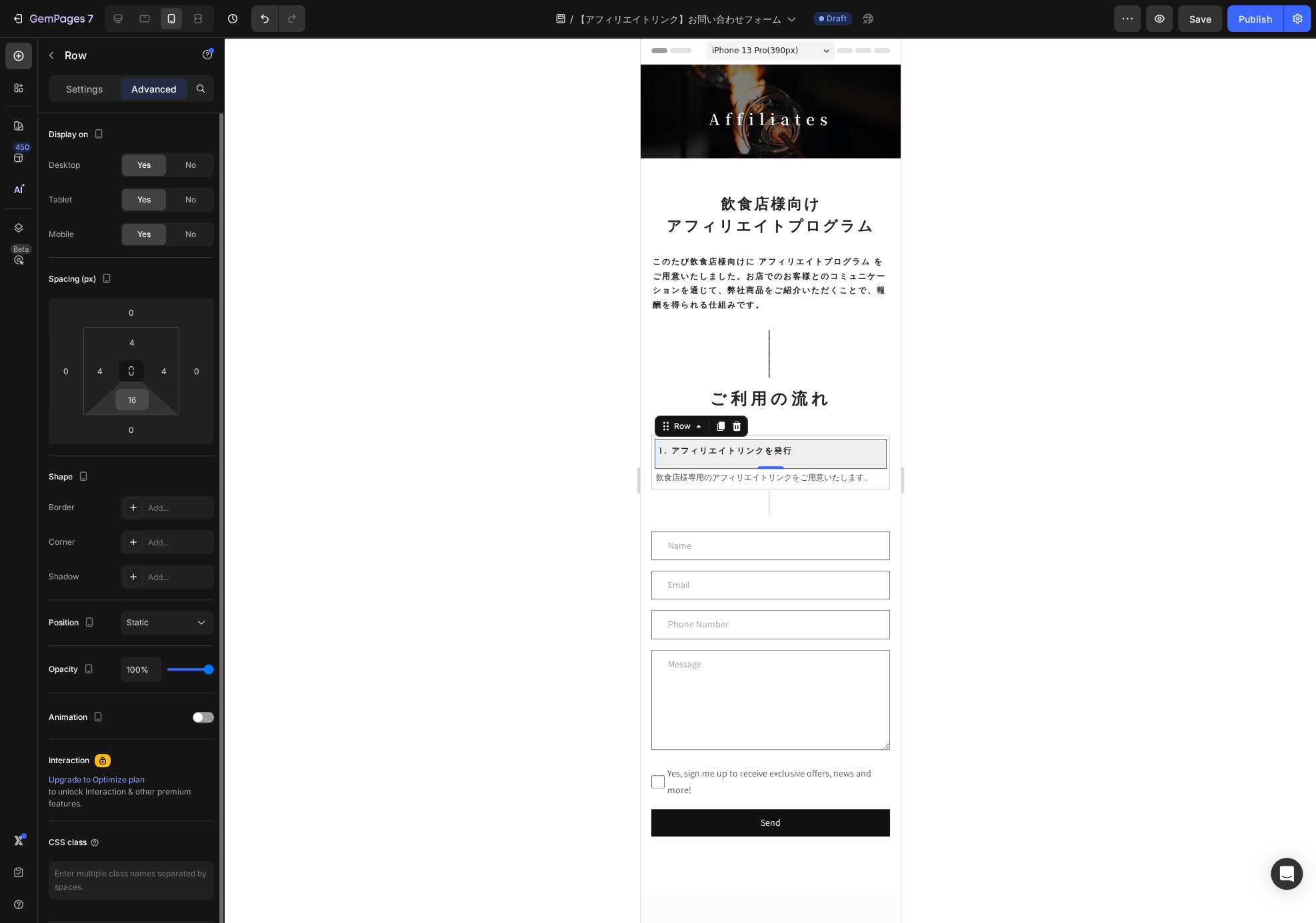
click at [130, 400] on input "16" at bounding box center [132, 400] width 27 height 20
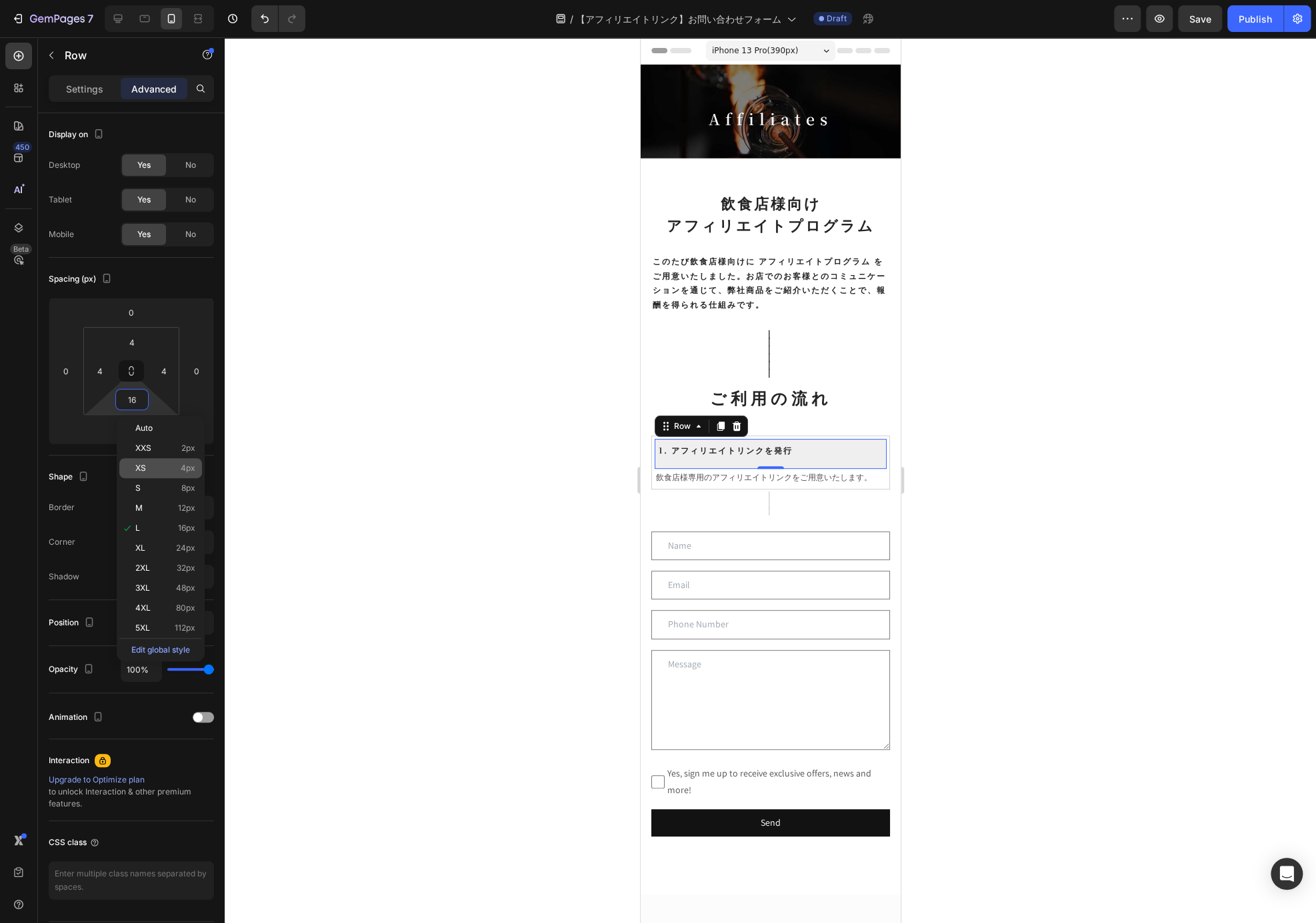
click at [171, 464] on p "XS 4px" at bounding box center [165, 468] width 60 height 9
type input "4"
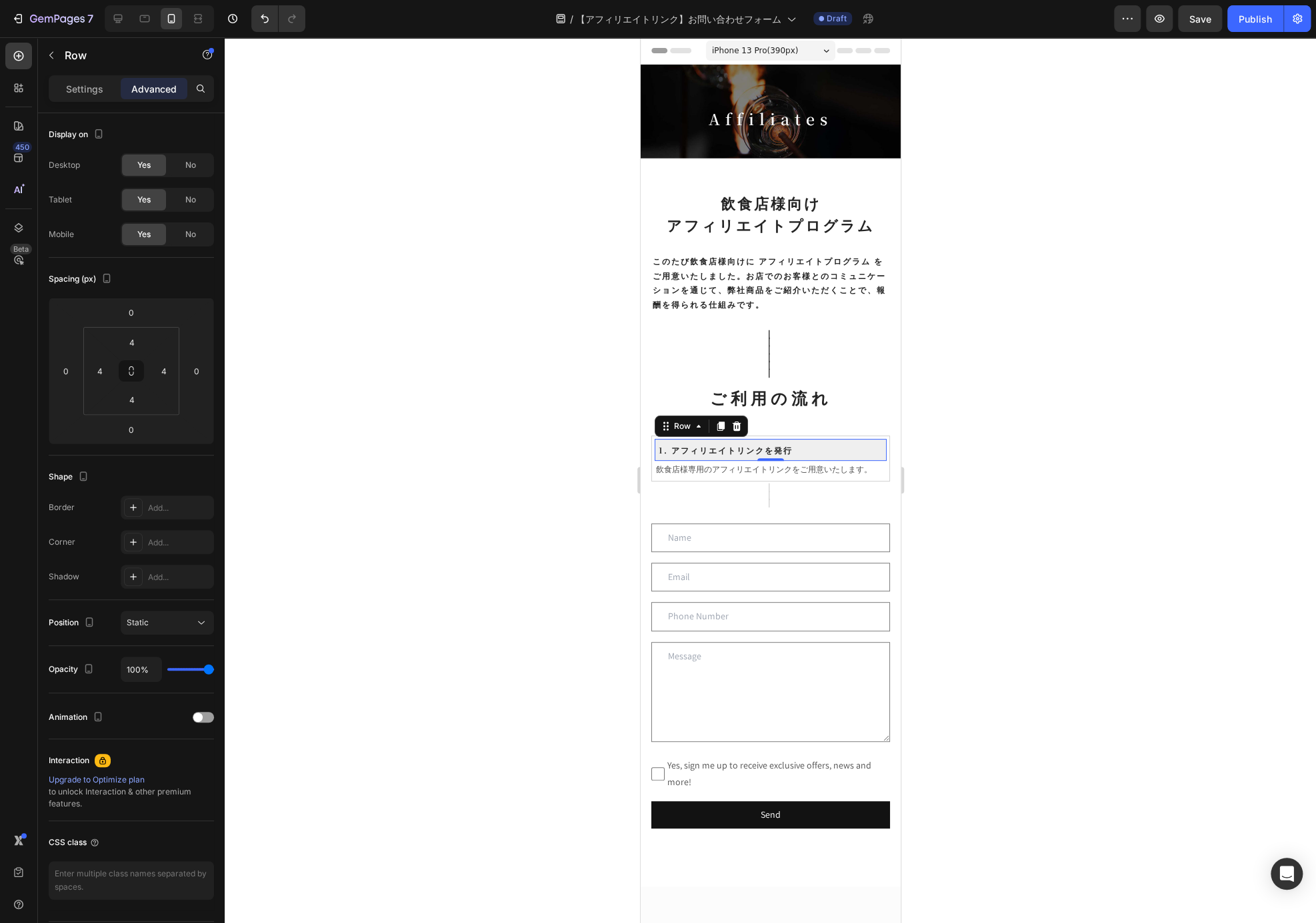
click at [944, 389] on div at bounding box center [770, 480] width 1091 height 886
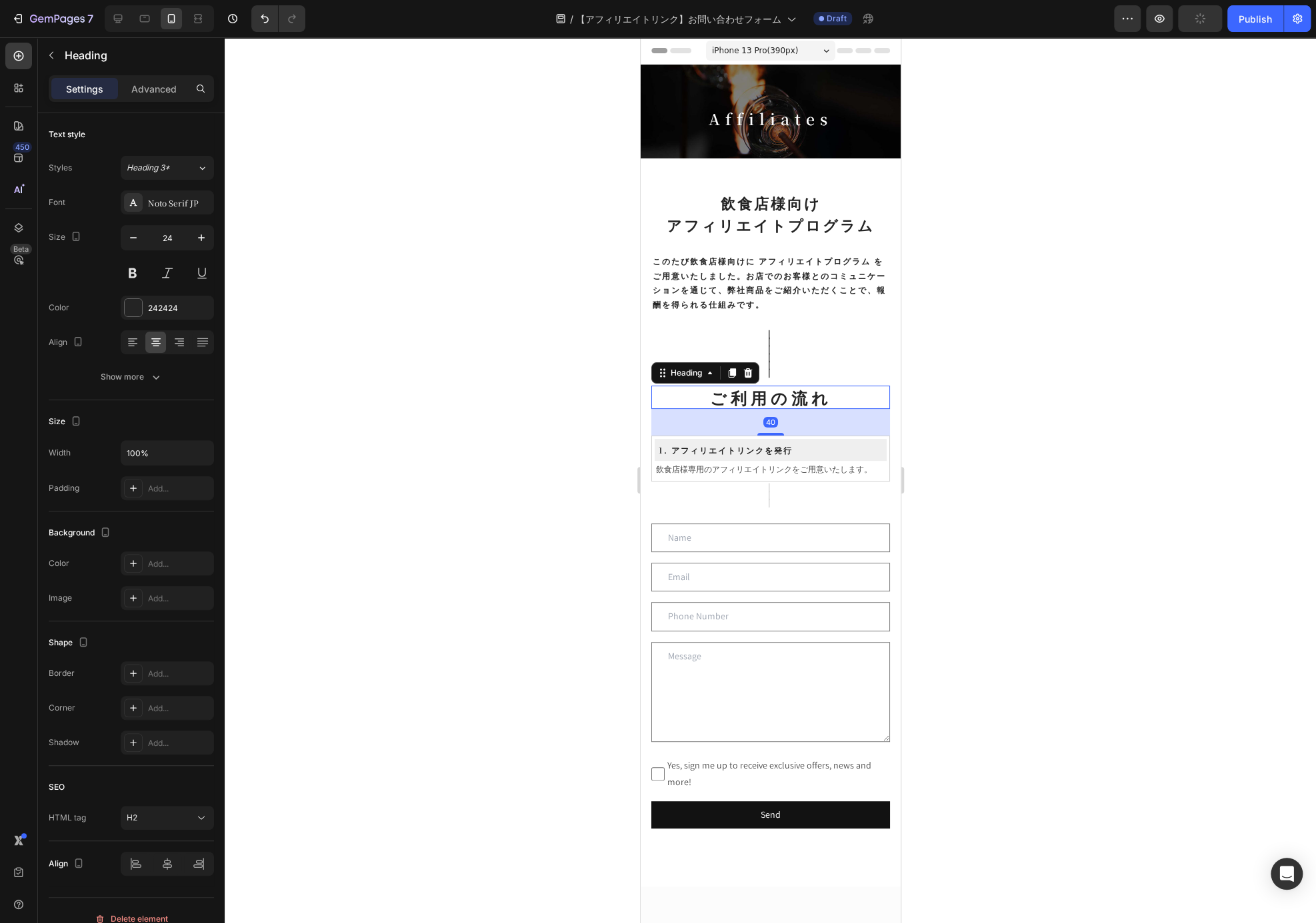
click at [836, 404] on div "ご利用の流れ Heading 40" at bounding box center [769, 397] width 238 height 24
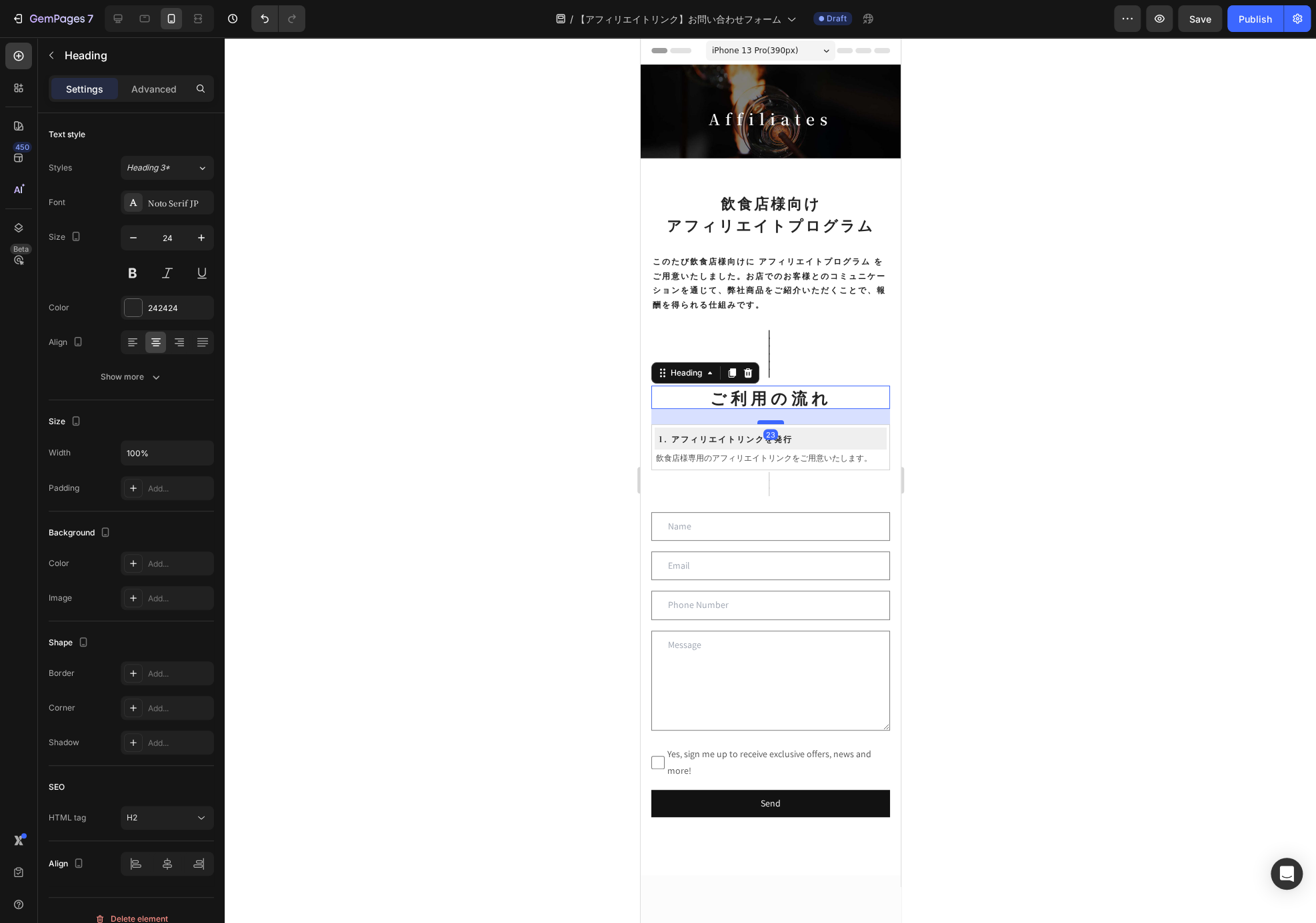
drag, startPoint x: 771, startPoint y: 429, endPoint x: 771, endPoint y: 419, distance: 10.0
click at [771, 420] on div at bounding box center [770, 422] width 27 height 4
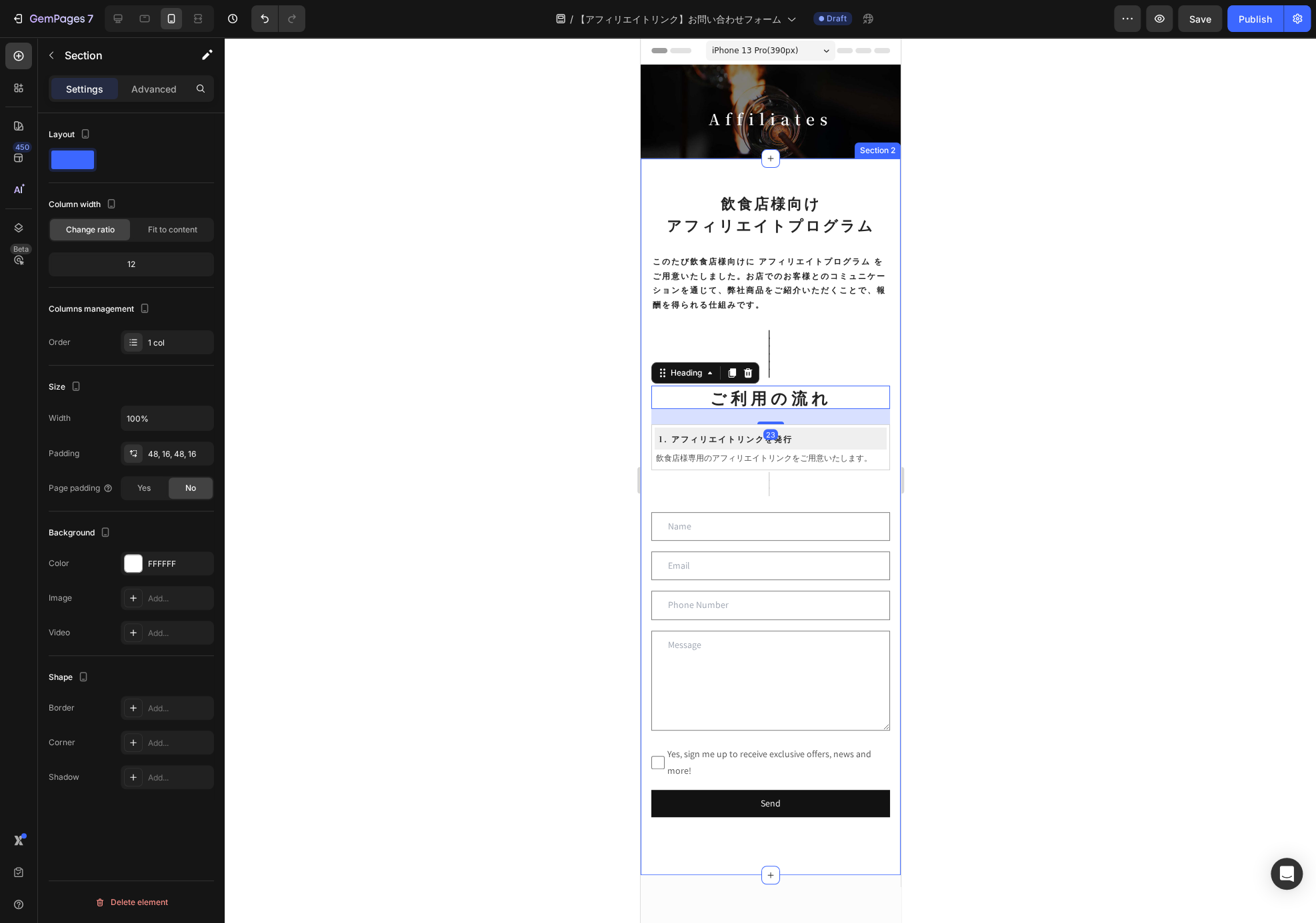
click at [847, 319] on div "飲食店様向け アフィリエイトプログラム Heading ⁠⁠⁠⁠⁠⁠⁠ このたび飲食店様向けに アフィリエイトプログラム をご用意いたしました。お店でのお客様…" at bounding box center [769, 517] width 238 height 654
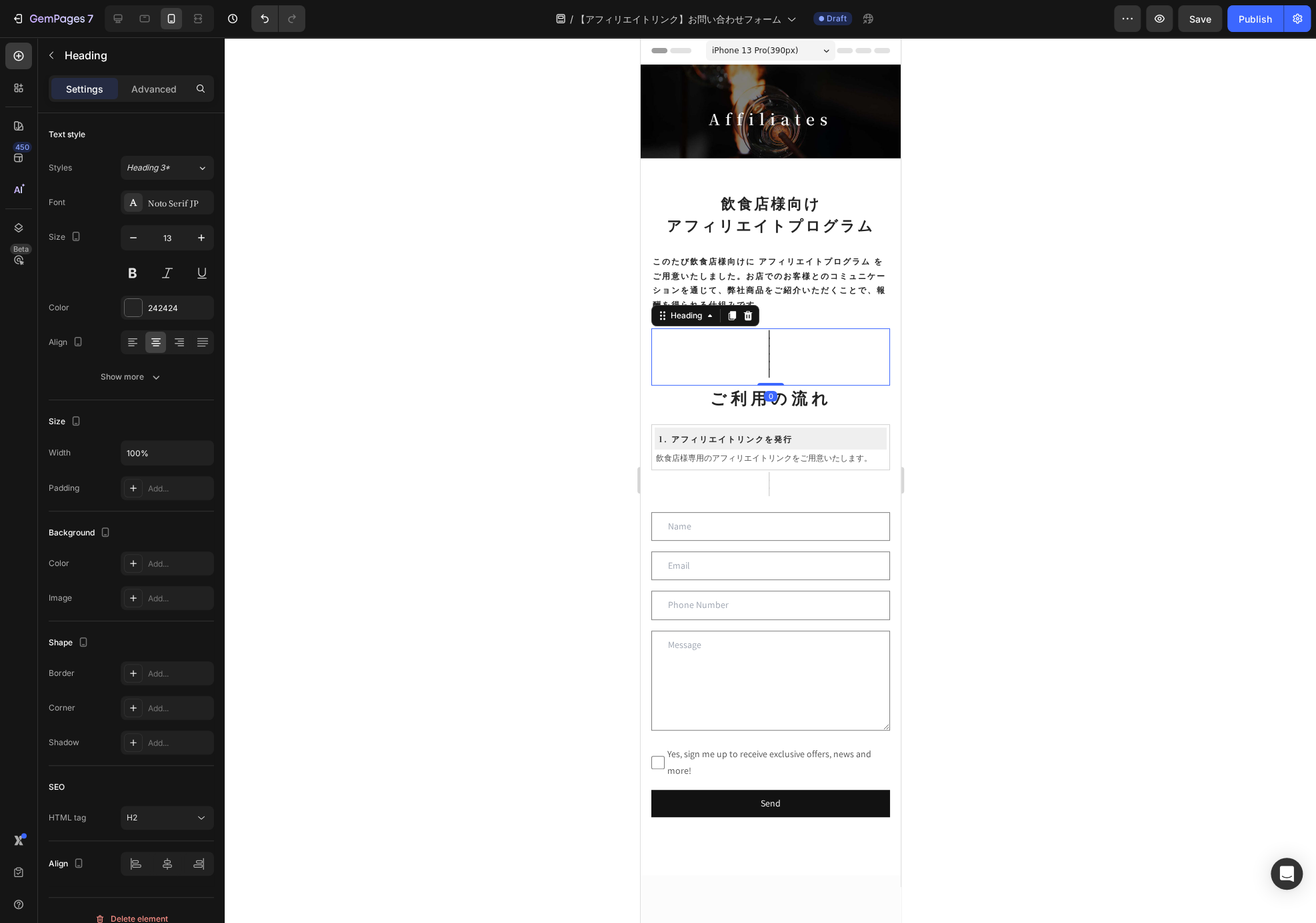
click at [833, 344] on h2 "｜ ｜ ｜ ｜ ｜ ｜" at bounding box center [769, 357] width 238 height 57
click at [1189, 29] on button "Save" at bounding box center [1200, 19] width 44 height 27
click at [112, 19] on icon at bounding box center [118, 19] width 13 height 13
type input "18"
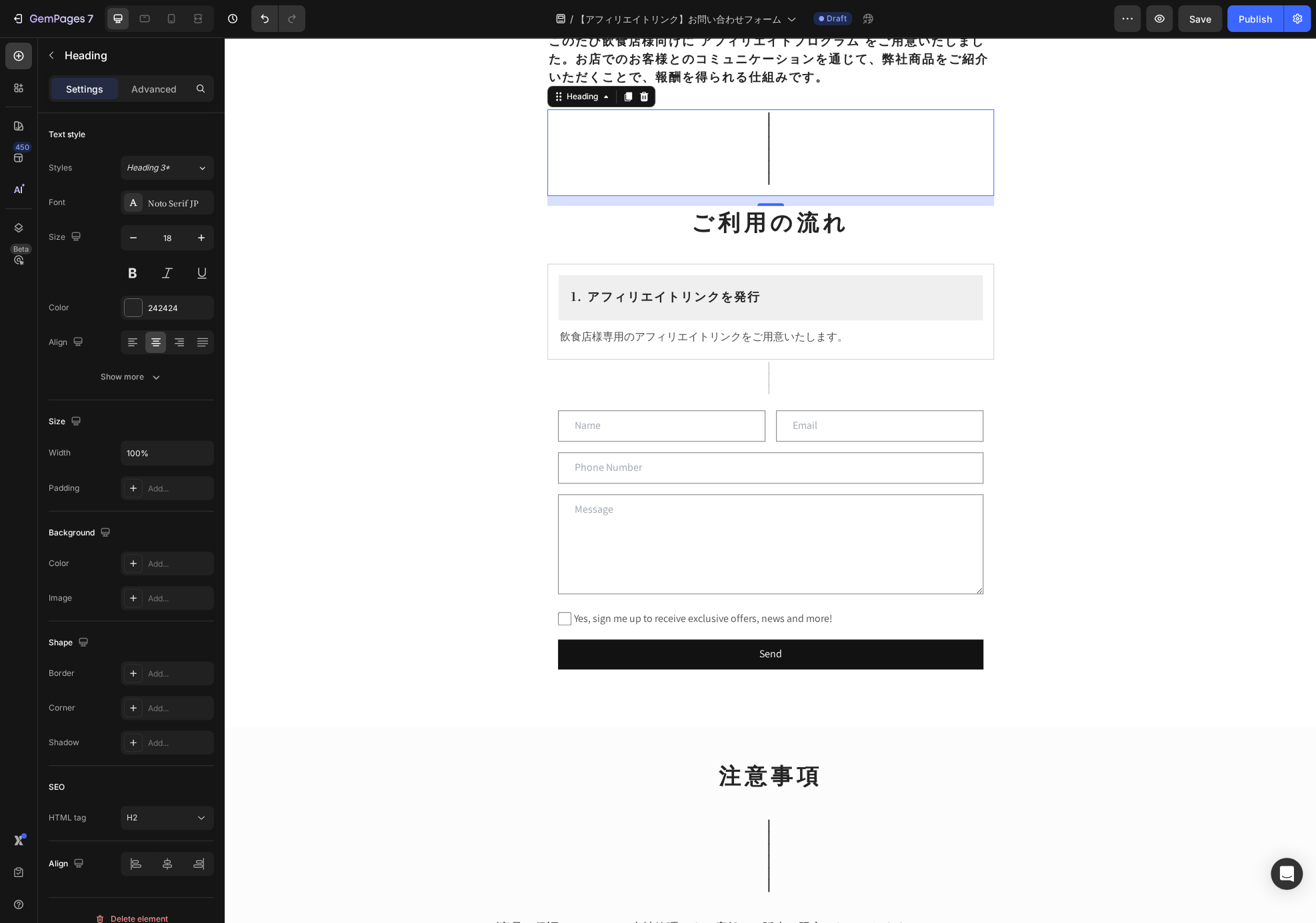
scroll to position [576, 0]
